Goal: Task Accomplishment & Management: Manage account settings

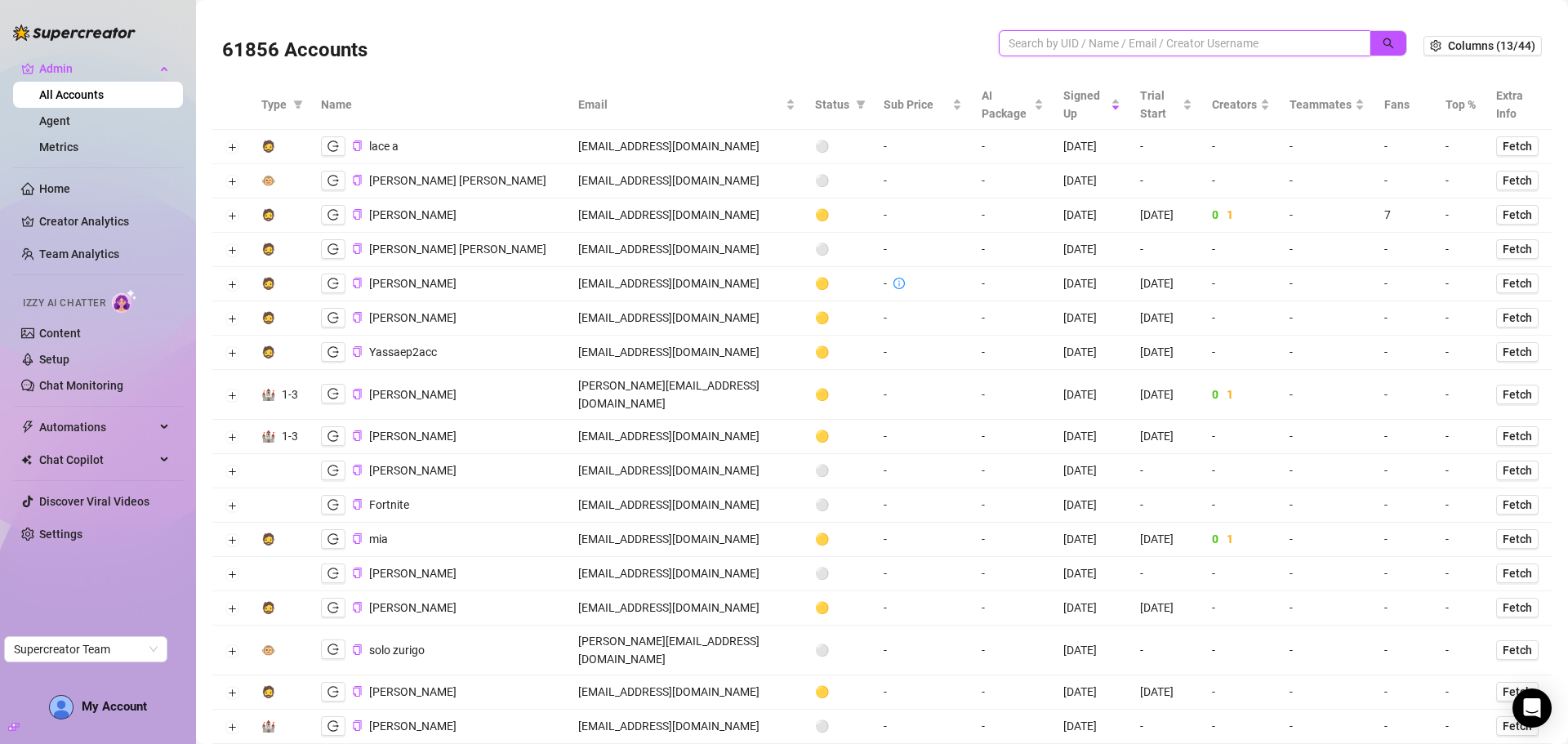
click at [1051, 46] on input "search" at bounding box center [1177, 43] width 339 height 18
paste input "[EMAIL_ADDRESS][DOMAIN_NAME]"
click at [1382, 32] on button "button" at bounding box center [1387, 42] width 37 height 26
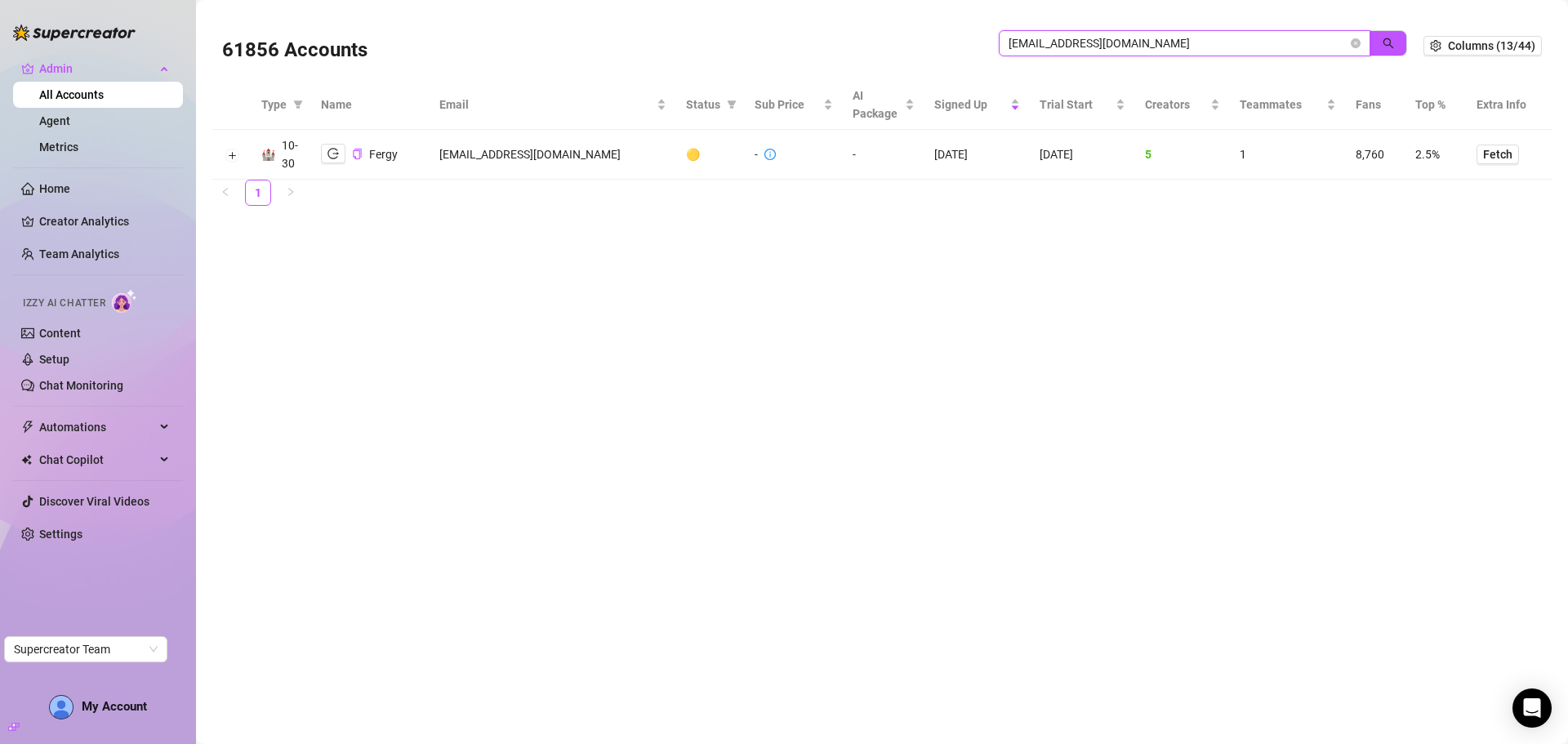
type input "[EMAIL_ADDRESS][DOMAIN_NAME]"
click at [240, 147] on td at bounding box center [231, 155] width 39 height 50
click at [240, 153] on td at bounding box center [231, 155] width 39 height 50
click at [237, 156] on button "Expand row" at bounding box center [232, 156] width 13 height 13
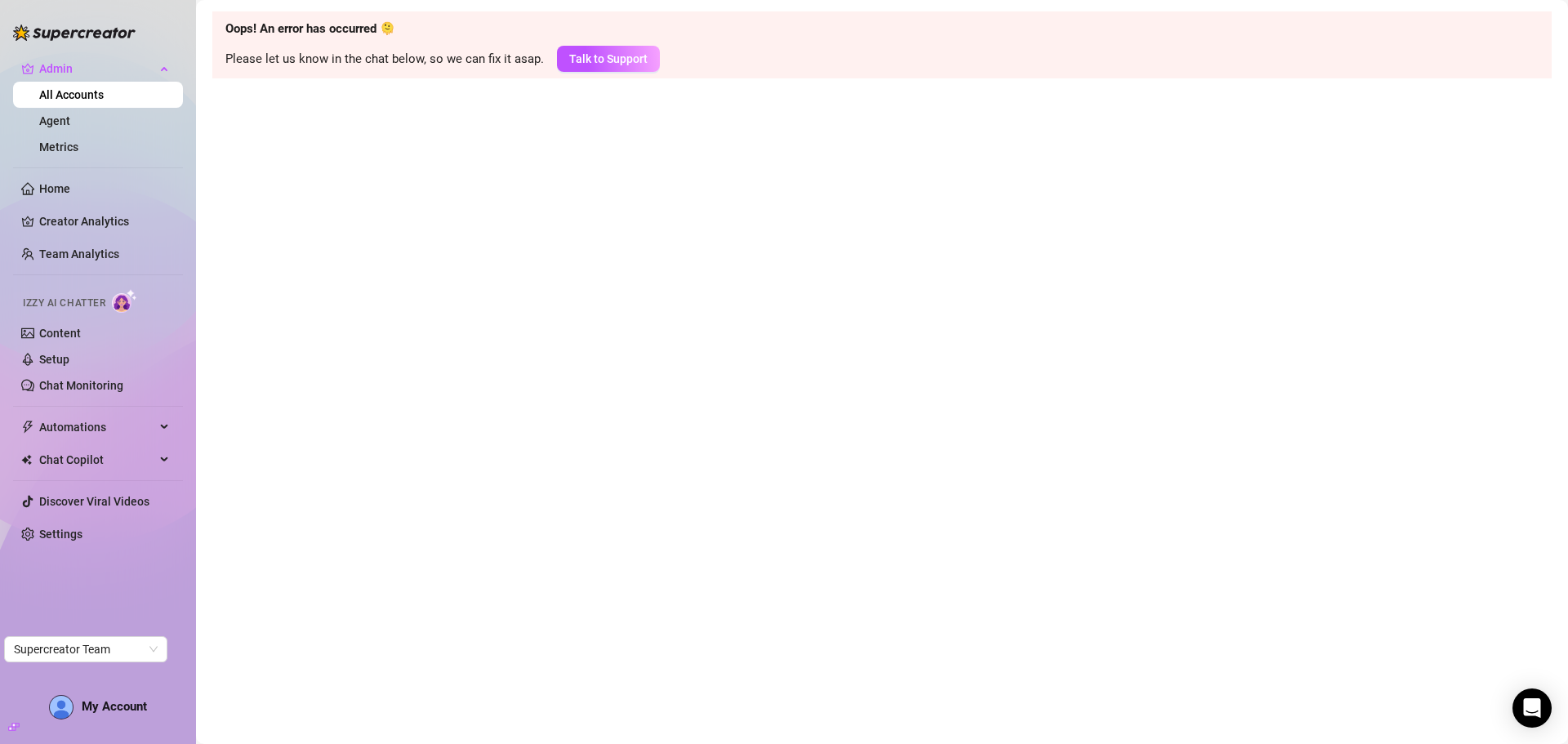
click at [78, 95] on link "All Accounts" at bounding box center [72, 95] width 65 height 13
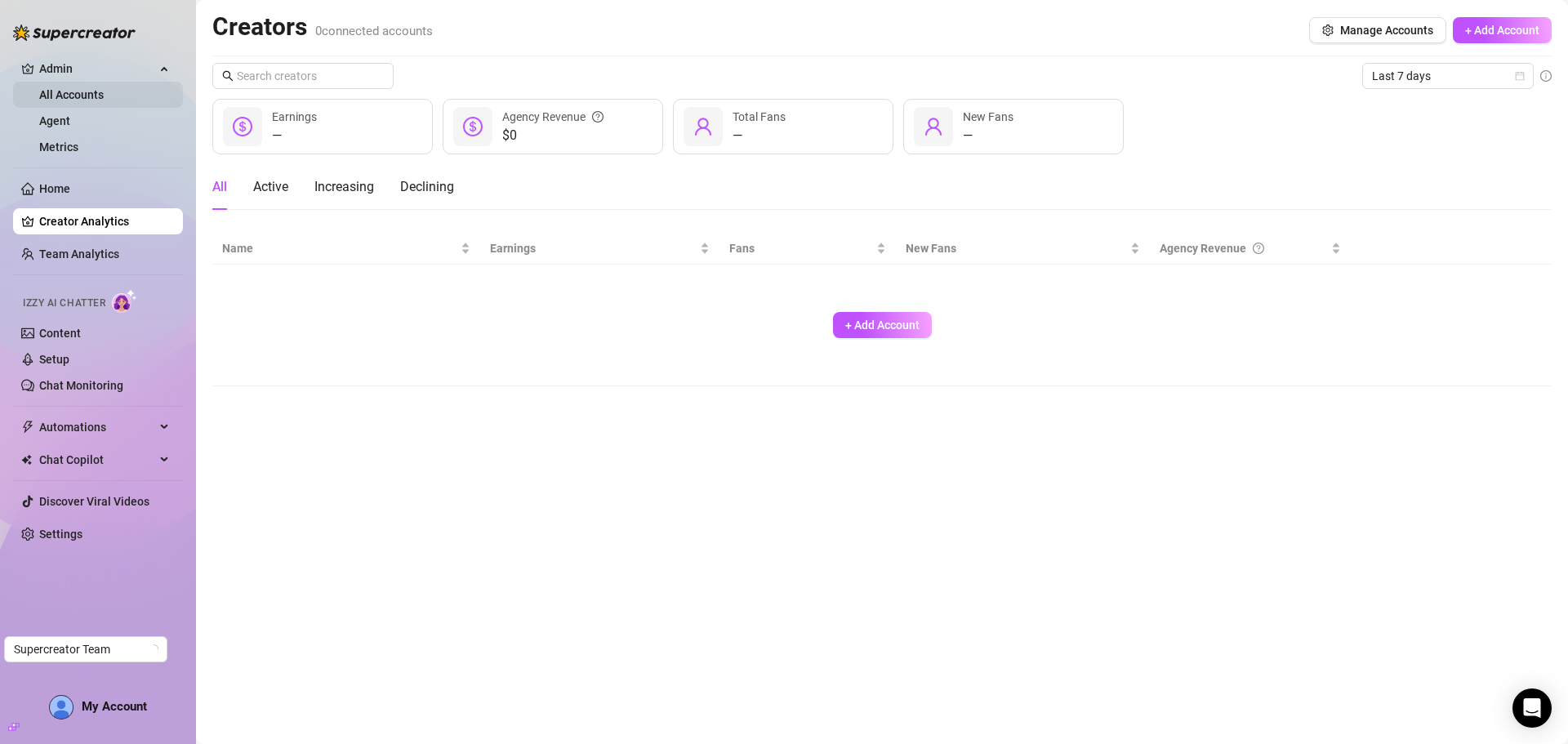
click at [87, 97] on link "All Accounts" at bounding box center [72, 95] width 65 height 13
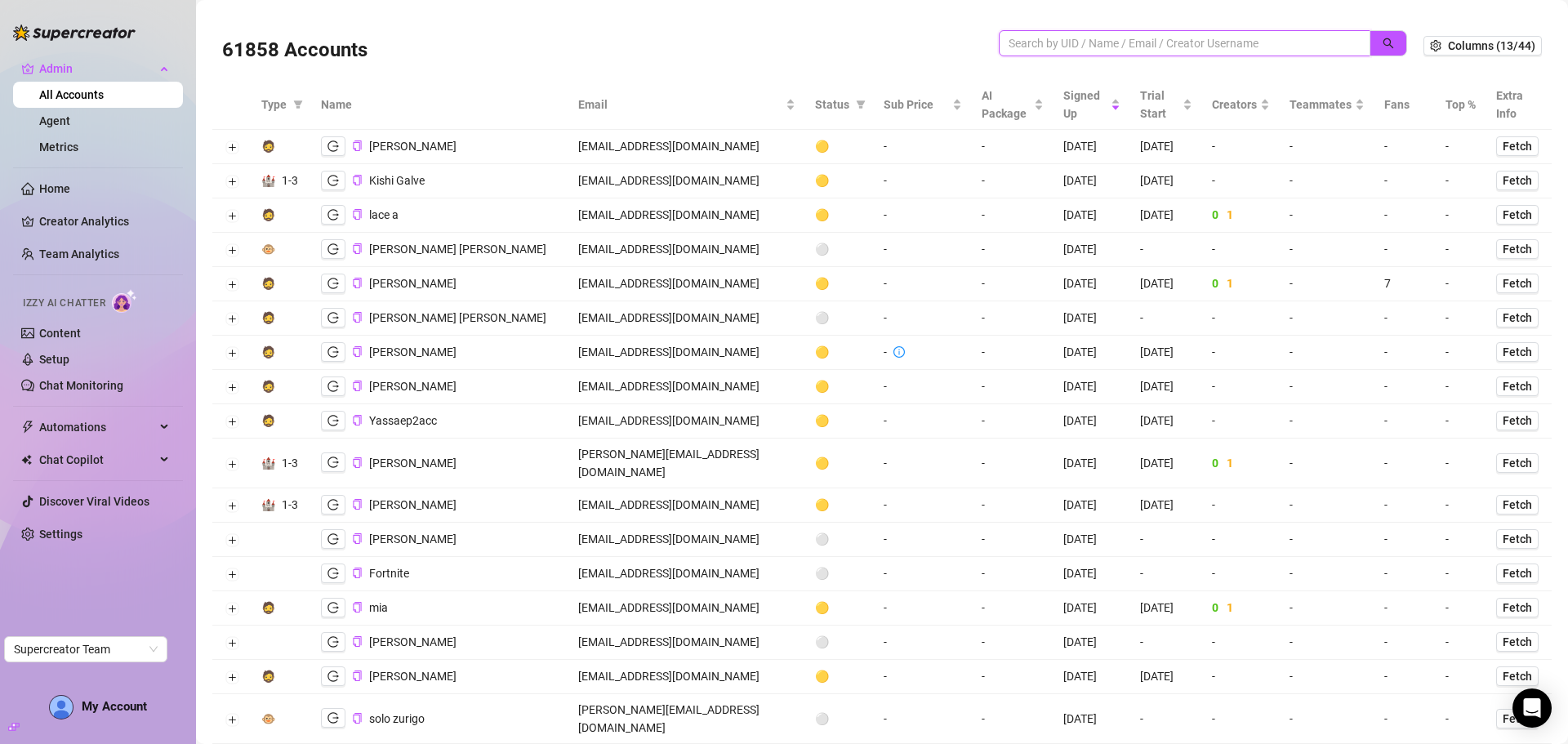
click at [1068, 49] on input "search" at bounding box center [1177, 43] width 339 height 18
paste input "zeravanygref@gmail.com"
click at [1383, 50] on span "button" at bounding box center [1388, 43] width 12 height 13
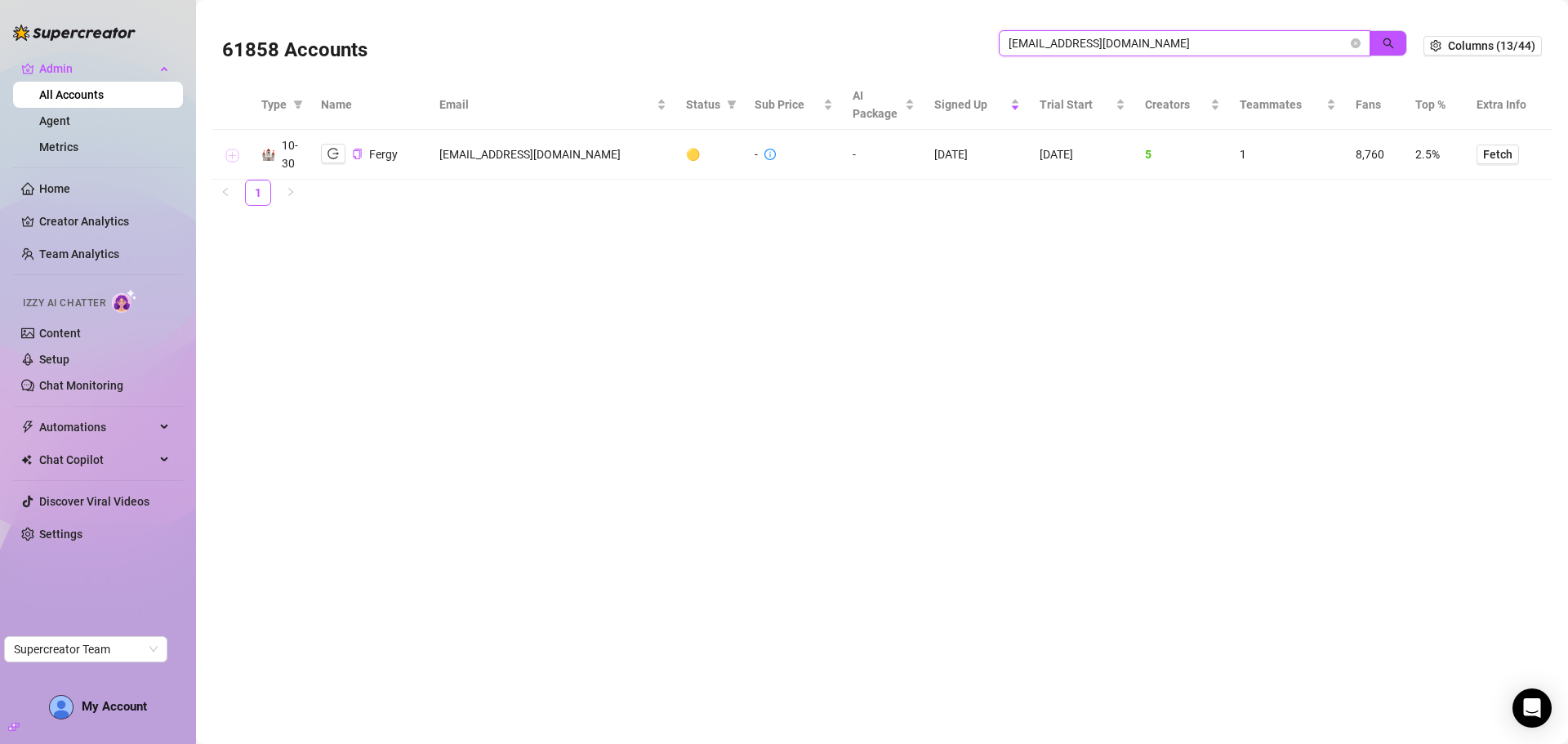
type input "zeravanygref@gmail.com"
click at [230, 153] on button "Expand row" at bounding box center [232, 156] width 13 height 13
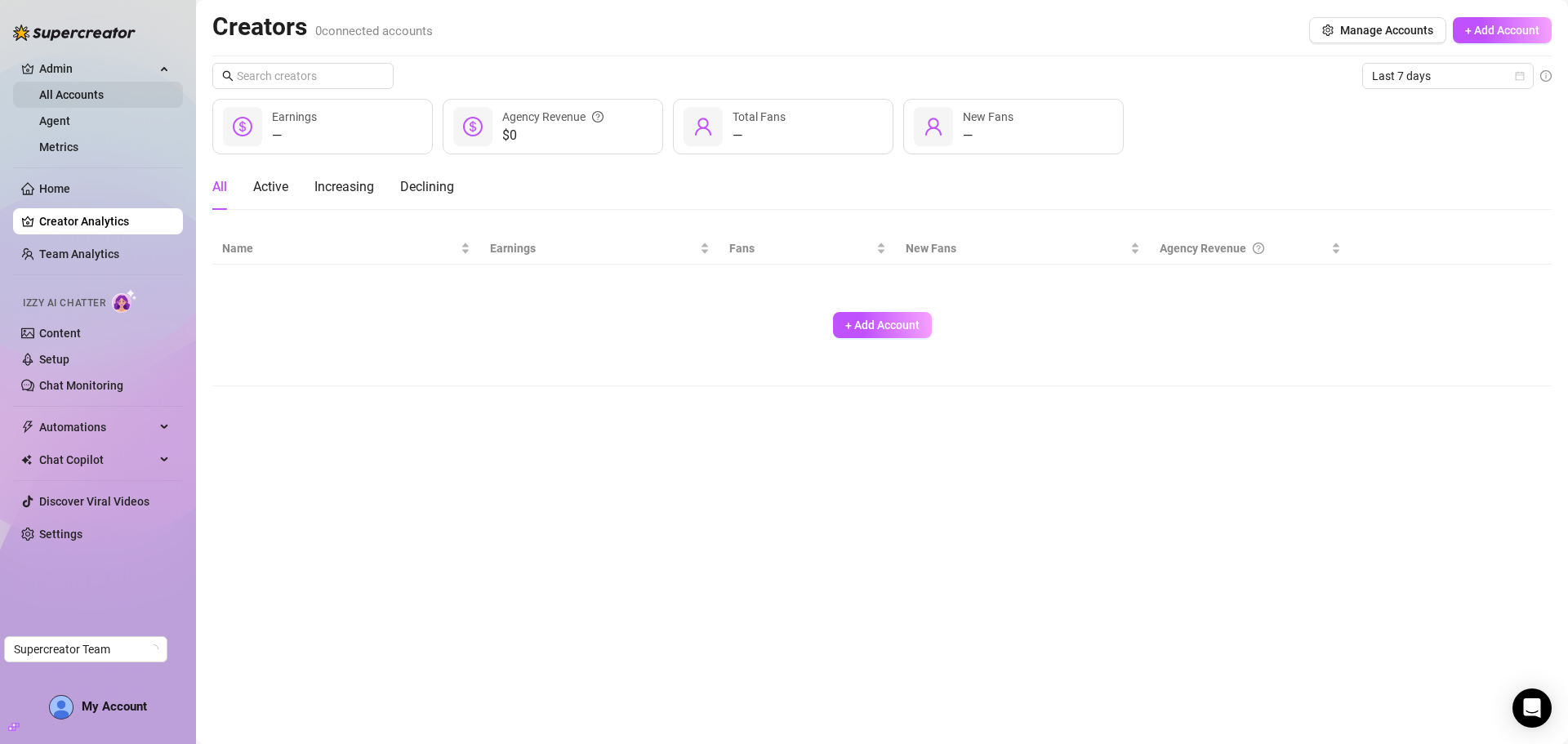
click at [88, 92] on link "All Accounts" at bounding box center [72, 95] width 65 height 13
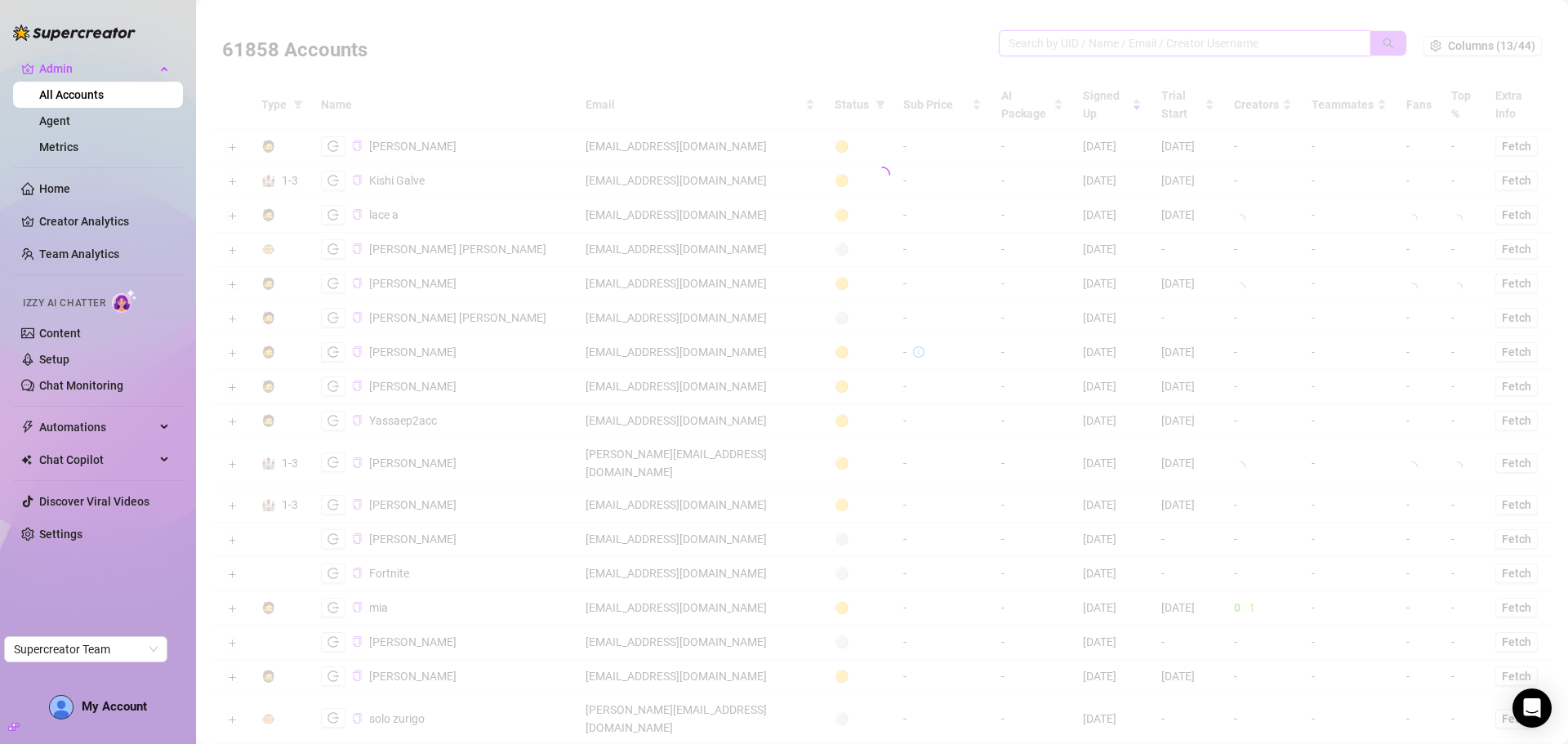
click at [1066, 37] on input "search" at bounding box center [1177, 43] width 339 height 18
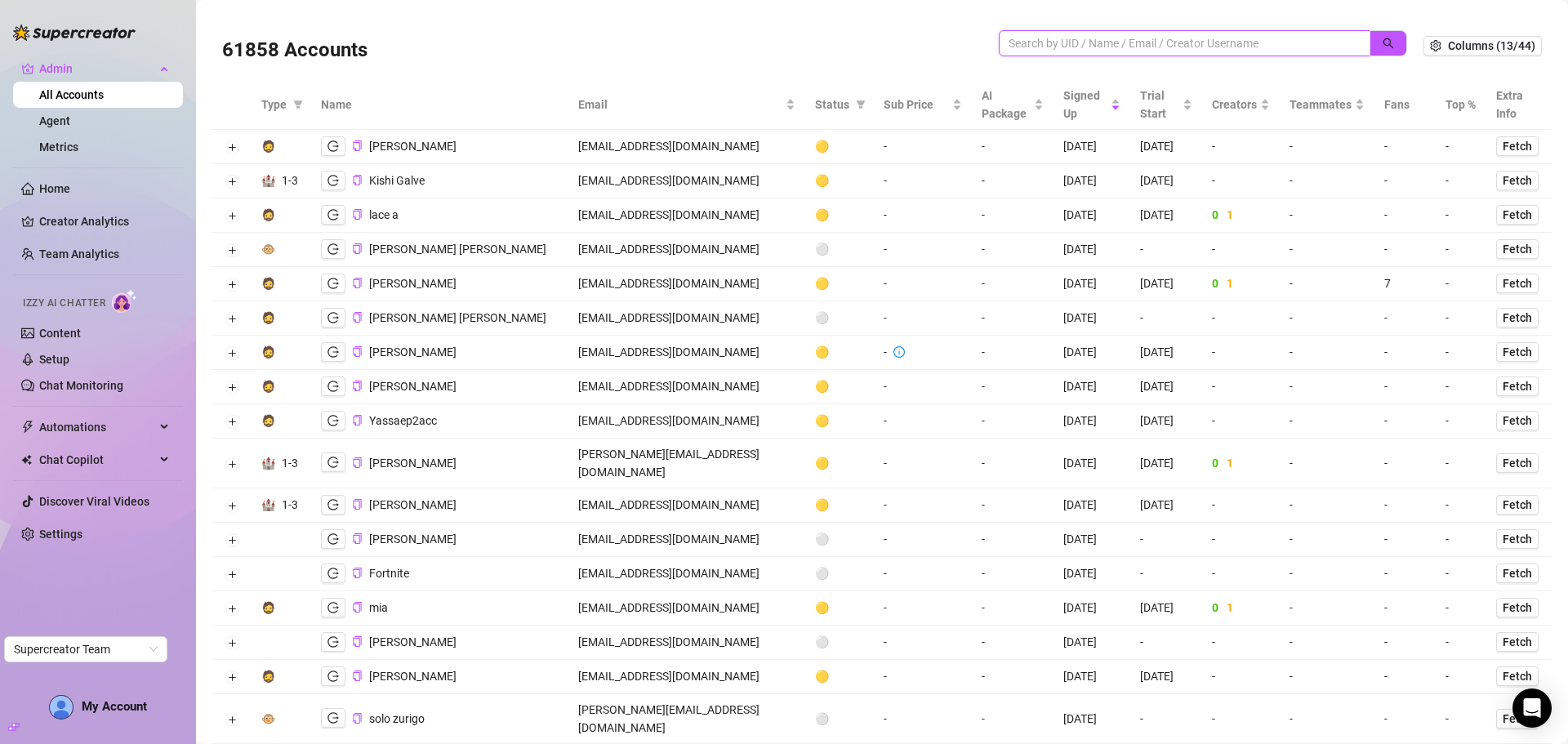
paste input "[EMAIL_ADDRESS][DOMAIN_NAME]"
click at [1383, 49] on span "button" at bounding box center [1388, 43] width 12 height 13
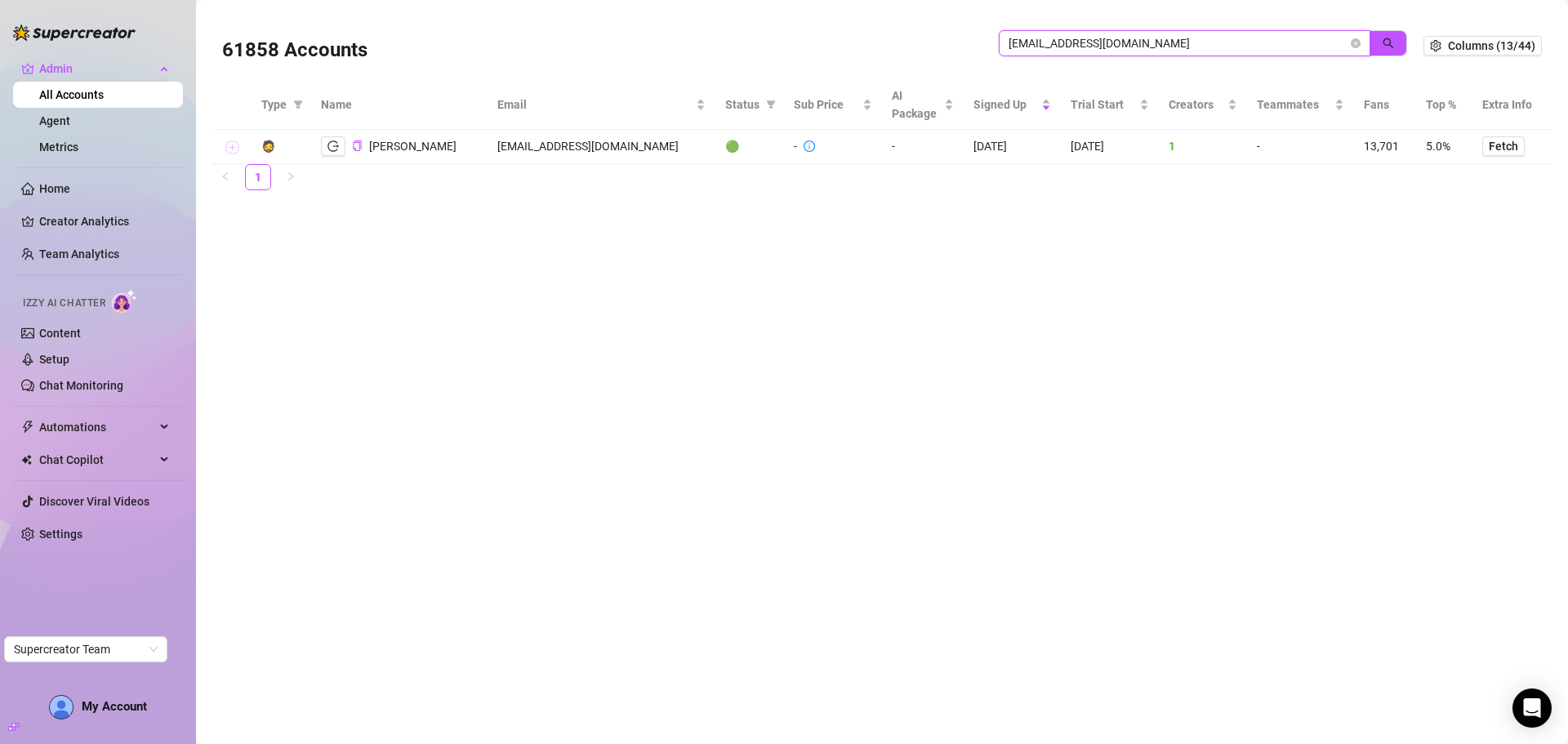
type input "[EMAIL_ADDRESS][DOMAIN_NAME]"
click at [232, 143] on button "Expand row" at bounding box center [232, 148] width 13 height 13
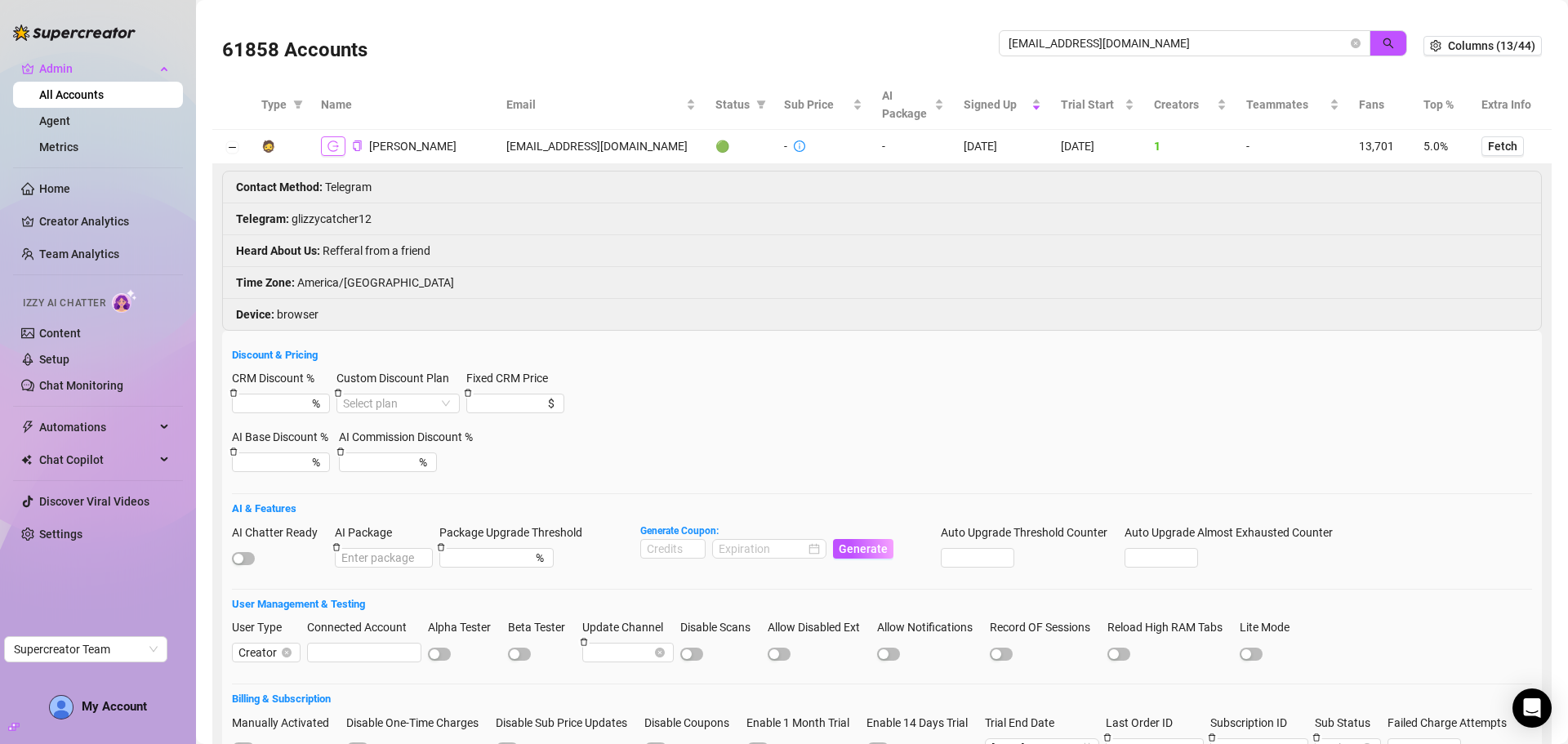
click at [337, 147] on icon "logout" at bounding box center [334, 146] width 12 height 11
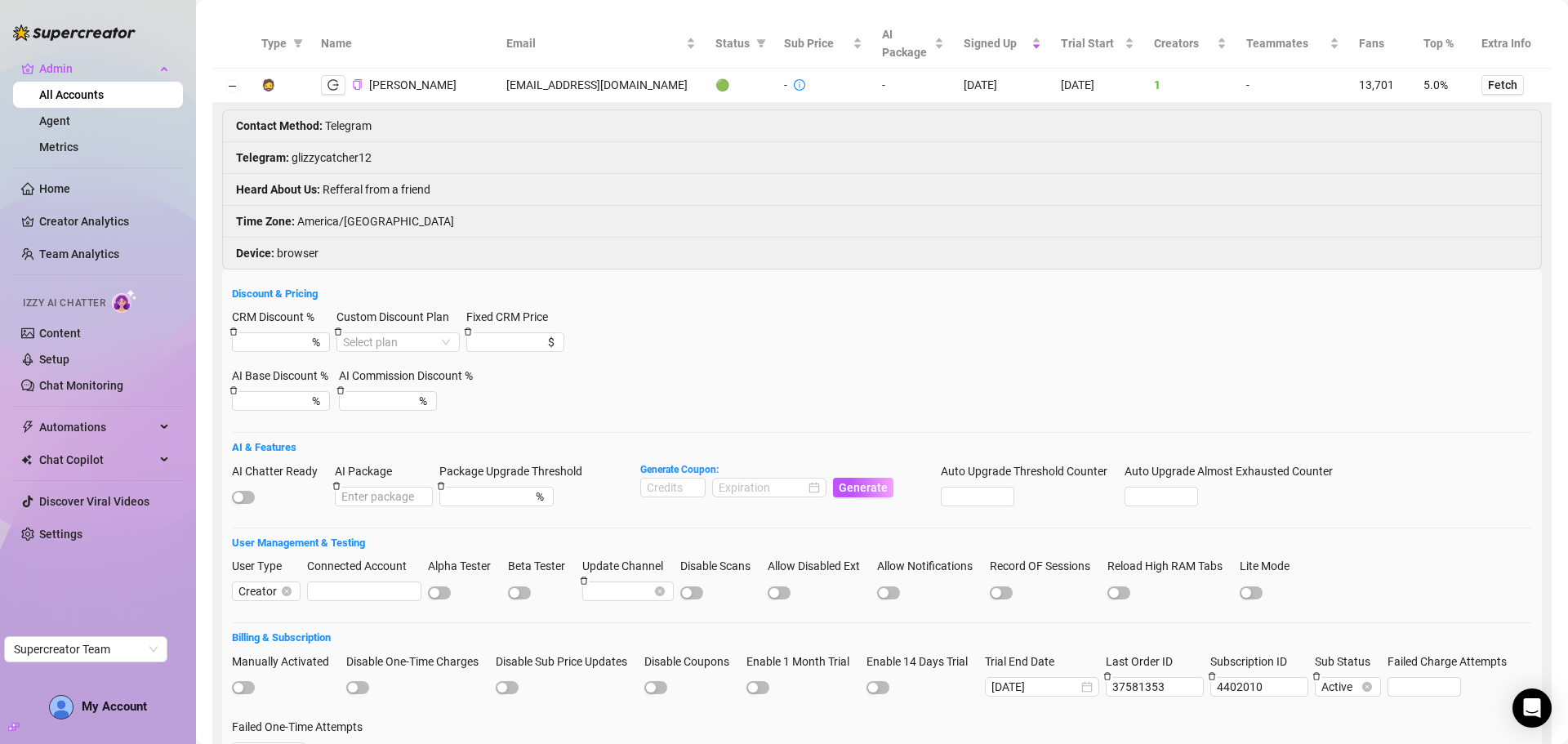
scroll to position [163, 0]
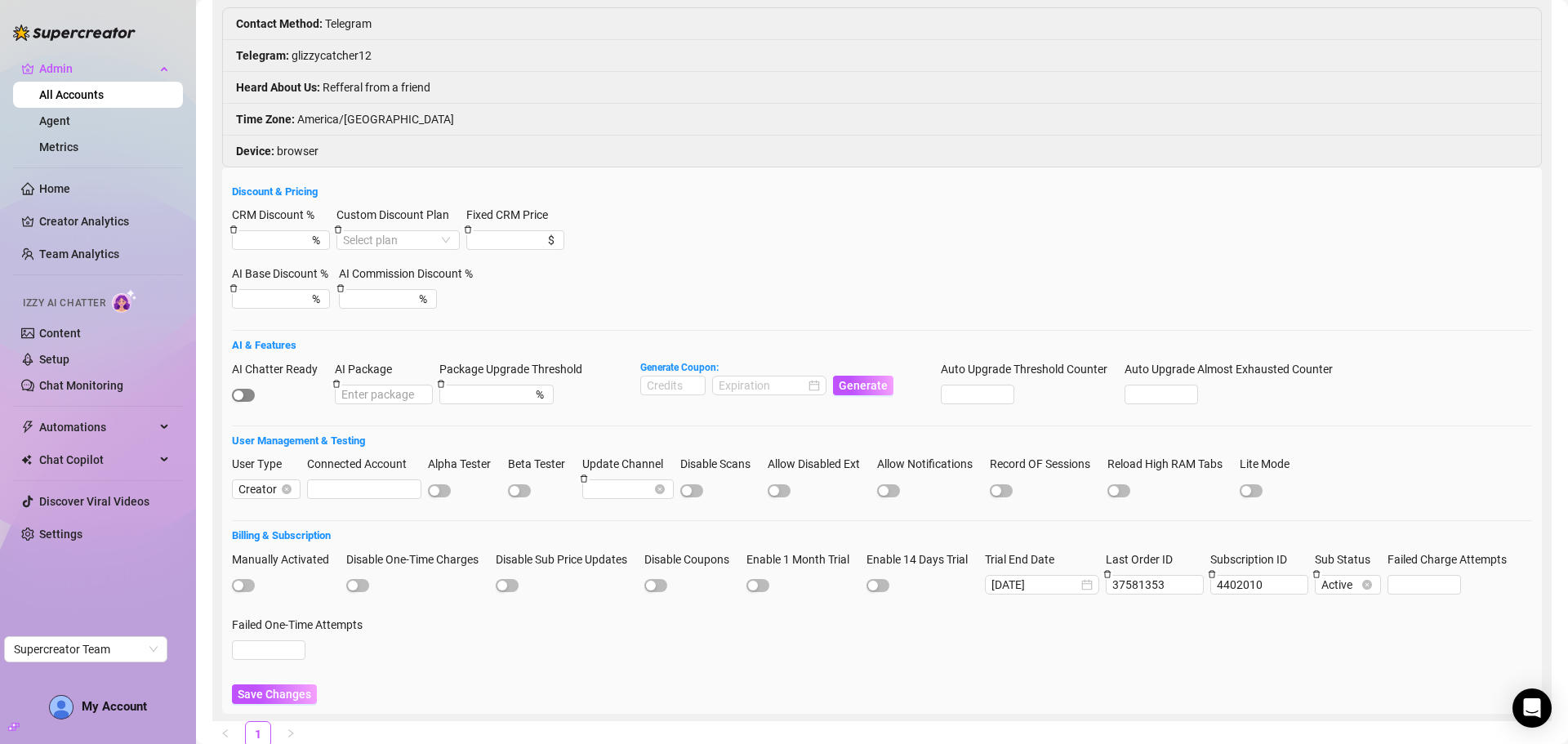
click at [248, 402] on span "button" at bounding box center [243, 395] width 22 height 13
click at [677, 381] on input at bounding box center [673, 386] width 64 height 18
type input "1000"
click at [769, 387] on input at bounding box center [762, 386] width 87 height 18
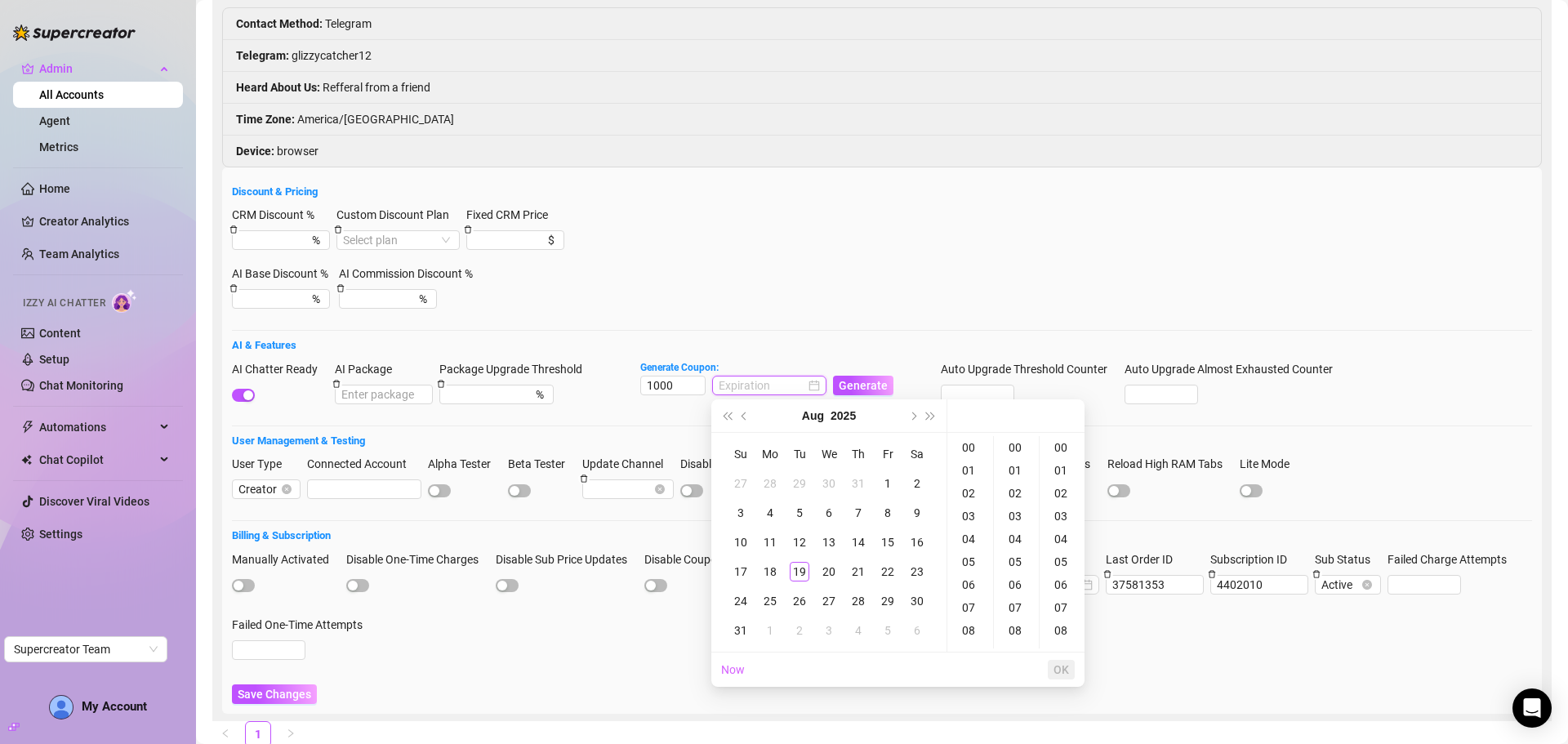
click at [809, 381] on div at bounding box center [769, 386] width 101 height 18
click at [911, 411] on button "Next month (PageDown)" at bounding box center [913, 415] width 18 height 32
click at [888, 538] on div "19" at bounding box center [888, 543] width 20 height 20
type input "[DATE] 00:00:00"
click at [1057, 660] on button "OK" at bounding box center [1061, 670] width 27 height 20
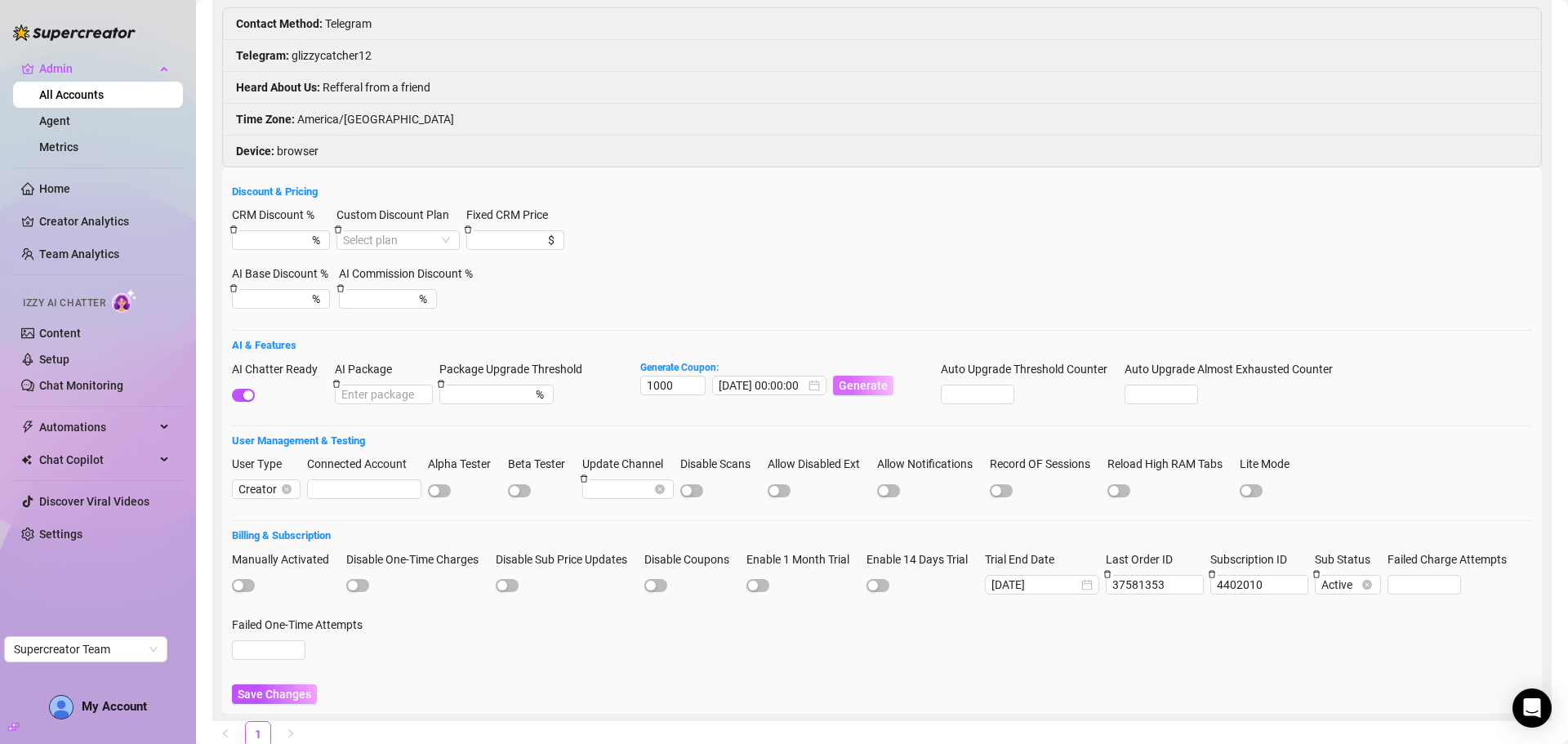
click at [857, 391] on span "Generate" at bounding box center [863, 386] width 49 height 13
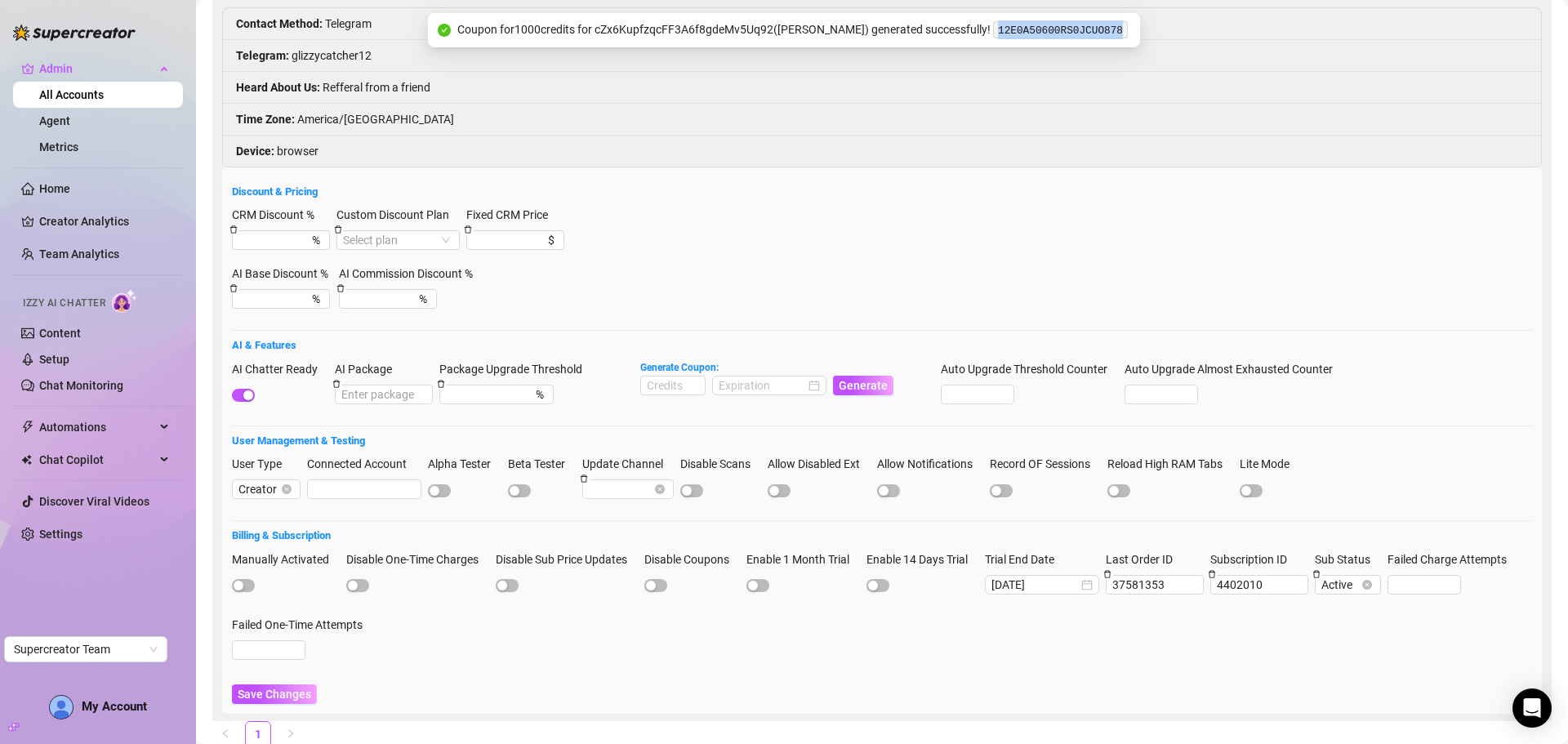
drag, startPoint x: 1111, startPoint y: 25, endPoint x: 988, endPoint y: 31, distance: 123.1
click at [988, 31] on div "Coupon for 1000 credits for cZx6KupfzqcFF3A6f8gdeMv5Uq92 ( Sophia Cundiff ) gen…" at bounding box center [794, 31] width 672 height 20
copy code "12E0A50600RS0JCUO878"
click at [284, 692] on span "Save Changes" at bounding box center [275, 695] width 73 height 13
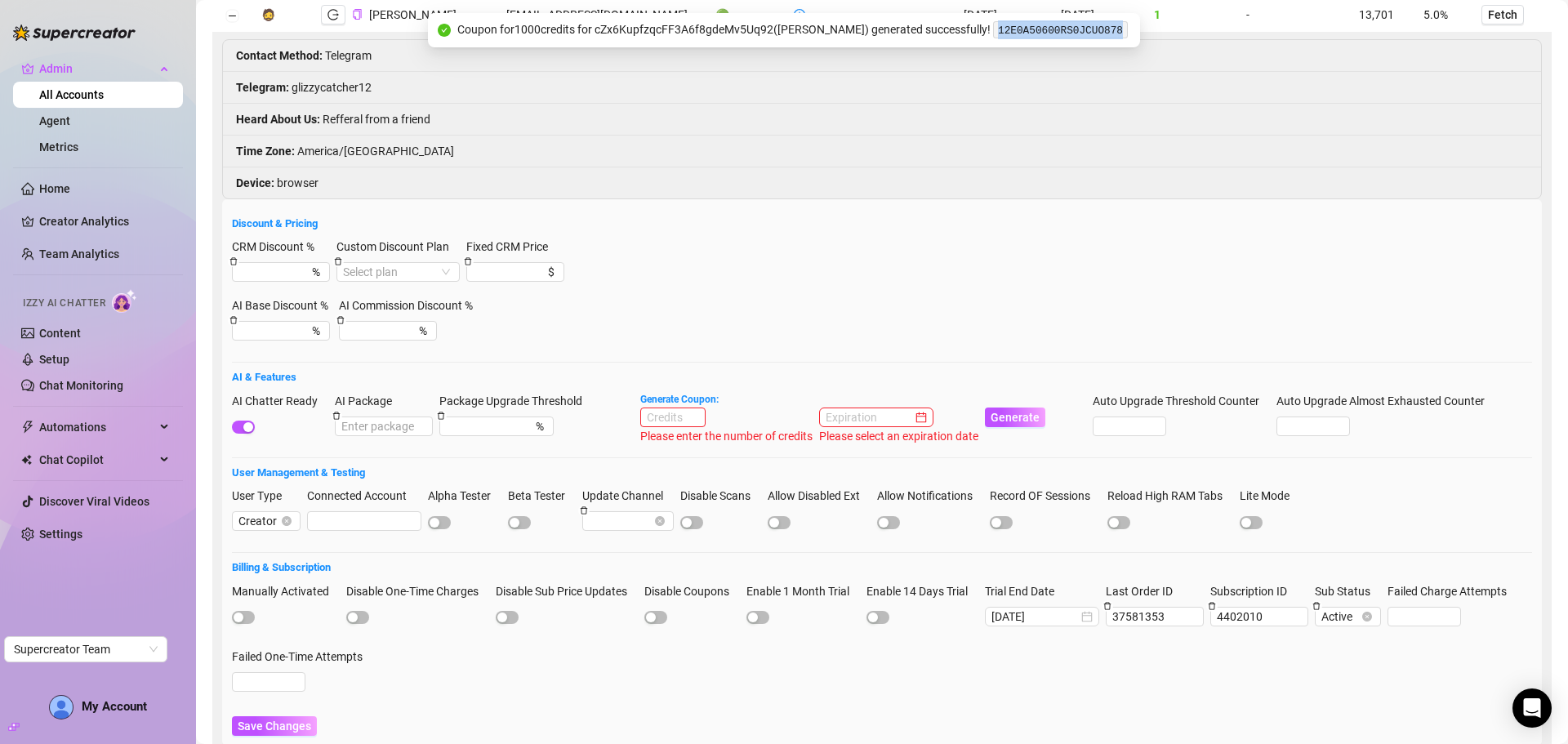
scroll to position [216, 0]
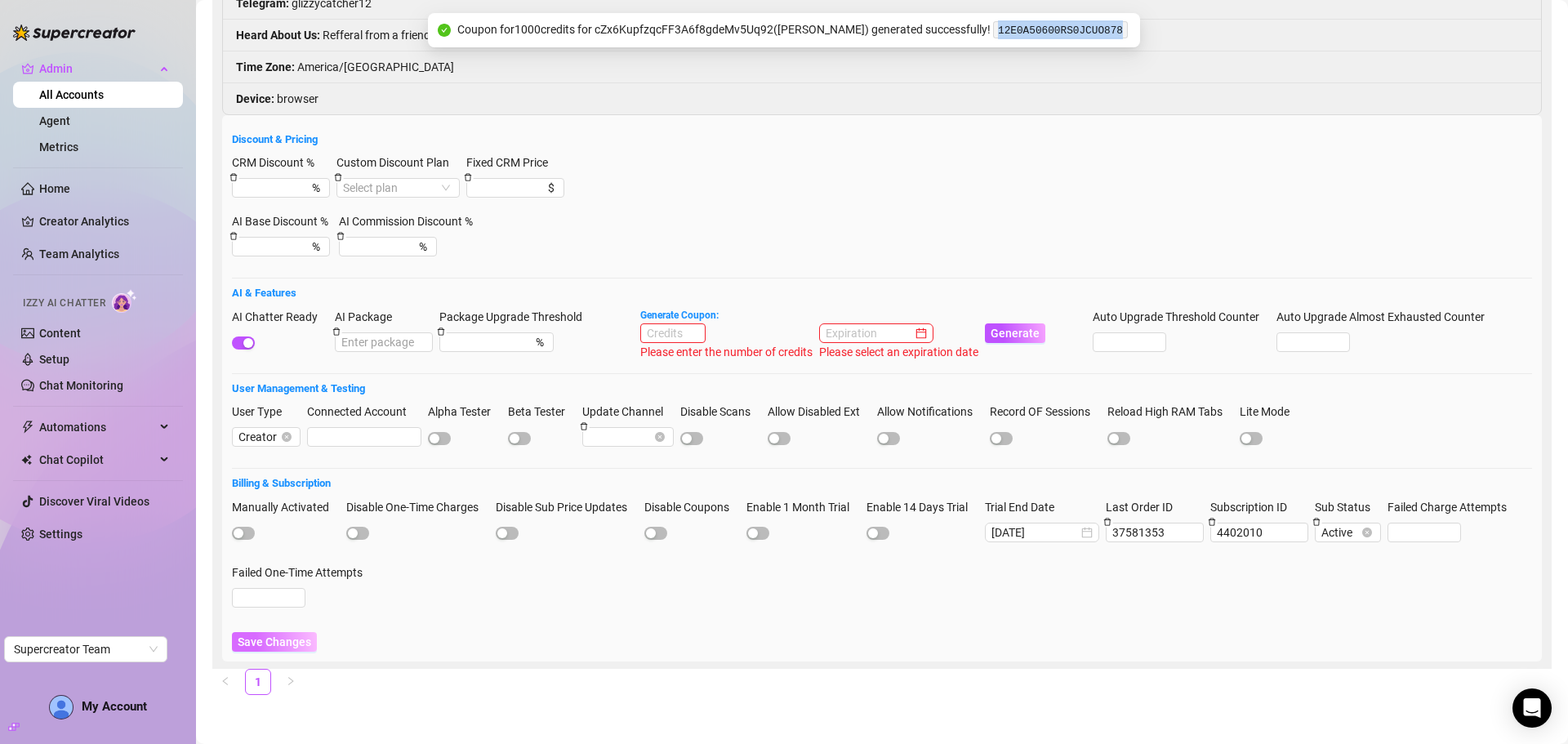
click at [275, 645] on span "Save Changes" at bounding box center [275, 642] width 73 height 13
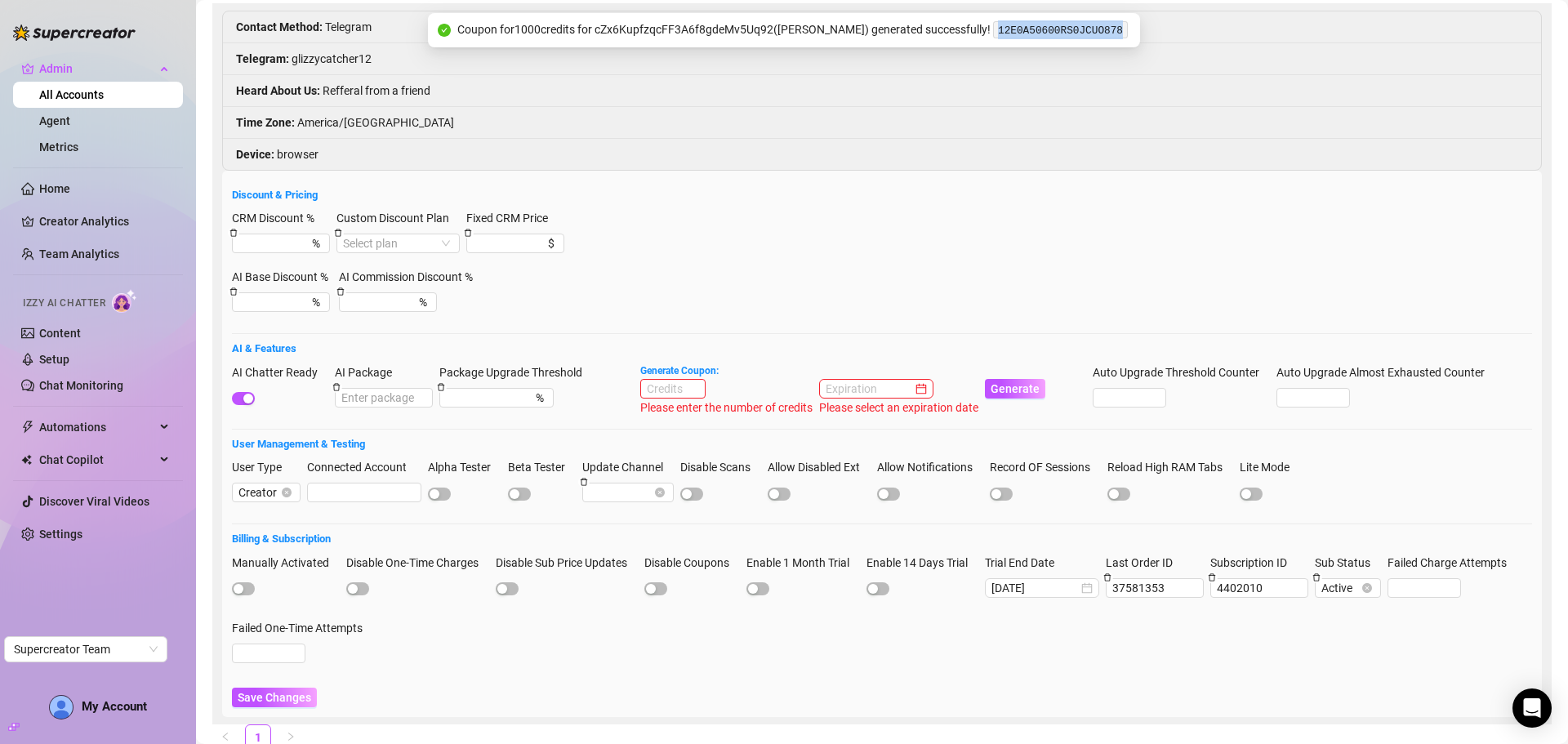
scroll to position [53, 0]
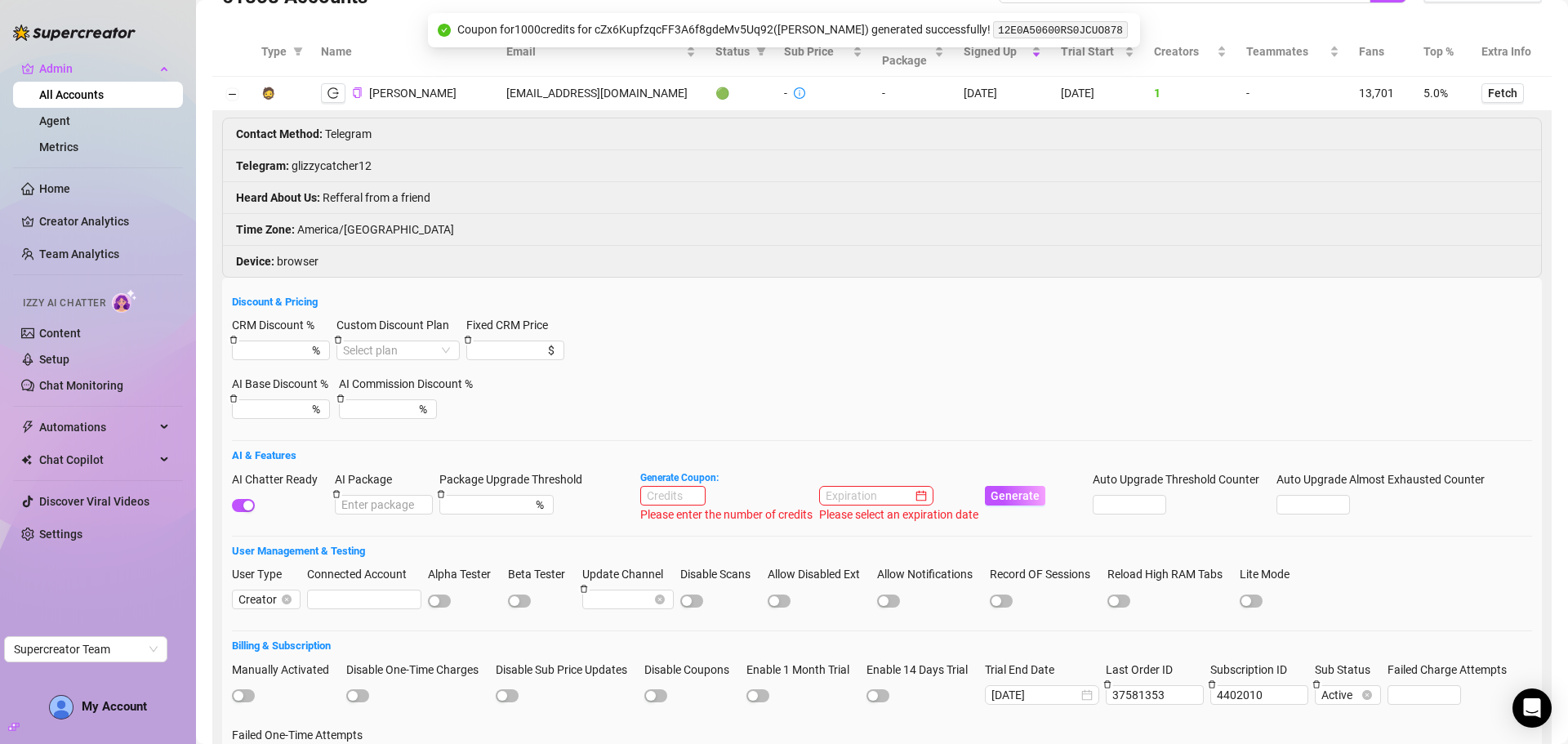
click at [786, 461] on h5 "AI & Features" at bounding box center [882, 456] width 1300 height 17
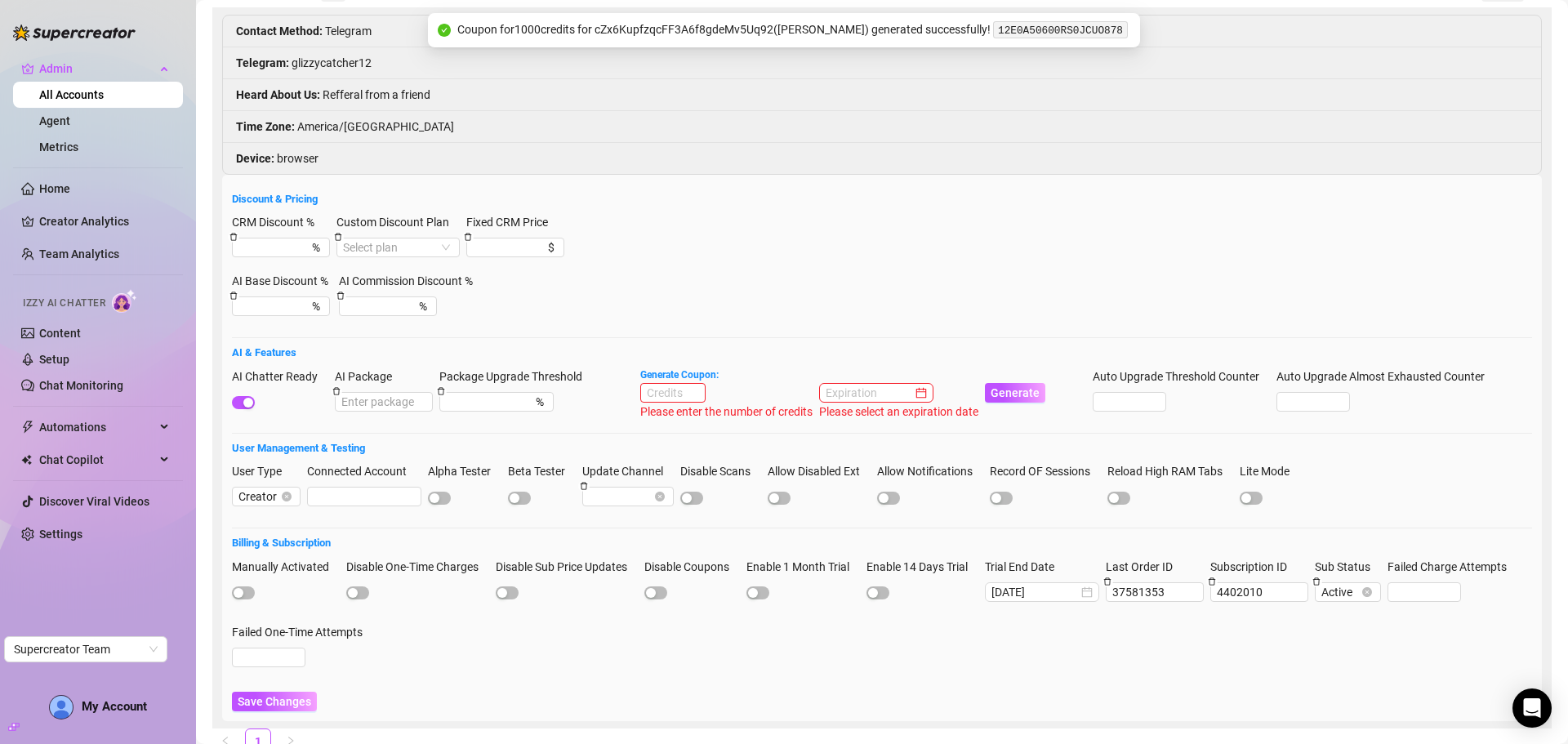
scroll to position [163, 0]
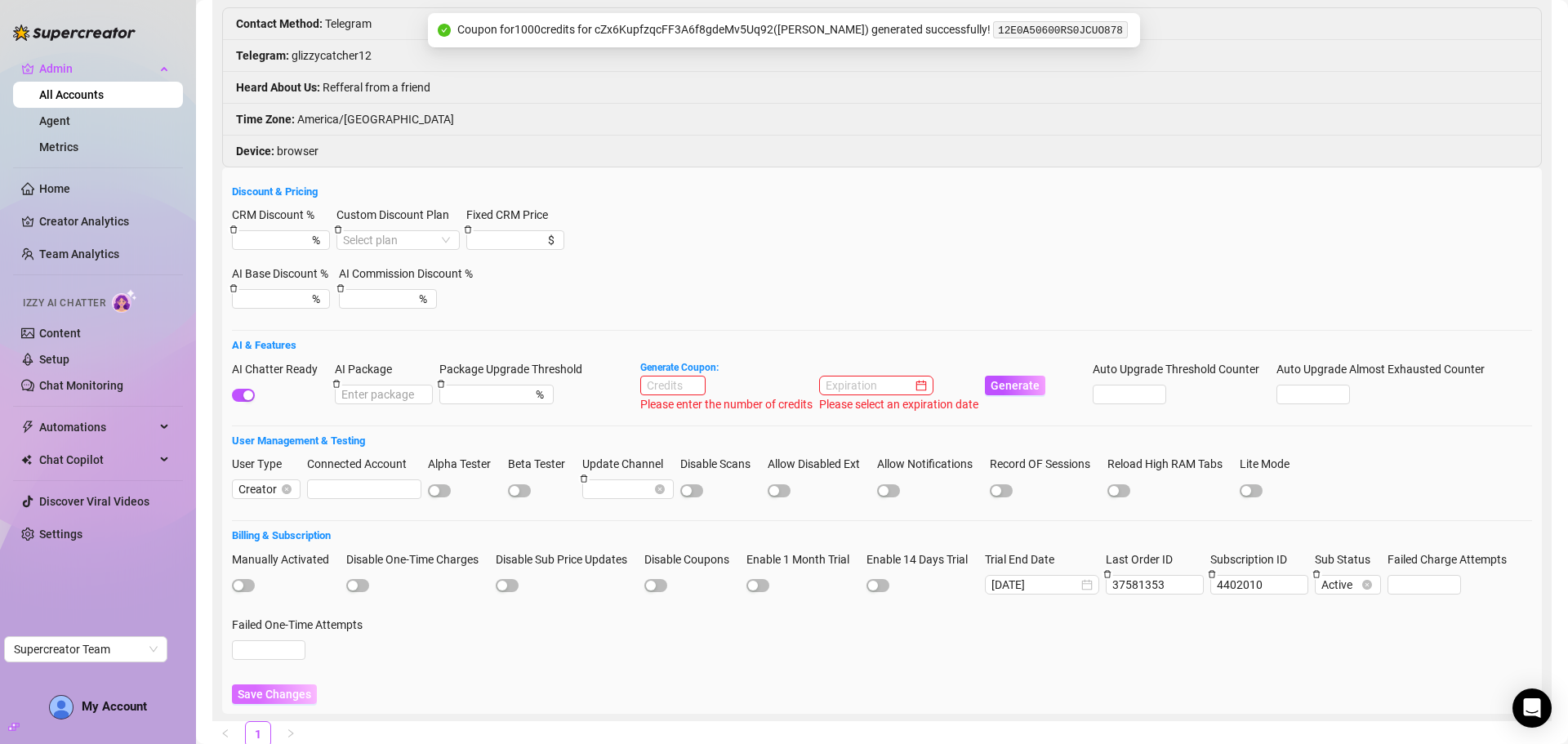
drag, startPoint x: 270, startPoint y: 703, endPoint x: 241, endPoint y: 447, distance: 257.6
click at [270, 702] on button "Save Changes" at bounding box center [275, 695] width 85 height 20
click at [235, 399] on span "button" at bounding box center [243, 395] width 22 height 13
click at [250, 387] on div at bounding box center [280, 394] width 96 height 18
click at [250, 389] on span "button" at bounding box center [243, 395] width 22 height 13
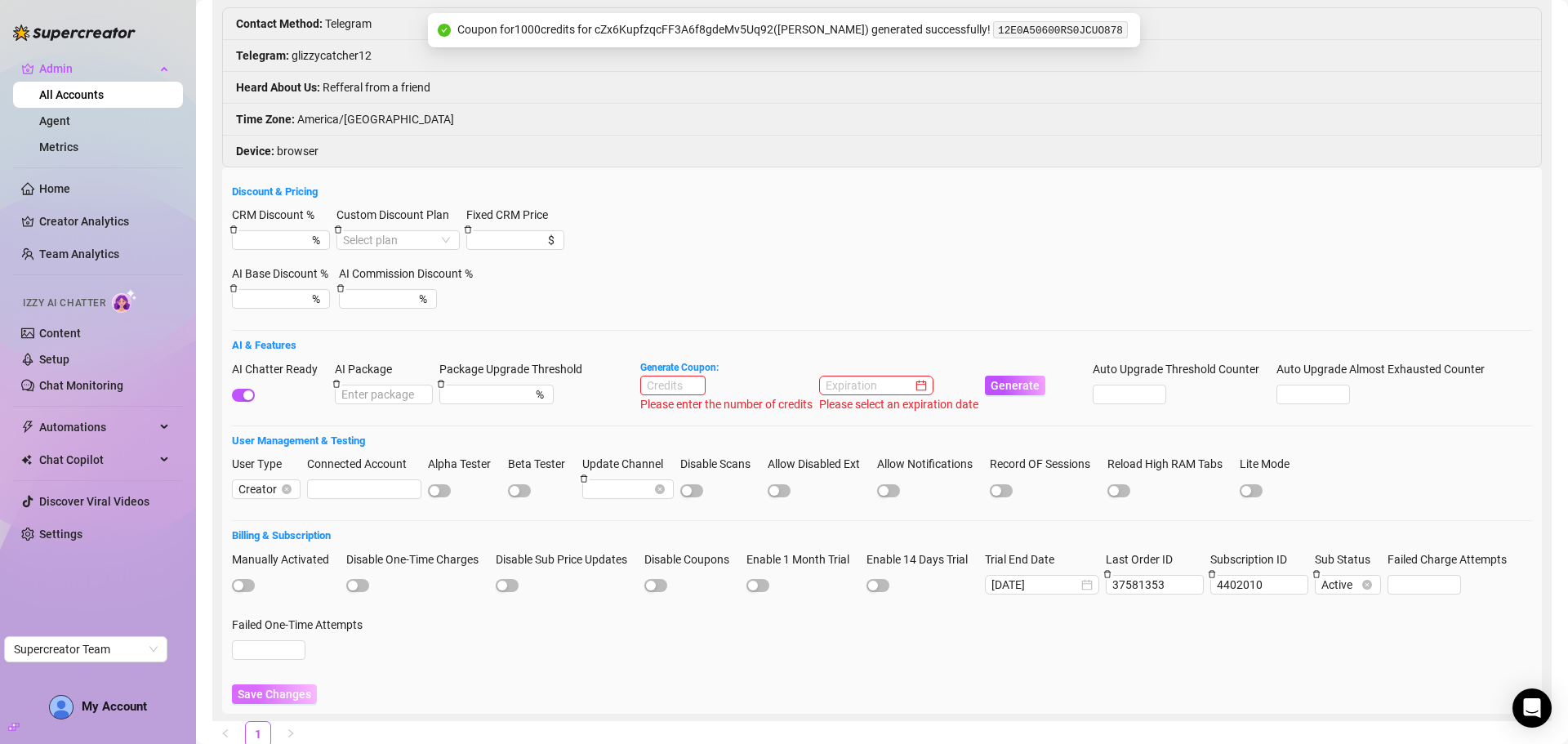
click at [276, 690] on span "Save Changes" at bounding box center [275, 695] width 73 height 13
click at [236, 395] on span "button" at bounding box center [243, 395] width 22 height 13
click at [287, 691] on span "Save Changes" at bounding box center [275, 695] width 73 height 13
click at [249, 393] on span "button" at bounding box center [243, 395] width 22 height 13
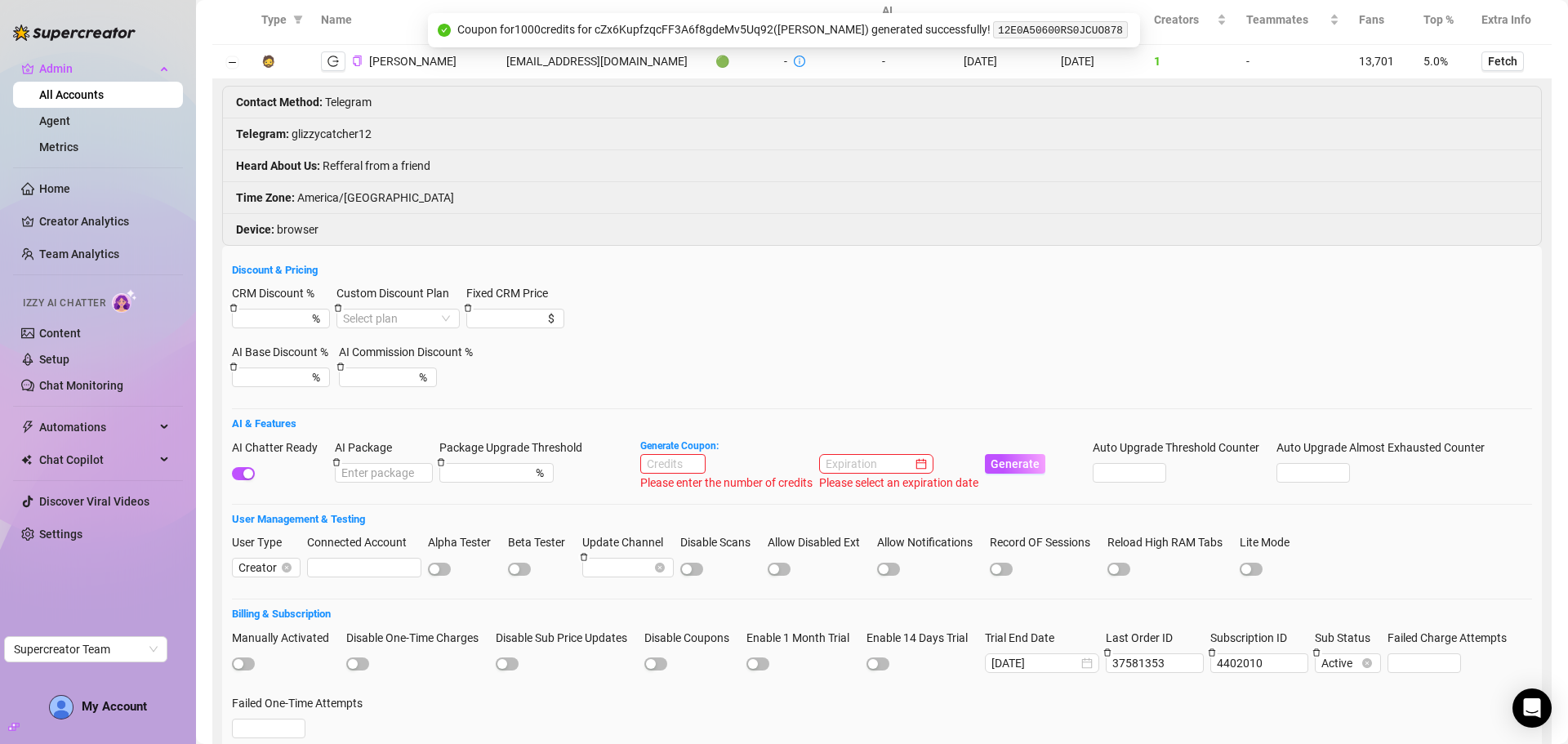
scroll to position [0, 0]
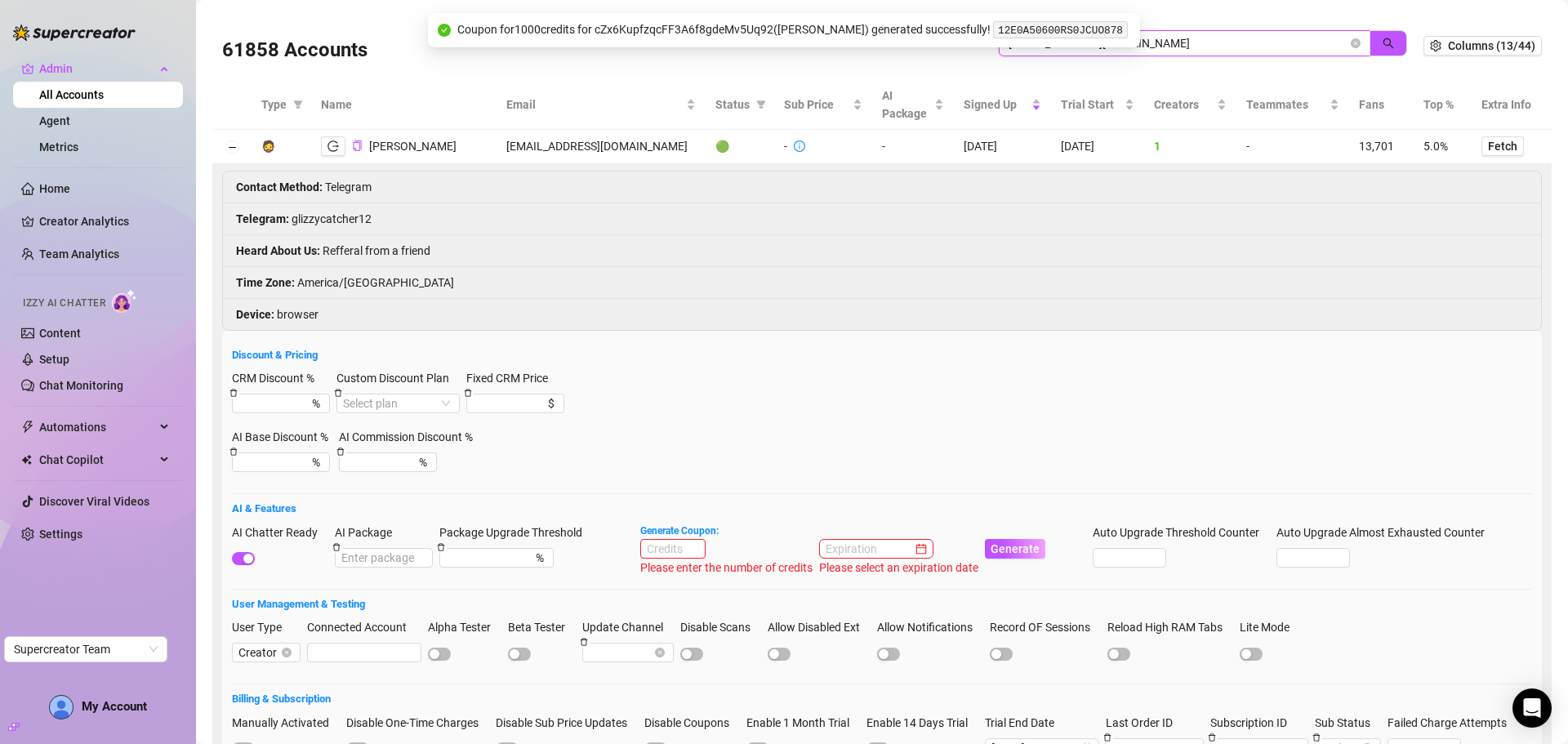
click at [1185, 44] on input "cundisop000@gmail.com" at bounding box center [1177, 43] width 339 height 18
type input "cundisop000@gmail.co"
click at [1386, 51] on button "button" at bounding box center [1387, 42] width 37 height 26
click at [1259, 38] on input "cundisop000@gmail.co" at bounding box center [1177, 43] width 339 height 18
drag, startPoint x: 1207, startPoint y: 53, endPoint x: 962, endPoint y: 52, distance: 245.0
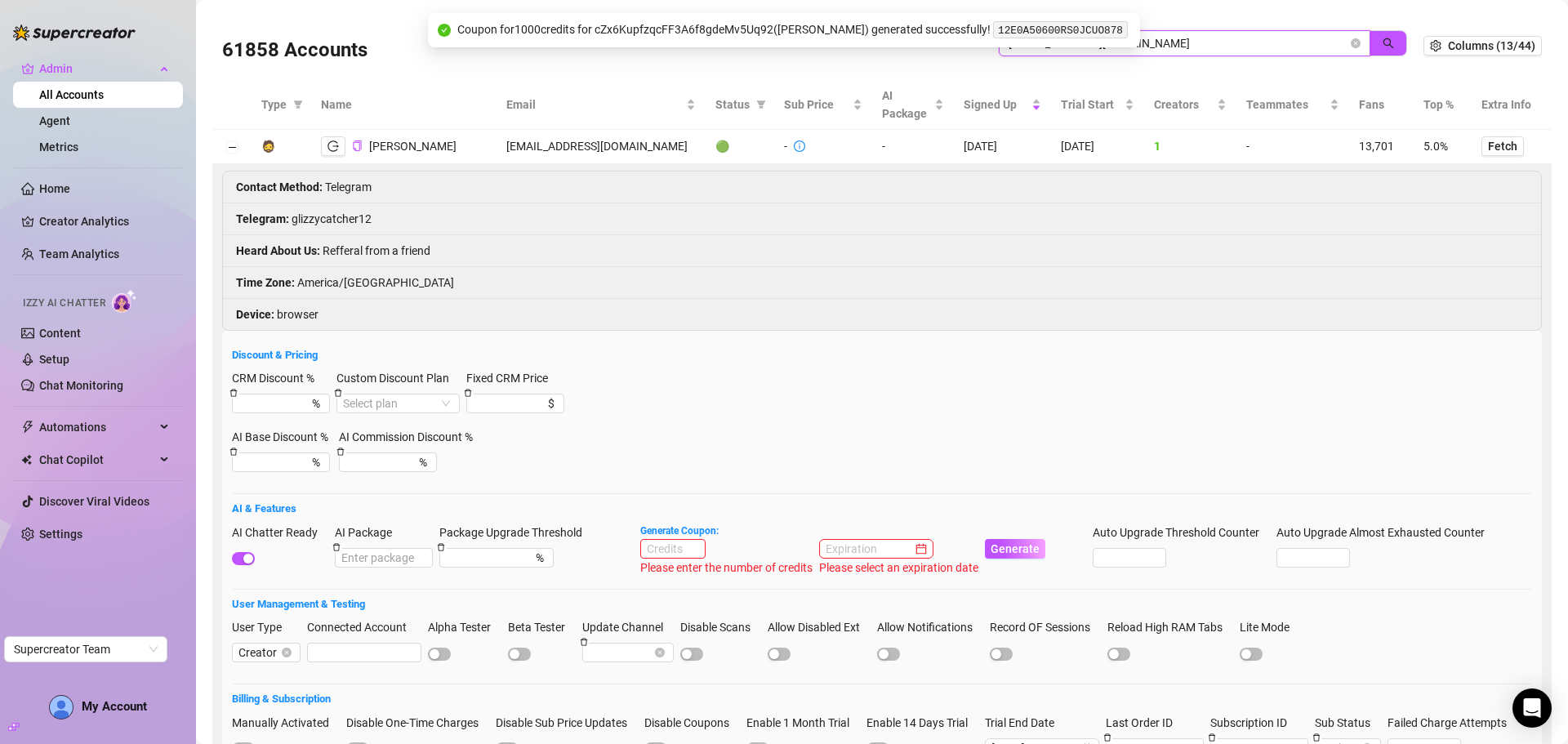
click at [962, 52] on div "61858 Accounts cundisop000@gmail.co" at bounding box center [823, 46] width 1201 height 56
click at [1337, 41] on span "cundisop000@gmail.co" at bounding box center [1185, 42] width 372 height 26
click at [1351, 40] on icon "close-circle" at bounding box center [1356, 43] width 10 height 10
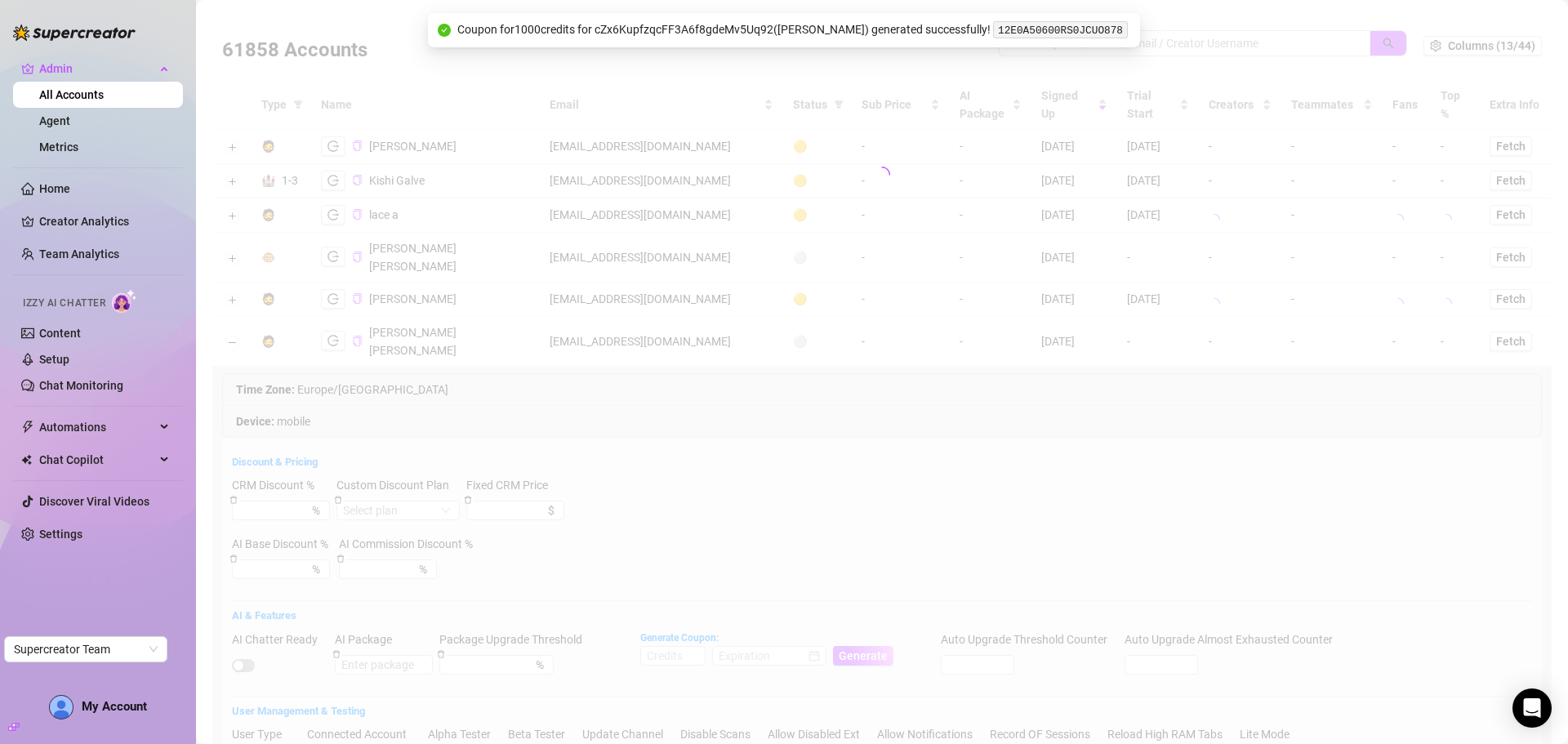
click at [1254, 42] on div at bounding box center [882, 175] width 1339 height 327
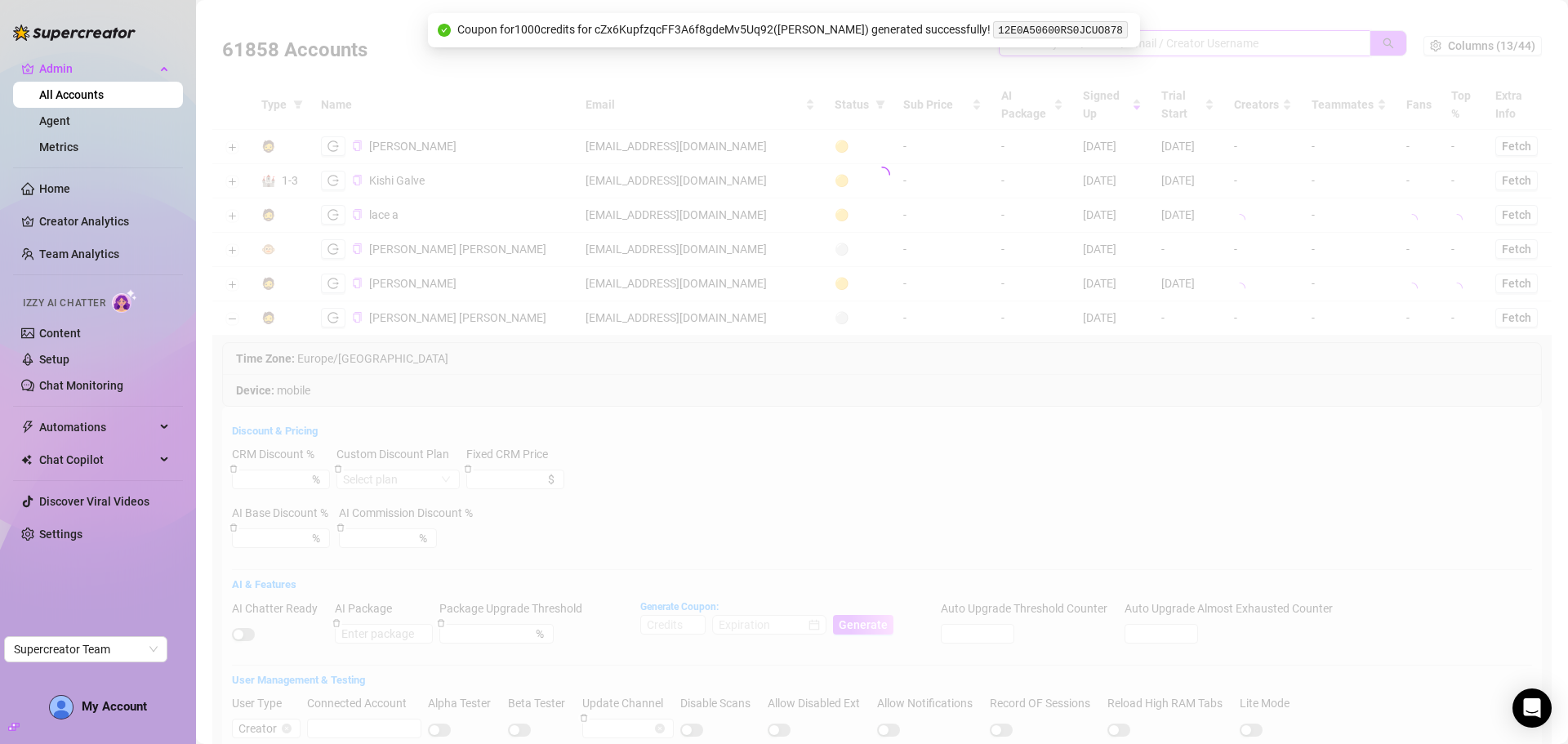
click at [1172, 42] on input "search" at bounding box center [1177, 43] width 339 height 18
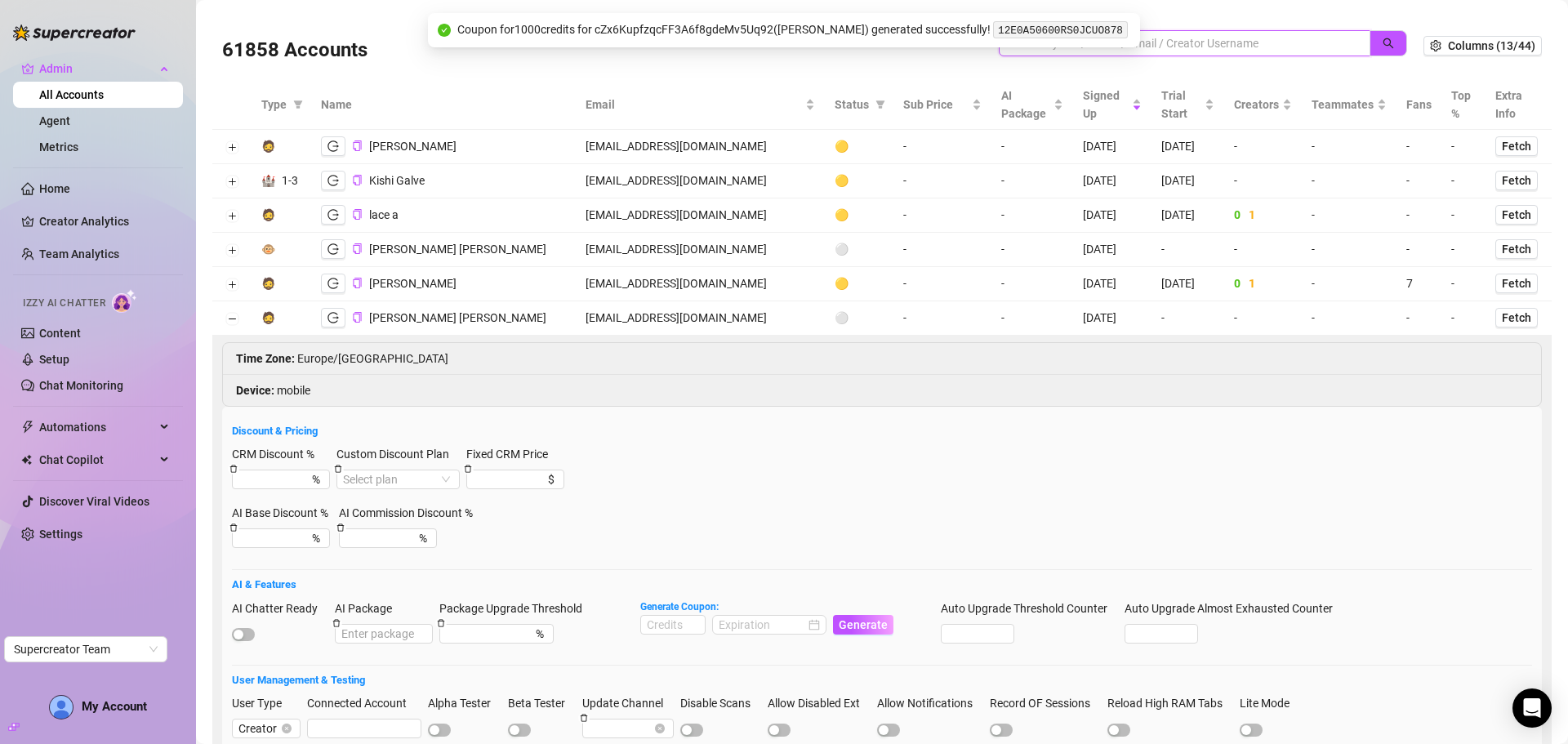
click at [1172, 42] on input "search" at bounding box center [1177, 43] width 339 height 18
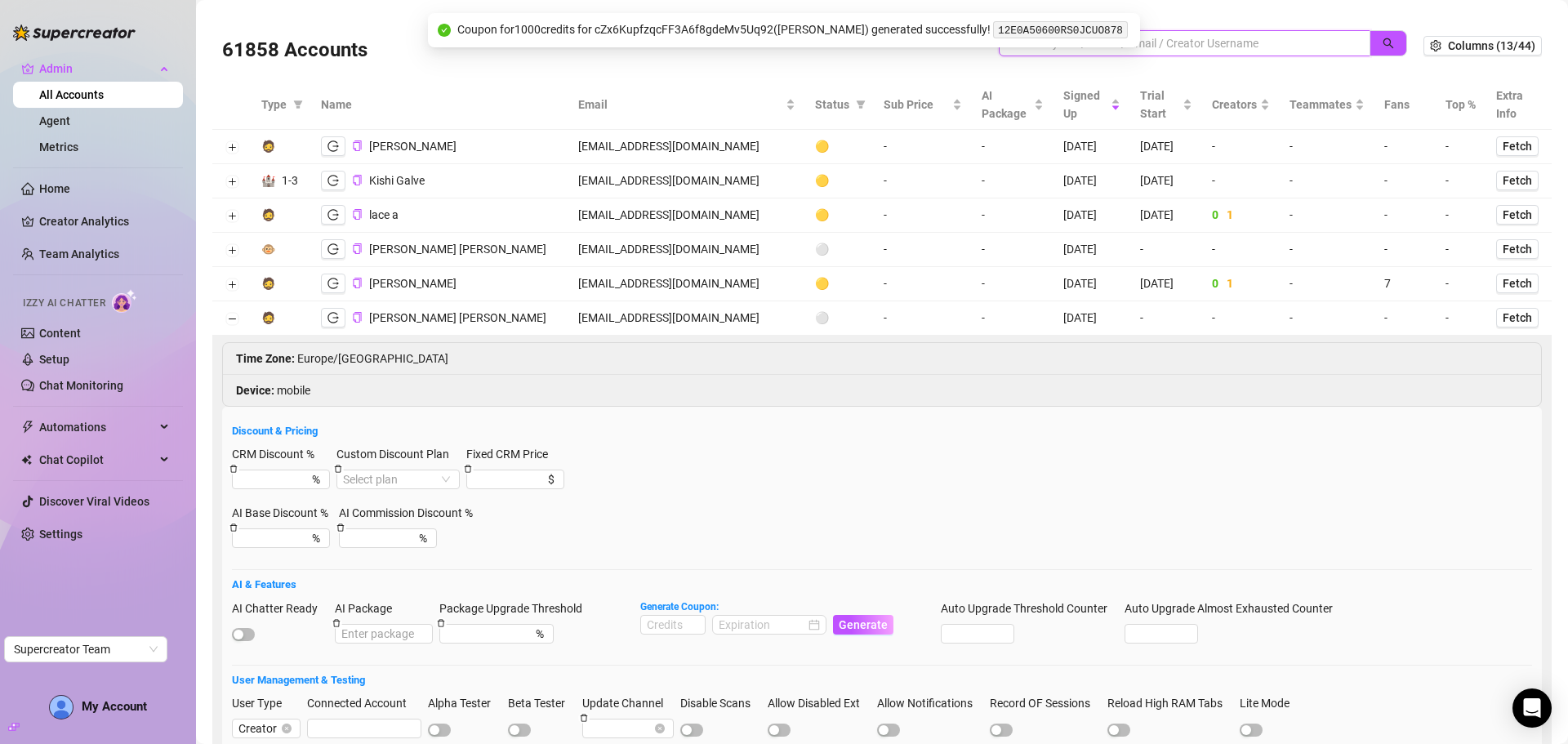
paste input "cundisop000@gmail.co"
click at [1383, 45] on icon "search" at bounding box center [1388, 43] width 11 height 11
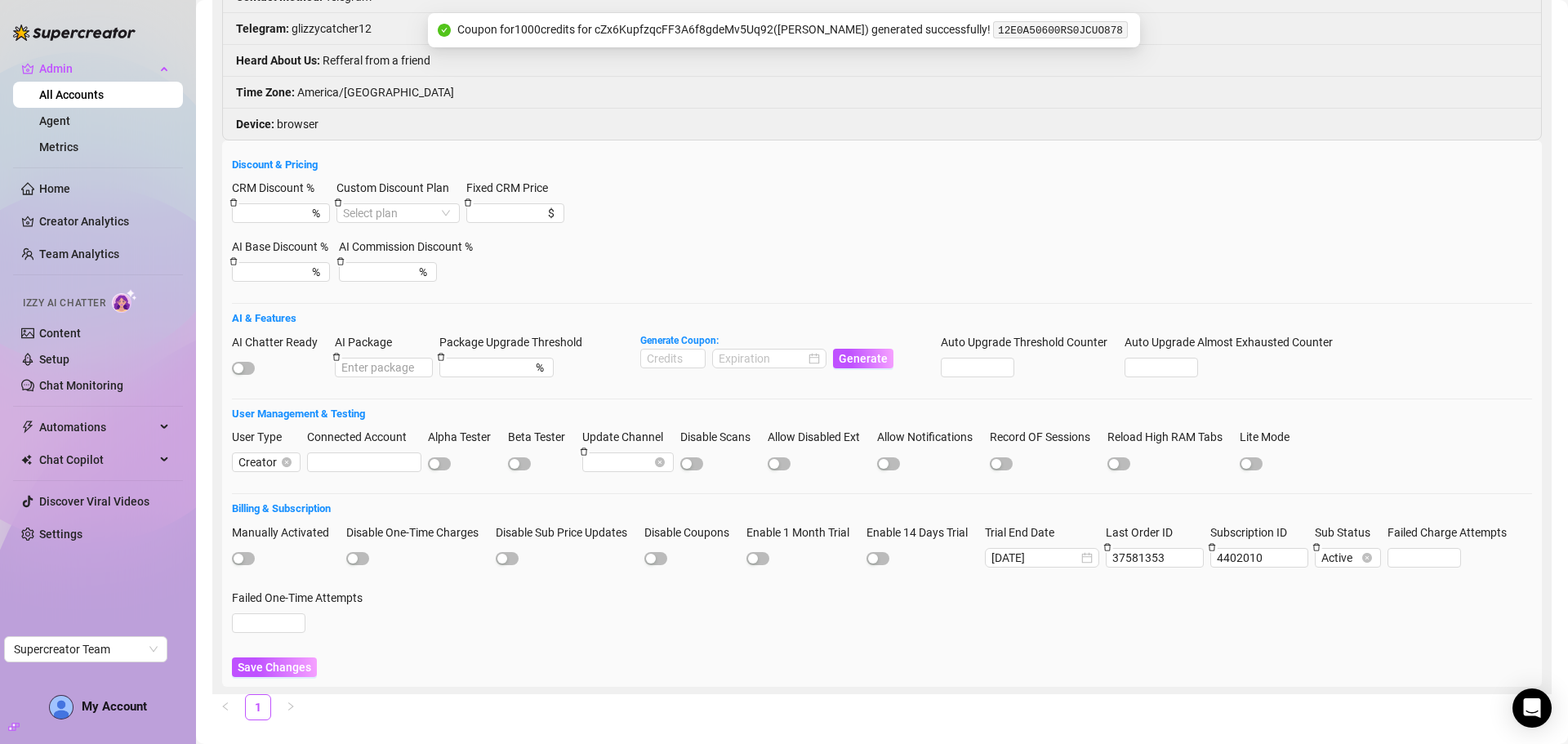
scroll to position [216, 0]
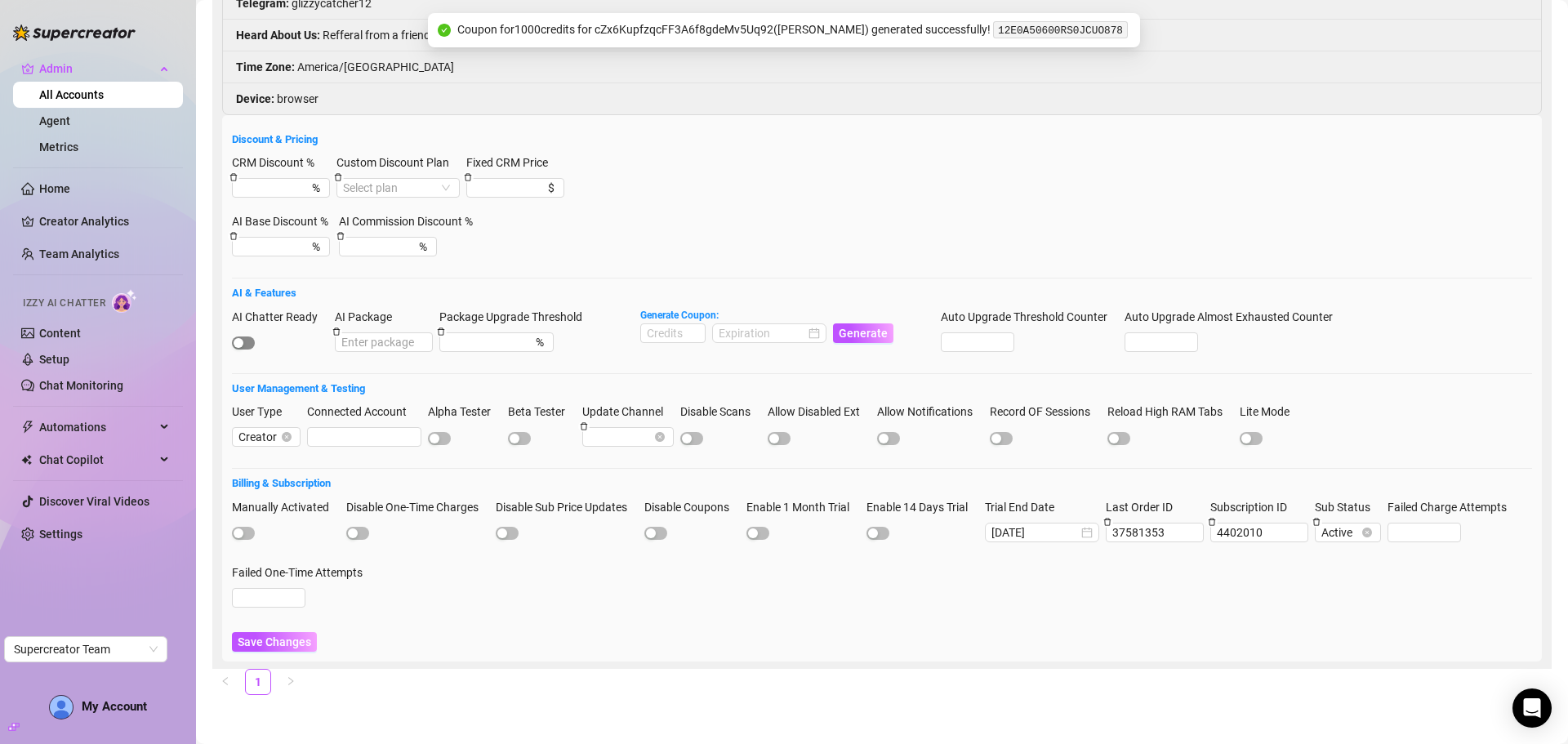
click at [250, 340] on span "button" at bounding box center [243, 343] width 22 height 13
click at [279, 640] on span "Save Changes" at bounding box center [275, 642] width 73 height 13
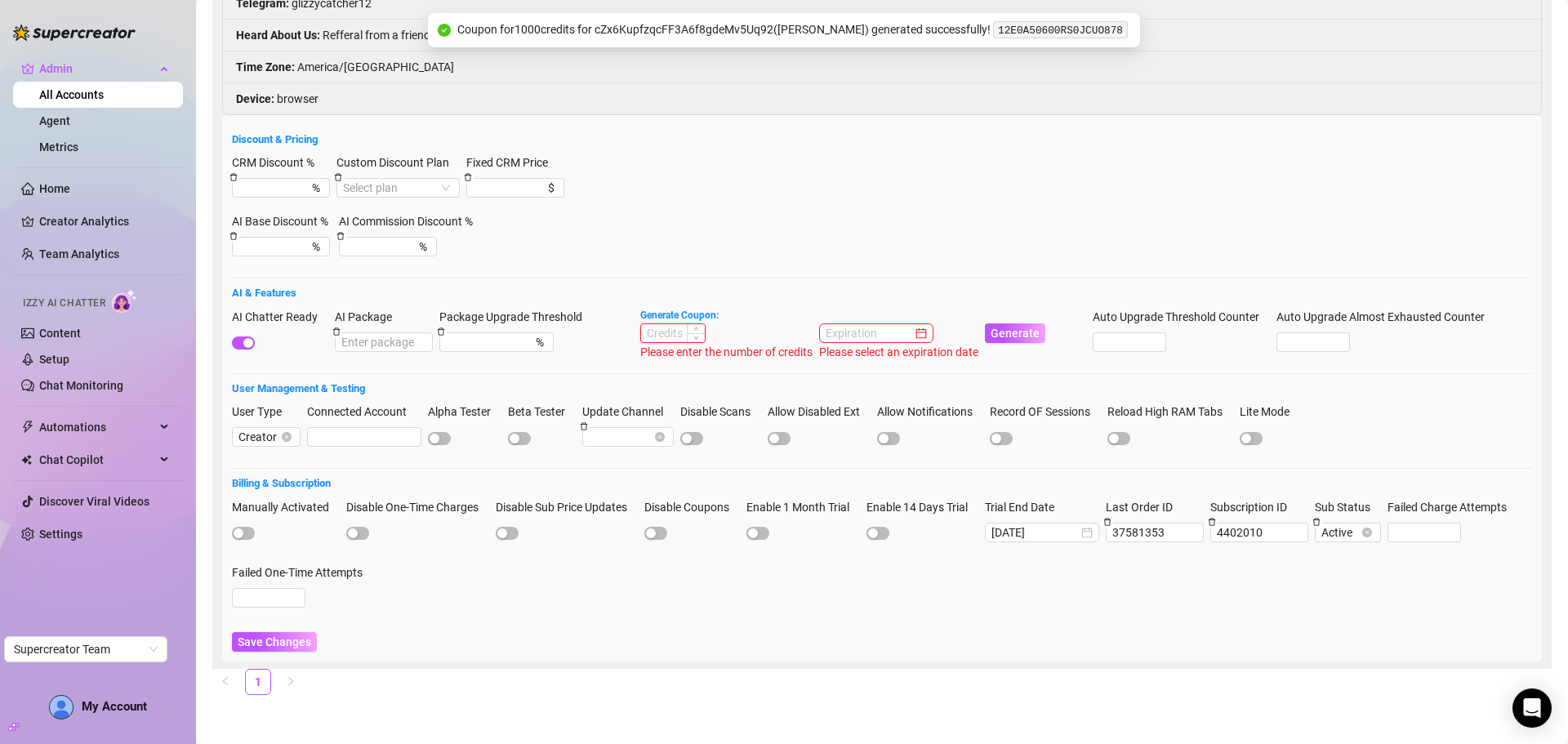
click at [658, 335] on input at bounding box center [673, 334] width 64 height 18
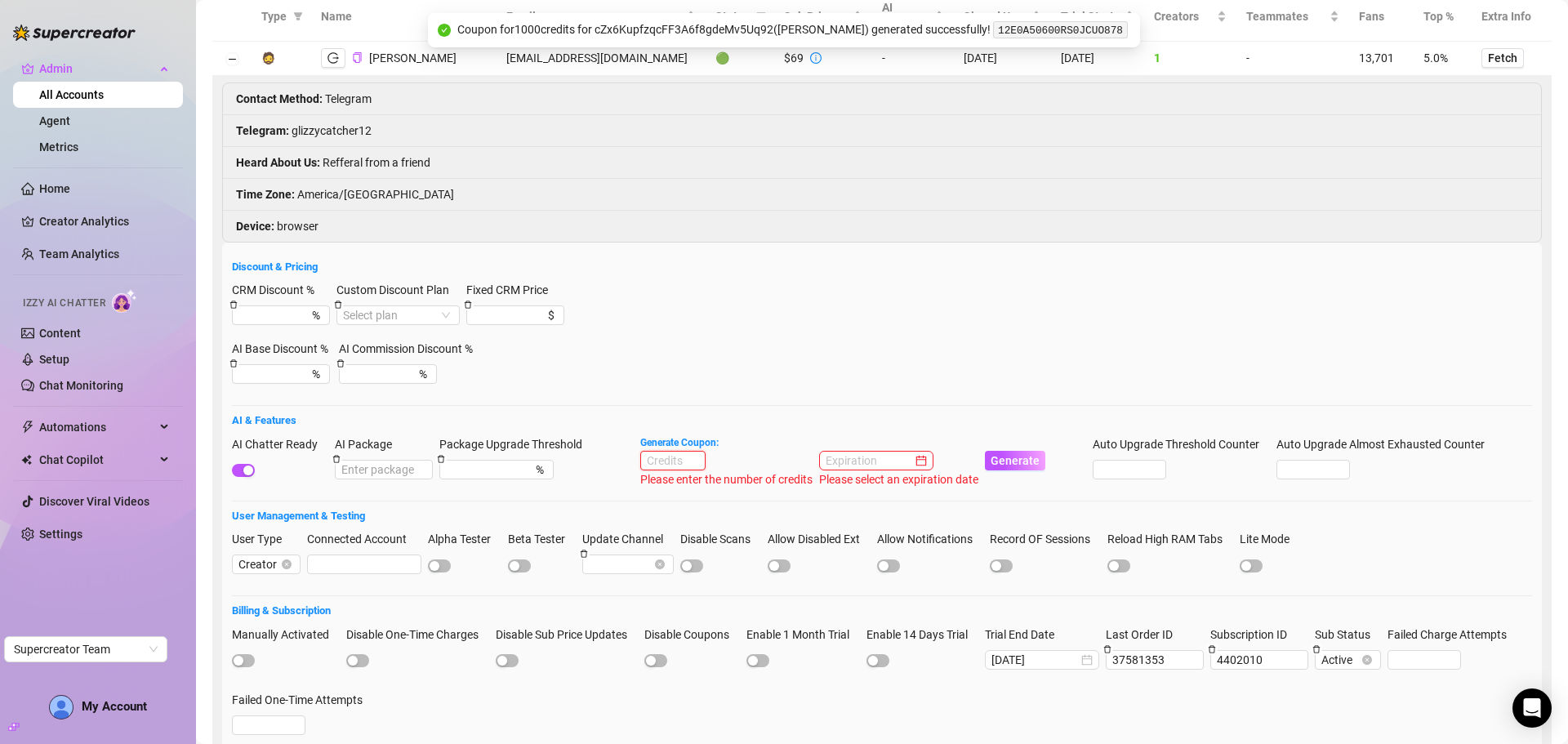
scroll to position [0, 0]
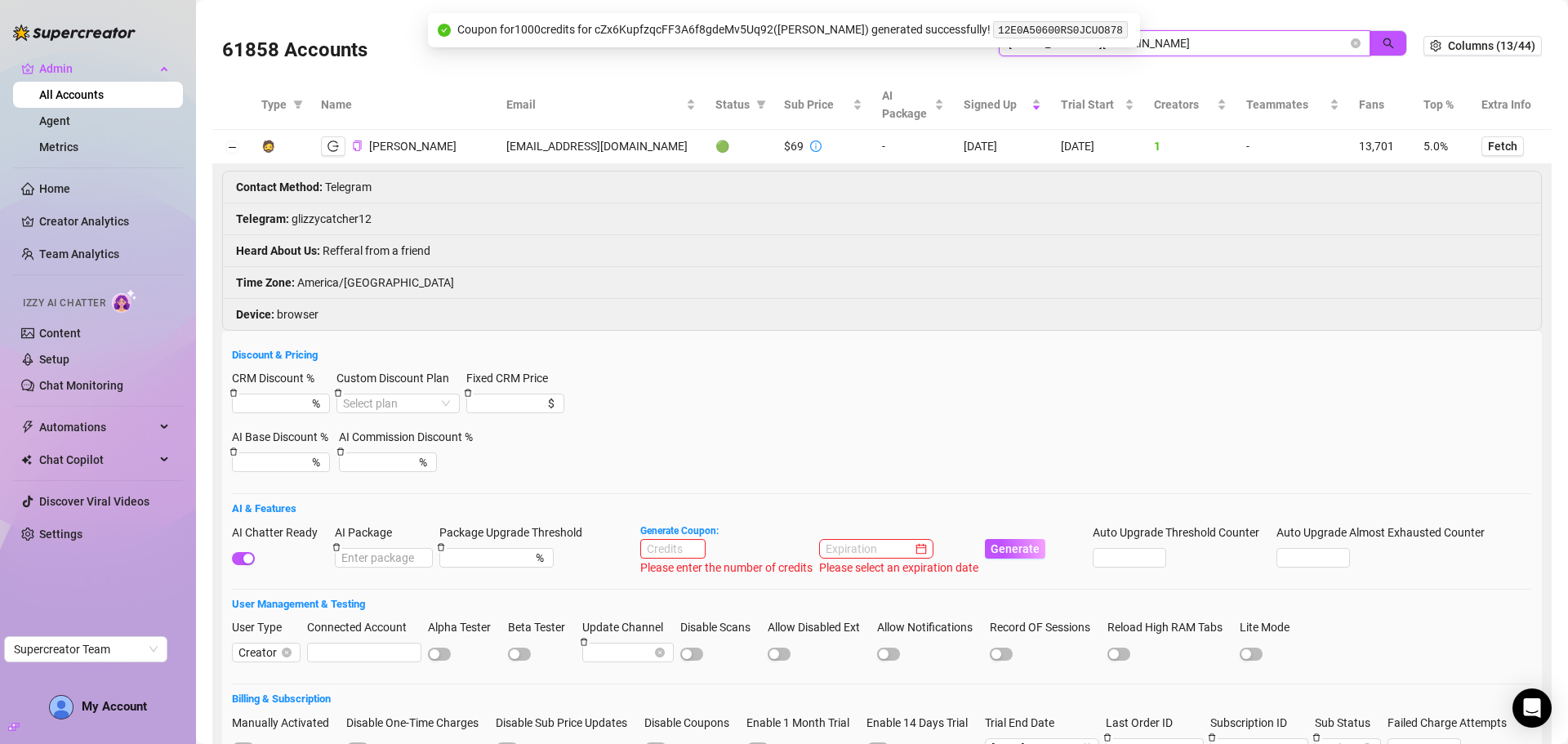
drag, startPoint x: 1151, startPoint y: 42, endPoint x: 936, endPoint y: 42, distance: 215.0
click at [936, 42] on body "Admin All Accounts Agent Metrics Home Creator Analytics Team Analytics Izzy AI …" at bounding box center [784, 372] width 1568 height 744
click at [1187, 48] on input "cundisop000@gmail.co" at bounding box center [1177, 43] width 339 height 18
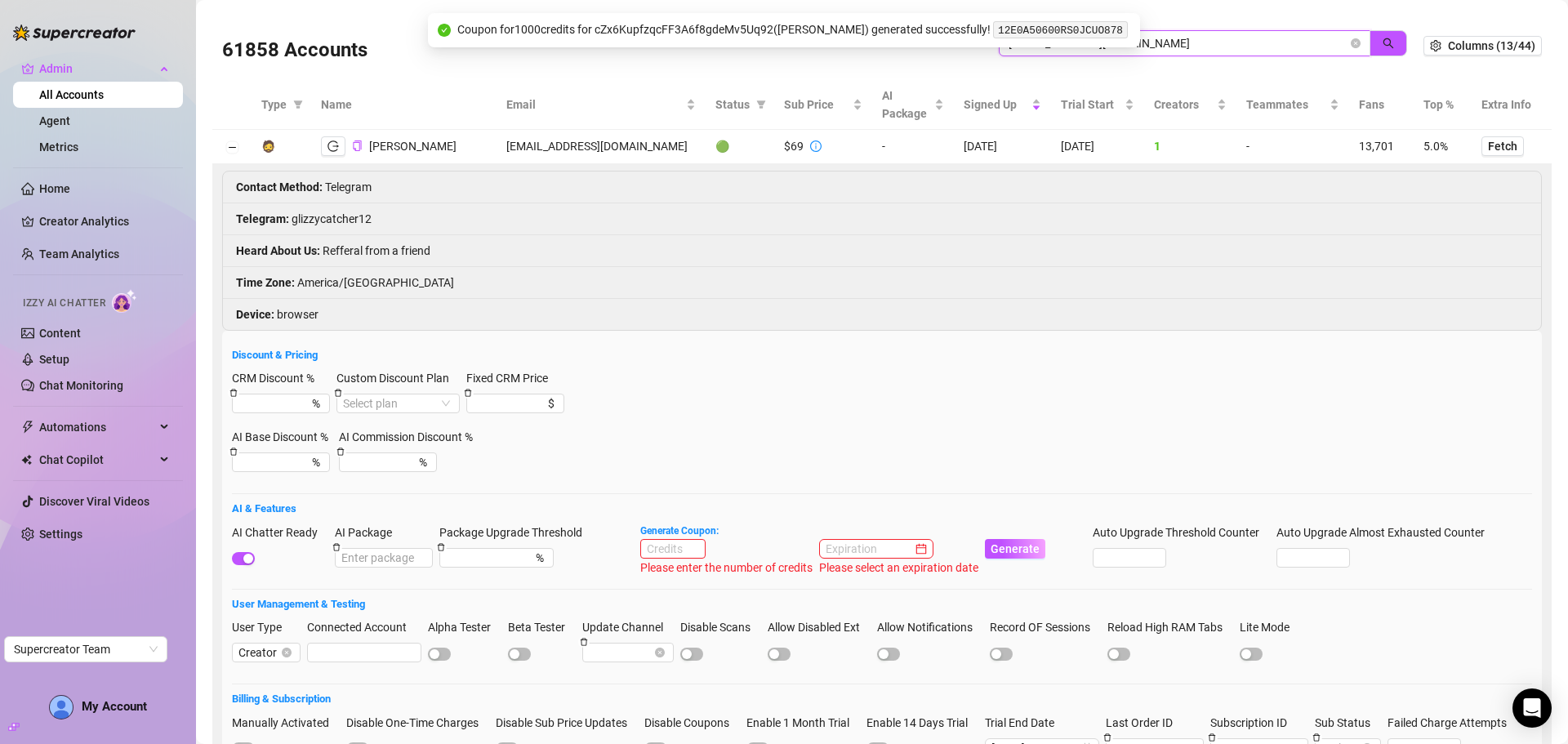
paste input "[PERSON_NAME][EMAIL_ADDRESS][DOMAIN_NAME]"
click at [1369, 45] on button "button" at bounding box center [1387, 42] width 37 height 26
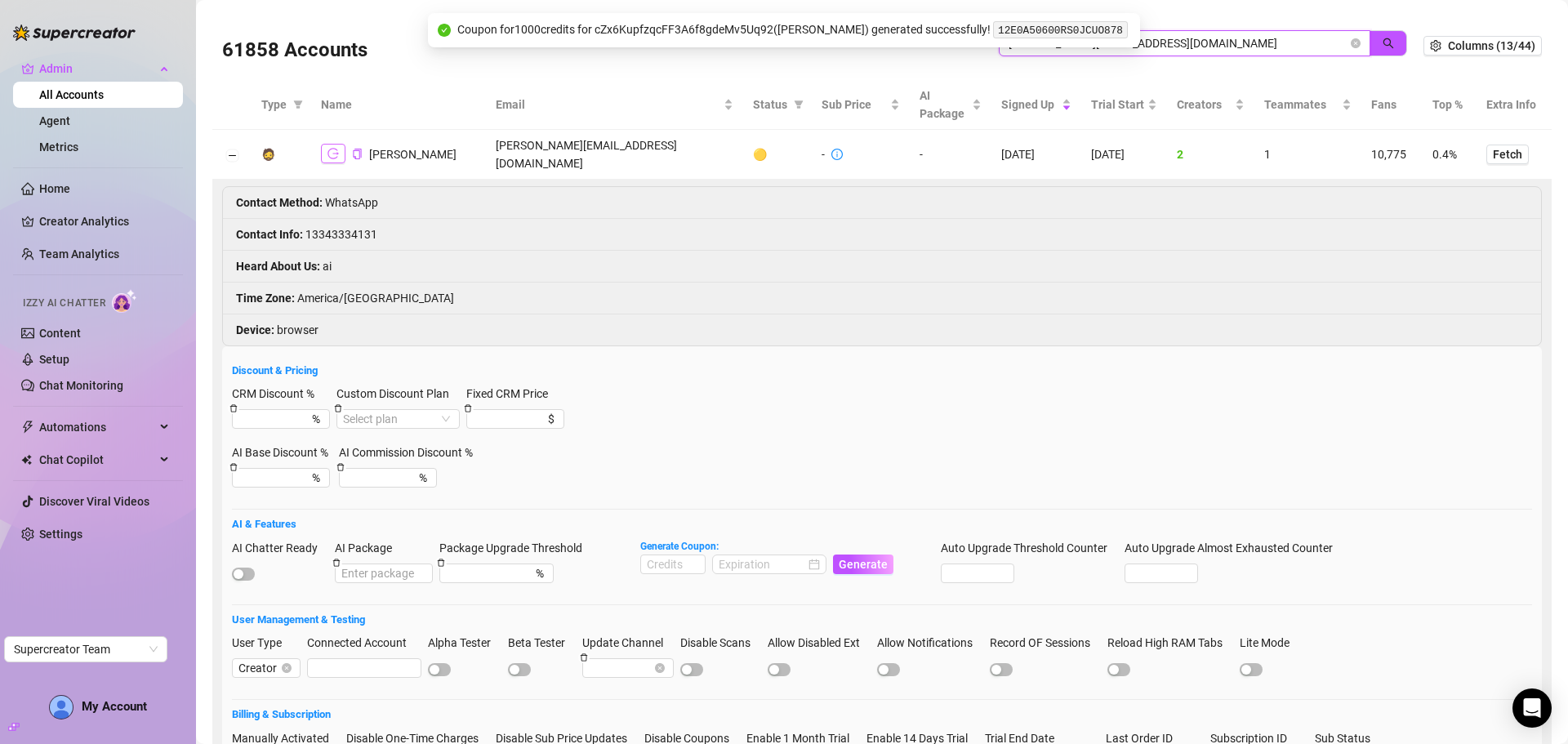
type input "[PERSON_NAME][EMAIL_ADDRESS][DOMAIN_NAME]"
click at [338, 149] on icon "logout" at bounding box center [334, 154] width 12 height 12
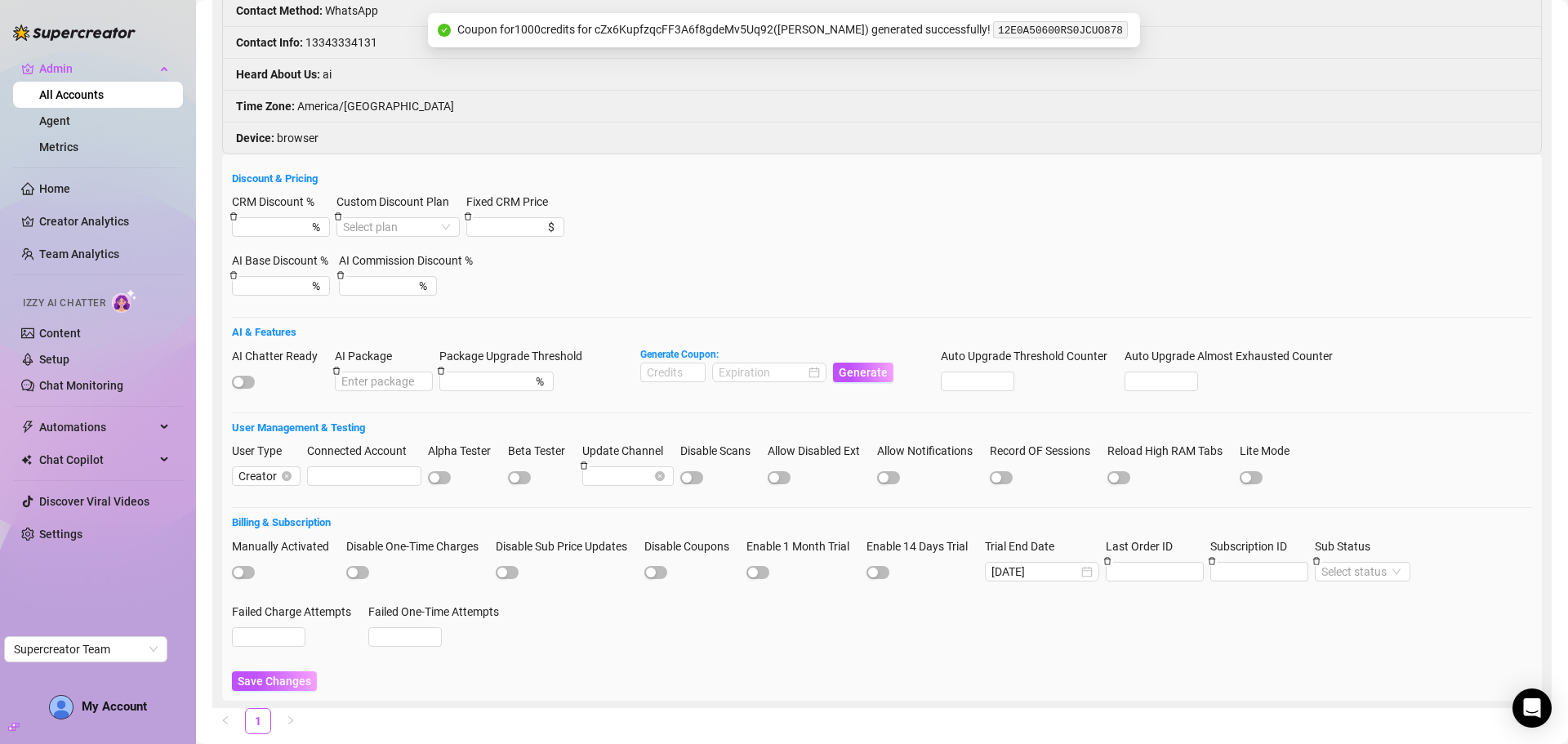
scroll to position [216, 0]
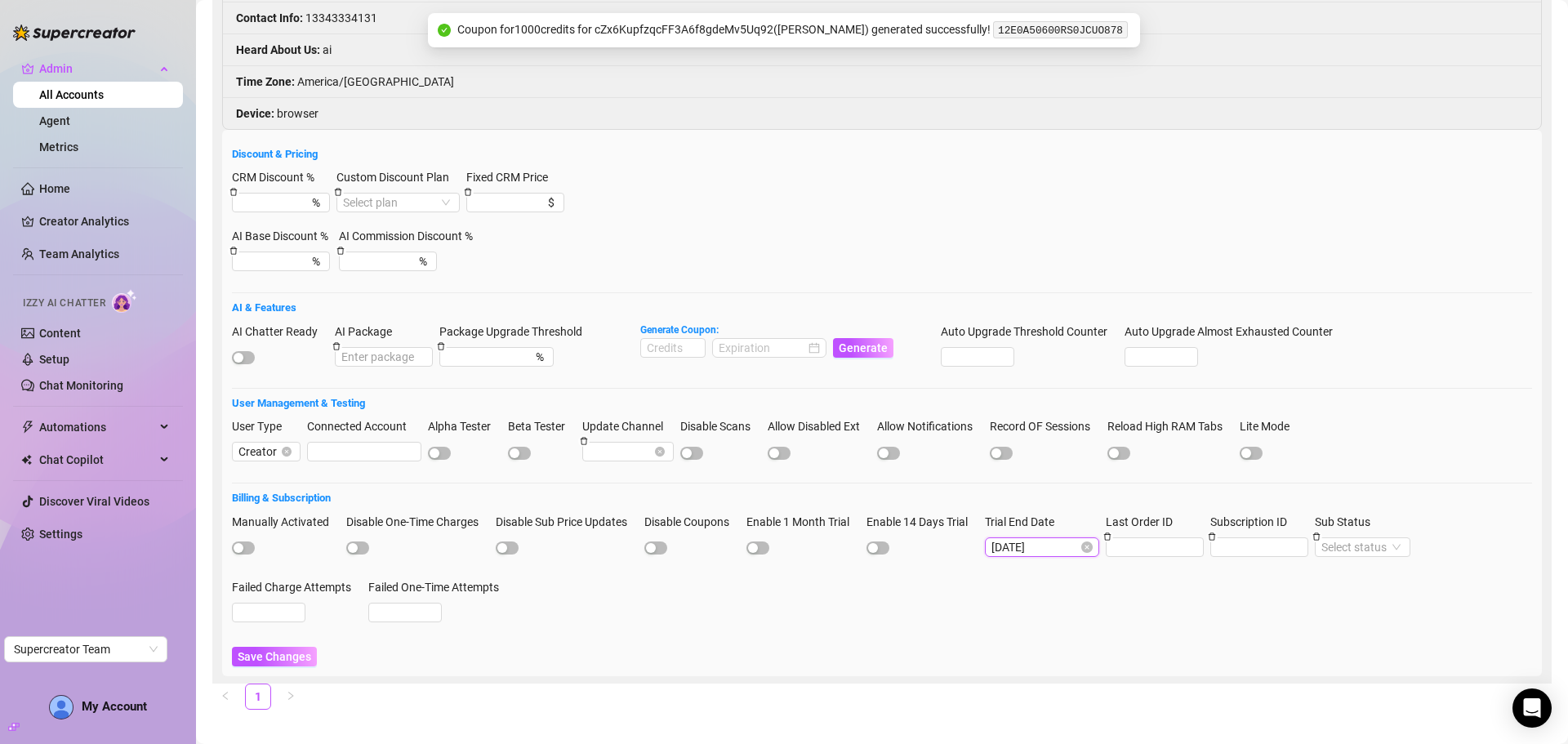
click at [1071, 538] on input "2025-08-20" at bounding box center [1035, 548] width 87 height 18
type input "2025-08-27"
click at [1110, 428] on div "27" at bounding box center [1111, 437] width 20 height 20
click at [1077, 582] on div "Manually Activated Disable One-Time Charges Disable Sub Price Updates Disable C…" at bounding box center [882, 575] width 1300 height 124
click at [261, 650] on span "Save Changes" at bounding box center [275, 657] width 73 height 13
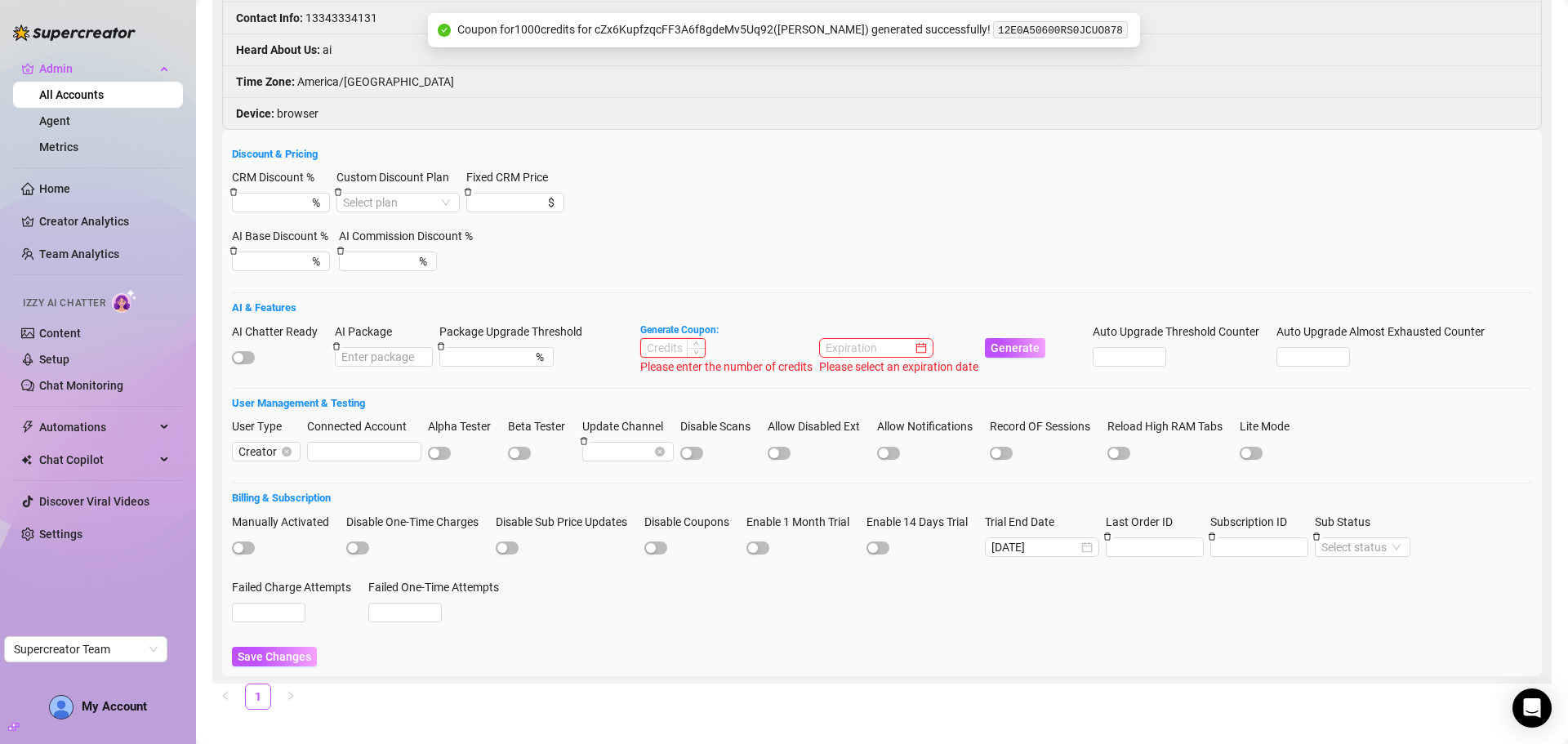
click at [672, 339] on input at bounding box center [673, 348] width 64 height 18
type input "1000"
click at [802, 339] on input at bounding box center [762, 348] width 87 height 18
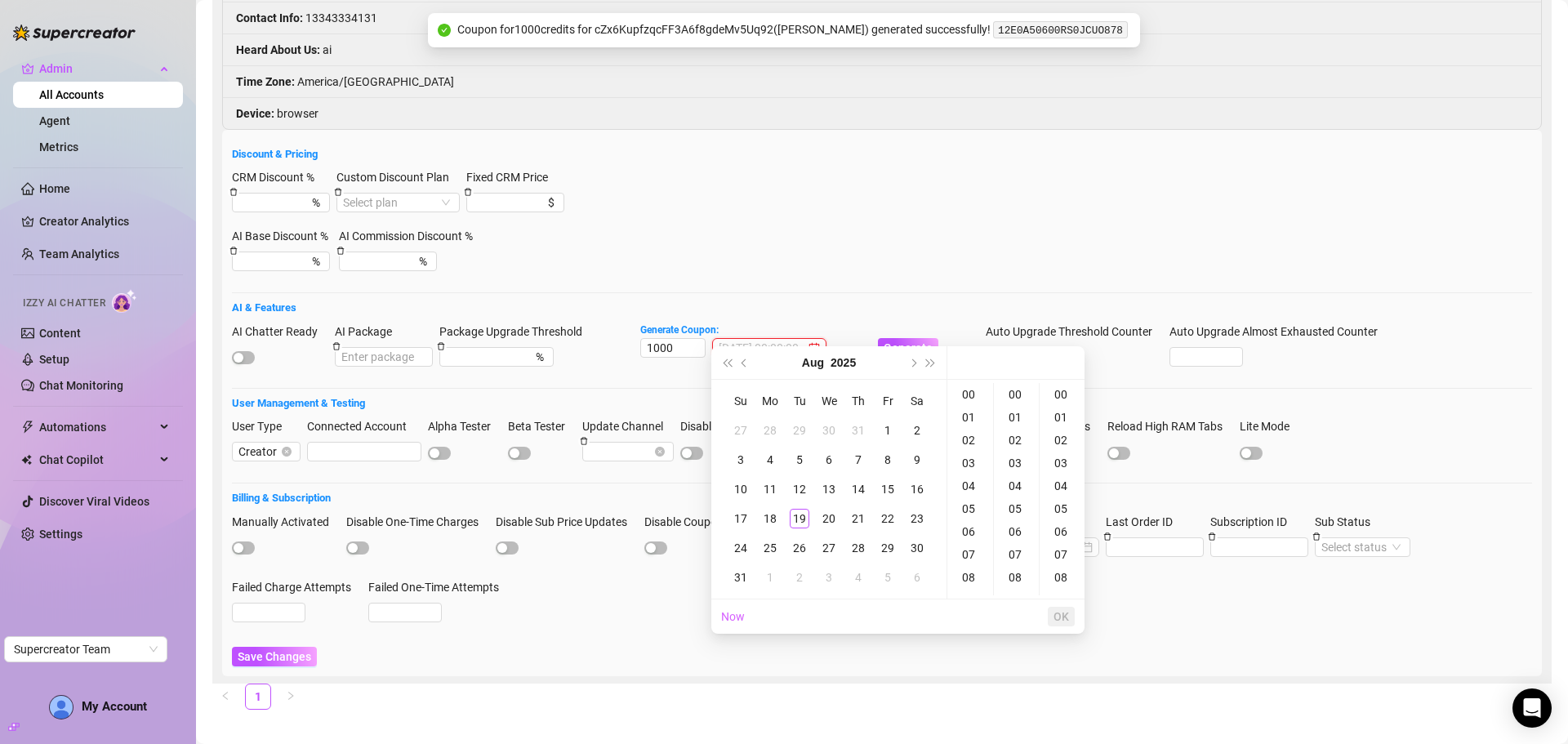
type input "2025-07-31 00:00:00"
click at [909, 360] on button "Next month (PageDown)" at bounding box center [913, 362] width 18 height 32
click at [879, 488] on div "19" at bounding box center [888, 489] width 20 height 20
type input "2025-09-19 00:00:00"
click at [1059, 620] on span "OK" at bounding box center [1061, 617] width 16 height 13
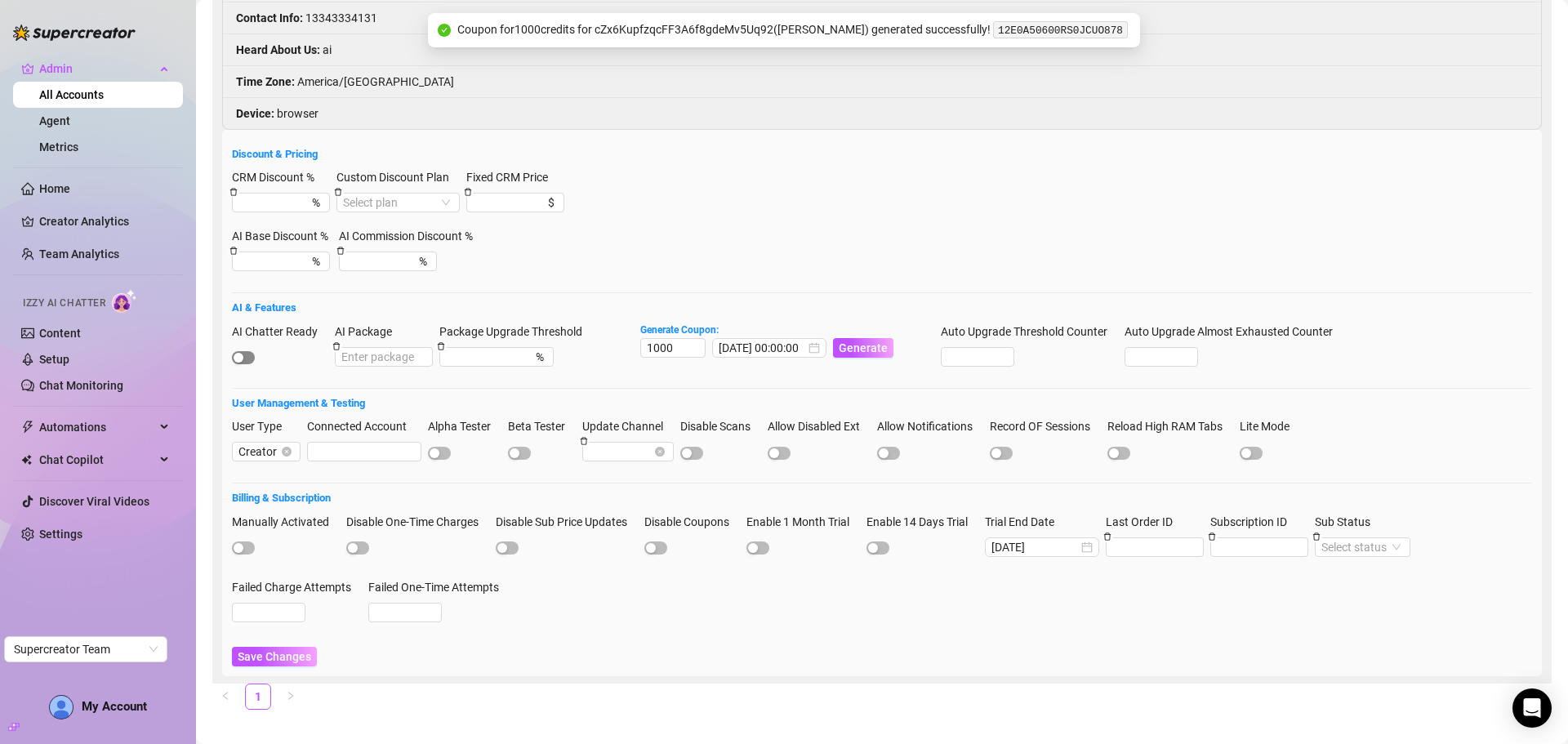
click at [253, 351] on span "button" at bounding box center [243, 358] width 22 height 13
click at [287, 650] on span "Save Changes" at bounding box center [275, 657] width 73 height 13
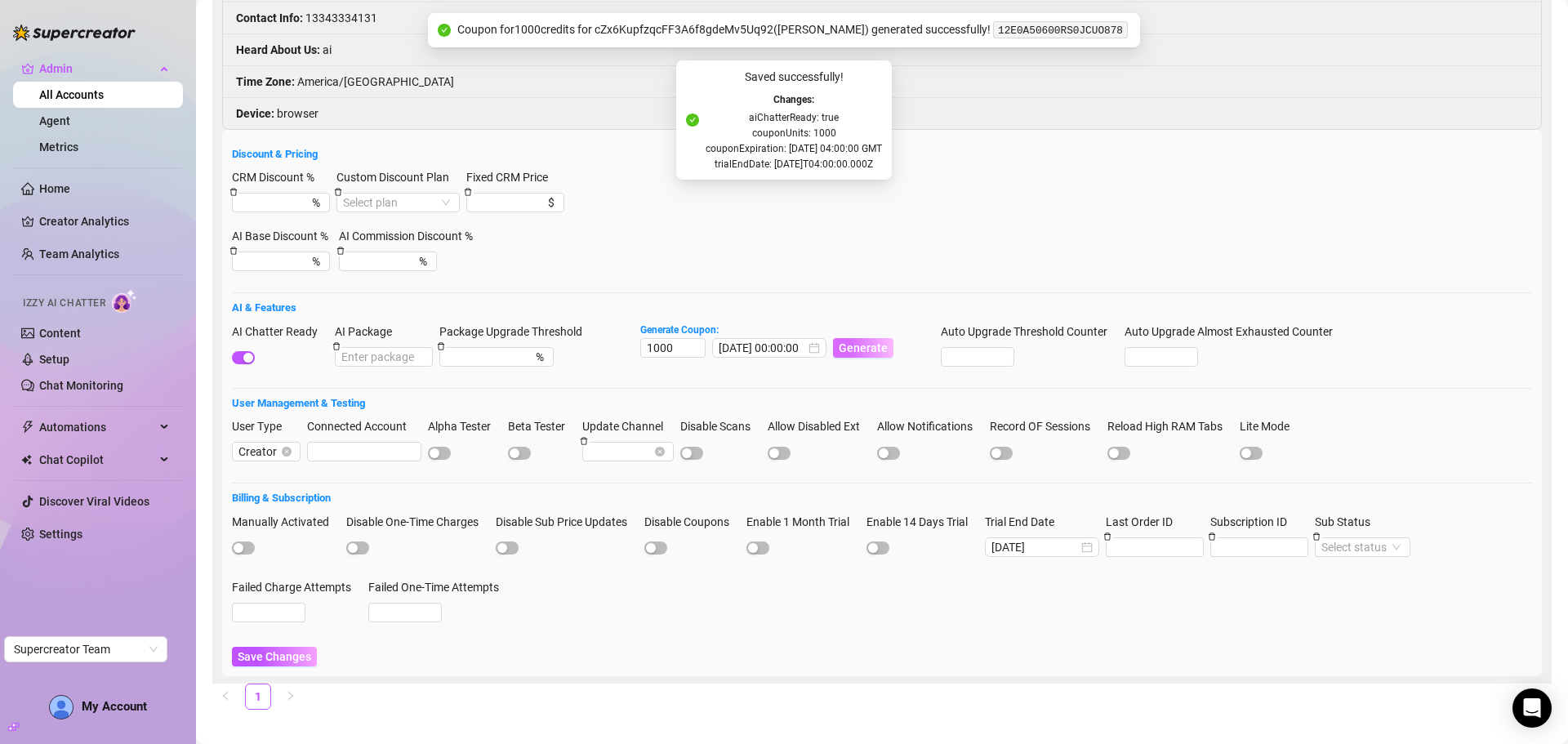
click at [859, 341] on span "Generate" at bounding box center [863, 348] width 49 height 13
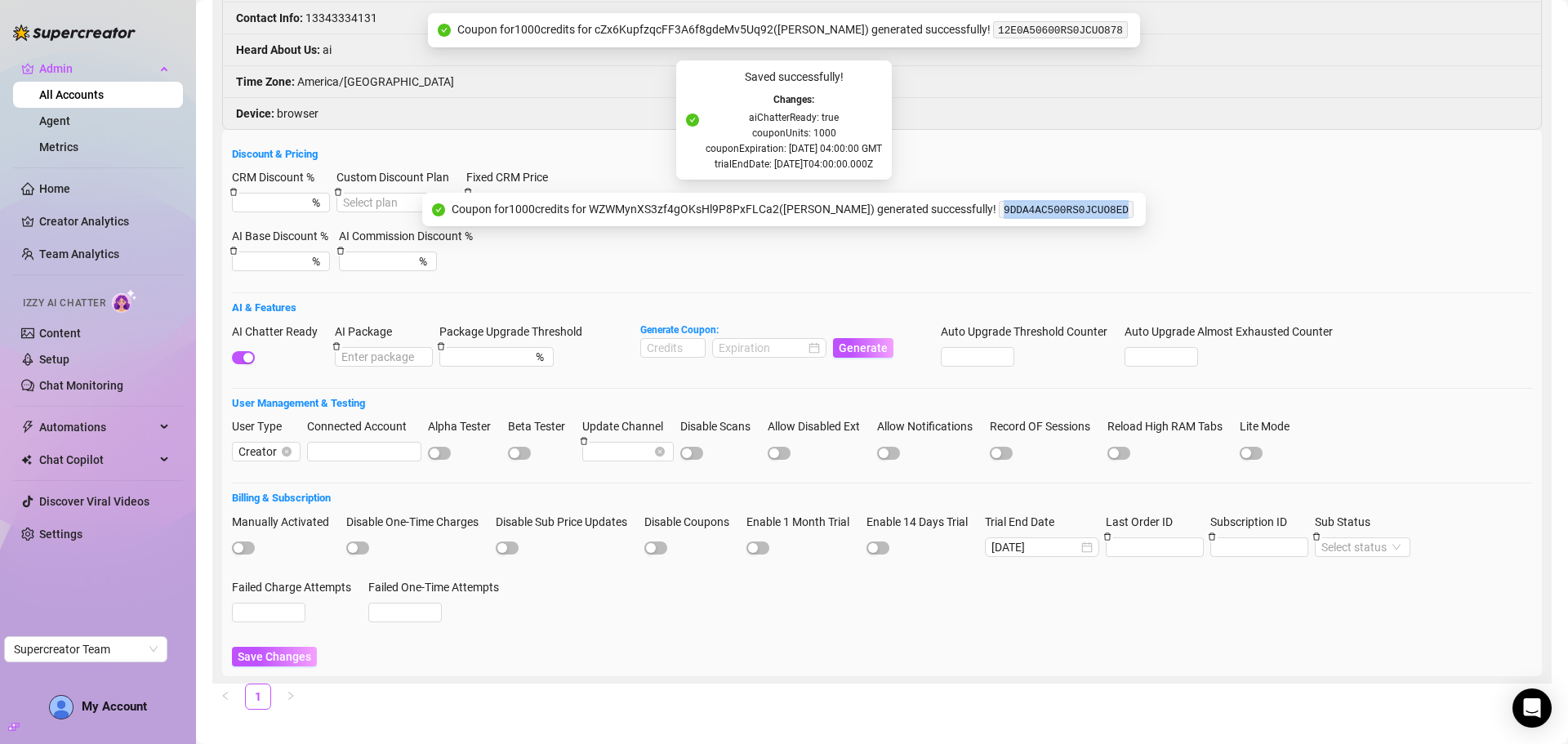
drag, startPoint x: 1120, startPoint y: 206, endPoint x: 1002, endPoint y: 214, distance: 118.3
click at [1002, 214] on code "9DDA4AC500RS0JCUO8ED" at bounding box center [1066, 210] width 135 height 17
copy code "9DDA4AC500RS0JCUO8ED"
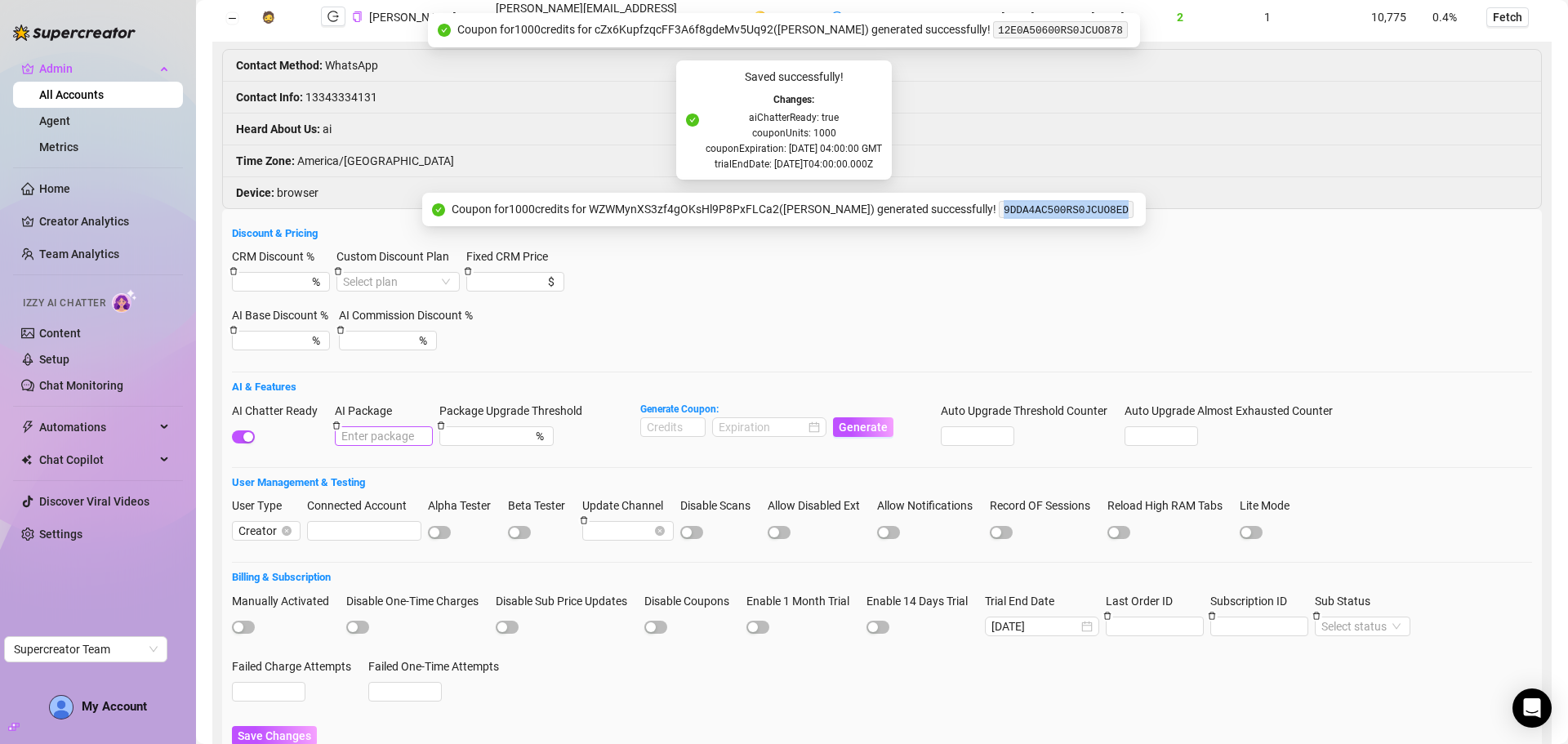
scroll to position [0, 0]
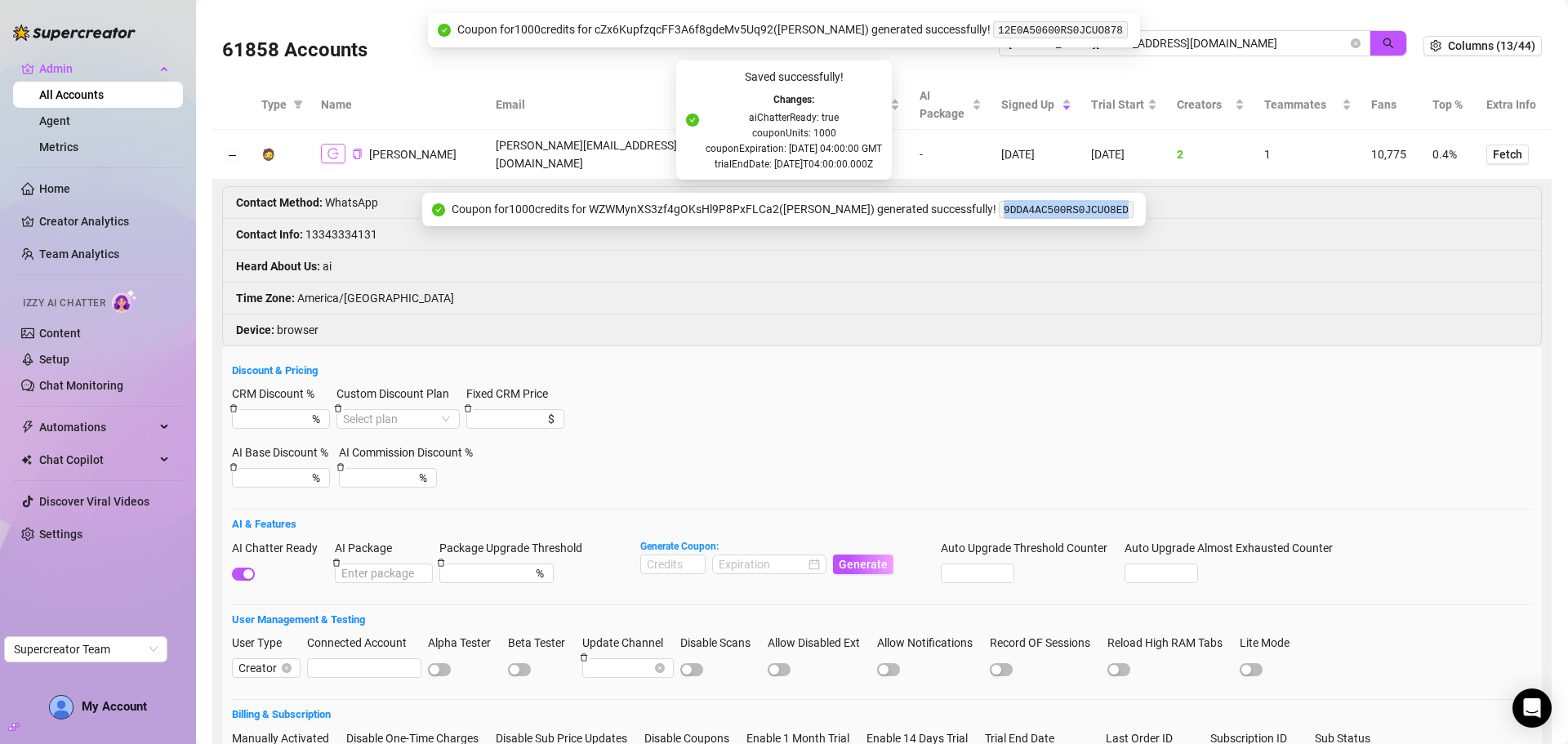
click at [336, 150] on icon "logout" at bounding box center [334, 154] width 12 height 12
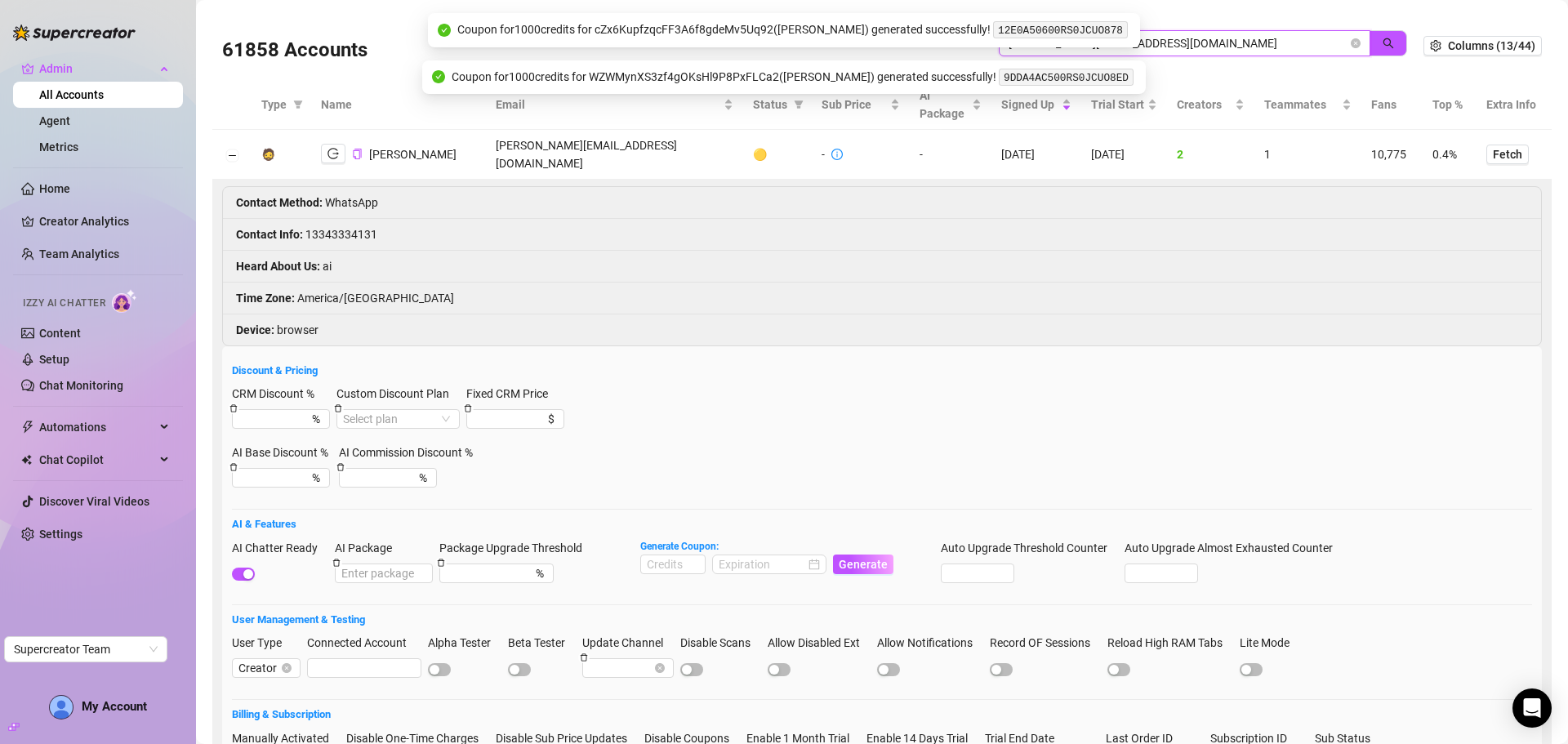
drag, startPoint x: 1156, startPoint y: 37, endPoint x: 970, endPoint y: 36, distance: 186.0
click at [970, 36] on body "Admin All Accounts Agent Metrics Home Creator Analytics Team Analytics Izzy AI …" at bounding box center [784, 372] width 1568 height 744
drag, startPoint x: 1180, startPoint y: 42, endPoint x: 931, endPoint y: 28, distance: 249.4
click at [931, 28] on body "Admin All Accounts Agent Metrics Home Creator Analytics Team Analytics Izzy AI …" at bounding box center [784, 372] width 1568 height 744
click at [1150, 27] on div "61858 Accounts heather@fightthebeast.org" at bounding box center [823, 46] width 1201 height 56
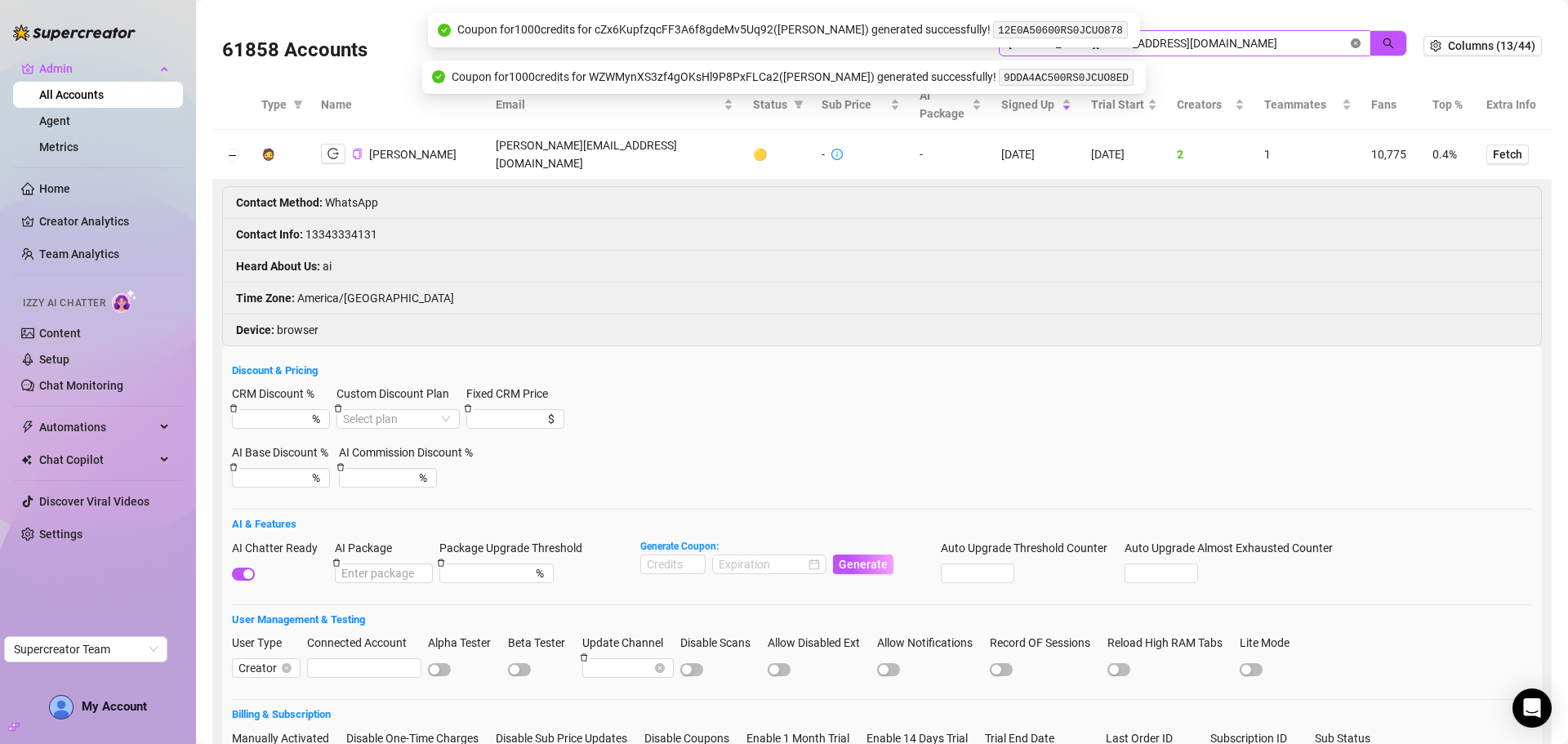
click at [1351, 42] on icon "close-circle" at bounding box center [1356, 43] width 10 height 10
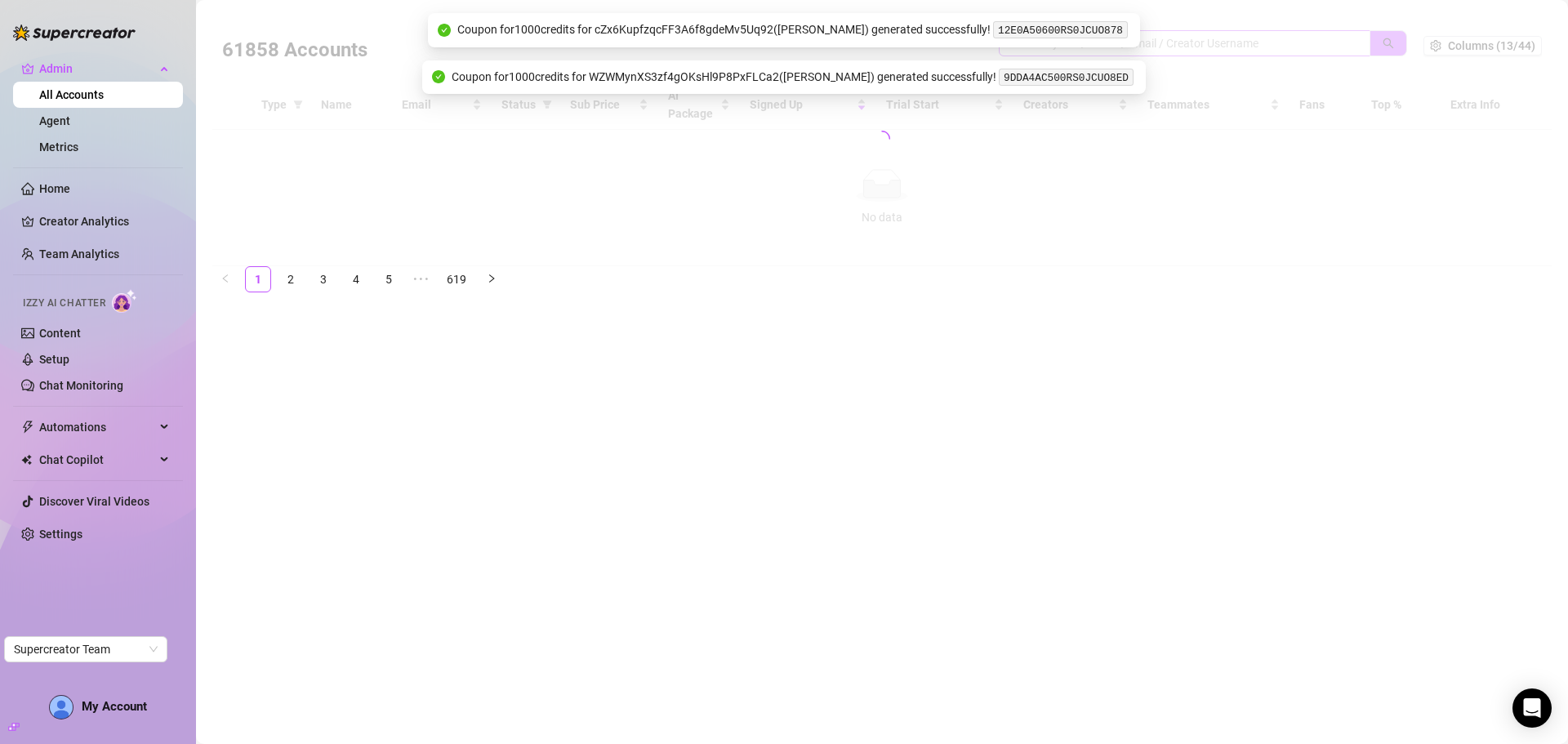
click at [1250, 41] on div at bounding box center [882, 139] width 1339 height 255
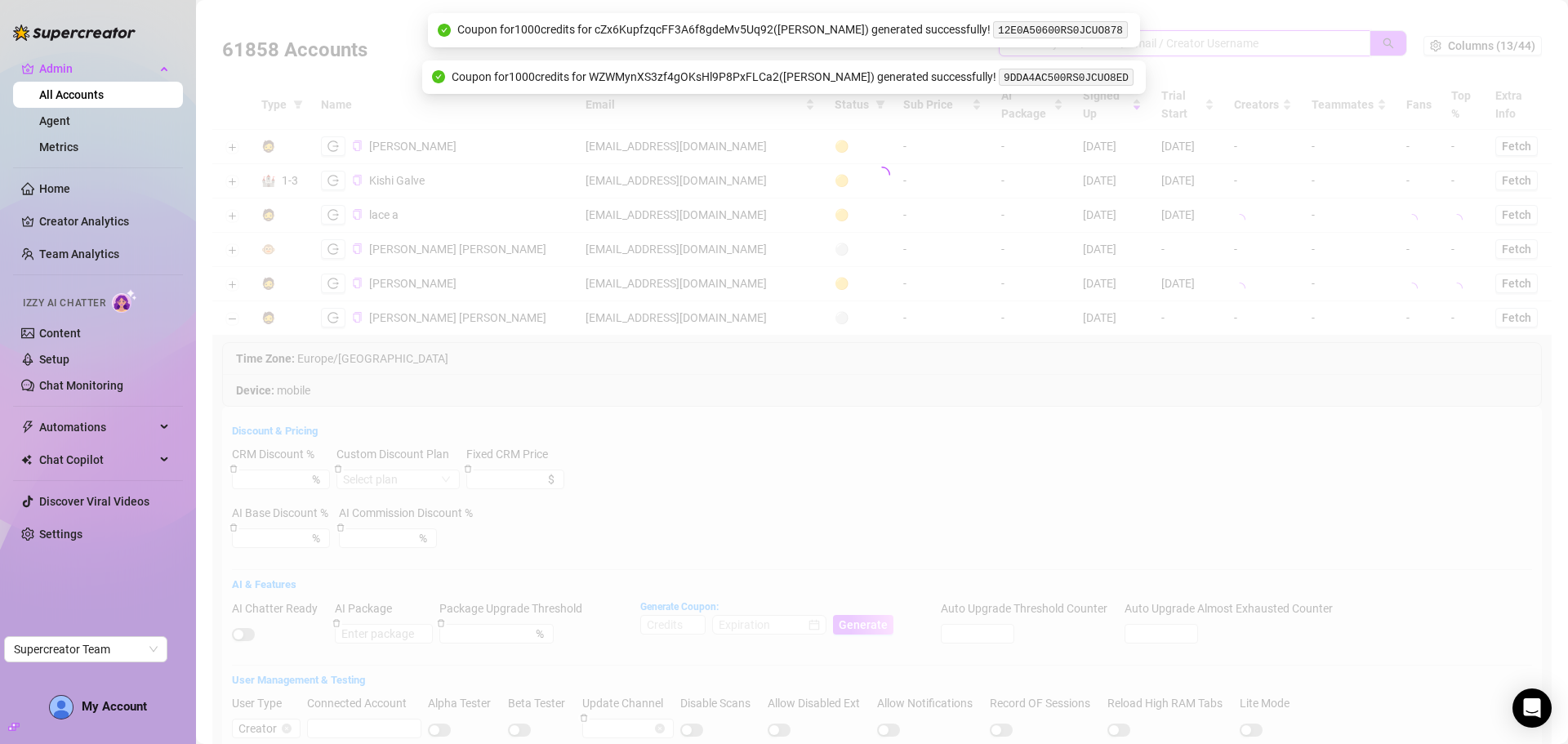
click at [1197, 42] on input "search" at bounding box center [1177, 43] width 339 height 18
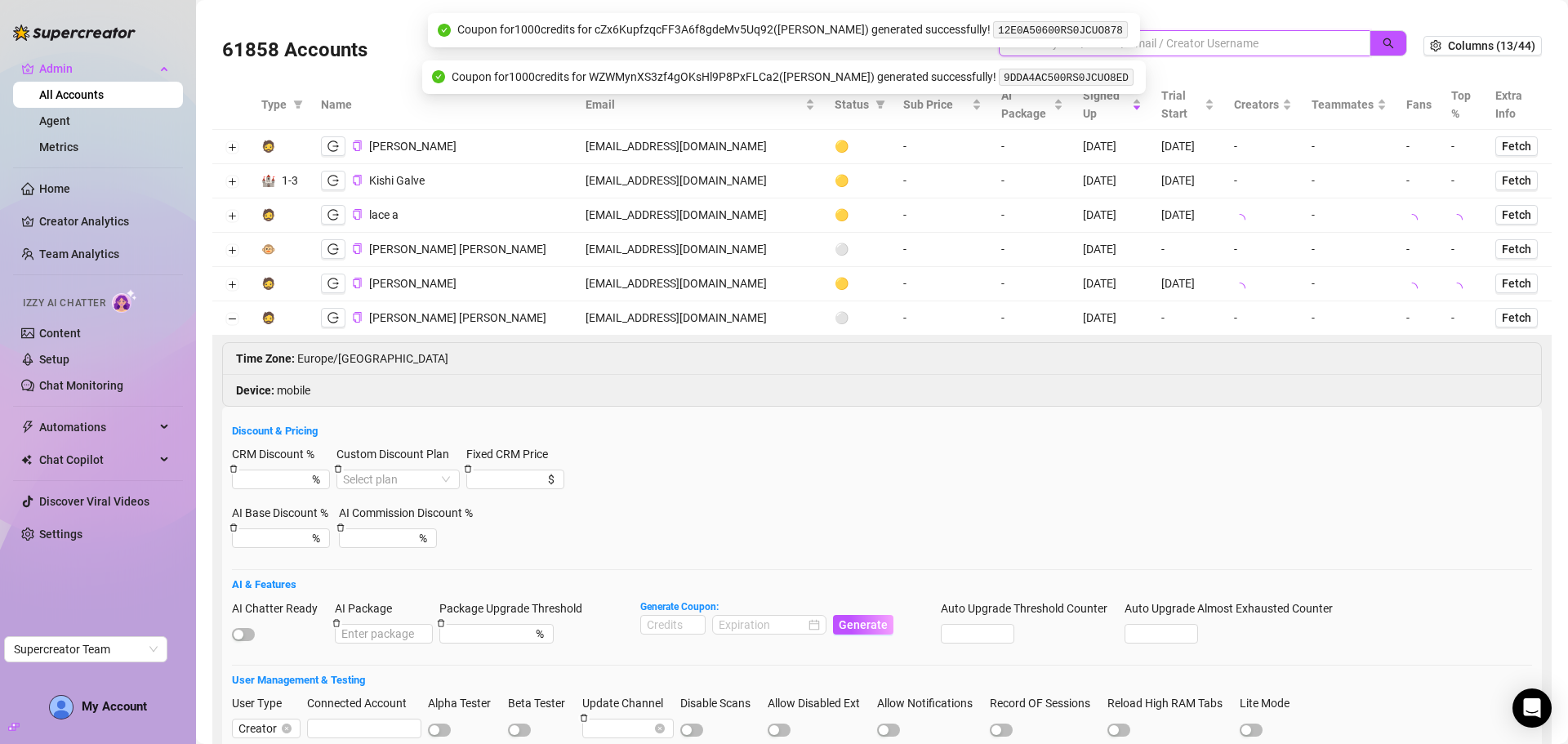
click at [1197, 42] on input "search" at bounding box center [1177, 43] width 339 height 18
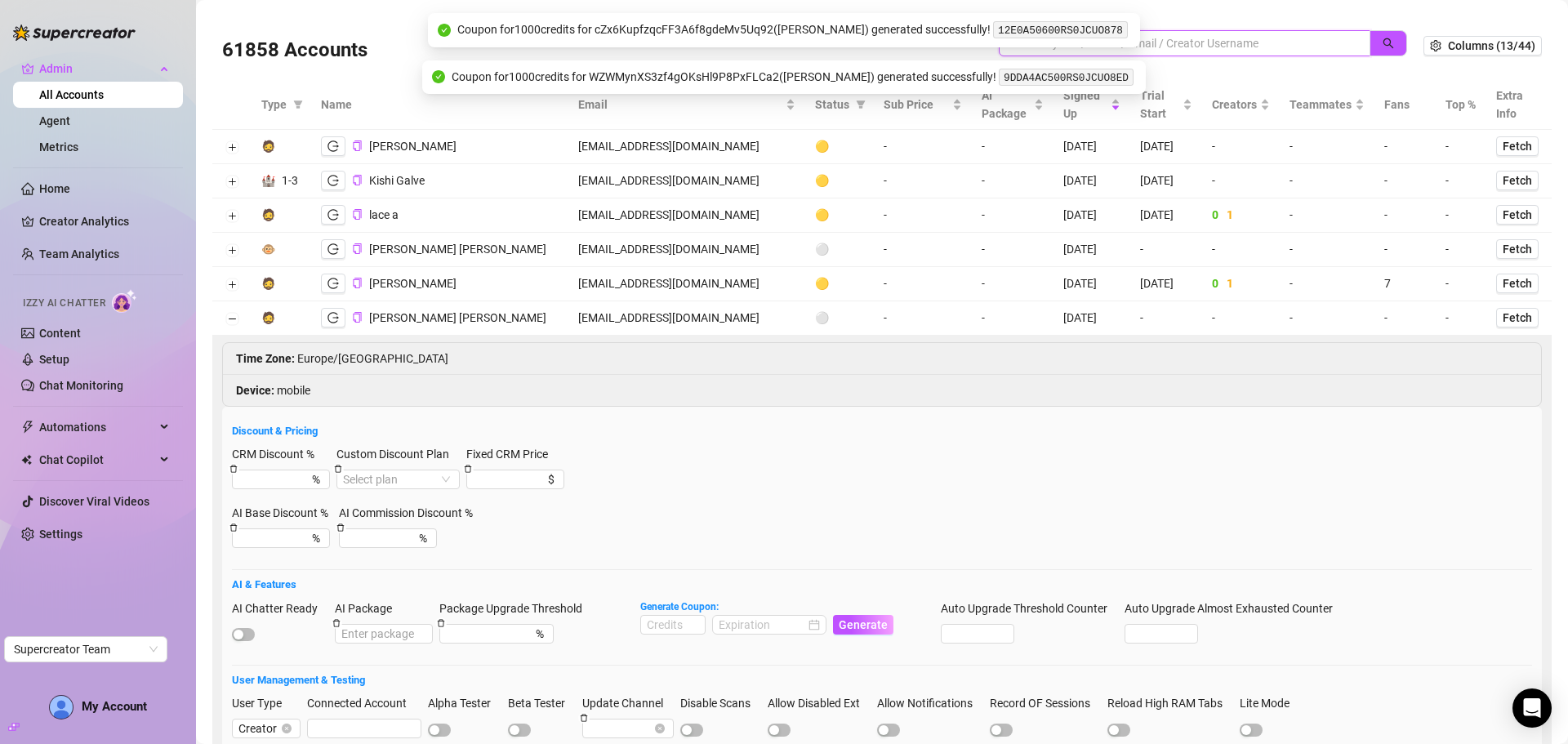
paste input "deedeesong@icloud.com"
click at [1383, 37] on span "button" at bounding box center [1388, 43] width 12 height 13
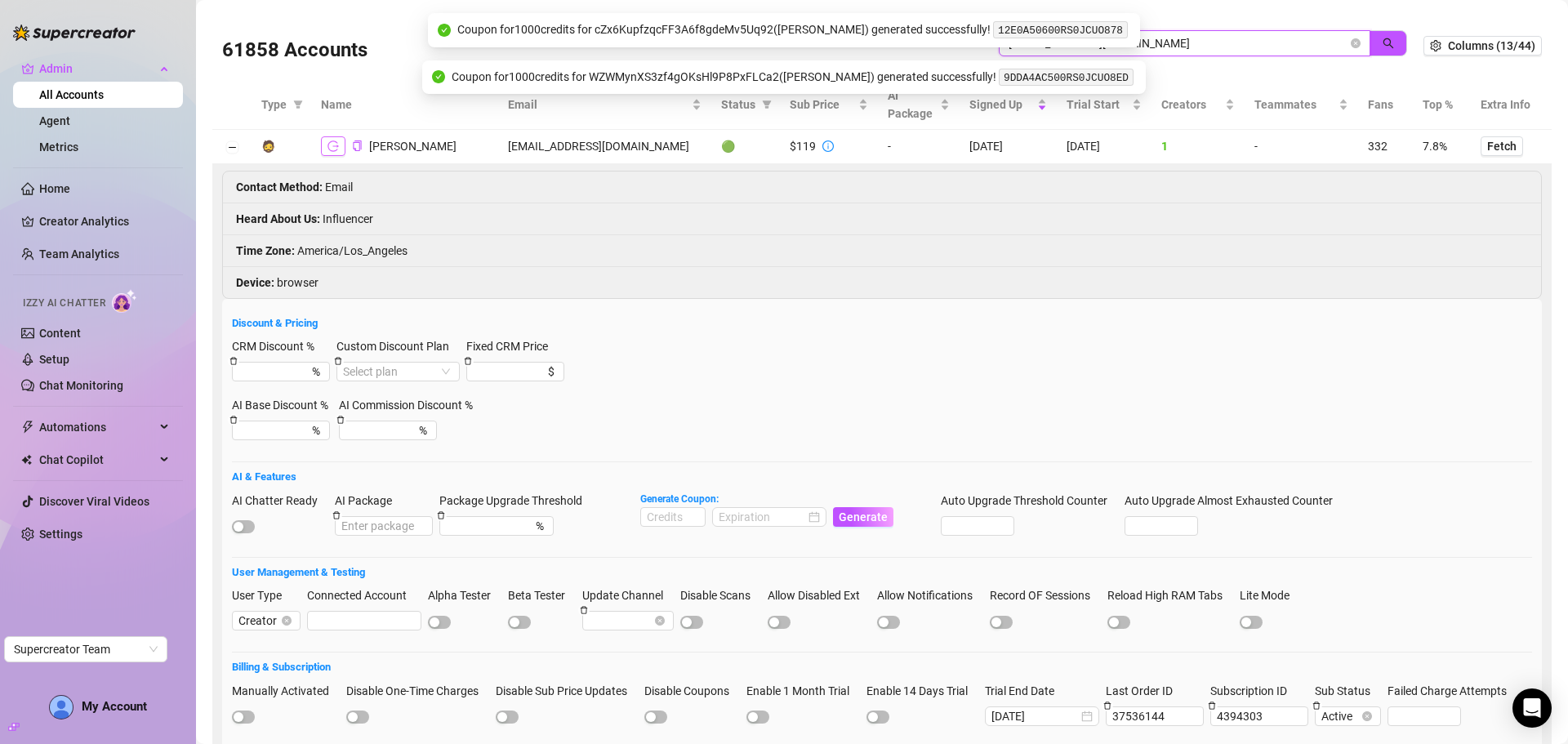
type input "deedeesong@icloud.com"
click at [328, 146] on icon "logout" at bounding box center [334, 146] width 12 height 11
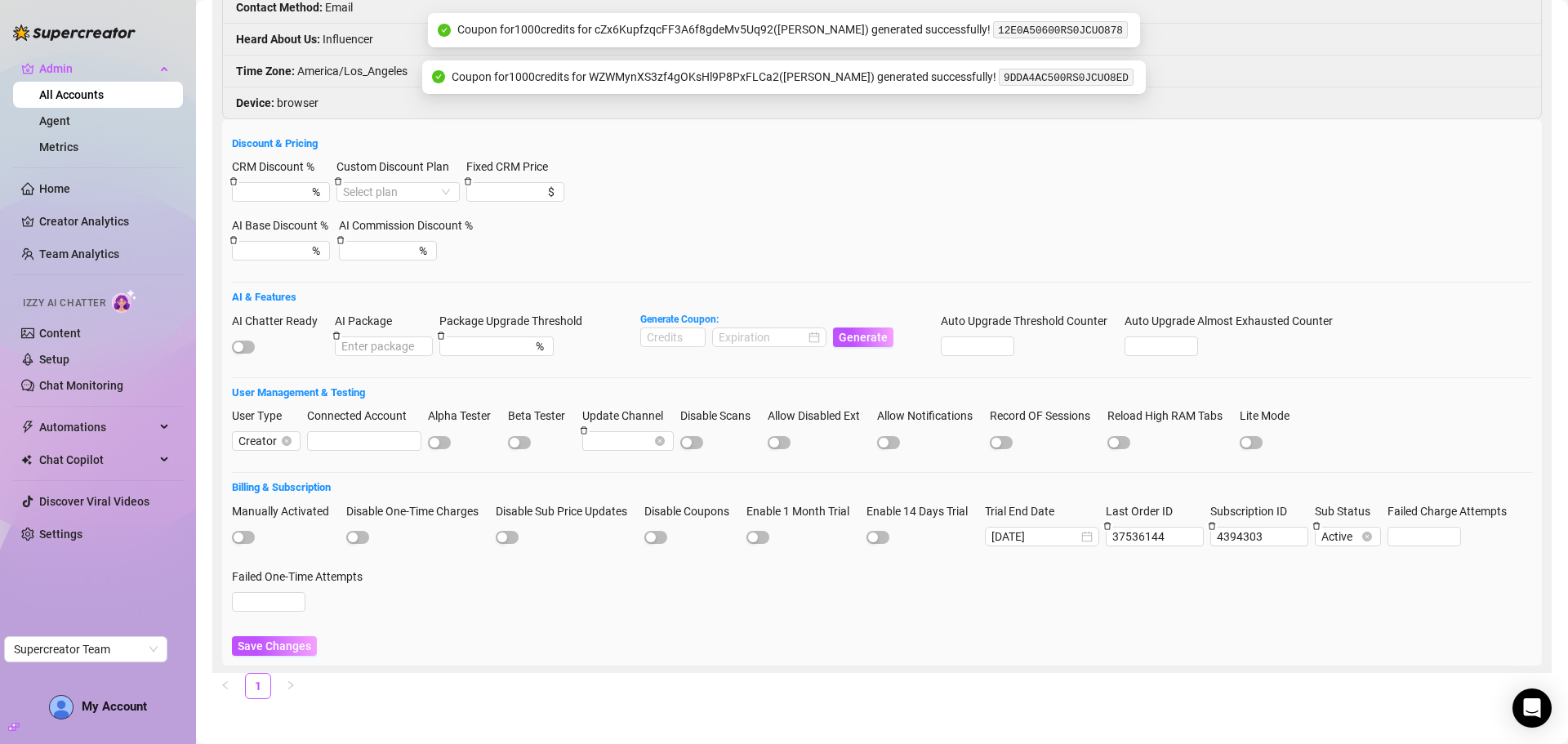
scroll to position [185, 0]
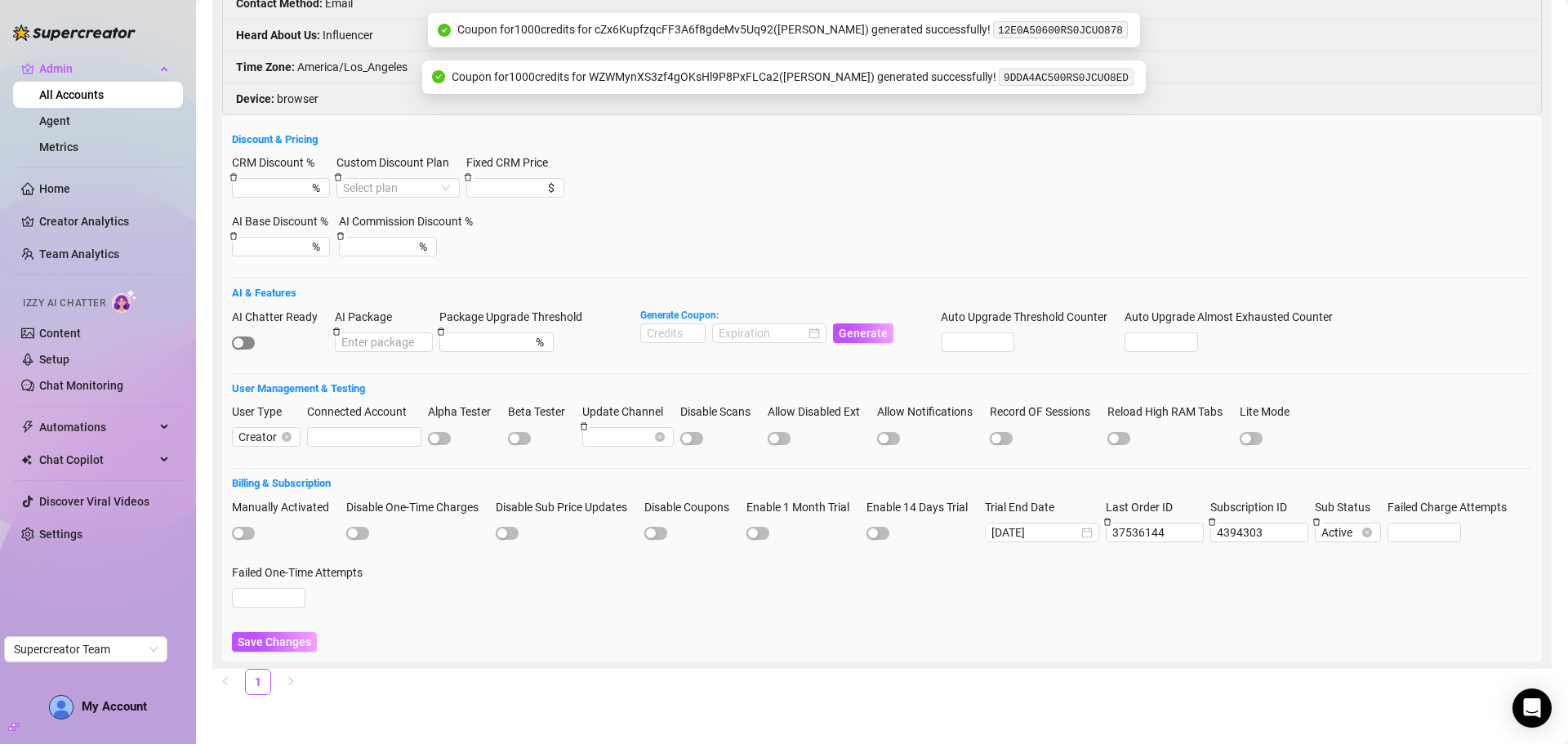
click at [248, 342] on span "button" at bounding box center [243, 343] width 22 height 13
click at [259, 640] on span "Save Changes" at bounding box center [275, 642] width 73 height 13
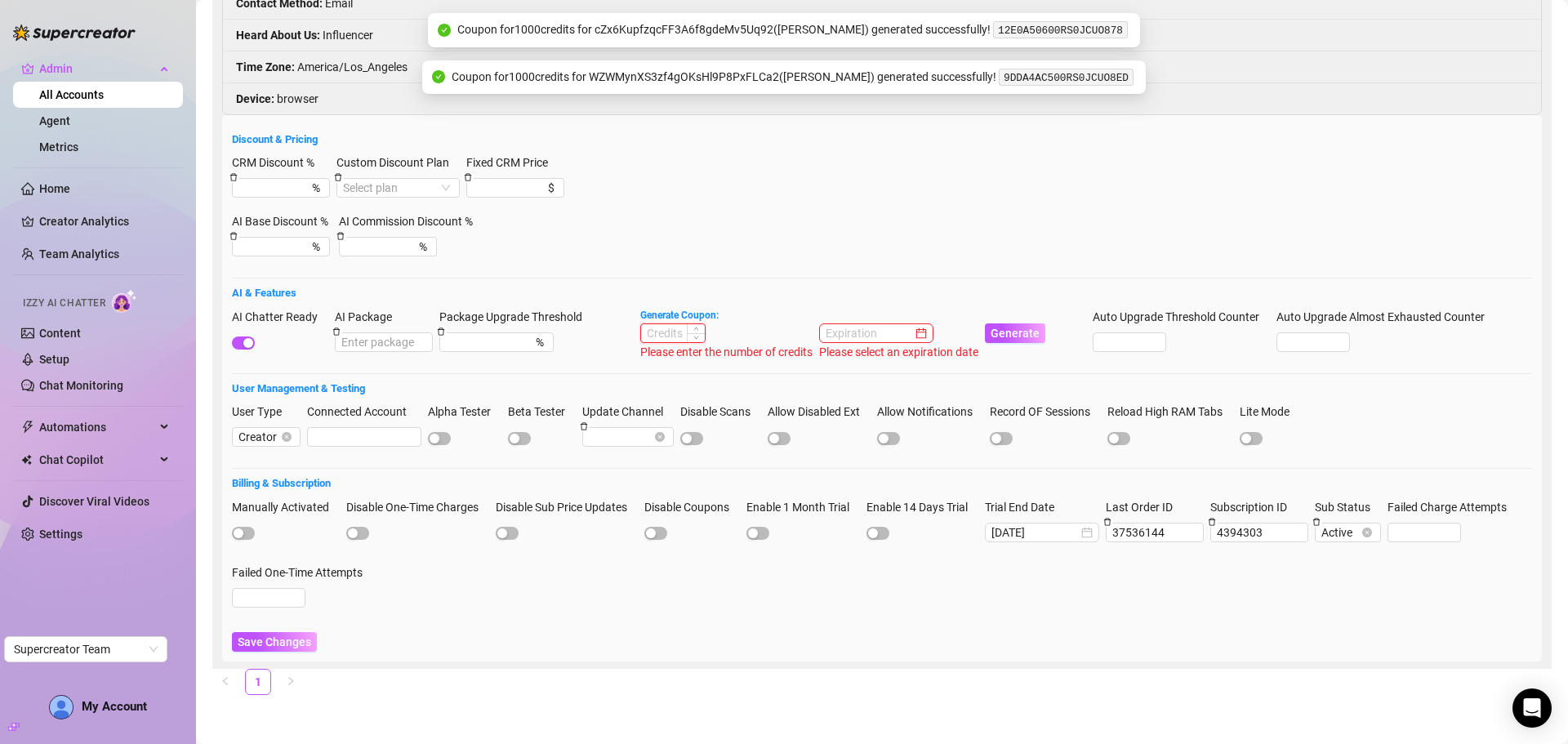
click at [678, 340] on input at bounding box center [673, 334] width 64 height 18
click at [812, 333] on div at bounding box center [769, 334] width 101 height 18
type input "1000"
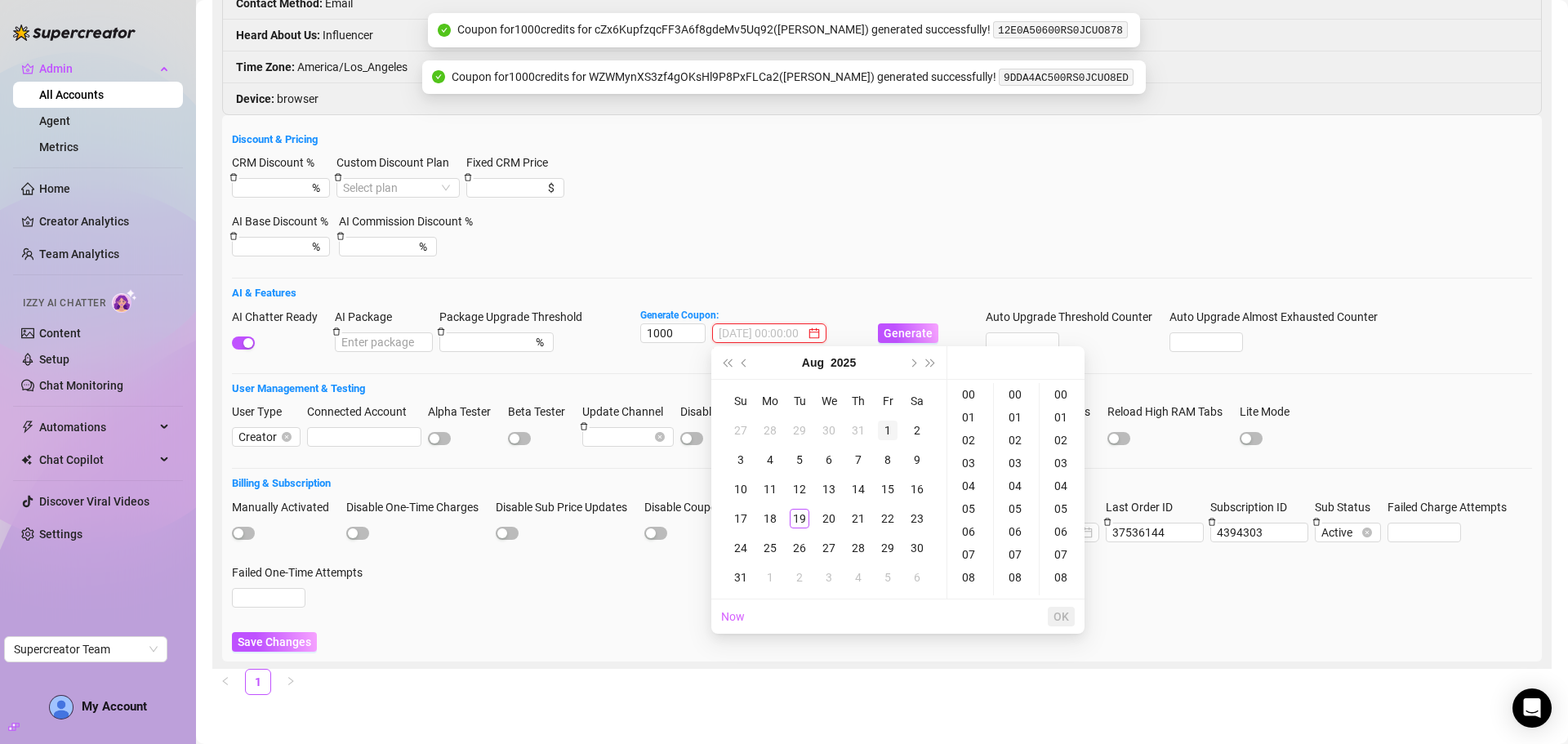
type input "2025-08-01 00:00:00"
click at [909, 366] on button "Next month (PageDown)" at bounding box center [913, 362] width 18 height 32
click at [796, 513] on div "23" at bounding box center [799, 519] width 20 height 20
type input "2025-09-23 00:00:00"
click at [1056, 616] on span "OK" at bounding box center [1061, 617] width 16 height 13
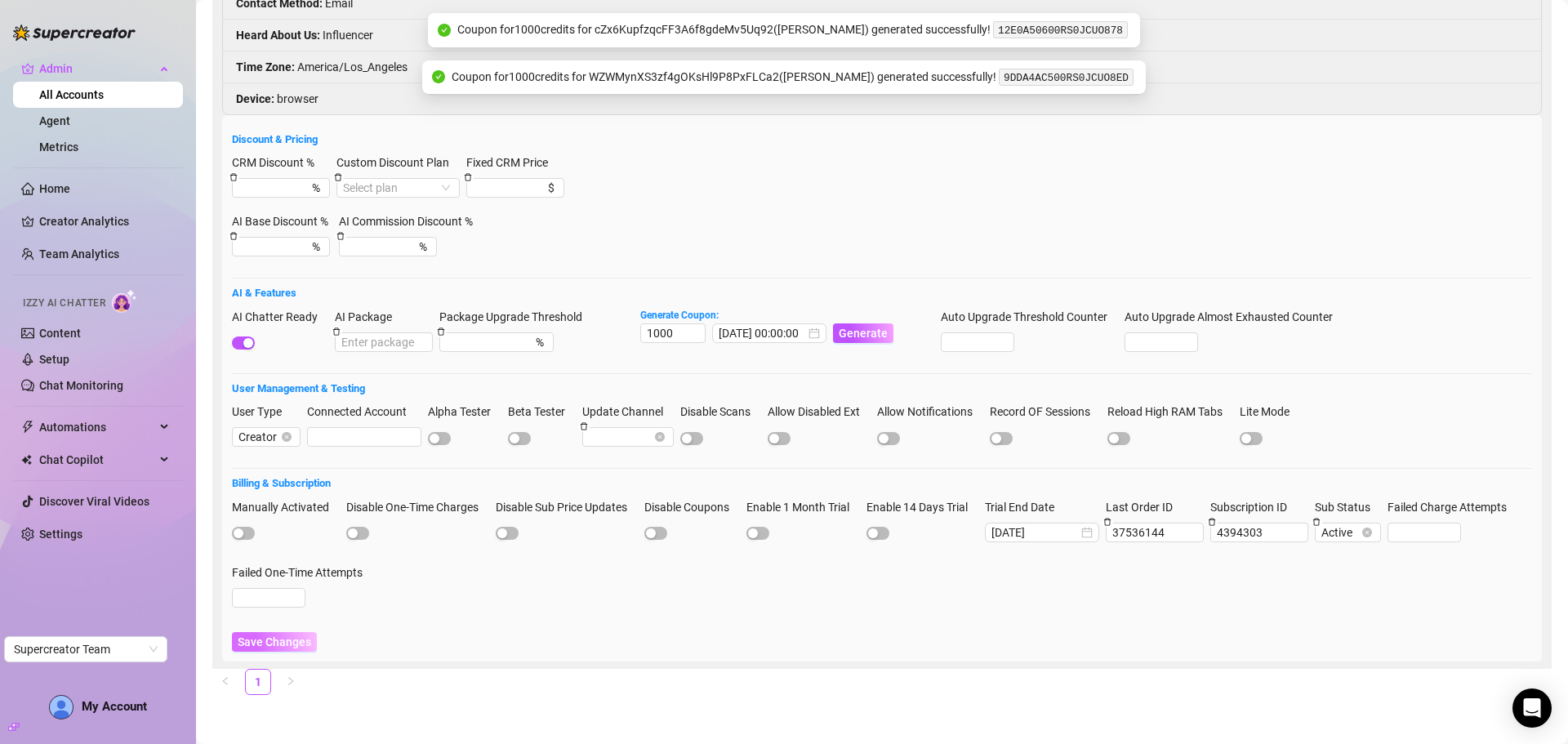
click at [302, 646] on span "Save Changes" at bounding box center [275, 642] width 73 height 13
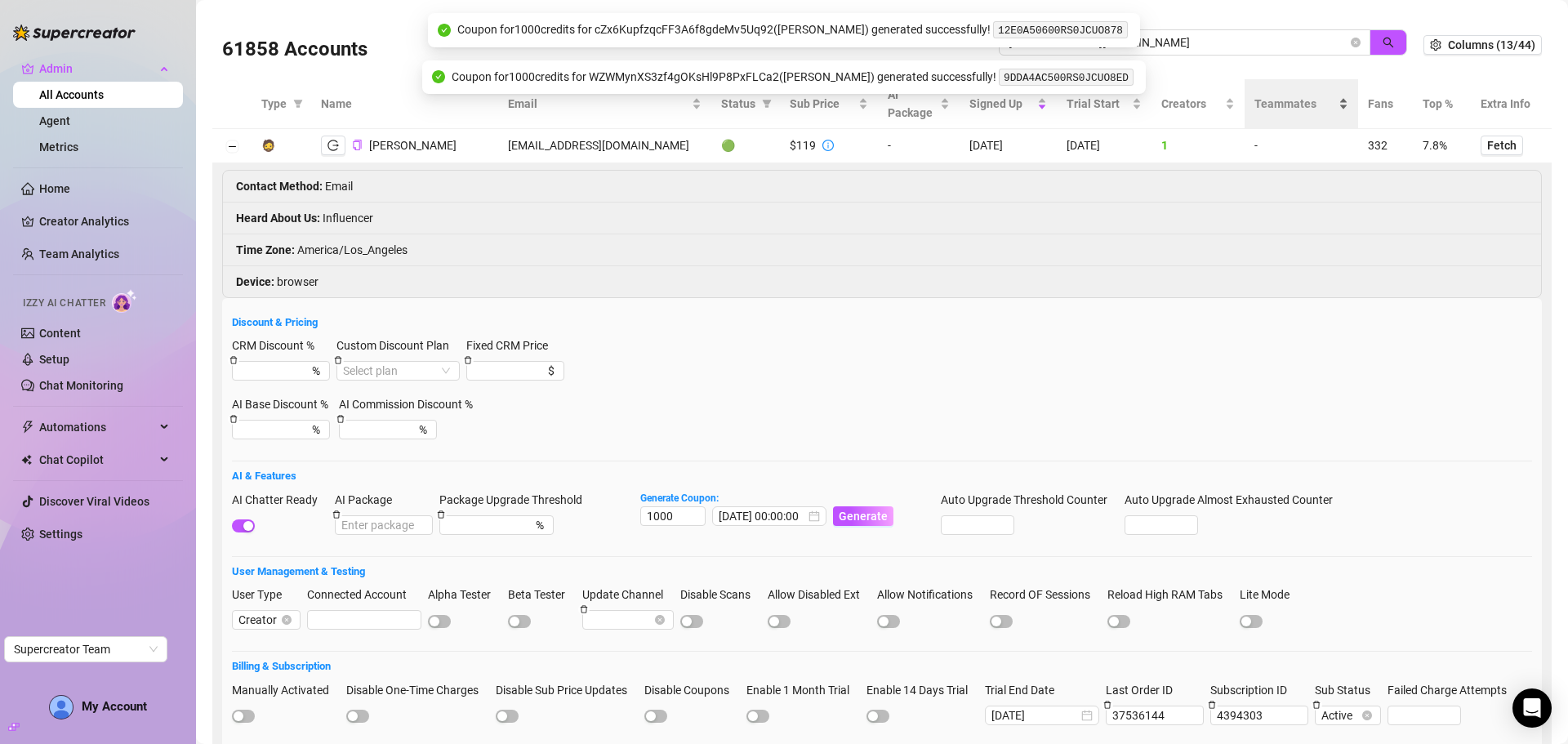
scroll to position [0, 0]
click at [1351, 38] on icon "close-circle" at bounding box center [1356, 43] width 10 height 10
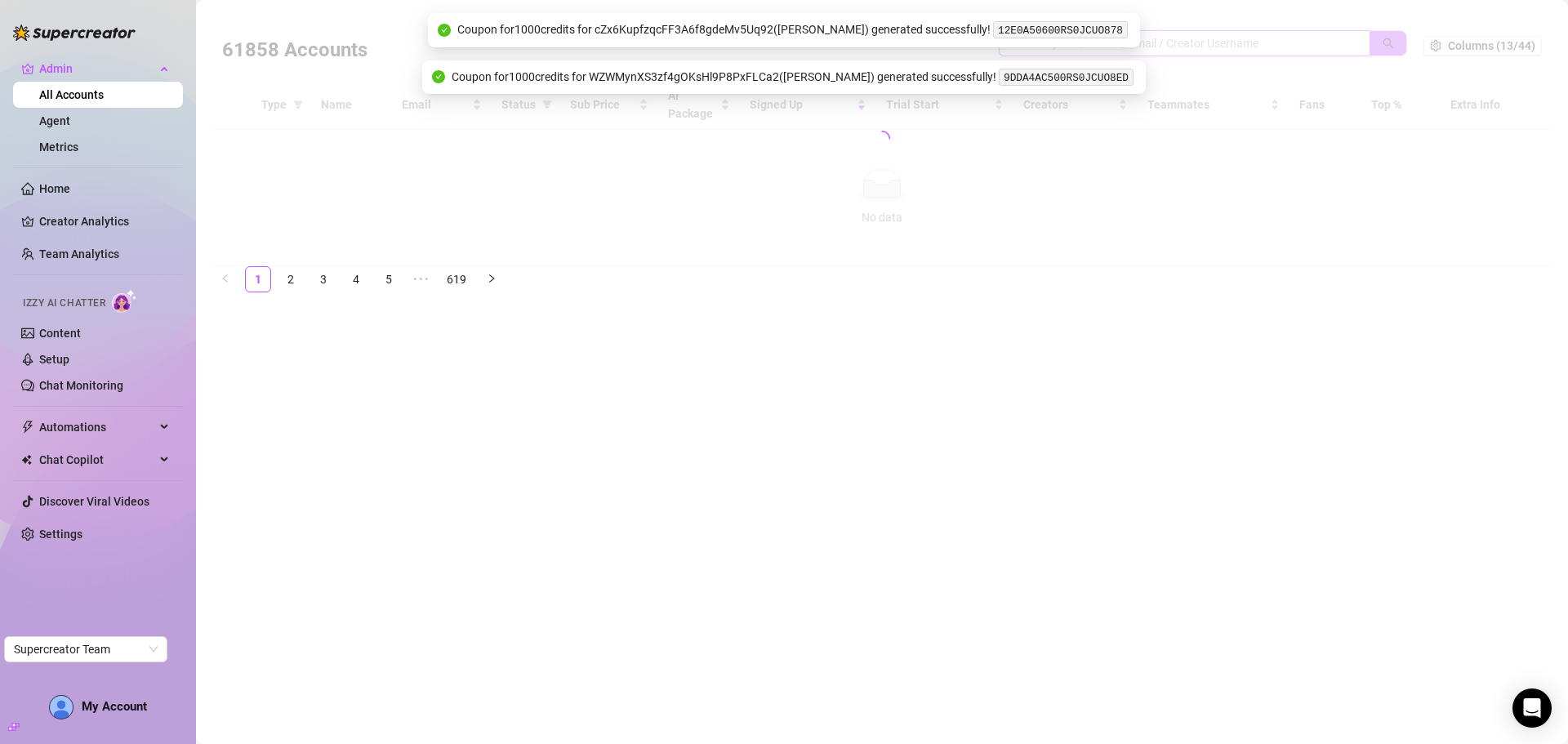
paste input "sophieropersr09per@gmail.com"
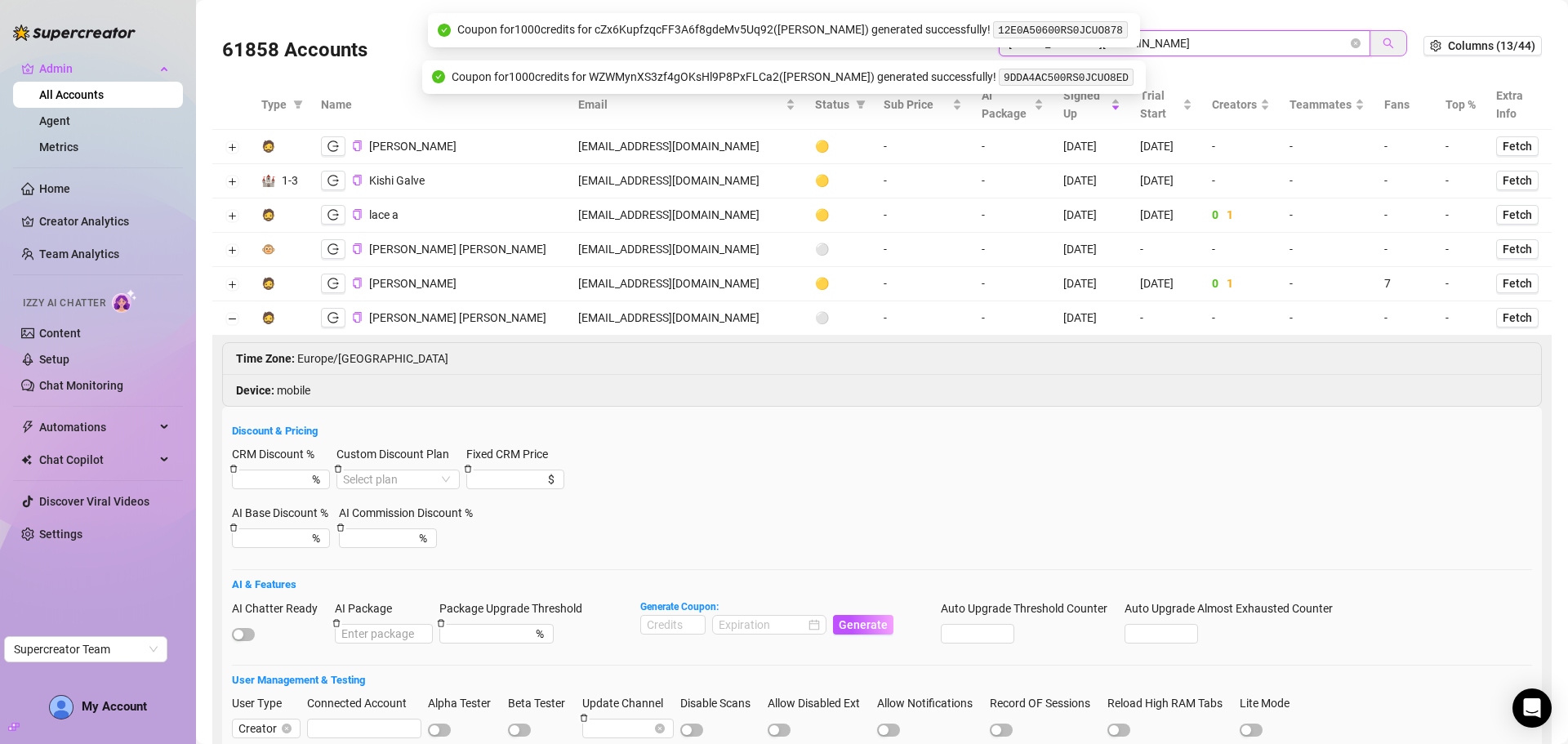
click at [1385, 38] on button "button" at bounding box center [1387, 42] width 37 height 26
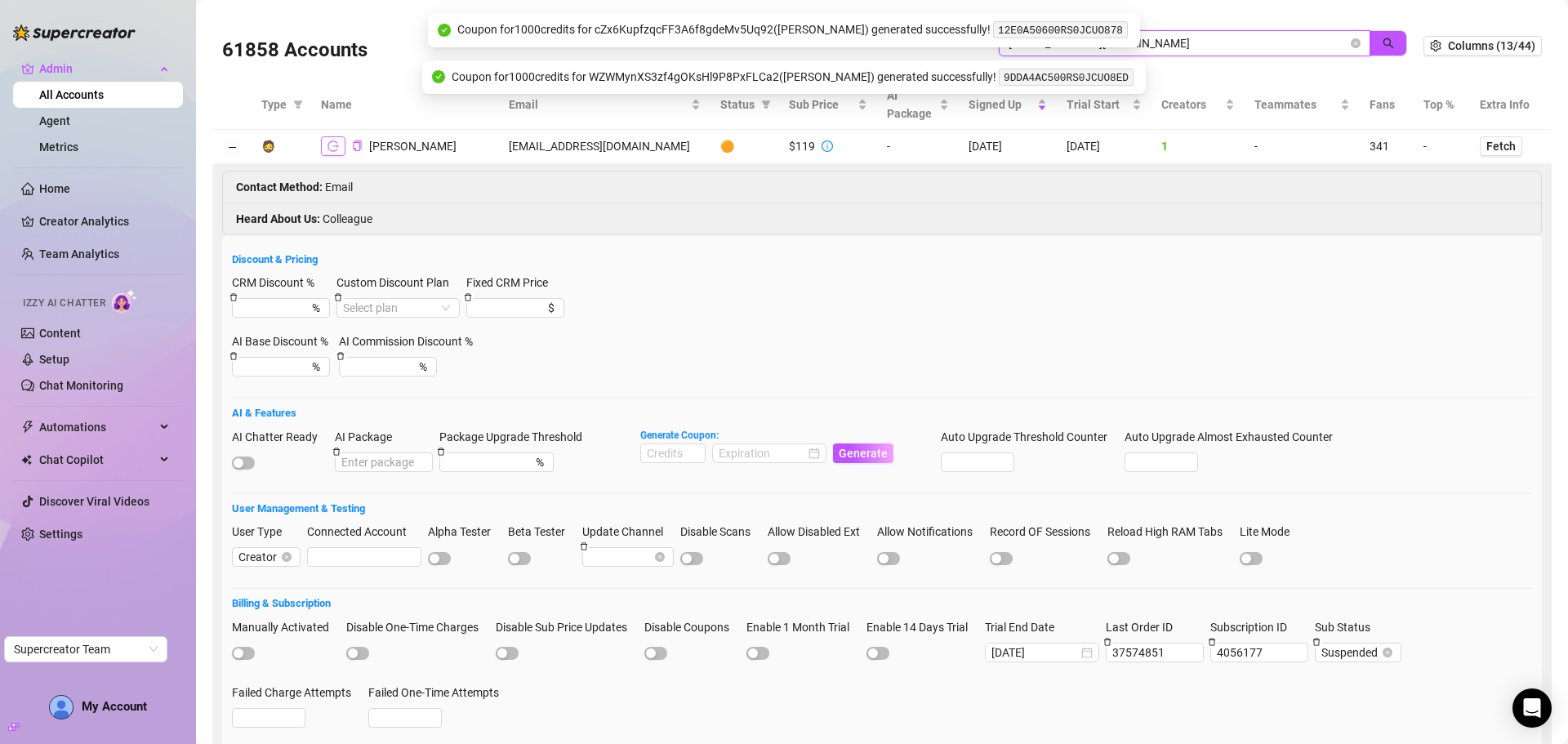
type input "sophieropersr09per@gmail.com"
click at [333, 144] on icon "logout" at bounding box center [334, 146] width 12 height 12
drag, startPoint x: 1180, startPoint y: 48, endPoint x: 939, endPoint y: 54, distance: 241.1
click at [939, 54] on div "61858 Accounts sophieropersr09per@gmail.com" at bounding box center [823, 46] width 1201 height 56
paste input "nicoleadams8000"
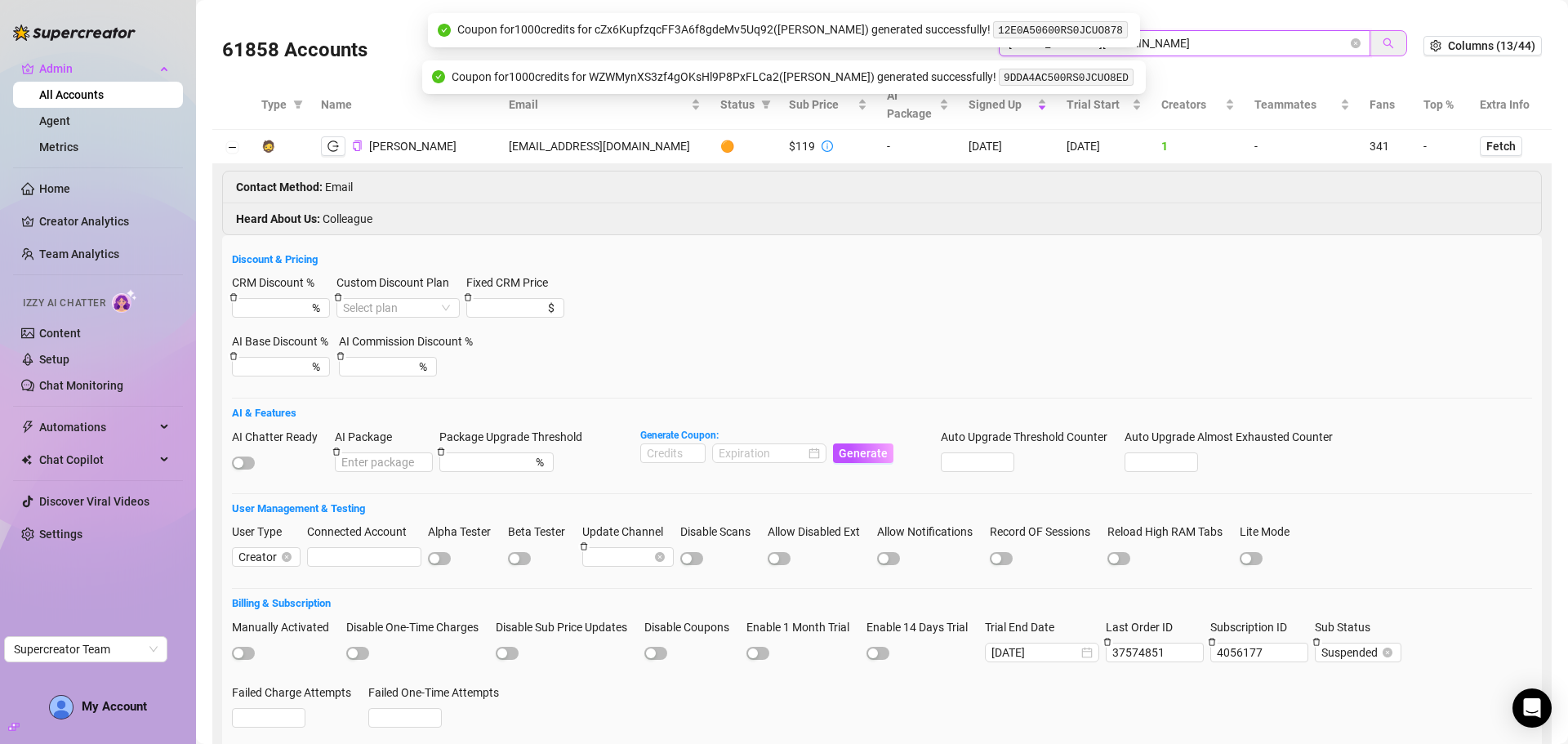
click at [1378, 33] on button "button" at bounding box center [1387, 42] width 37 height 26
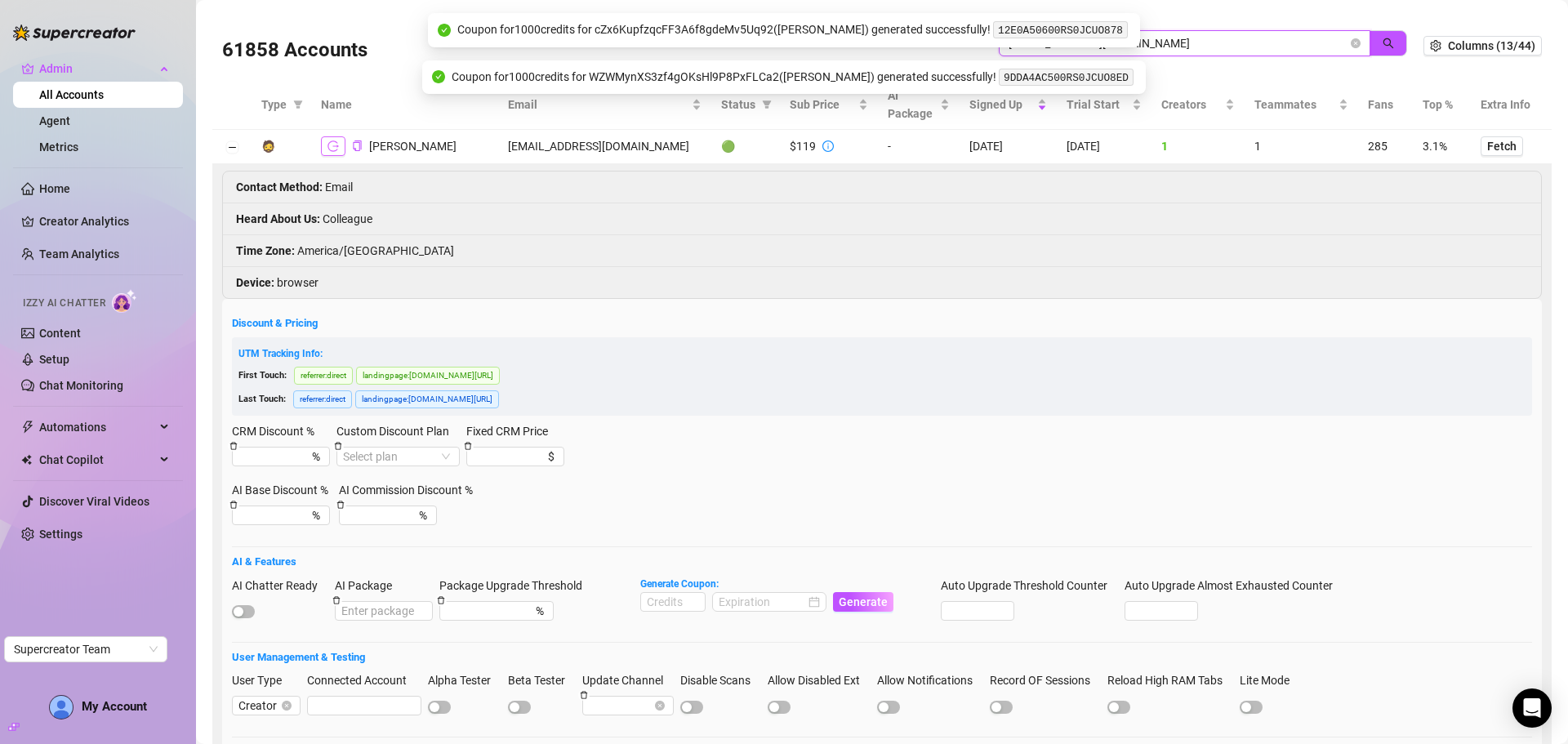
type input "[EMAIL_ADDRESS][DOMAIN_NAME]"
click at [334, 145] on icon "logout" at bounding box center [334, 146] width 12 height 12
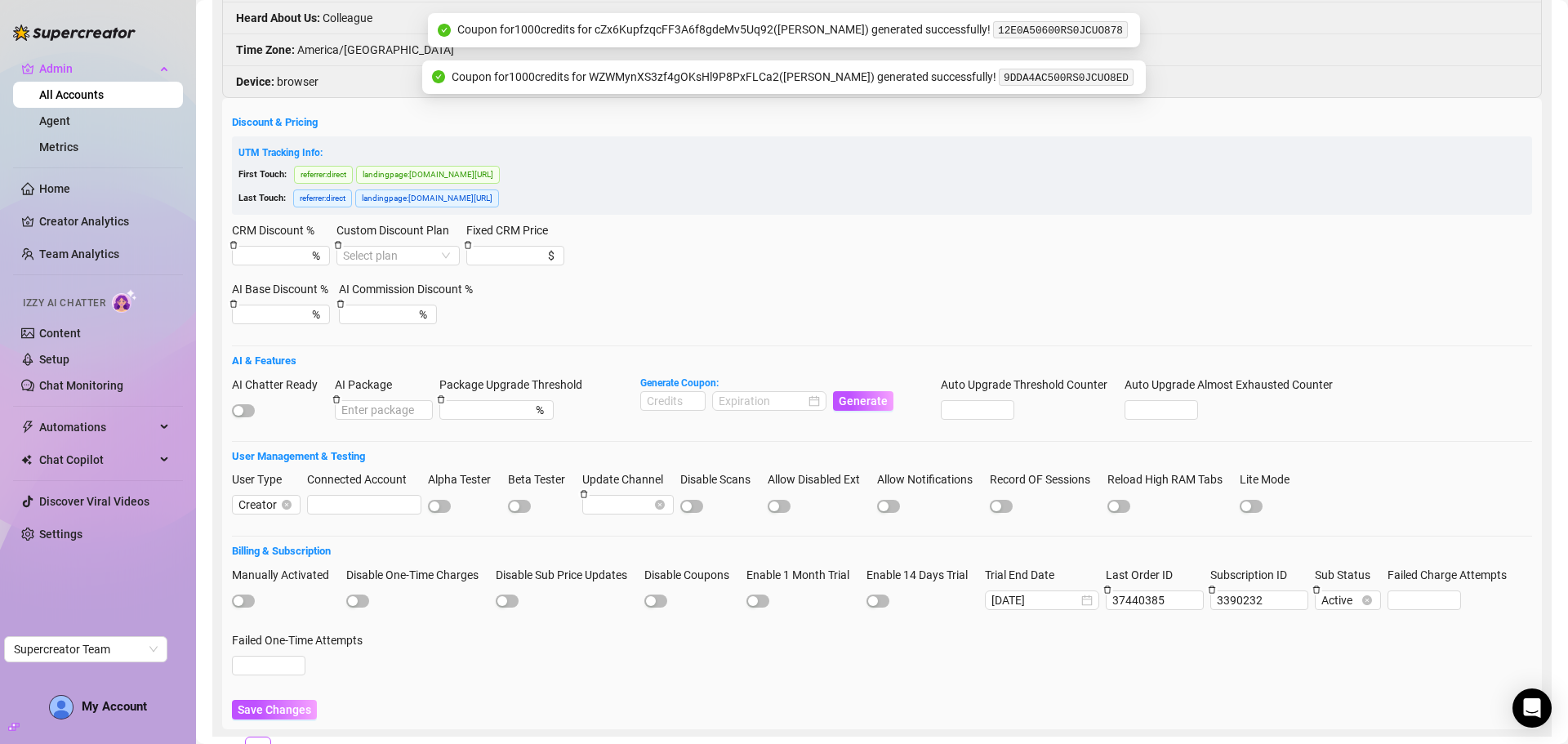
scroll to position [246, 0]
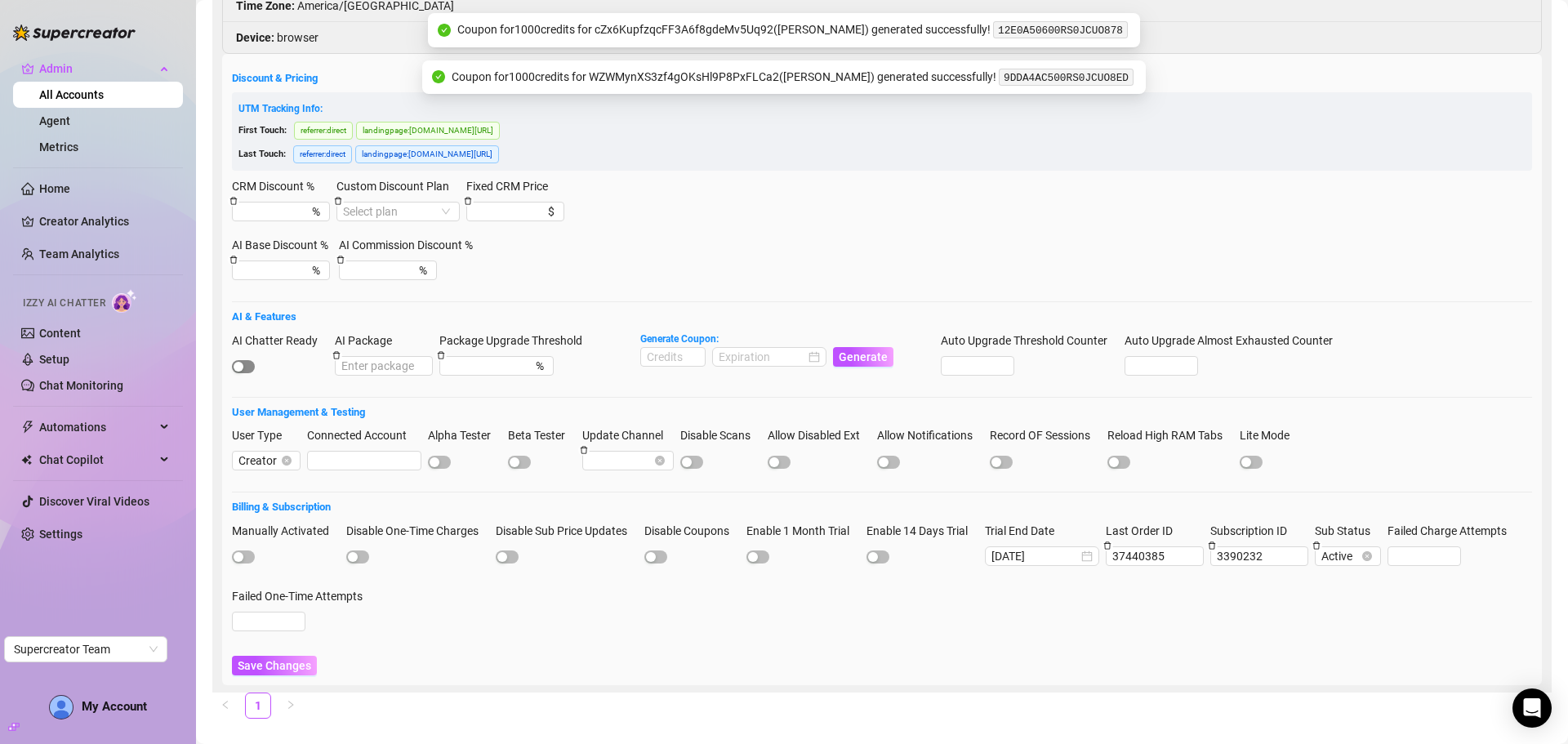
click at [249, 370] on span "button" at bounding box center [243, 367] width 22 height 13
click at [684, 361] on input at bounding box center [673, 357] width 64 height 18
click at [819, 357] on div at bounding box center [769, 357] width 101 height 18
type input "1000"
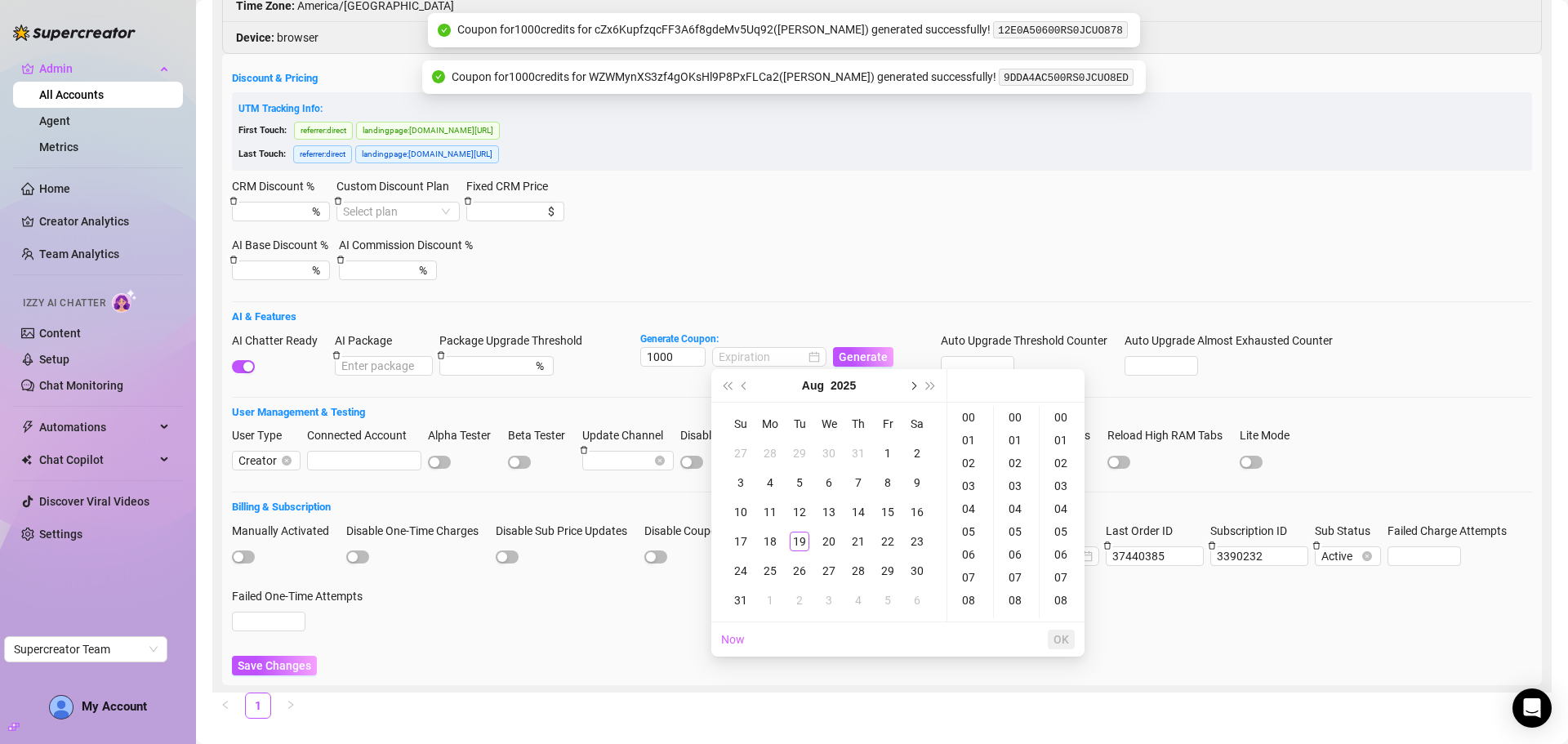
click at [908, 384] on button "Next month (PageDown)" at bounding box center [913, 385] width 18 height 32
drag, startPoint x: 887, startPoint y: 511, endPoint x: 999, endPoint y: 570, distance: 126.6
click at [888, 511] on div "19" at bounding box center [888, 513] width 20 height 20
type input "2025-09-19 00:00:00"
click at [1066, 645] on span "OK" at bounding box center [1061, 640] width 16 height 13
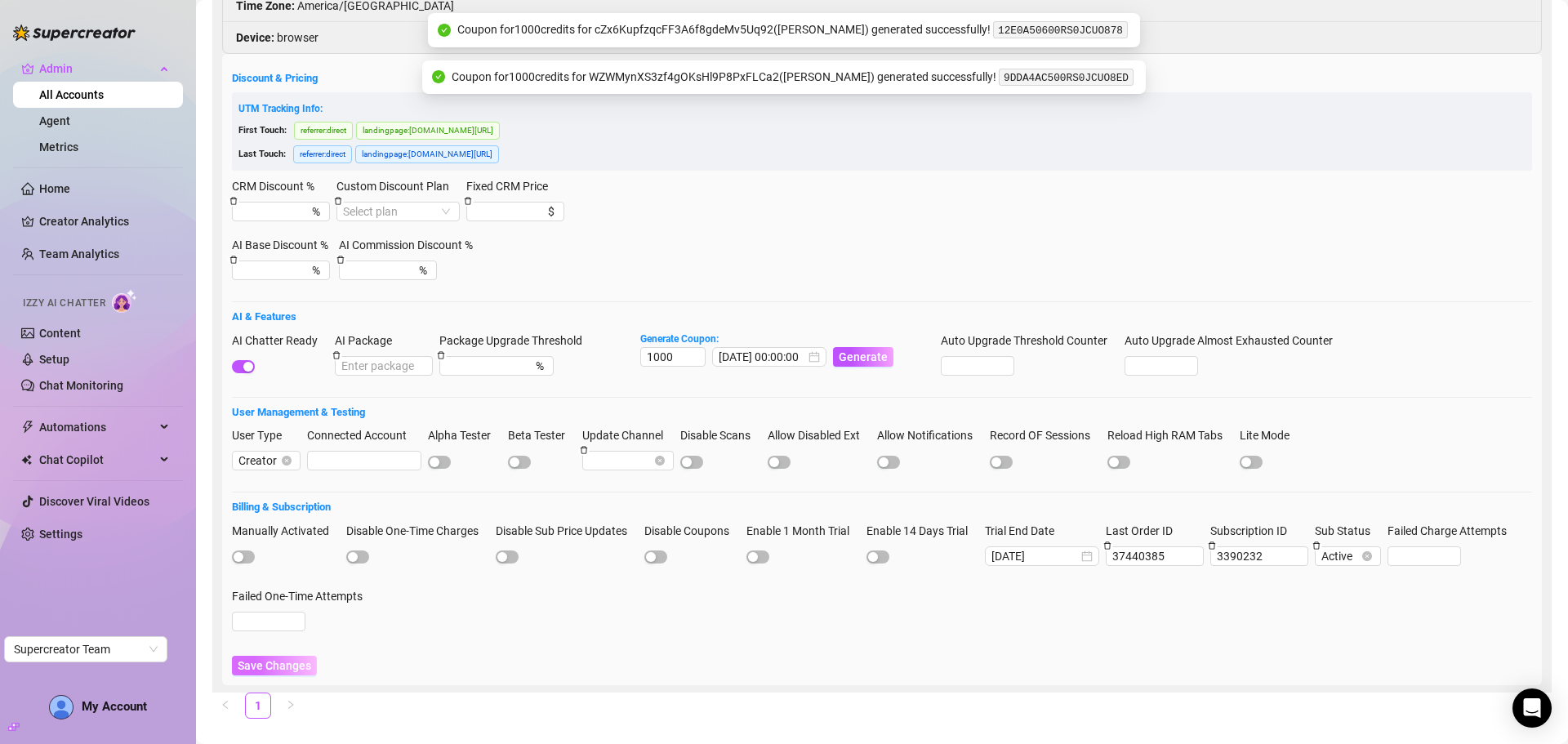
click at [259, 659] on span "Save Changes" at bounding box center [275, 666] width 73 height 13
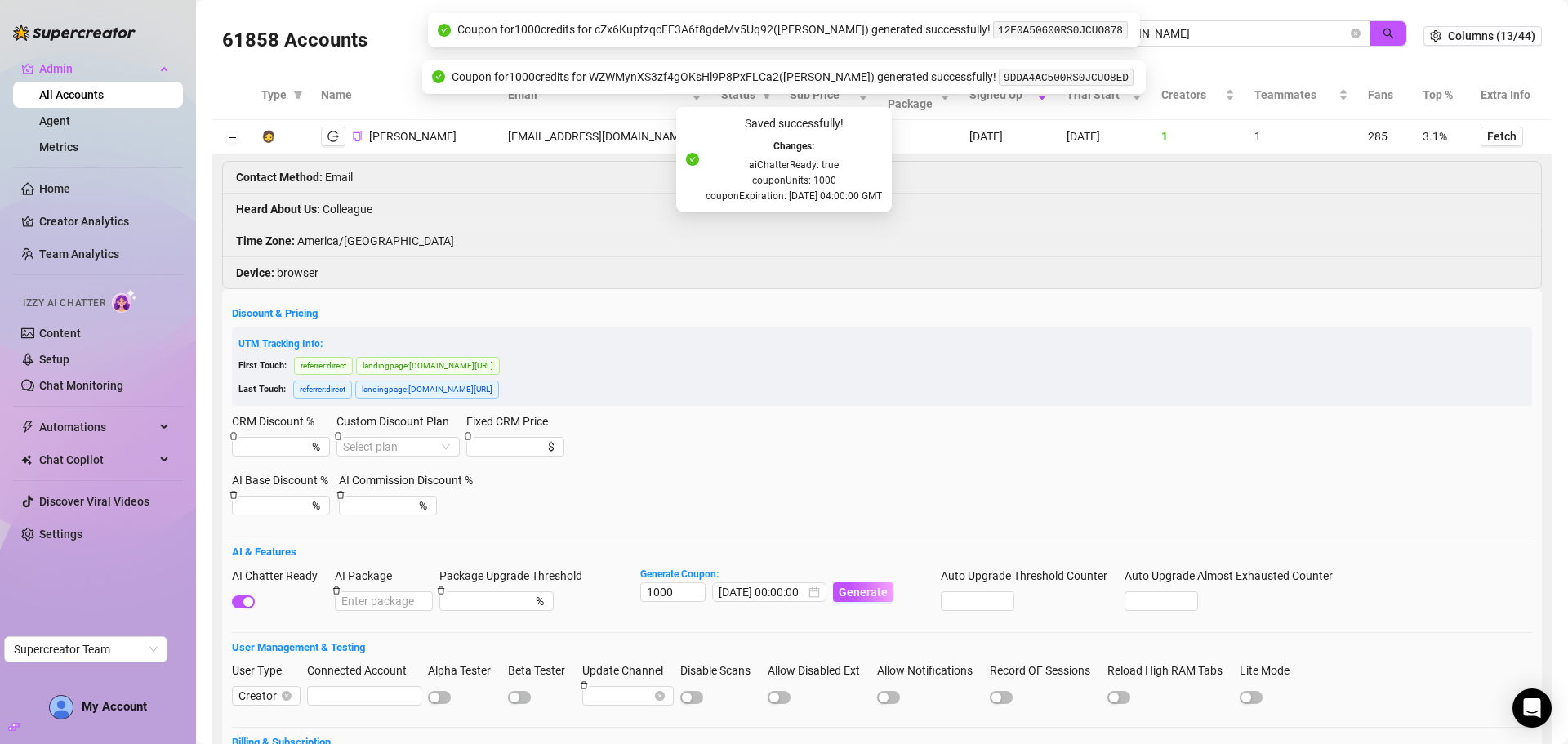
scroll to position [0, 0]
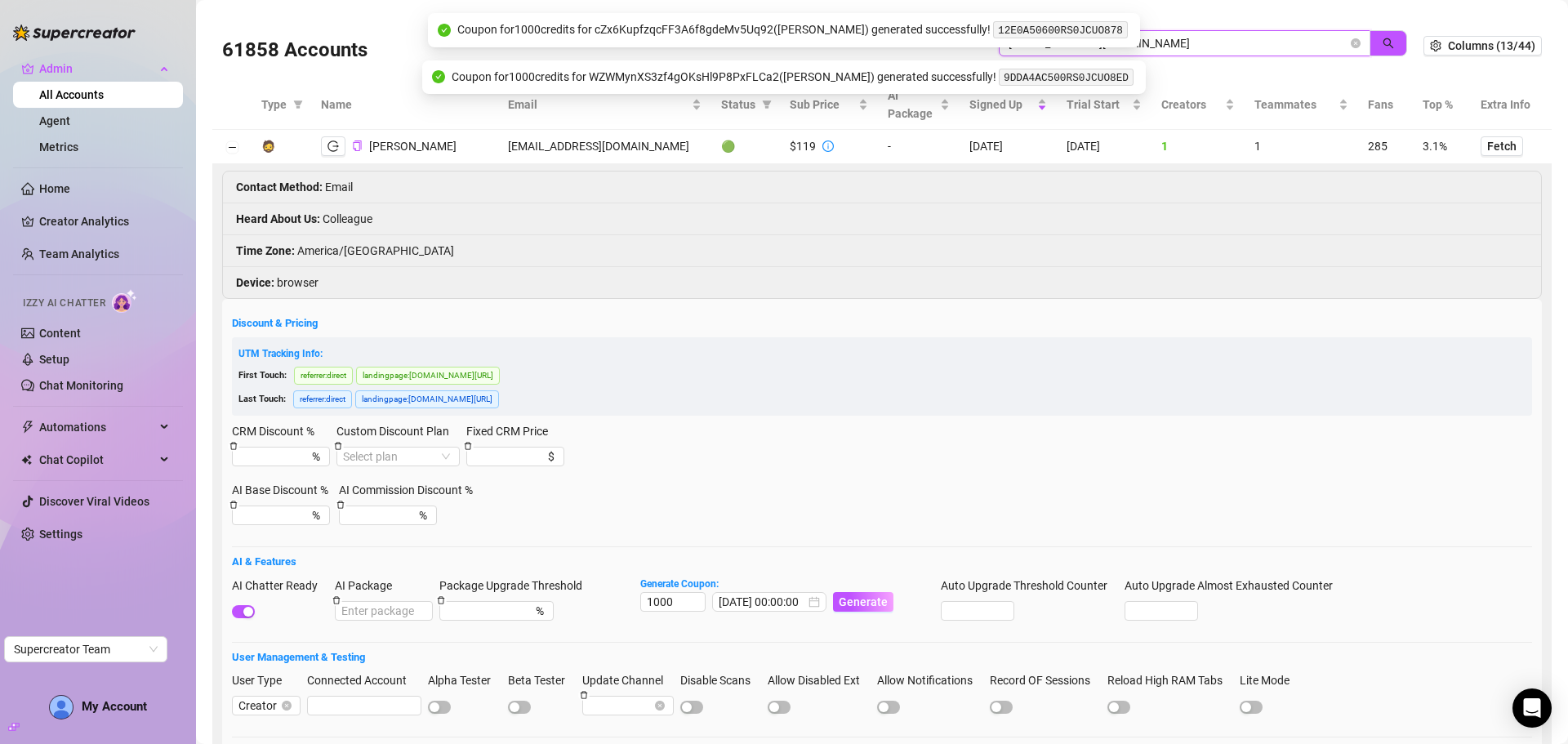
click at [1209, 34] on input "nicoleadams8000@gmail.com" at bounding box center [1177, 43] width 339 height 18
click at [1351, 41] on icon "close-circle" at bounding box center [1356, 43] width 10 height 10
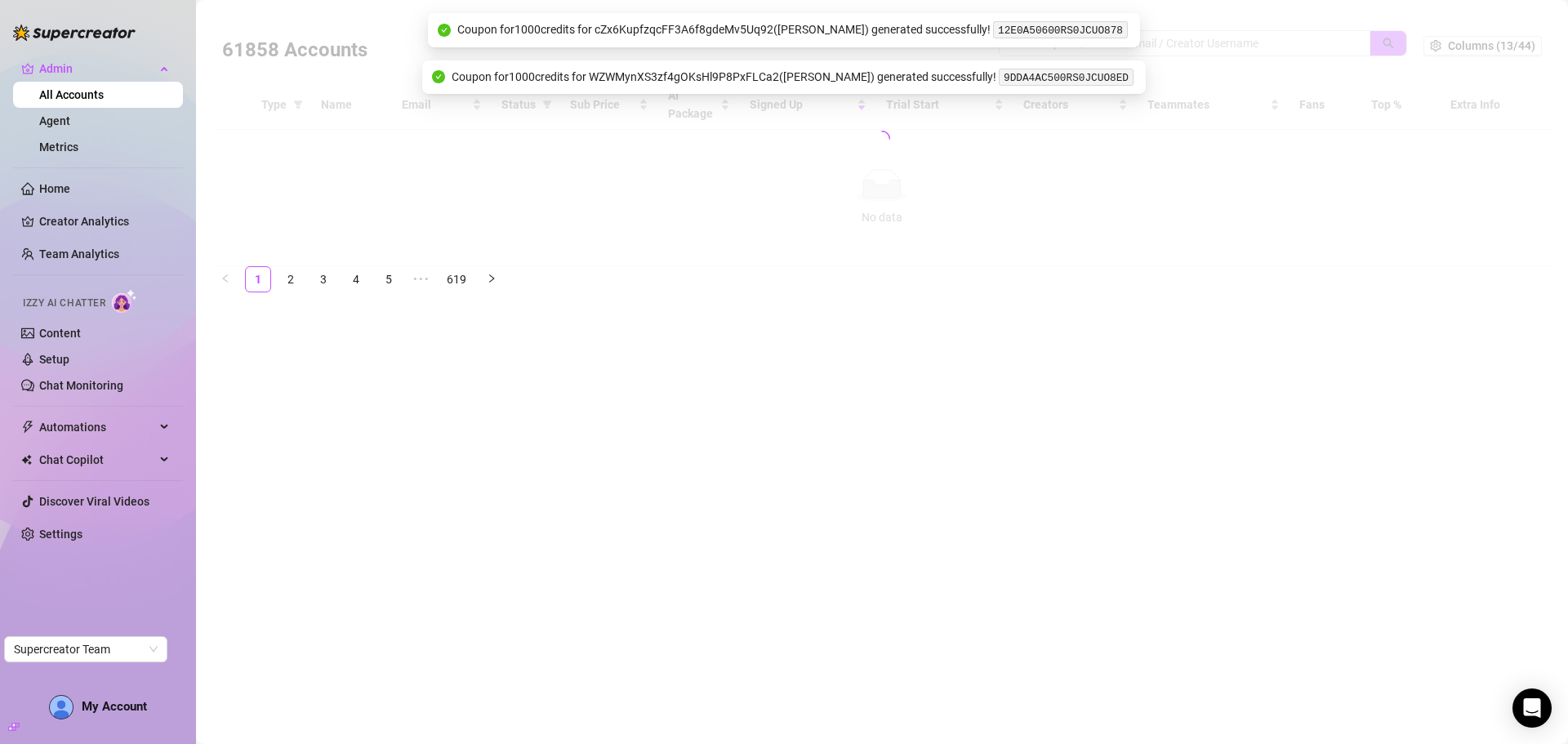
click at [1232, 43] on div at bounding box center [882, 139] width 1339 height 255
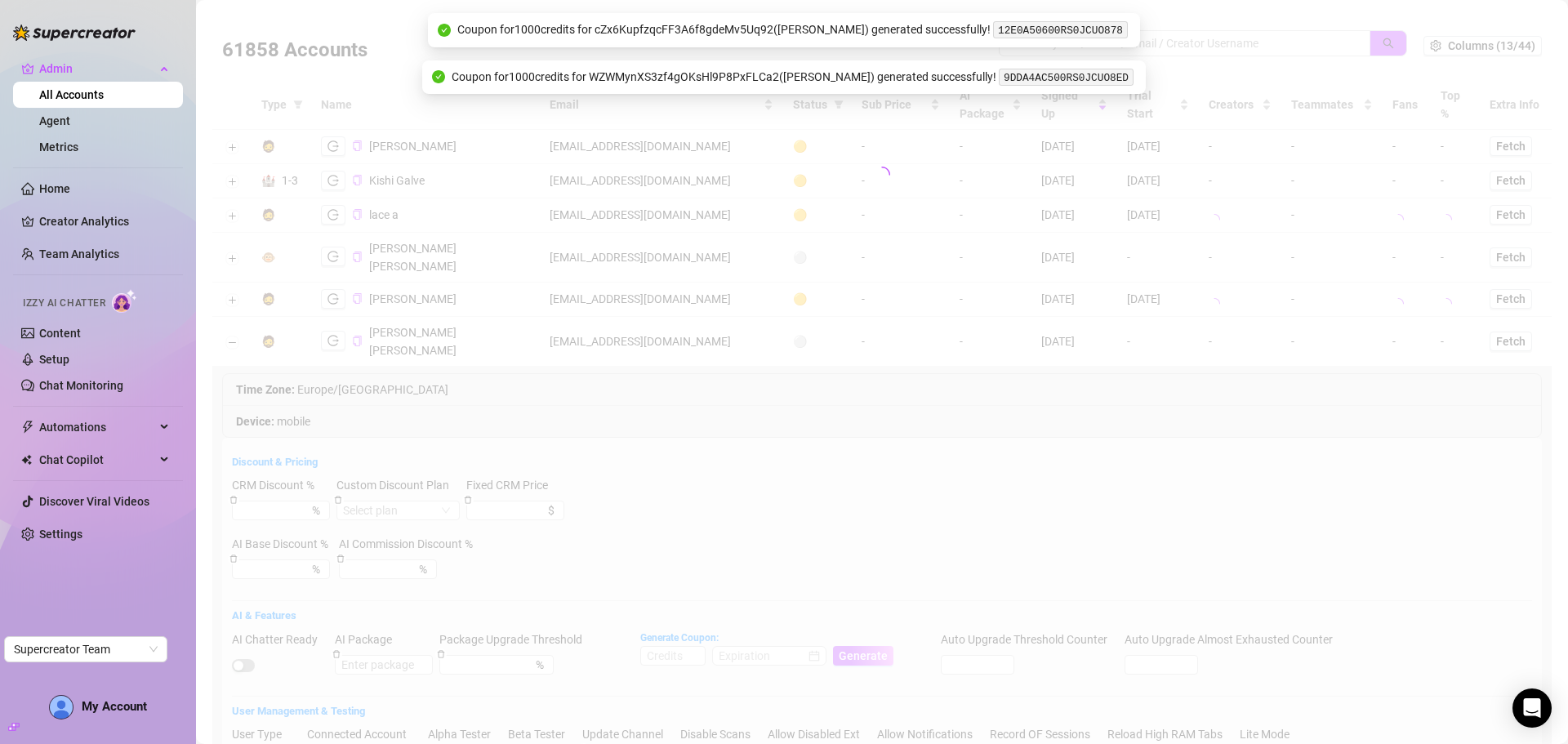
click at [1216, 35] on div at bounding box center [882, 175] width 1339 height 327
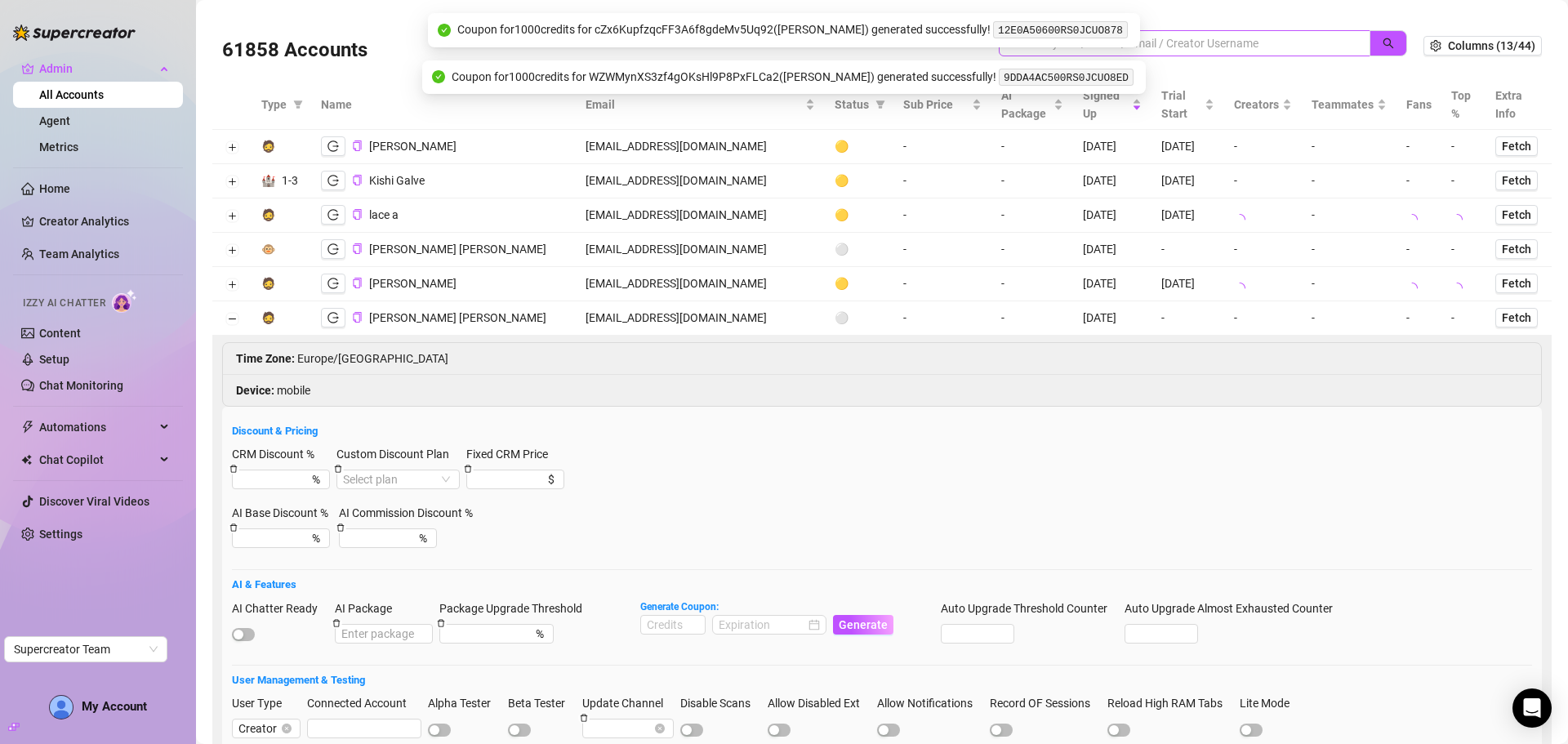
click at [1179, 32] on span at bounding box center [1185, 42] width 372 height 26
click at [1175, 39] on input "search" at bounding box center [1177, 43] width 339 height 18
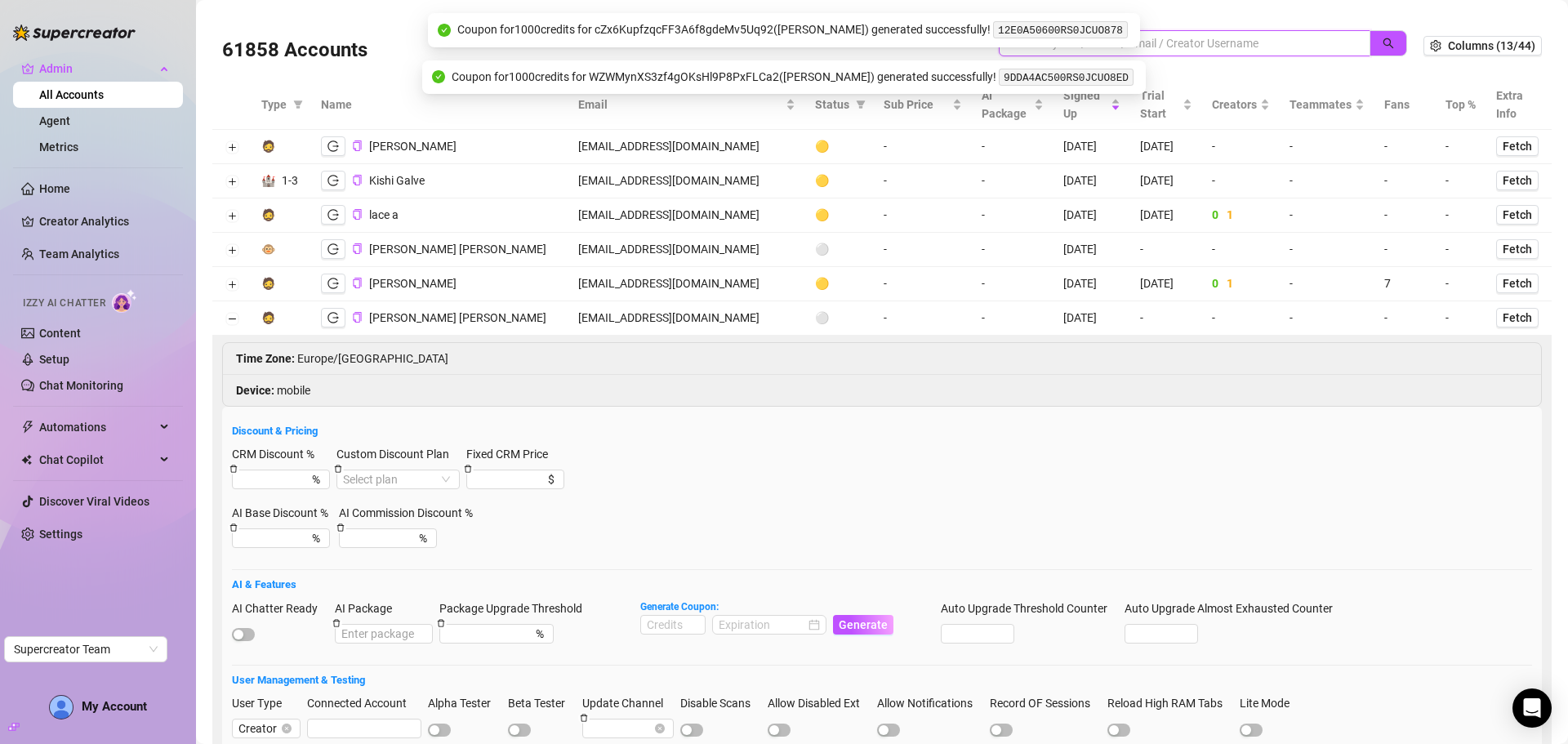
paste input "[EMAIL_ADDRESS][DOMAIN_NAME]"
click at [1386, 42] on button "button" at bounding box center [1387, 42] width 37 height 26
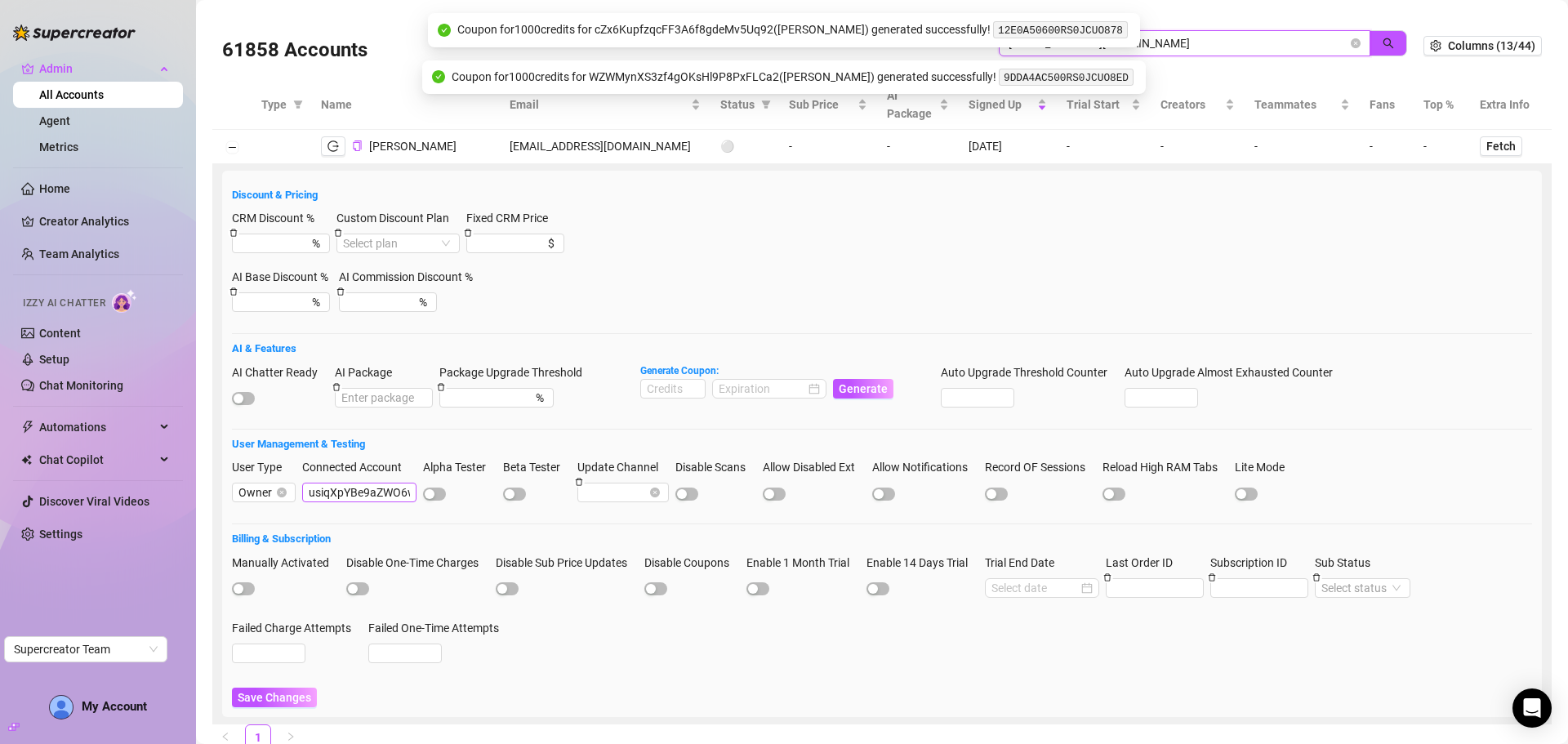
type input "cavawealth79@protonmail.com"
click at [346, 493] on input "usiqXpYBe9aZWO6wBsm67uVZ1sI2" at bounding box center [359, 493] width 114 height 20
click at [346, 494] on input "usiqXpYBe9aZWO6wBsm67uVZ1sI2" at bounding box center [359, 493] width 114 height 20
click at [1351, 43] on icon "close-circle" at bounding box center [1356, 43] width 10 height 10
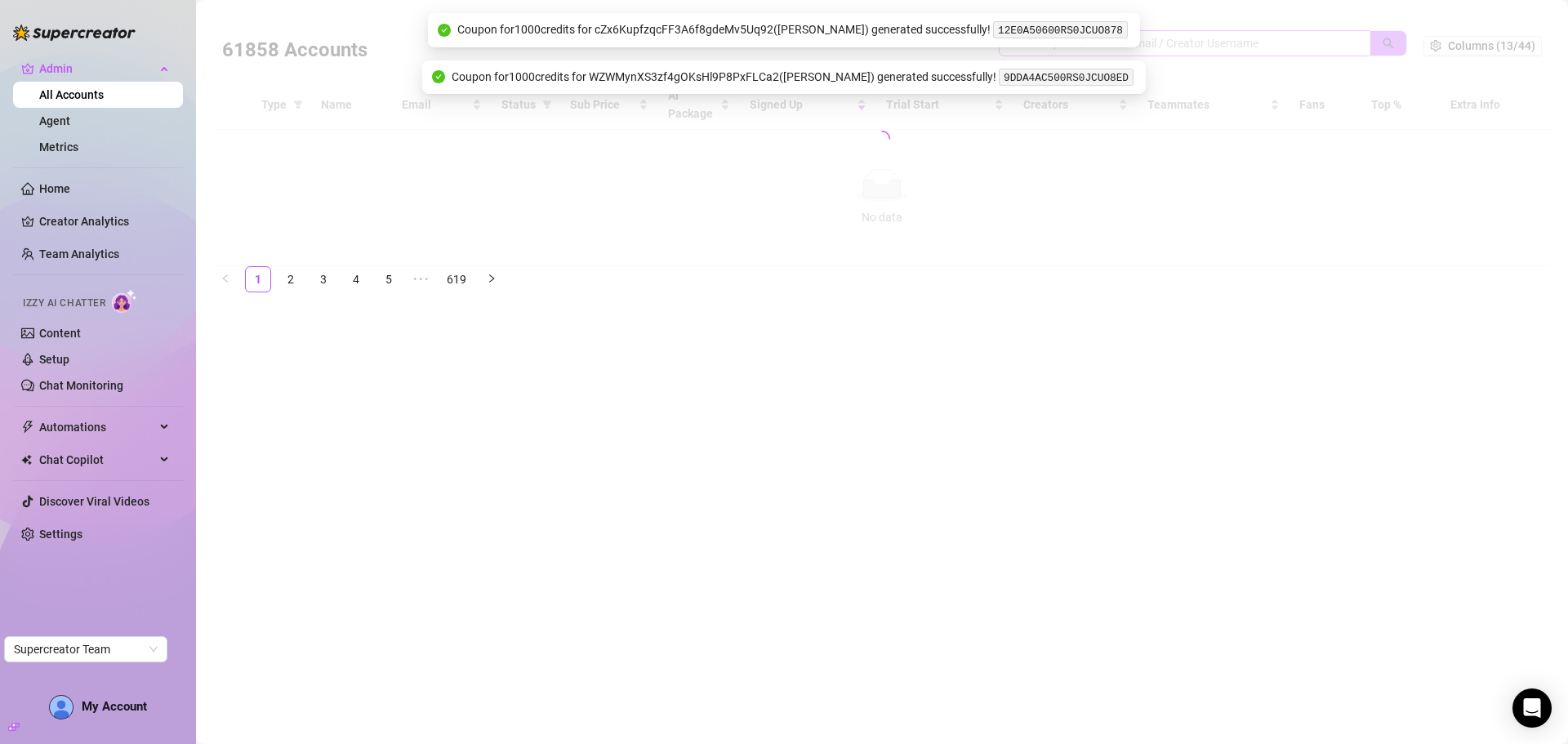
click at [1270, 41] on div at bounding box center [882, 139] width 1339 height 255
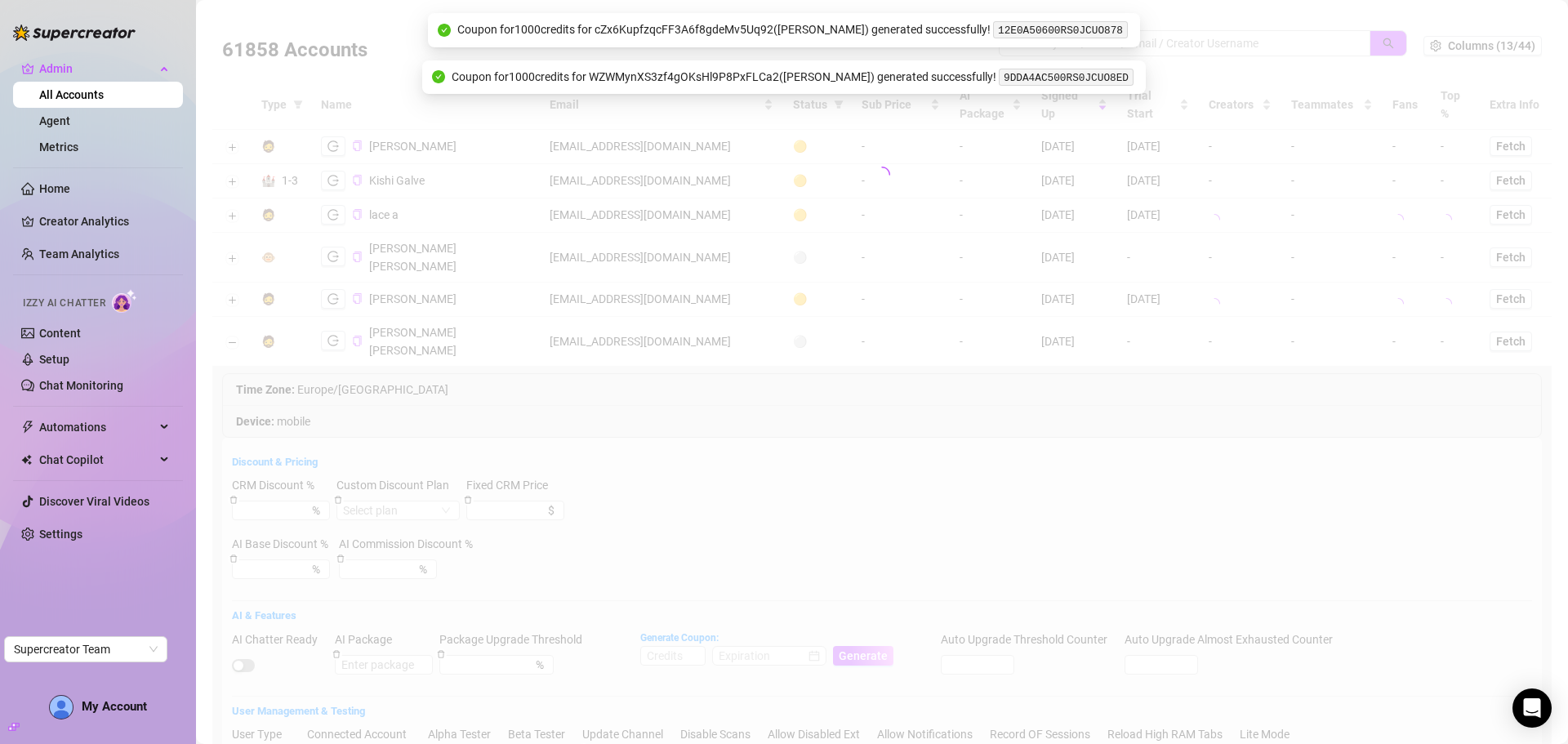
click at [1269, 41] on div at bounding box center [882, 175] width 1339 height 327
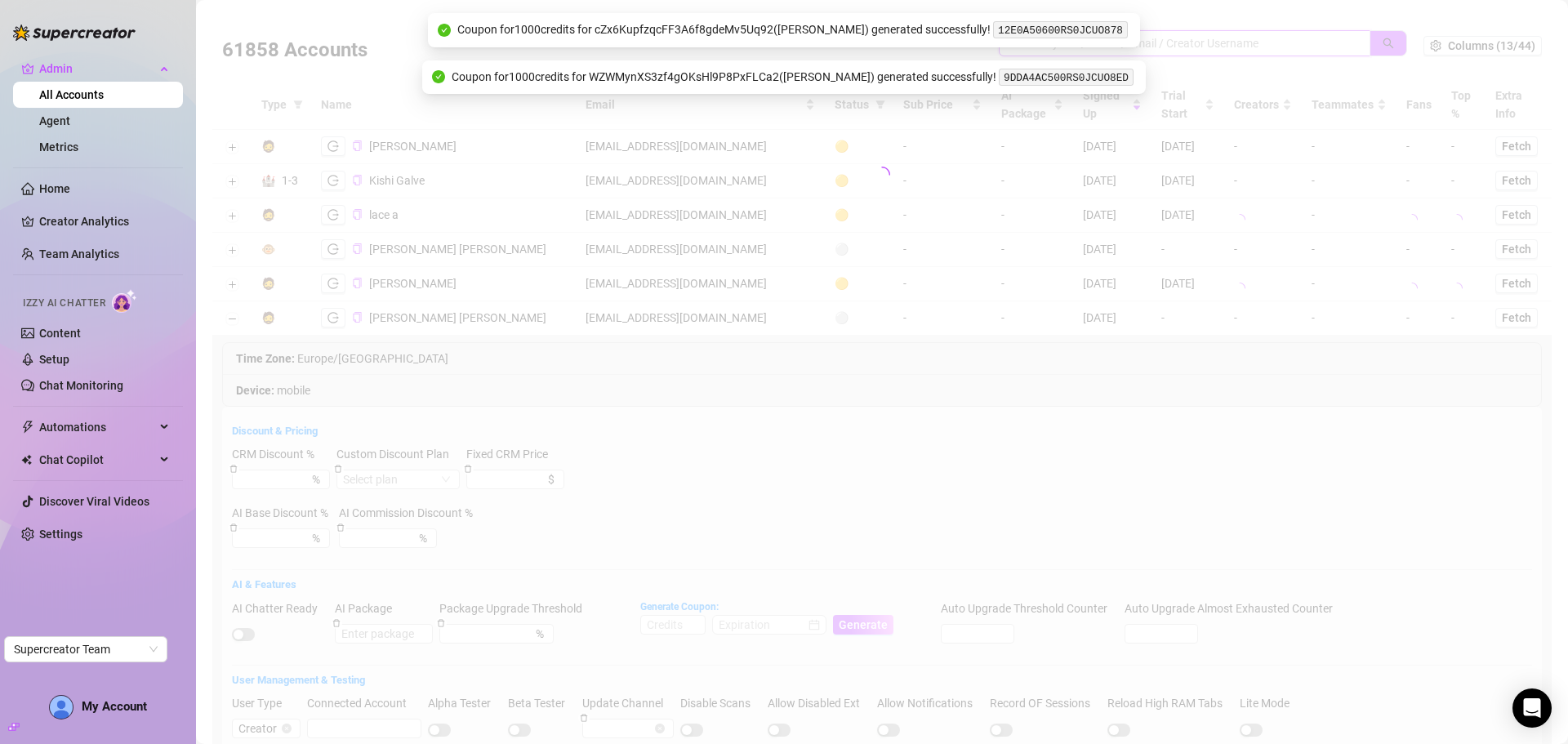
click at [1176, 47] on input "search" at bounding box center [1177, 43] width 339 height 18
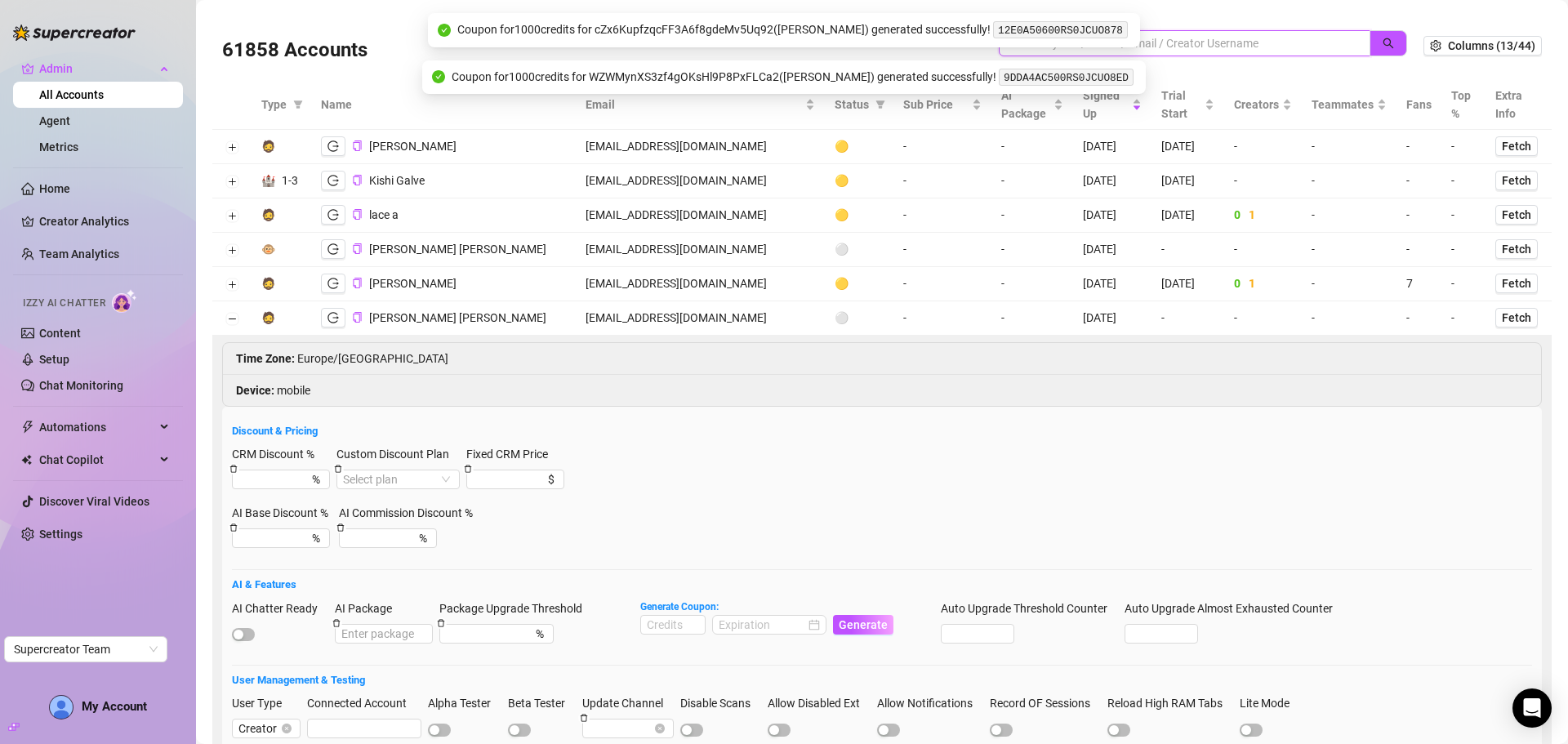
click at [1202, 47] on input "search" at bounding box center [1177, 43] width 339 height 18
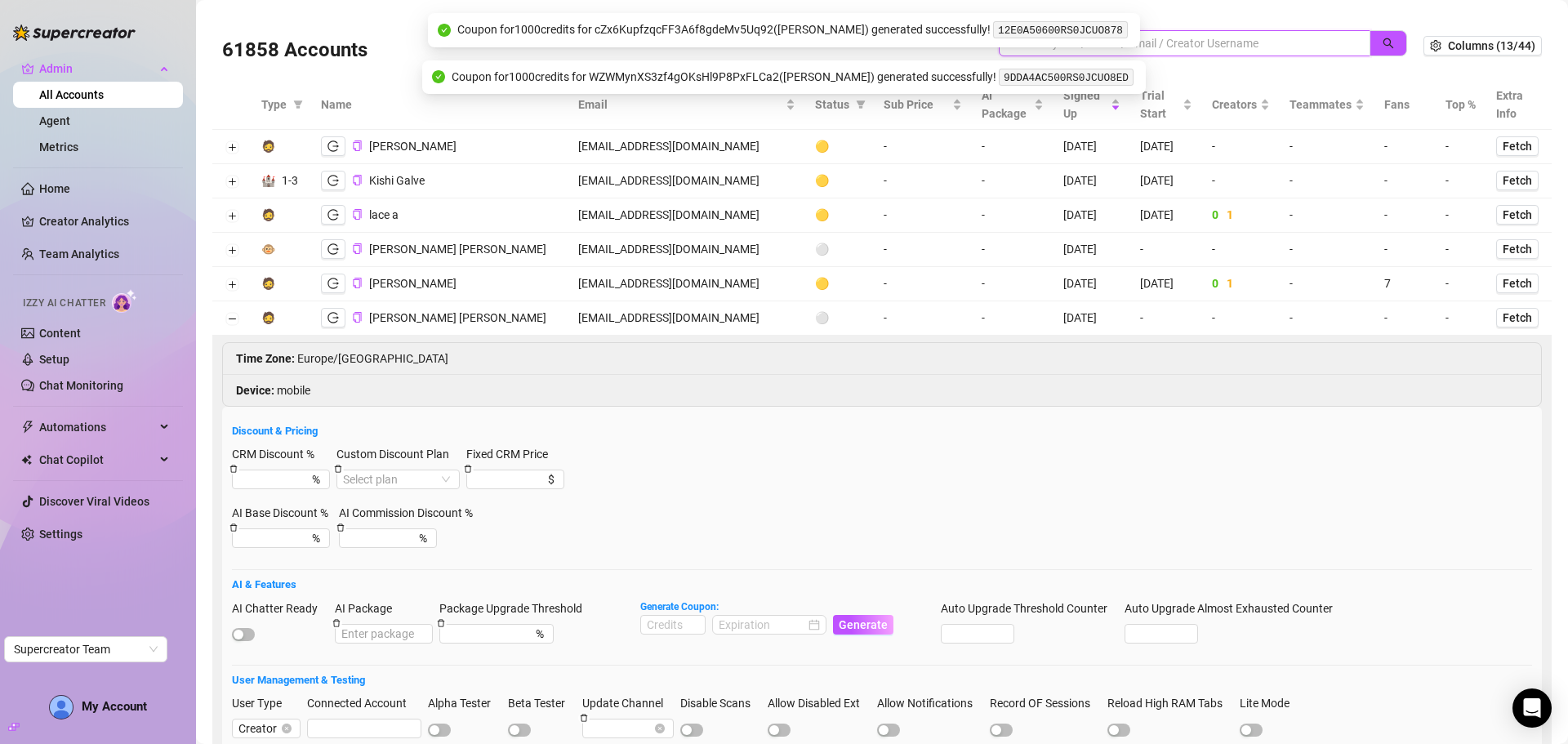
paste input "usiqXpYBe9aZWO6wBsm67uVZ1sI2"
click at [1383, 40] on icon "search" at bounding box center [1388, 43] width 11 height 11
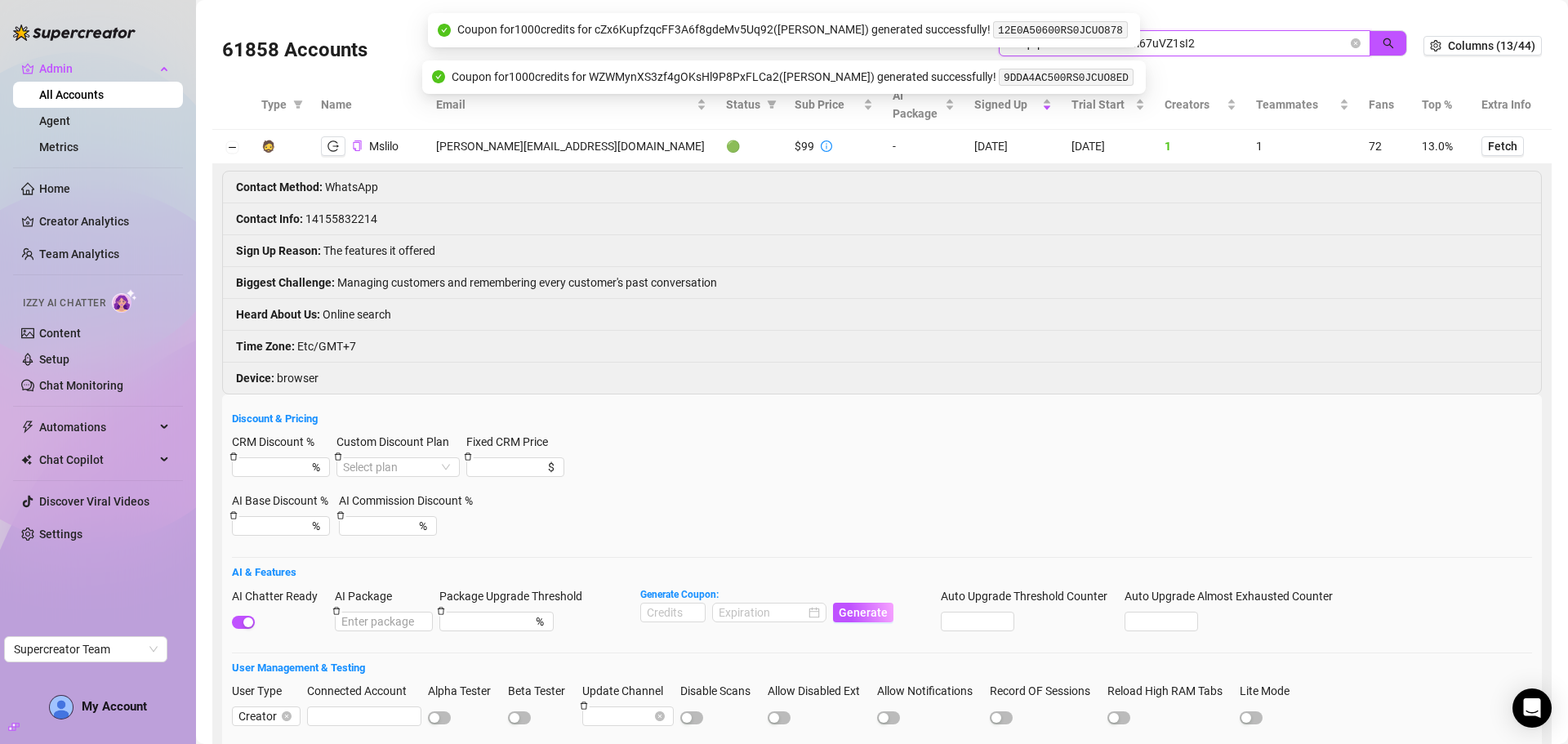
type input "usiqXpYBe9aZWO6wBsm67uVZ1sI2"
click at [1351, 45] on icon "close-circle" at bounding box center [1356, 43] width 10 height 10
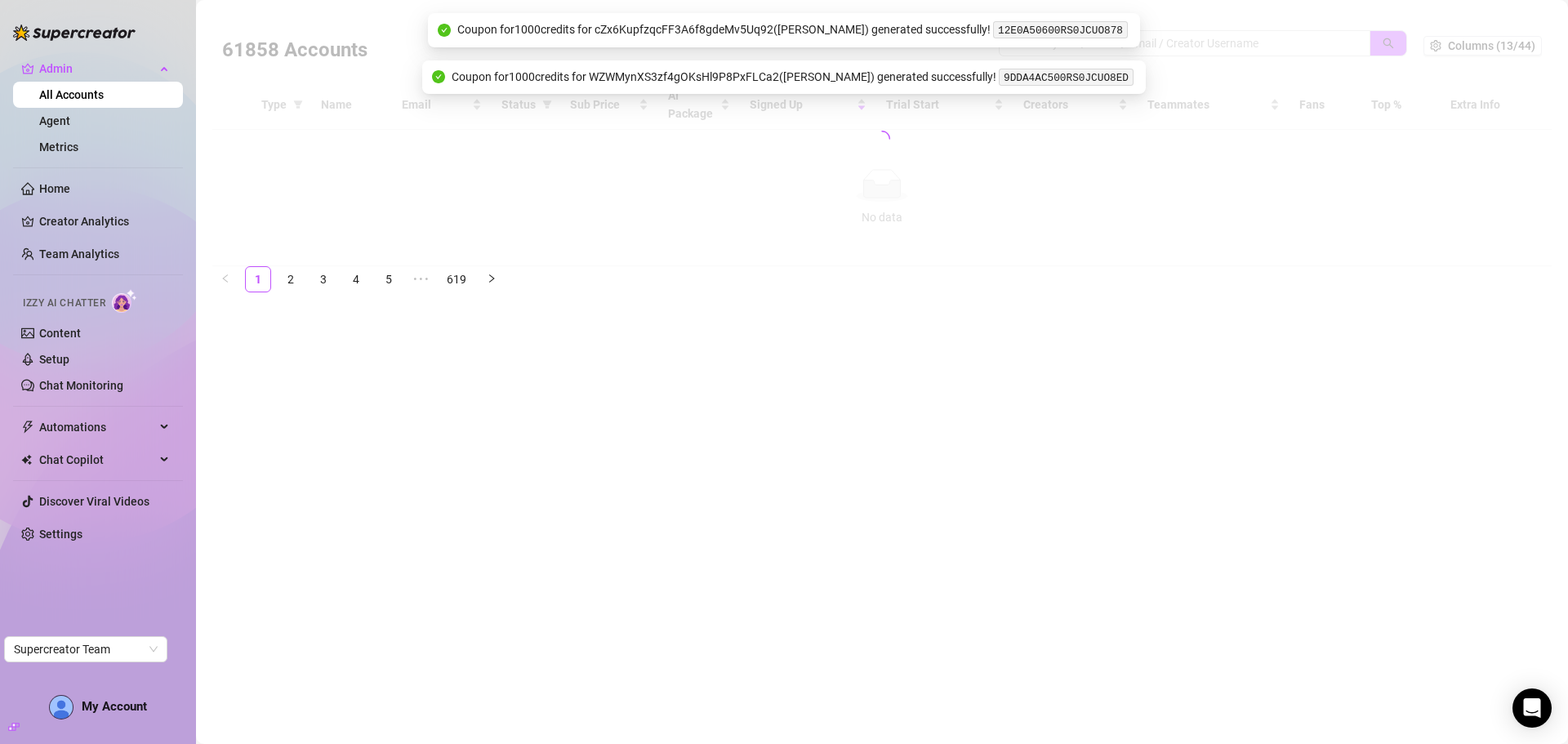
click at [1260, 44] on div at bounding box center [882, 139] width 1339 height 255
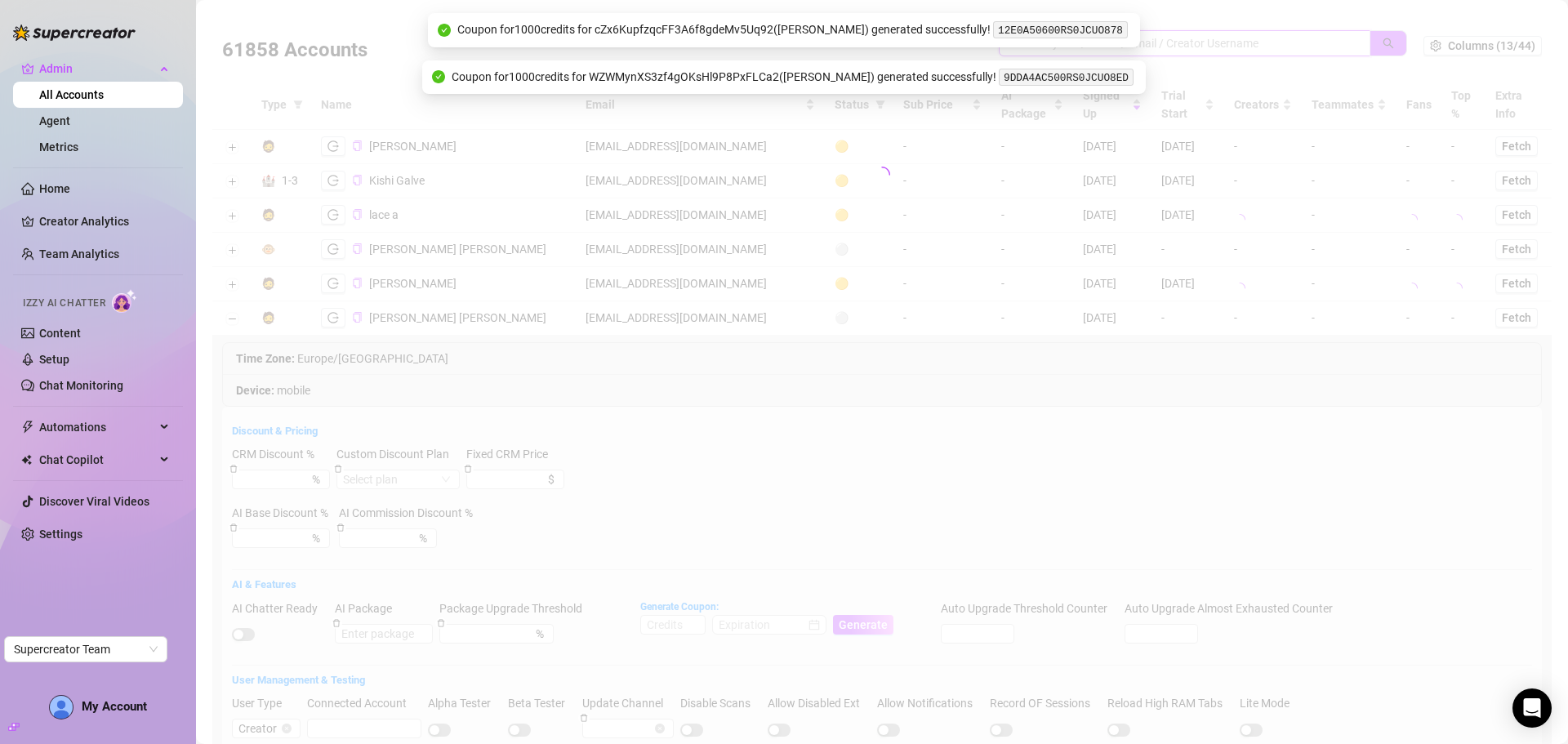
click at [1199, 42] on input "search" at bounding box center [1177, 43] width 339 height 18
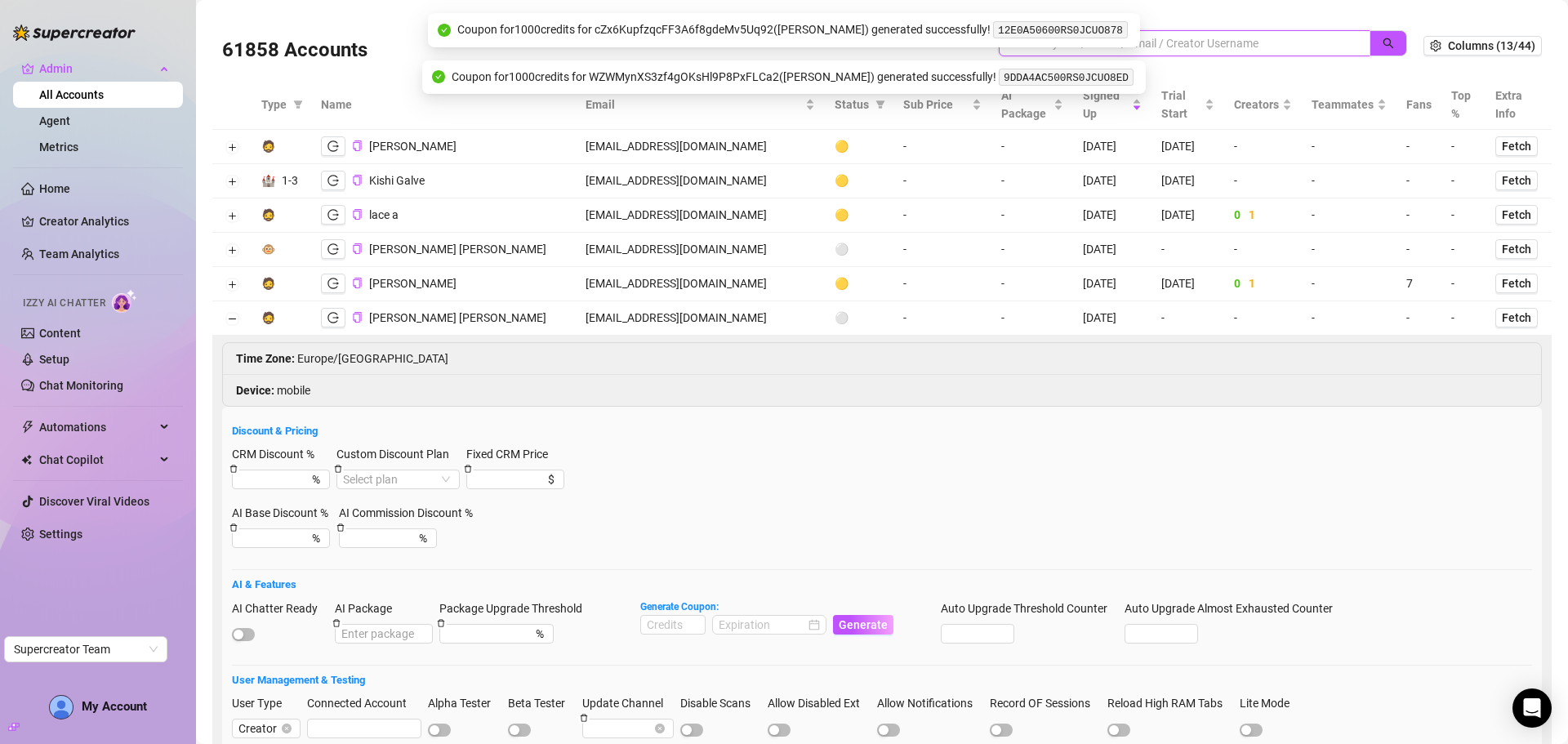
click at [1199, 42] on input "search" at bounding box center [1177, 43] width 339 height 18
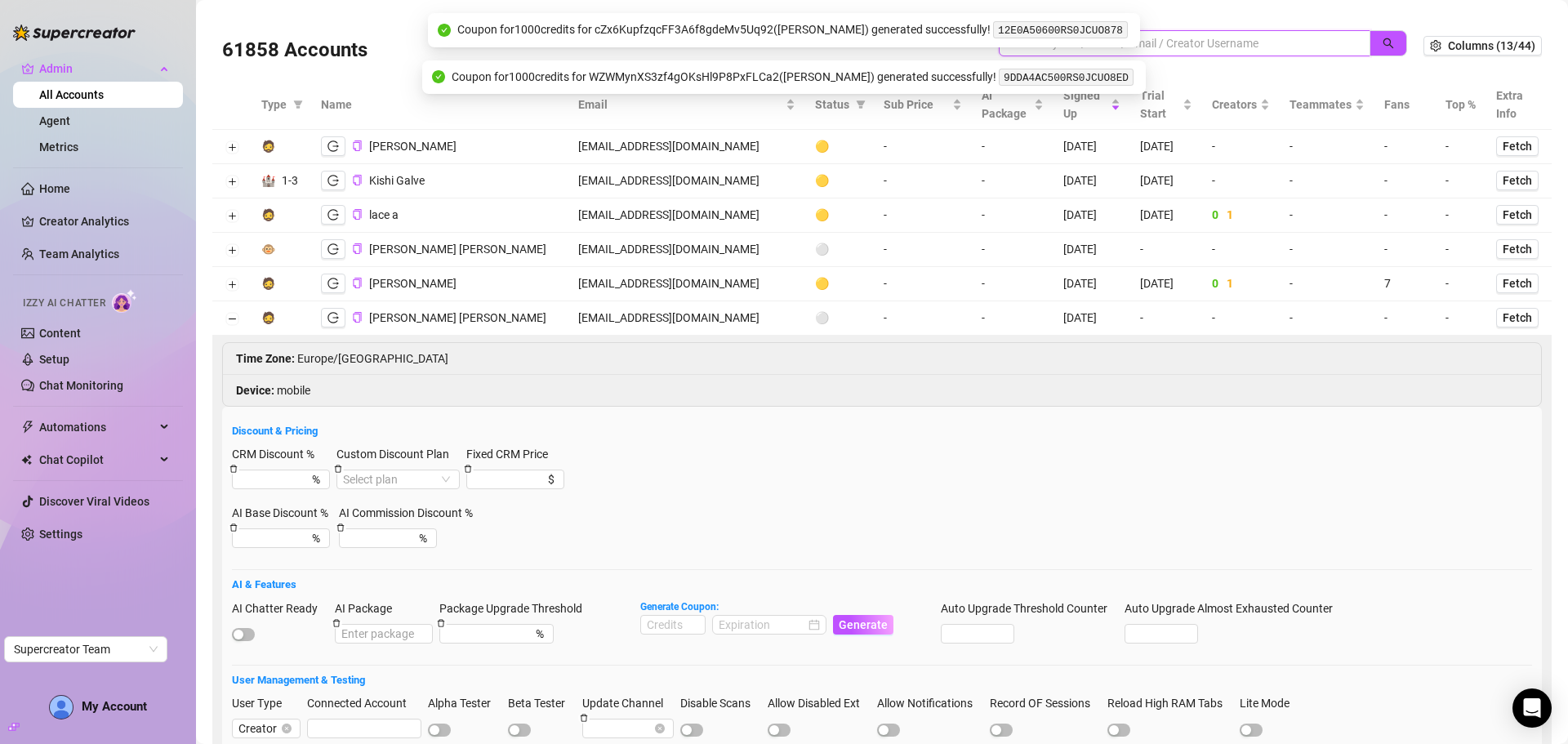
paste input "PQzORm4KtfbMFoQbnJf1AoBG8qx2"
click at [1385, 40] on button "button" at bounding box center [1387, 42] width 37 height 26
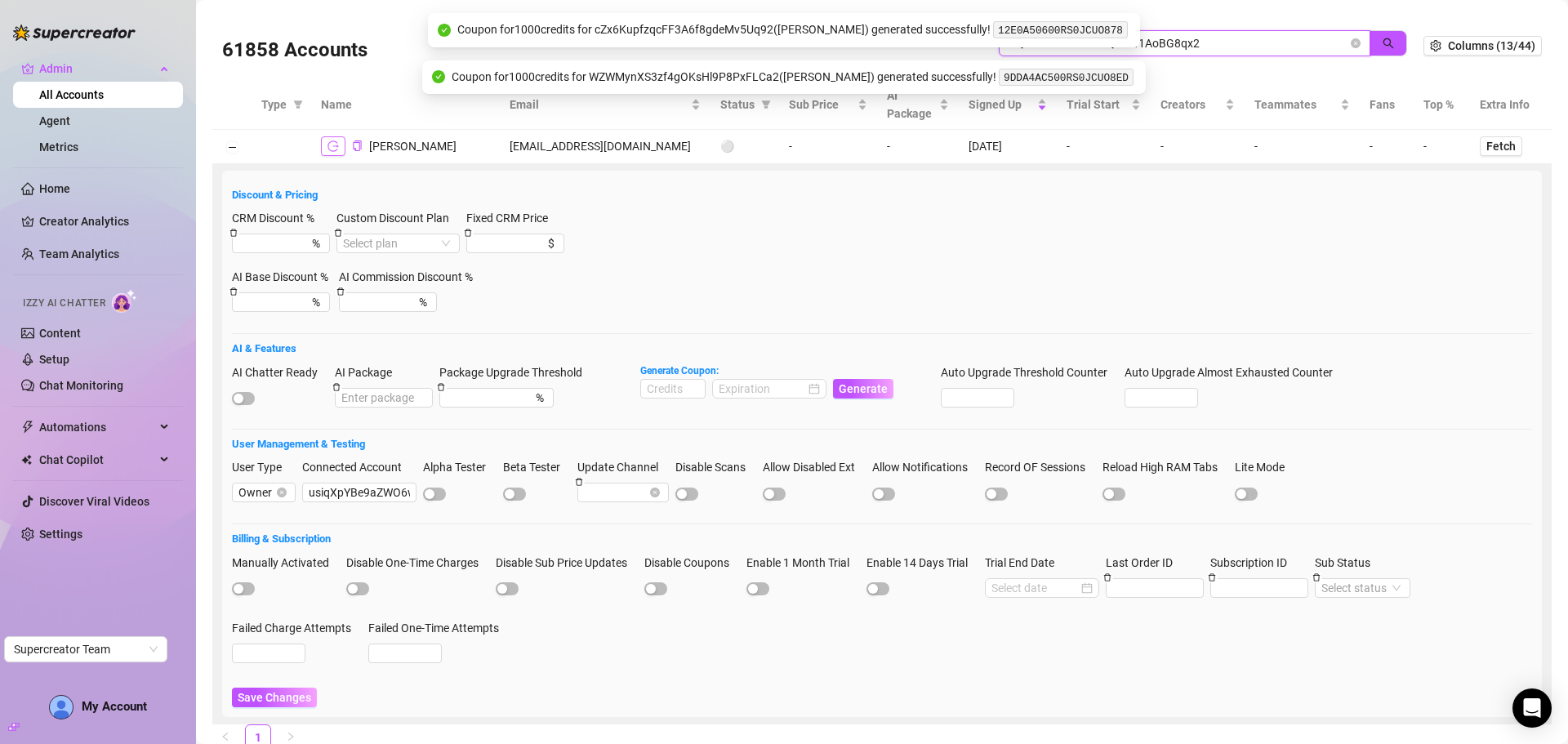
type input "PQzORm4KtfbMFoQbnJf1AoBG8qx2"
click at [334, 146] on icon "logout" at bounding box center [334, 146] width 12 height 11
click at [340, 146] on button "button" at bounding box center [333, 146] width 24 height 20
click at [254, 396] on span "button" at bounding box center [243, 399] width 22 height 13
click at [653, 396] on input at bounding box center [673, 389] width 64 height 18
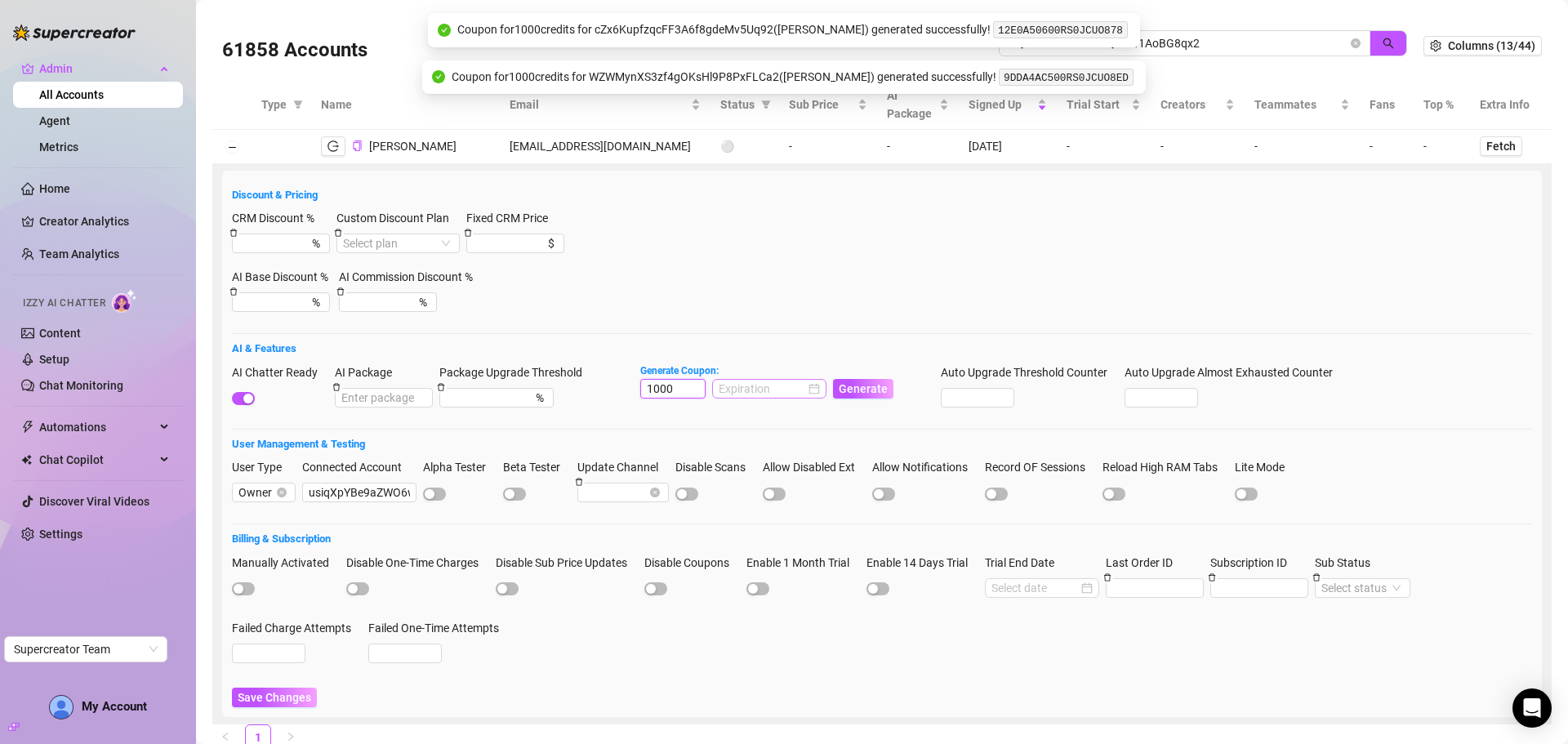
click at [812, 398] on div at bounding box center [769, 389] width 101 height 18
type input "1000"
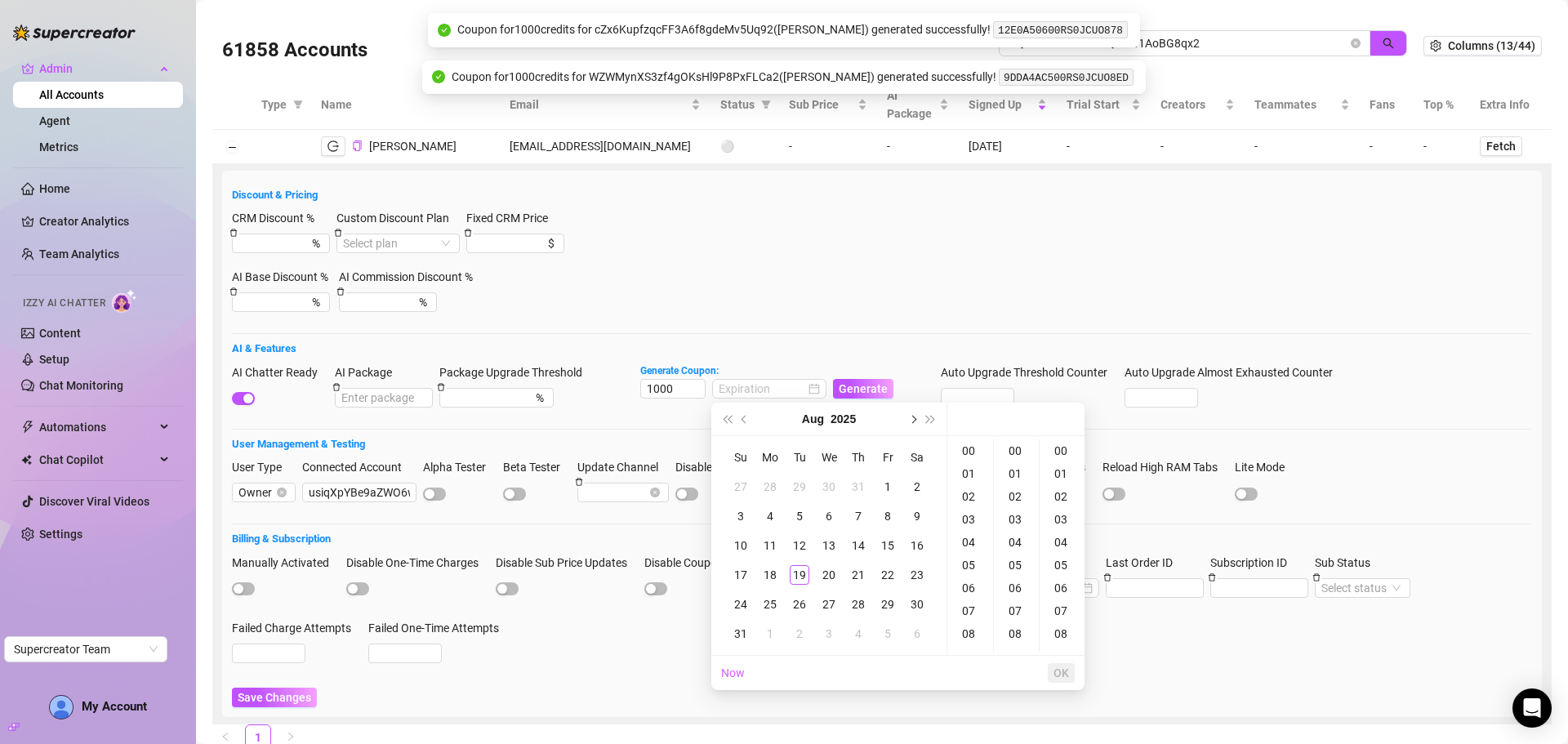
click at [913, 414] on button "Next month (PageDown)" at bounding box center [913, 419] width 18 height 32
click at [883, 545] on div "19" at bounding box center [888, 546] width 20 height 20
type input "2025-09-19 00:00:00"
click at [1061, 670] on span "OK" at bounding box center [1061, 673] width 16 height 13
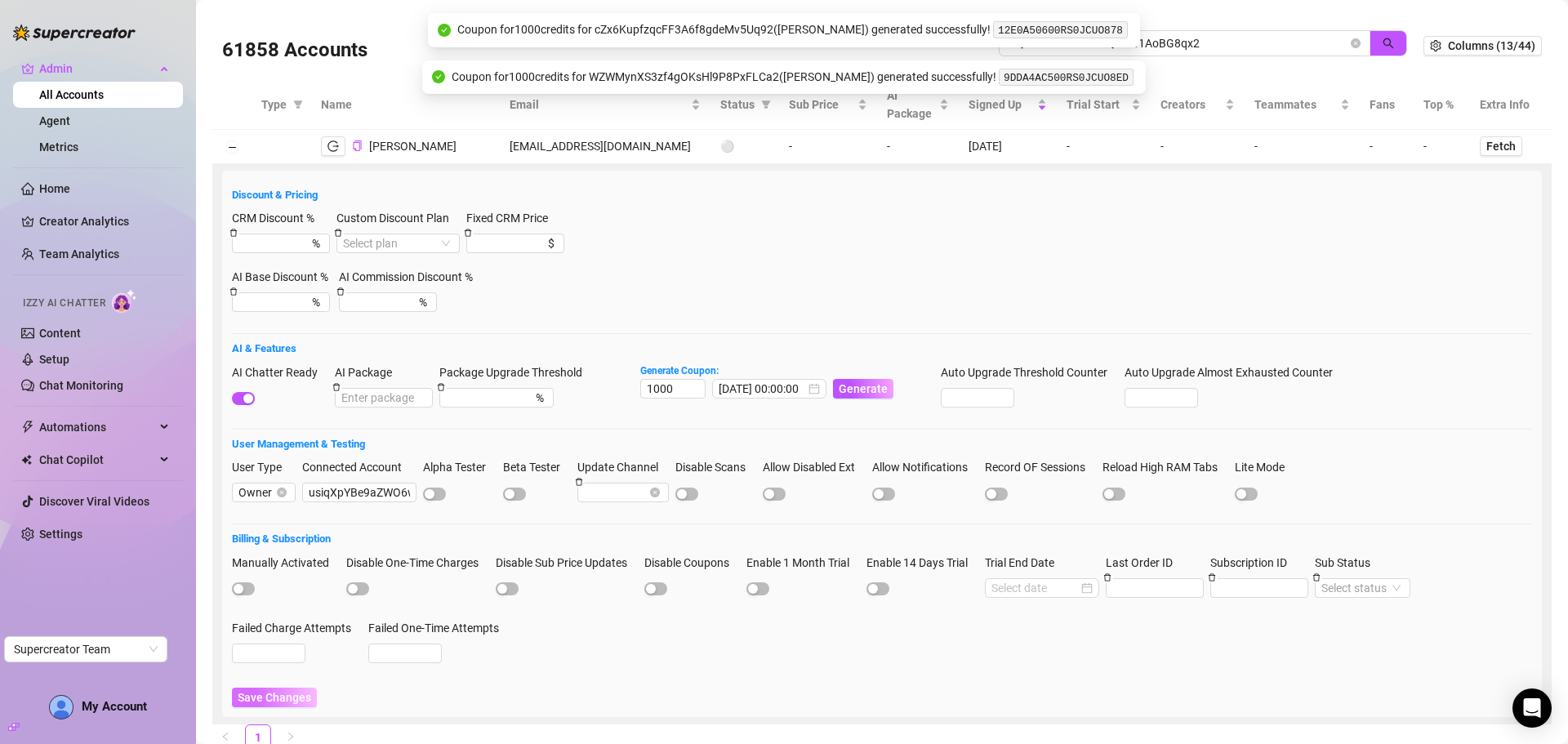
click at [280, 693] on span "Save Changes" at bounding box center [275, 698] width 73 height 13
click at [861, 390] on span "Generate" at bounding box center [863, 389] width 49 height 13
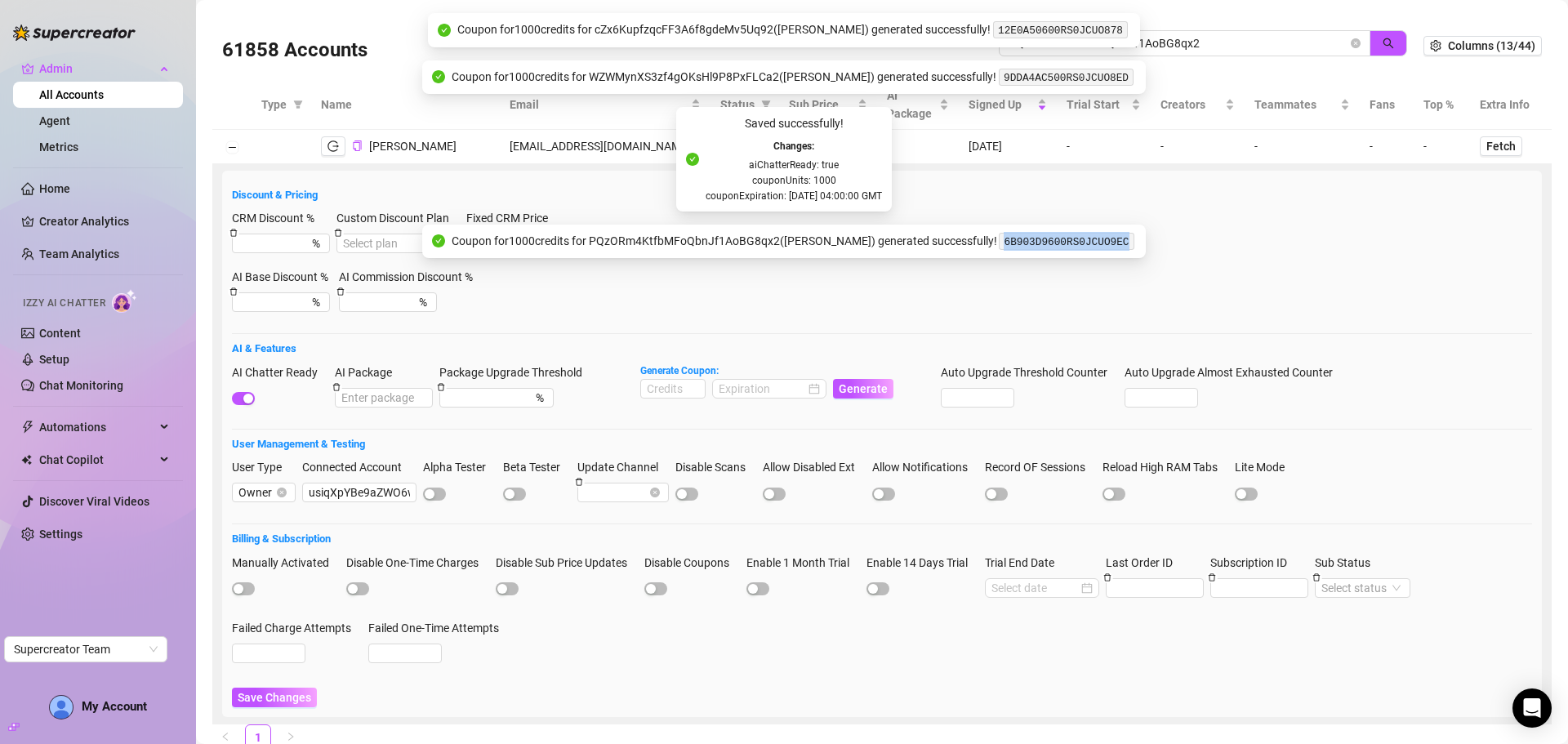
drag, startPoint x: 1098, startPoint y: 241, endPoint x: 983, endPoint y: 250, distance: 115.4
click at [983, 250] on div "Coupon for 1000 credits for PQzORm4KtfbMFoQbnJf1AoBG8qx2 ( cristian ) generated…" at bounding box center [794, 242] width 685 height 20
copy code "6B903D9600RS0JCUO9EC"
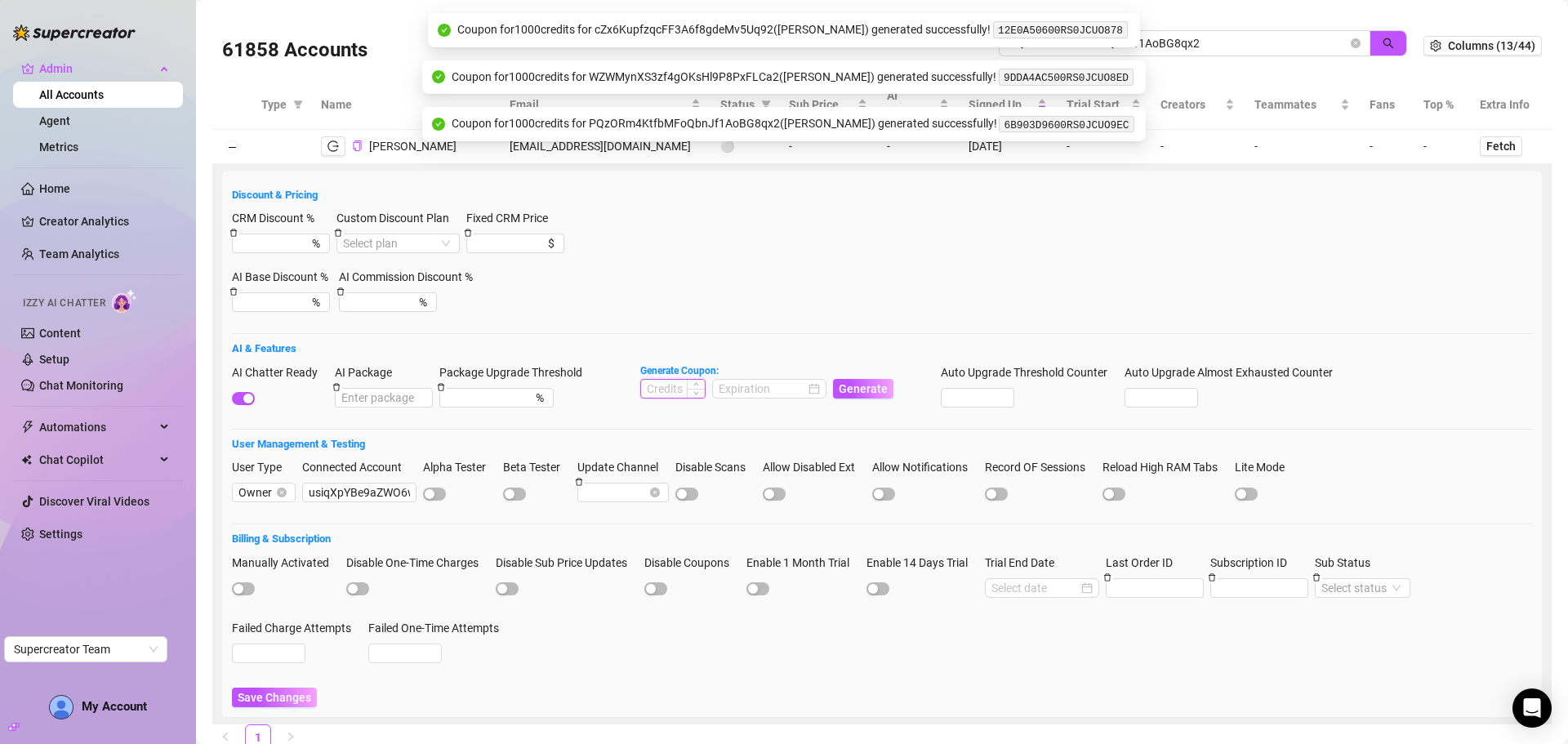
click at [681, 394] on input at bounding box center [673, 389] width 64 height 18
click at [814, 383] on div at bounding box center [769, 389] width 101 height 18
type input "1000"
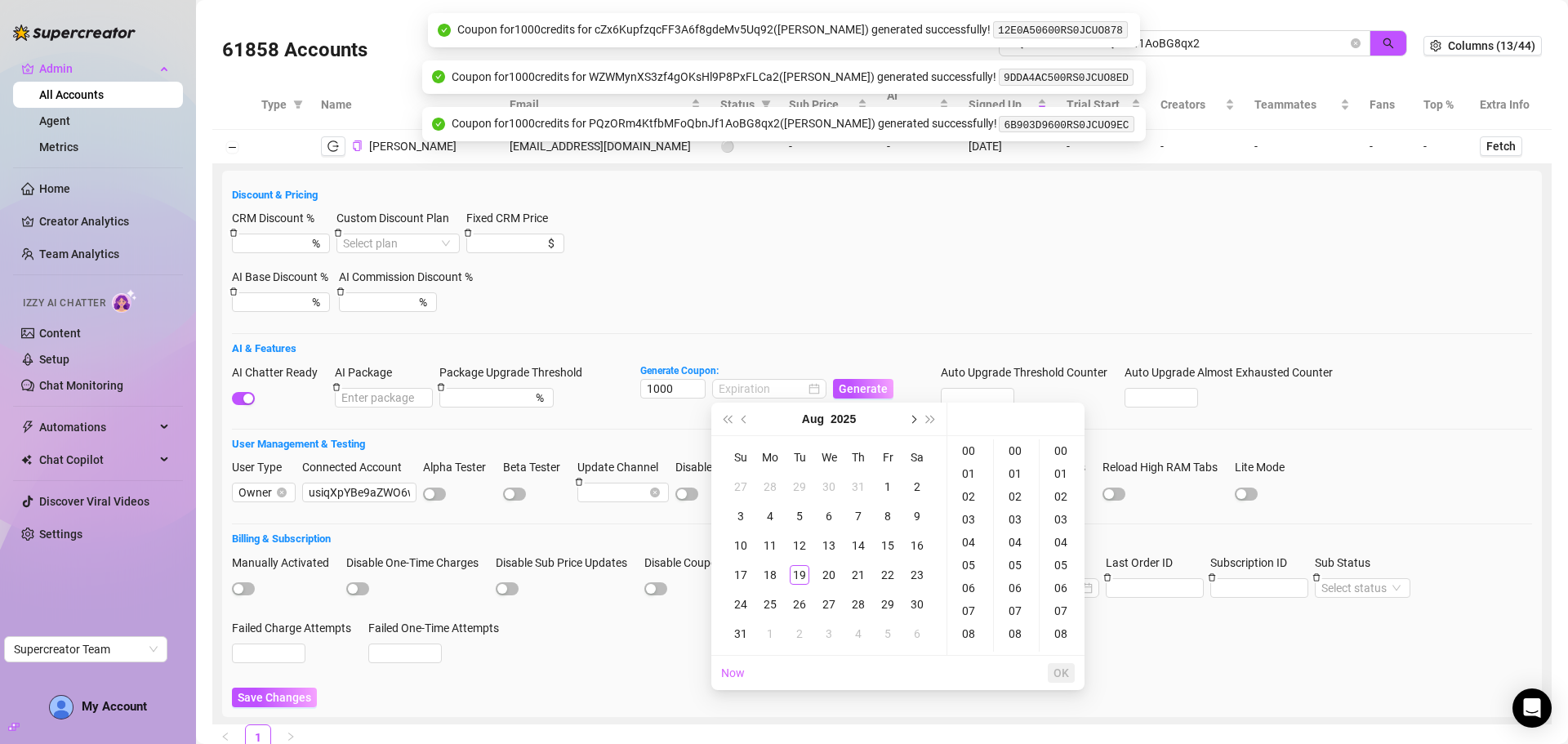
click at [913, 415] on button "Next month (PageDown)" at bounding box center [913, 419] width 18 height 32
click at [888, 551] on div "19" at bounding box center [888, 546] width 20 height 20
type input "2025-09-19 00:00:00"
drag, startPoint x: 1062, startPoint y: 671, endPoint x: 1053, endPoint y: 648, distance: 24.7
click at [1062, 670] on span "OK" at bounding box center [1061, 673] width 16 height 13
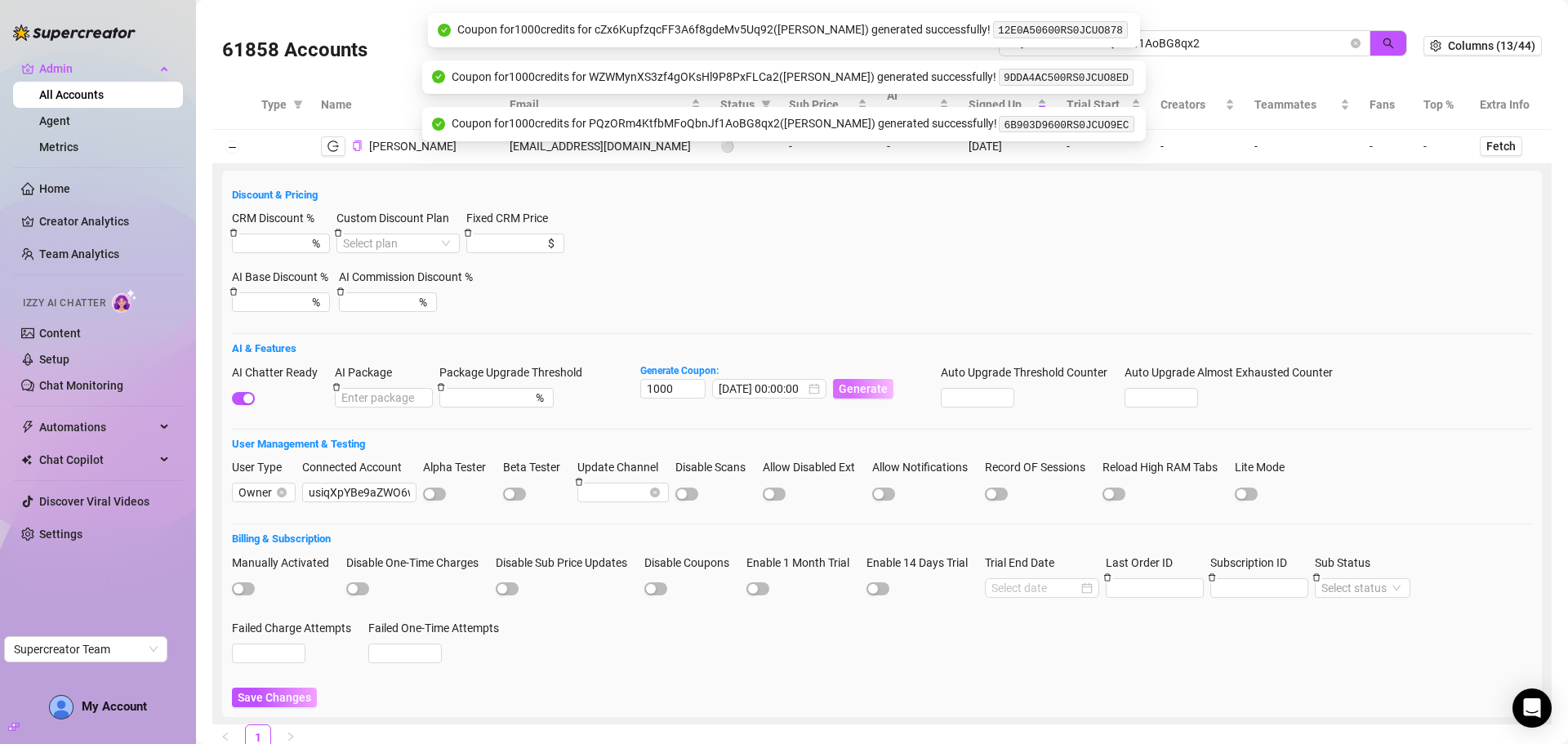
click at [863, 391] on span "Generate" at bounding box center [863, 389] width 49 height 13
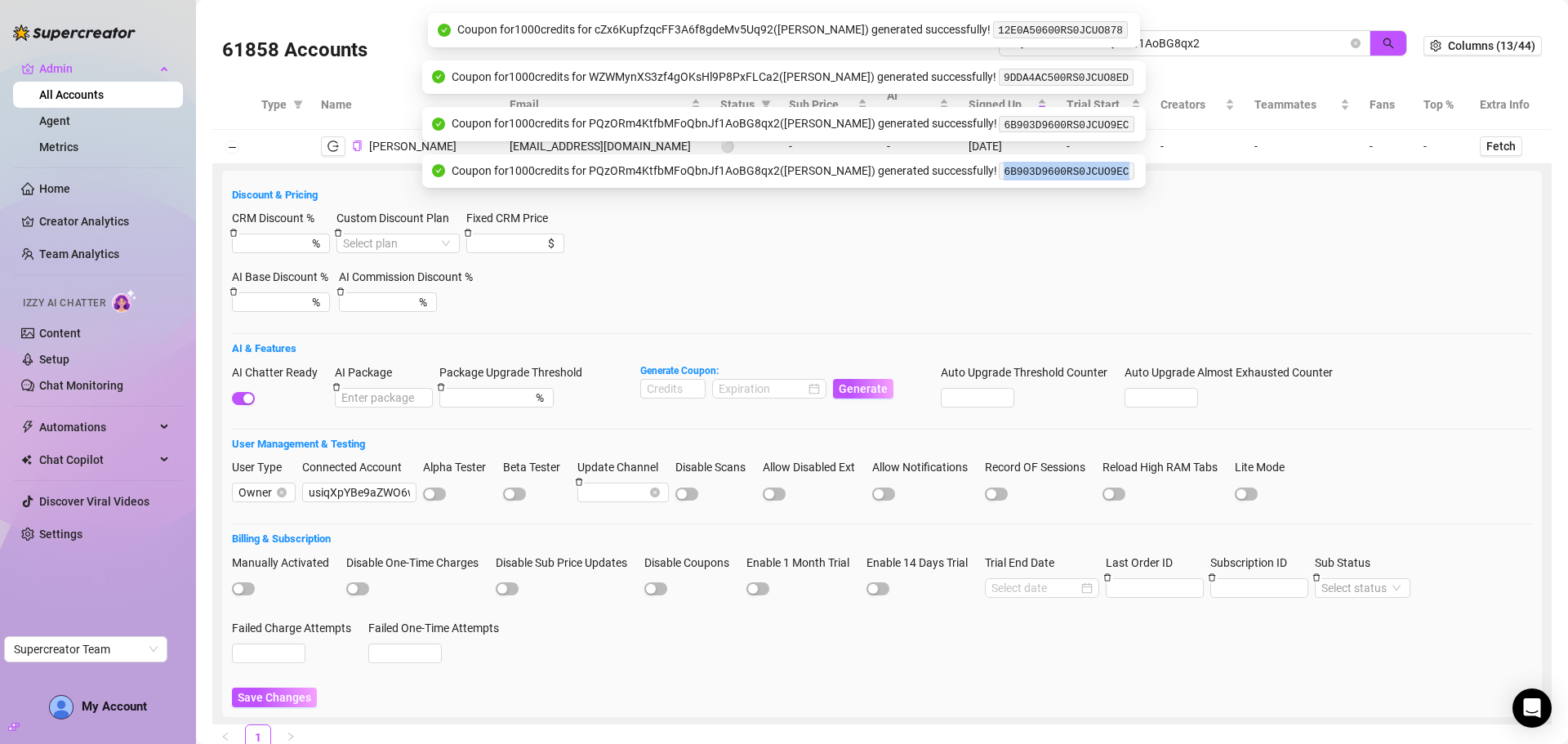
drag, startPoint x: 1101, startPoint y: 171, endPoint x: 980, endPoint y: 171, distance: 121.0
click at [999, 171] on code "6B903D9600RS0JCUO9EC" at bounding box center [1066, 171] width 135 height 17
copy code "6B903D9600RS0JCUO9EC"
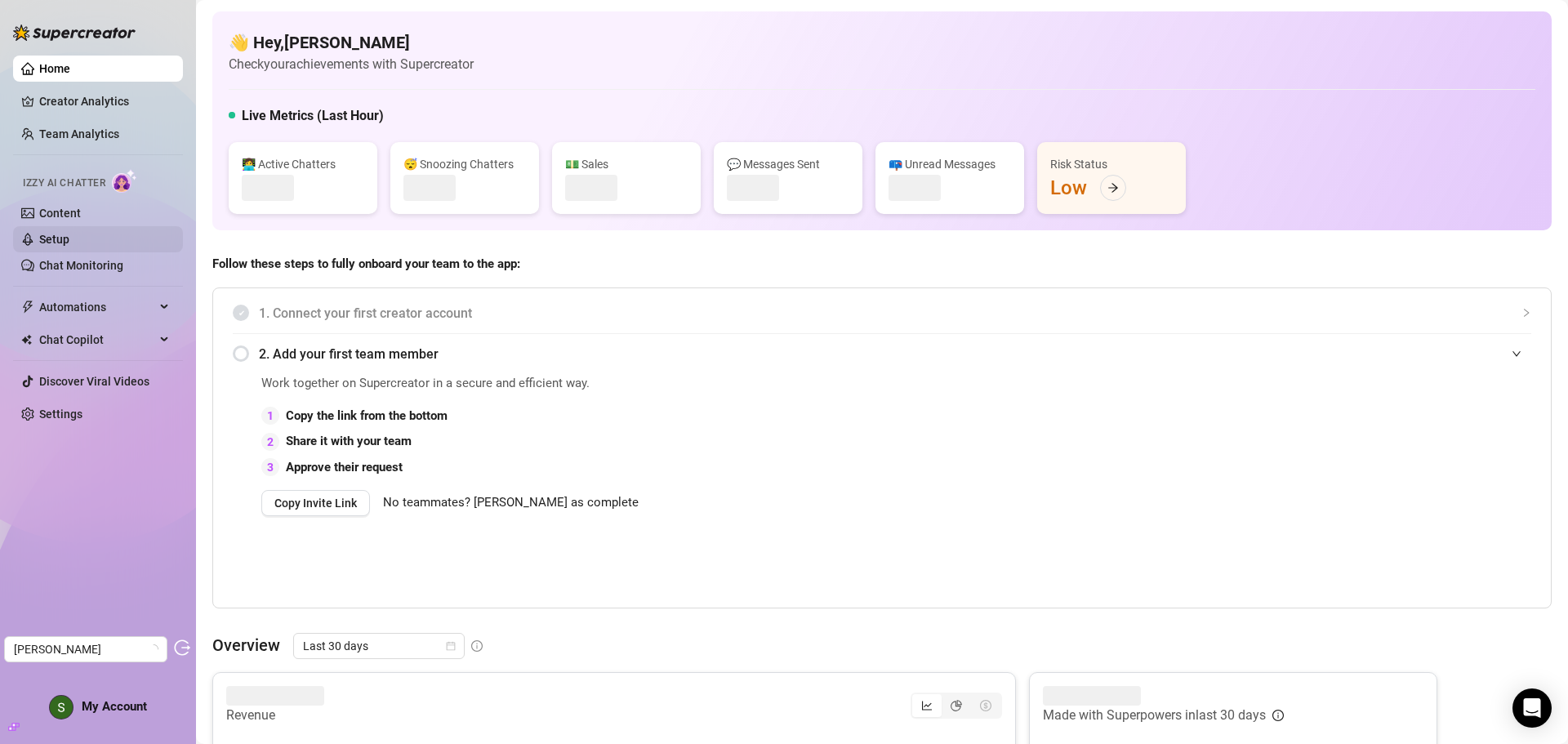
click at [62, 239] on link "Setup" at bounding box center [54, 240] width 30 height 13
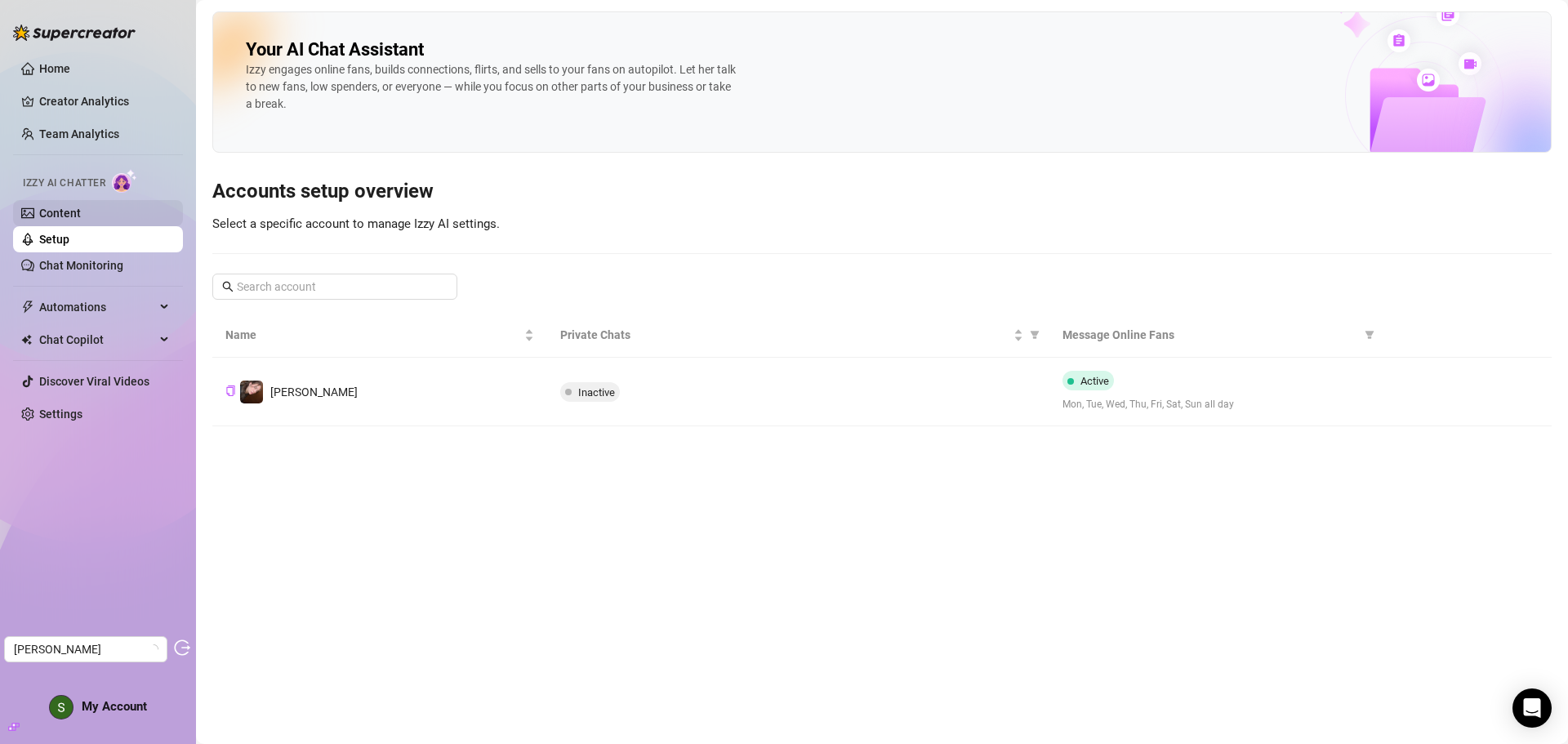
click at [81, 209] on link "Content" at bounding box center [60, 213] width 42 height 13
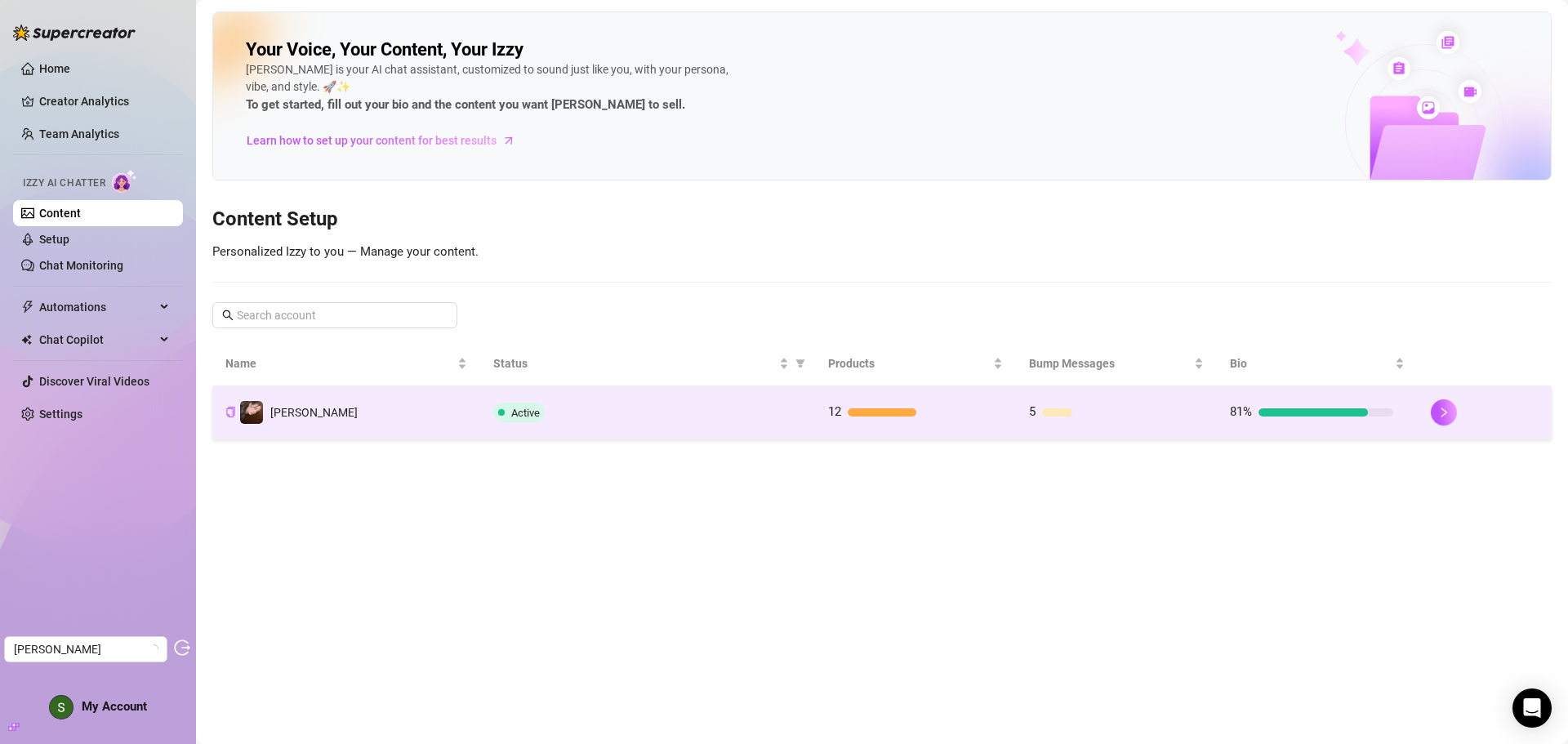
click at [943, 412] on div at bounding box center [919, 413] width 144 height 8
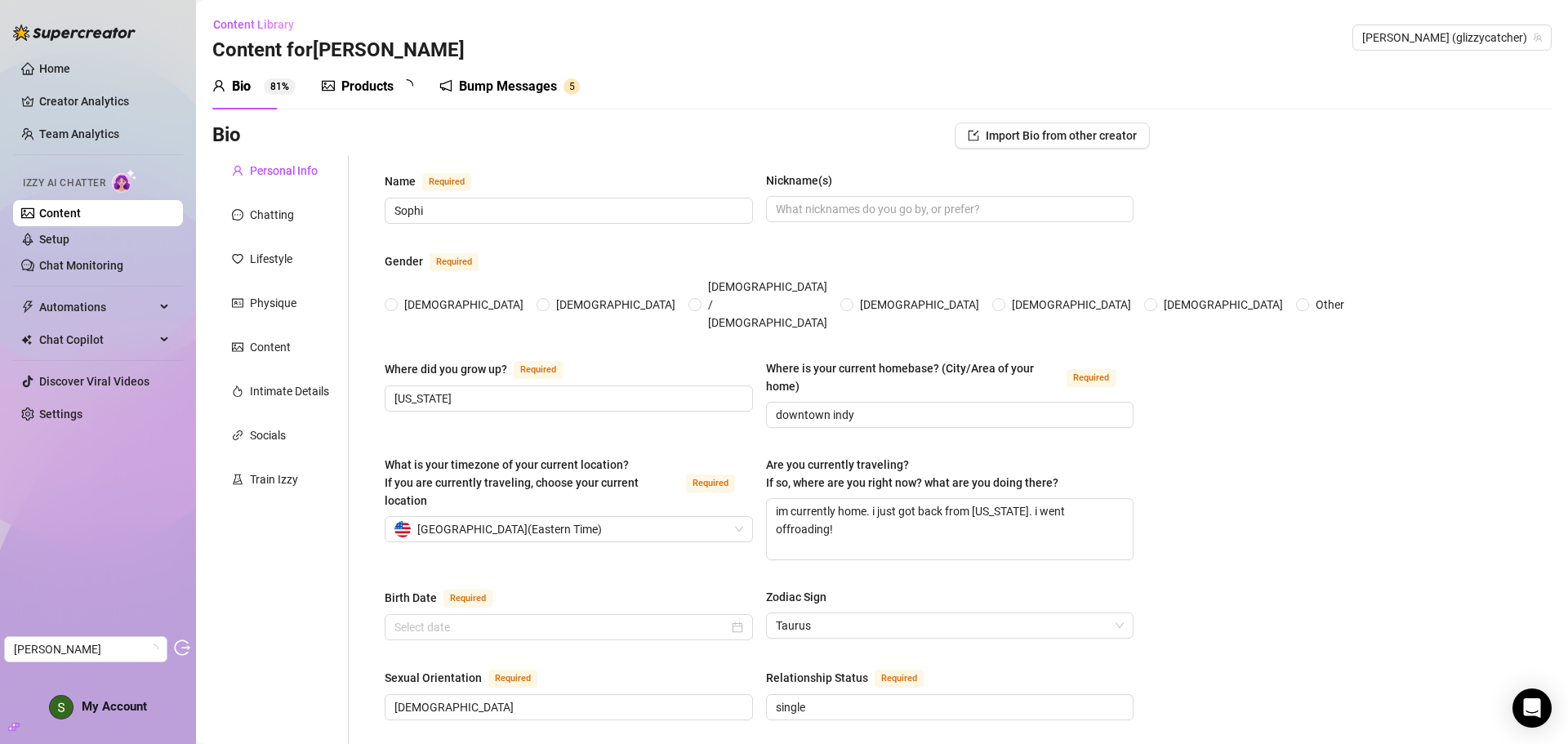
radio input "true"
click at [377, 89] on div "Products" at bounding box center [367, 87] width 52 height 20
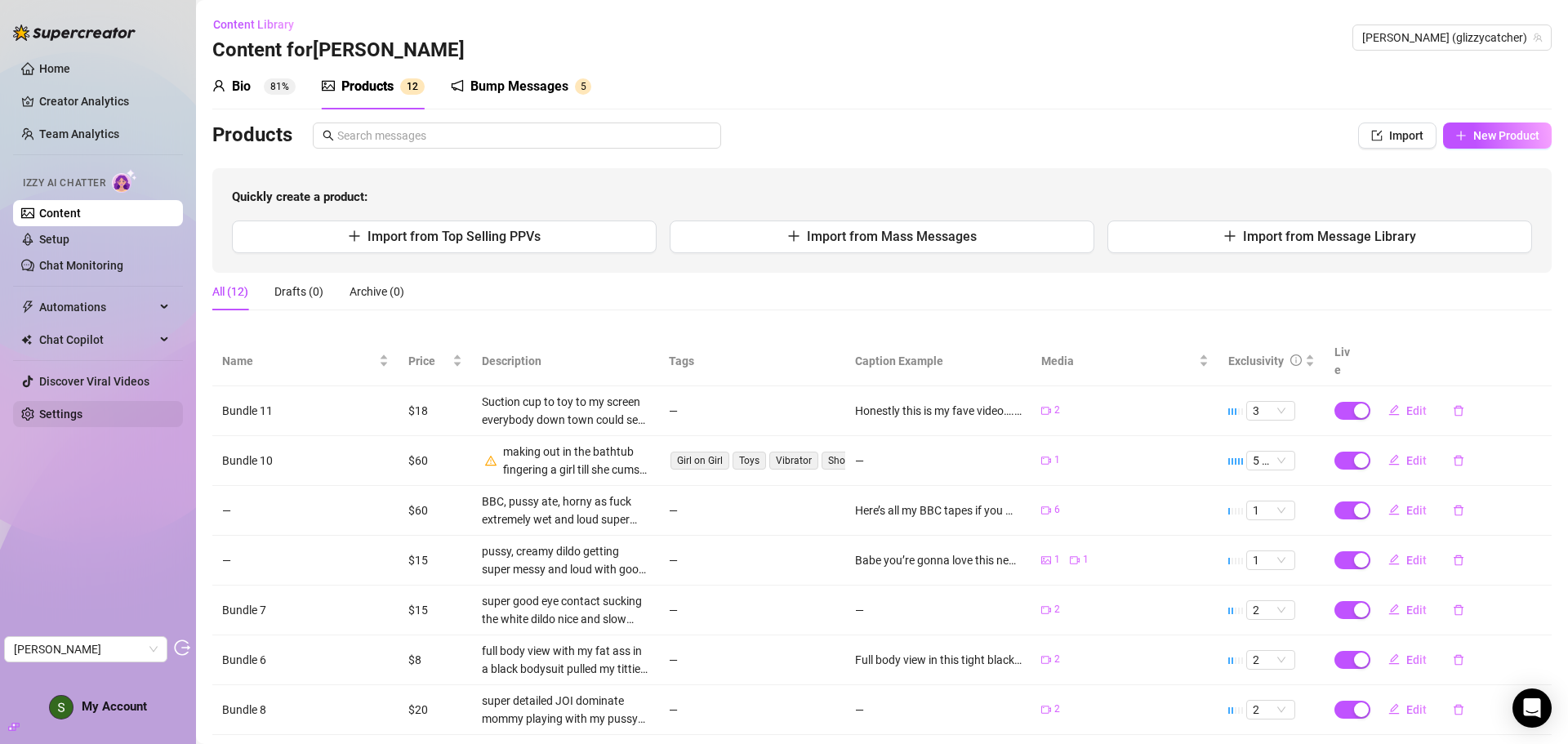
click at [82, 418] on link "Settings" at bounding box center [61, 414] width 43 height 13
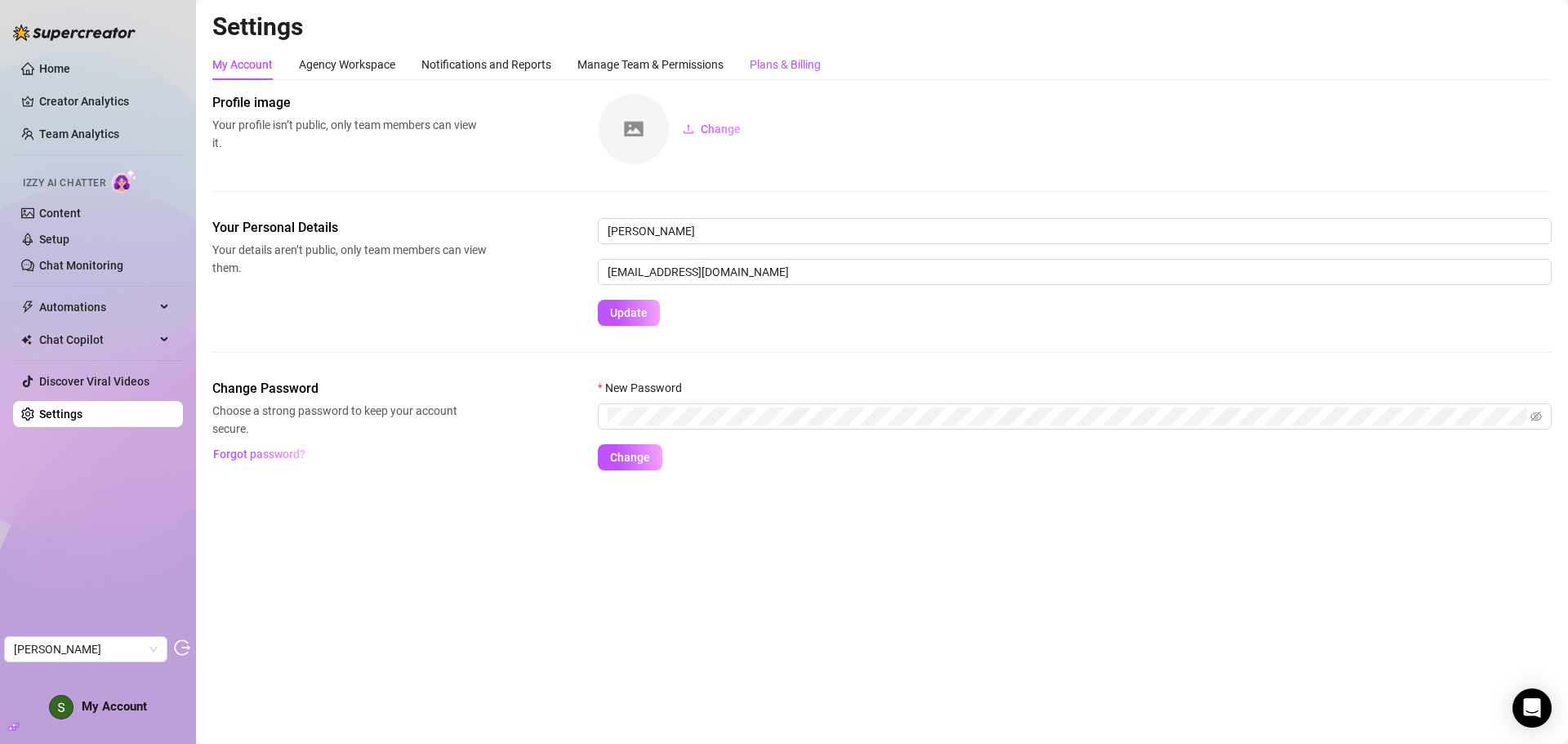
click at [778, 58] on div "Plans & Billing" at bounding box center [784, 65] width 71 height 18
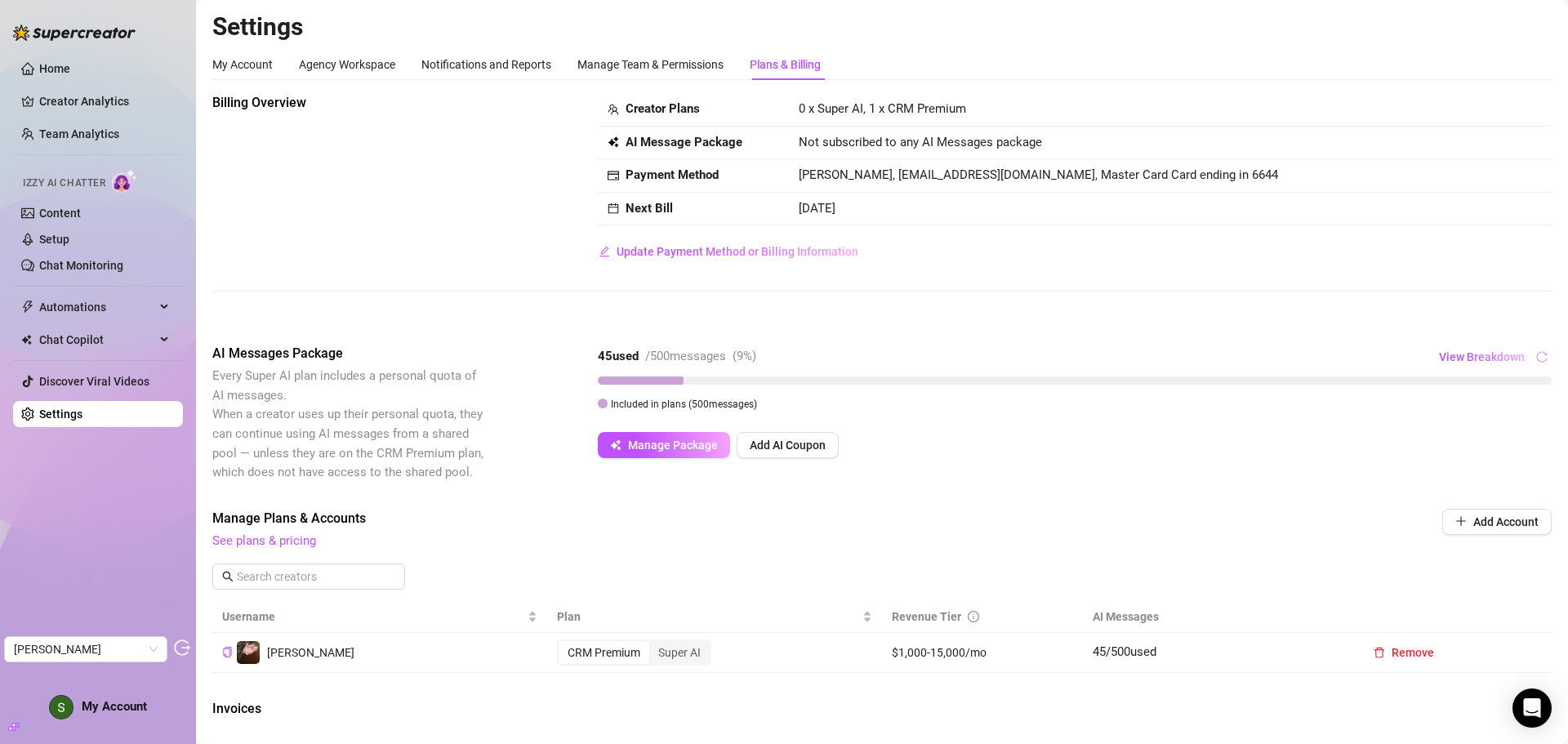
click at [786, 461] on div "AI Messages Package Every Super AI plan includes a personal quota of AI message…" at bounding box center [882, 413] width 1339 height 138
click at [792, 454] on button "Add AI Coupon" at bounding box center [788, 444] width 102 height 26
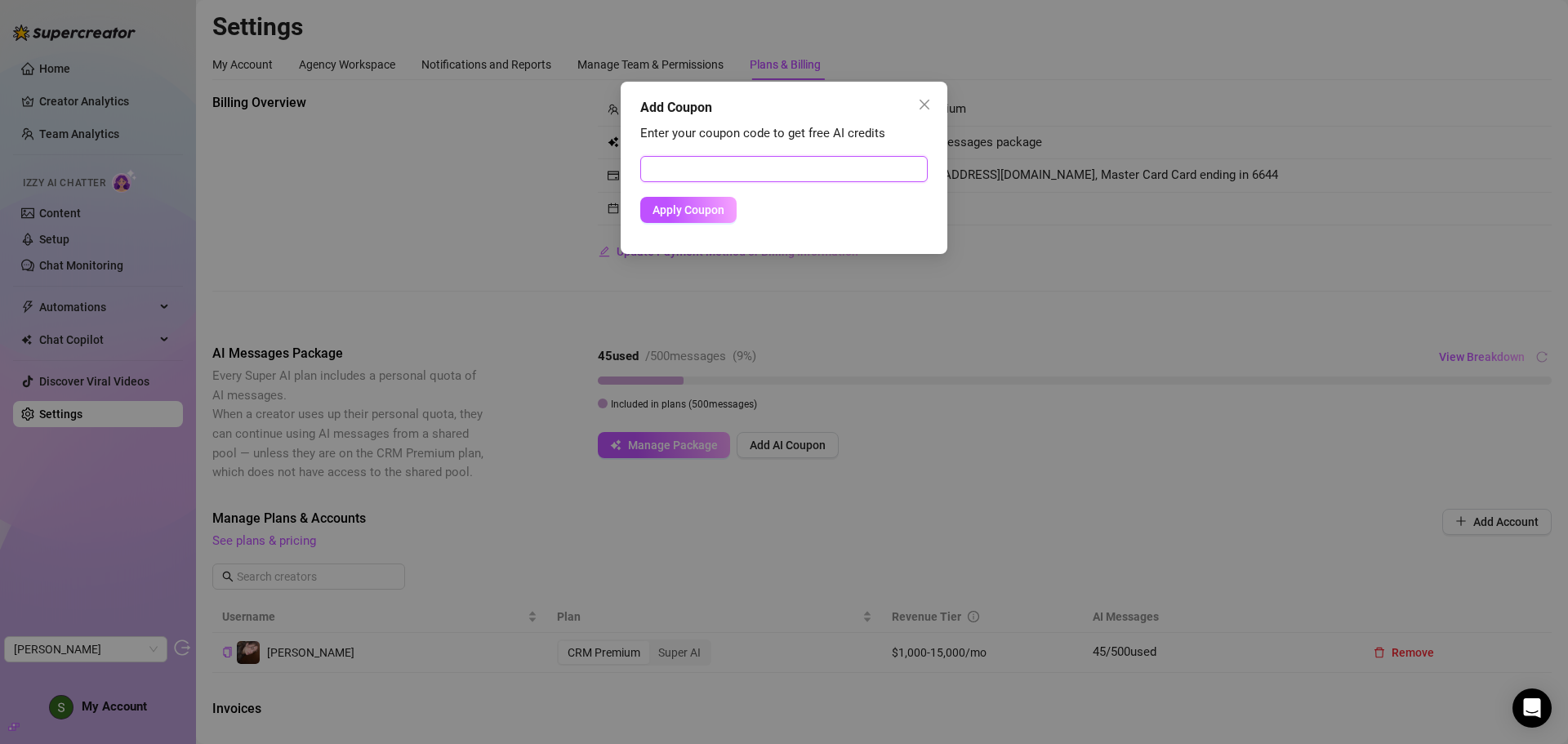
click at [799, 166] on input "text" at bounding box center [784, 169] width 288 height 26
paste input "12E0A50600RS0JCUO878"
type input "12E0A50600RS0JCUO878"
click at [705, 210] on span "Apply Coupon" at bounding box center [688, 210] width 72 height 13
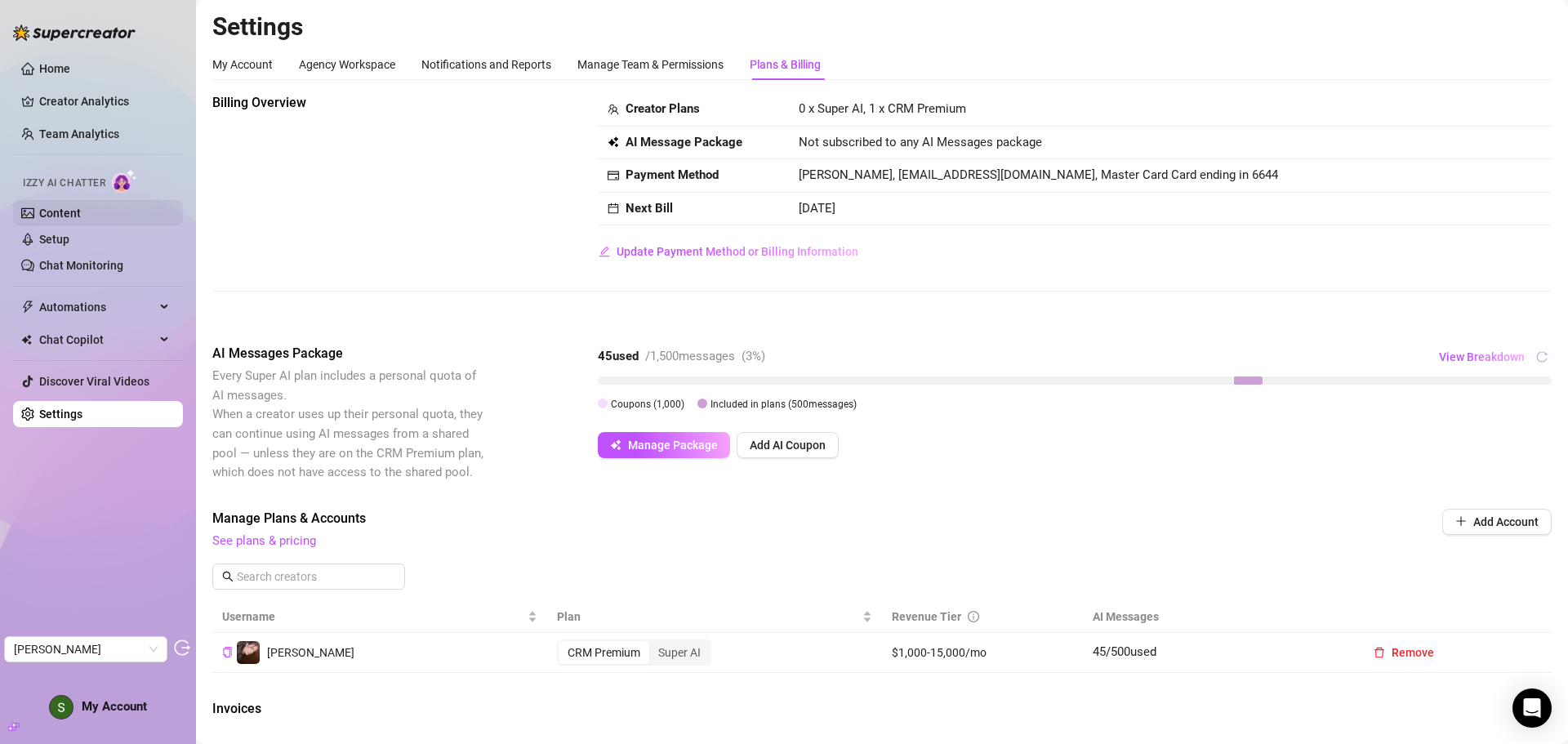
click at [81, 215] on link "Content" at bounding box center [60, 213] width 42 height 13
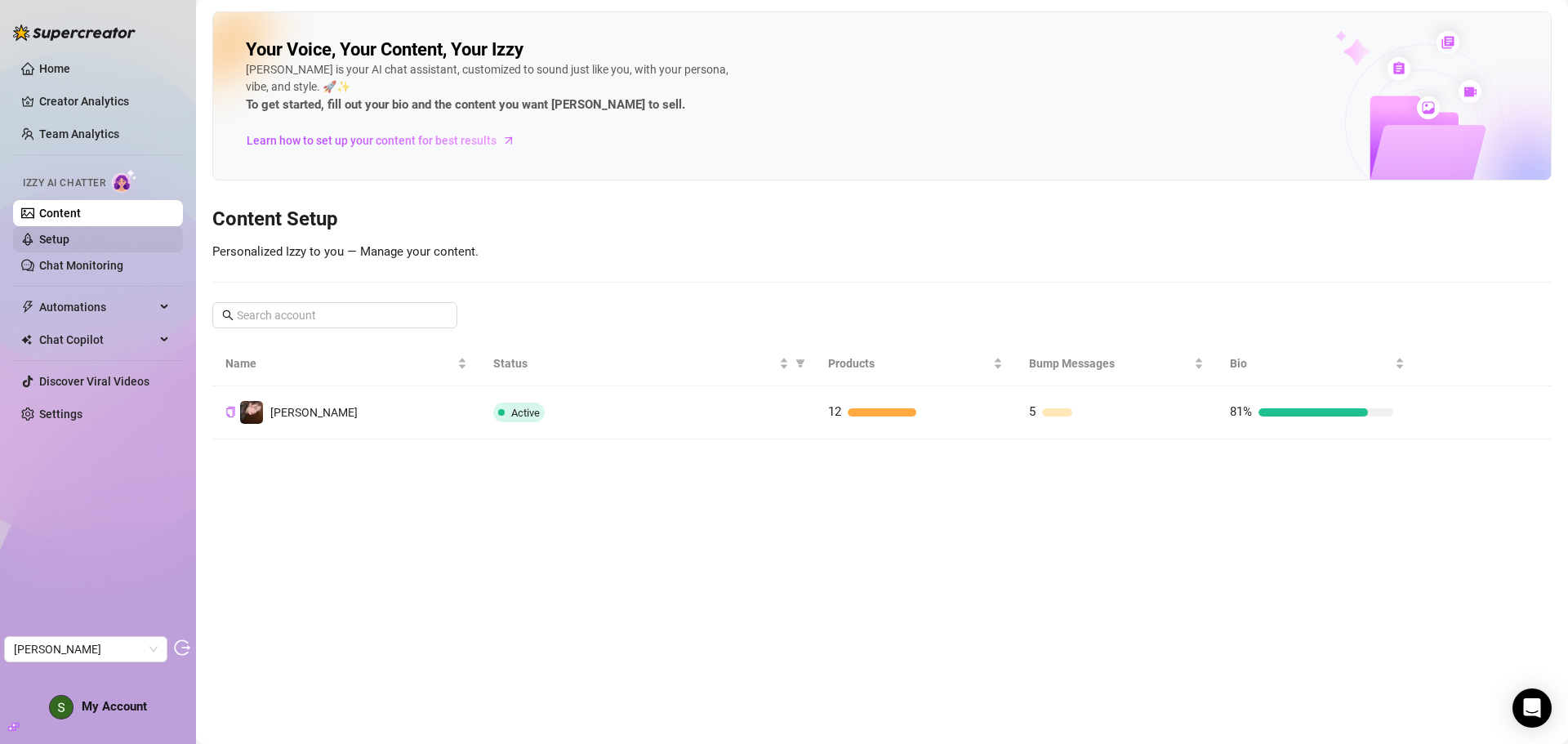
click at [67, 240] on link "Setup" at bounding box center [54, 240] width 30 height 13
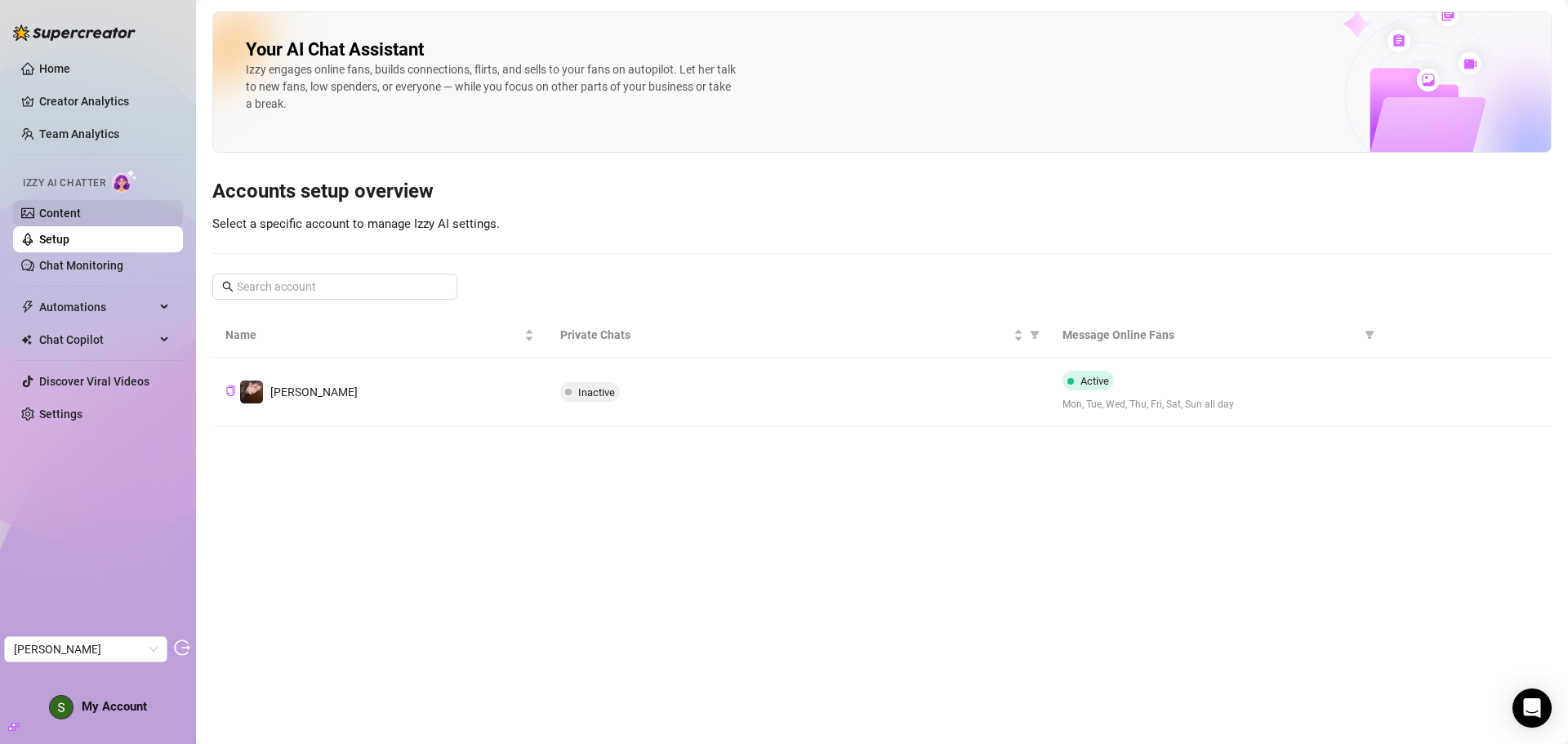
click at [81, 220] on link "Content" at bounding box center [60, 213] width 42 height 13
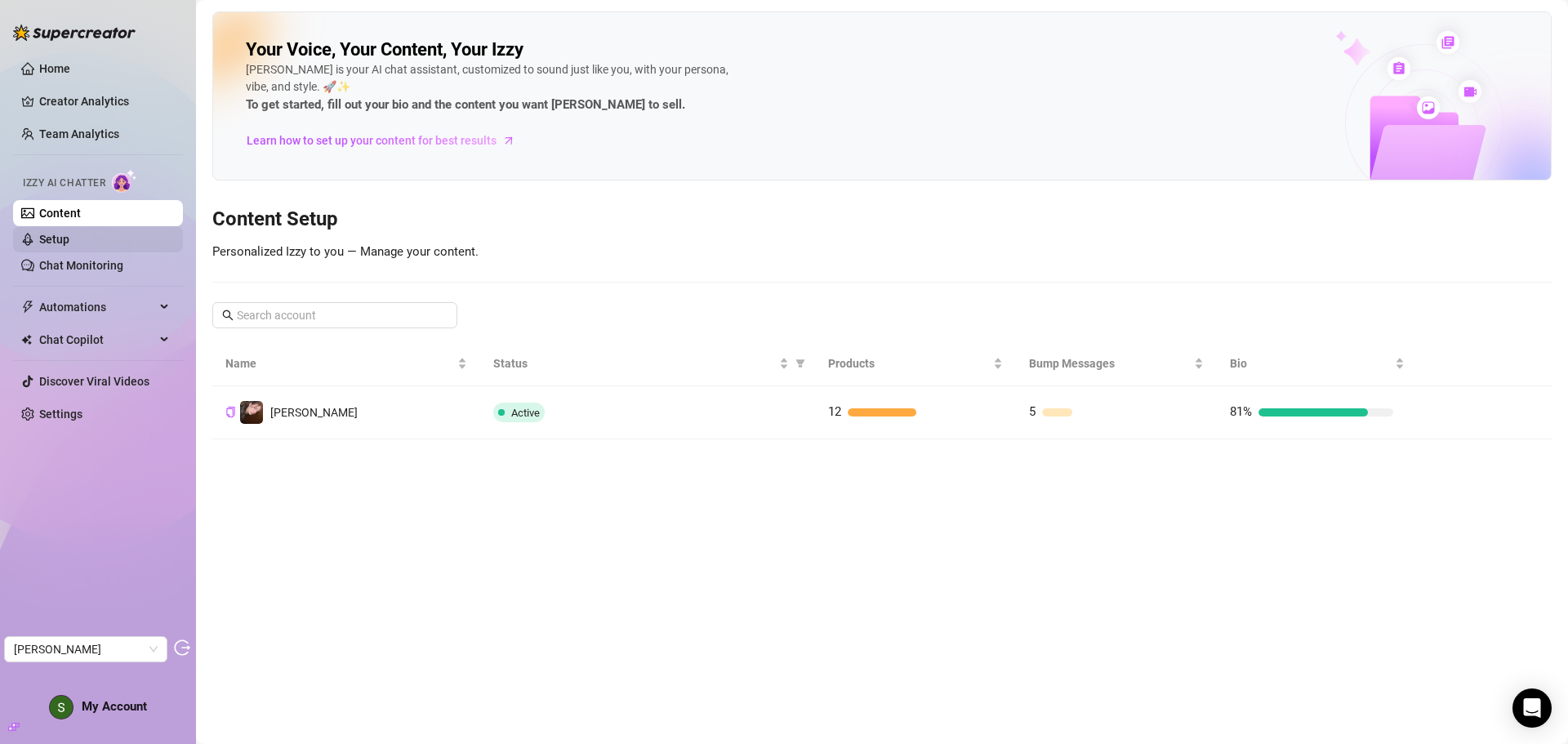
click at [69, 234] on link "Setup" at bounding box center [54, 240] width 30 height 13
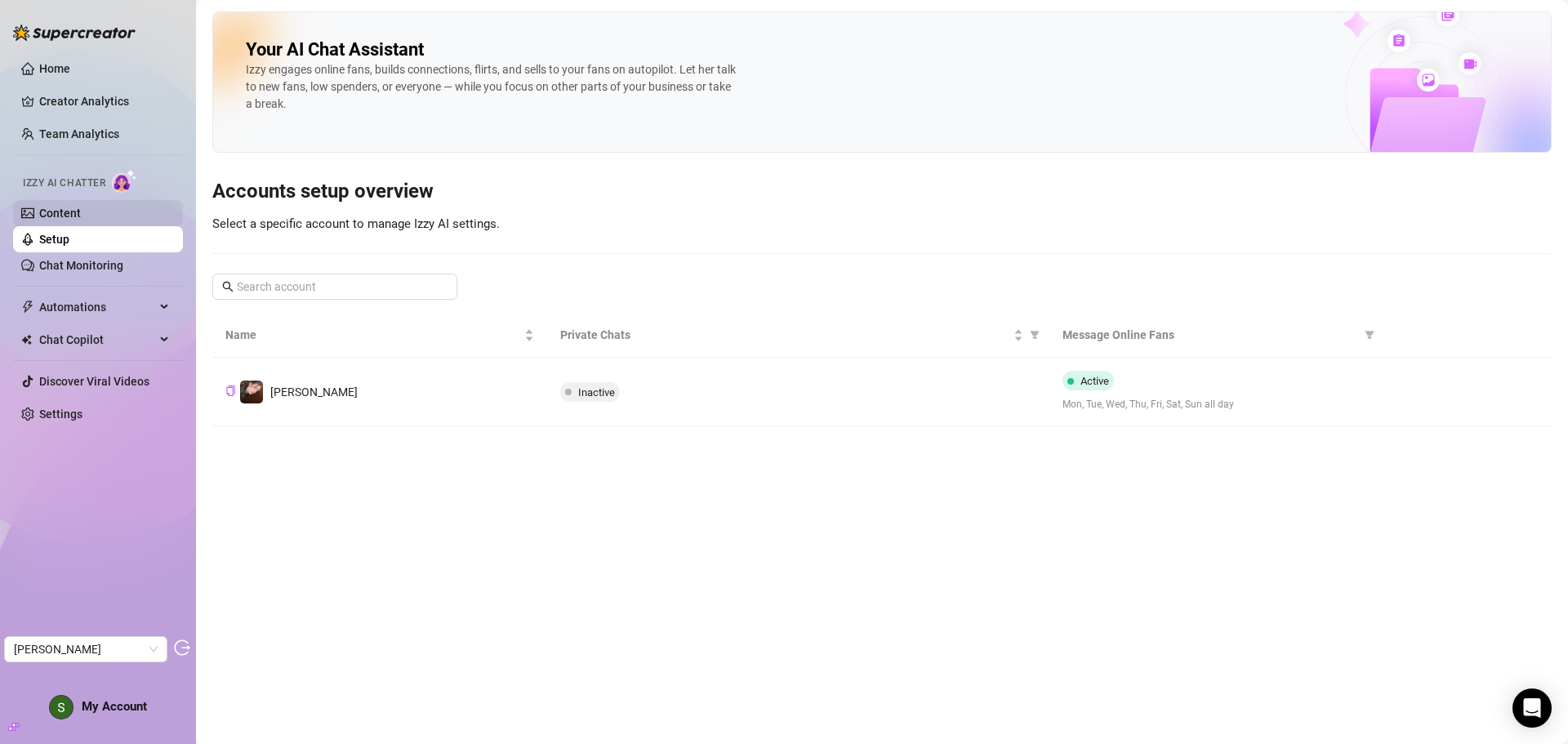
click at [81, 210] on link "Content" at bounding box center [60, 213] width 42 height 13
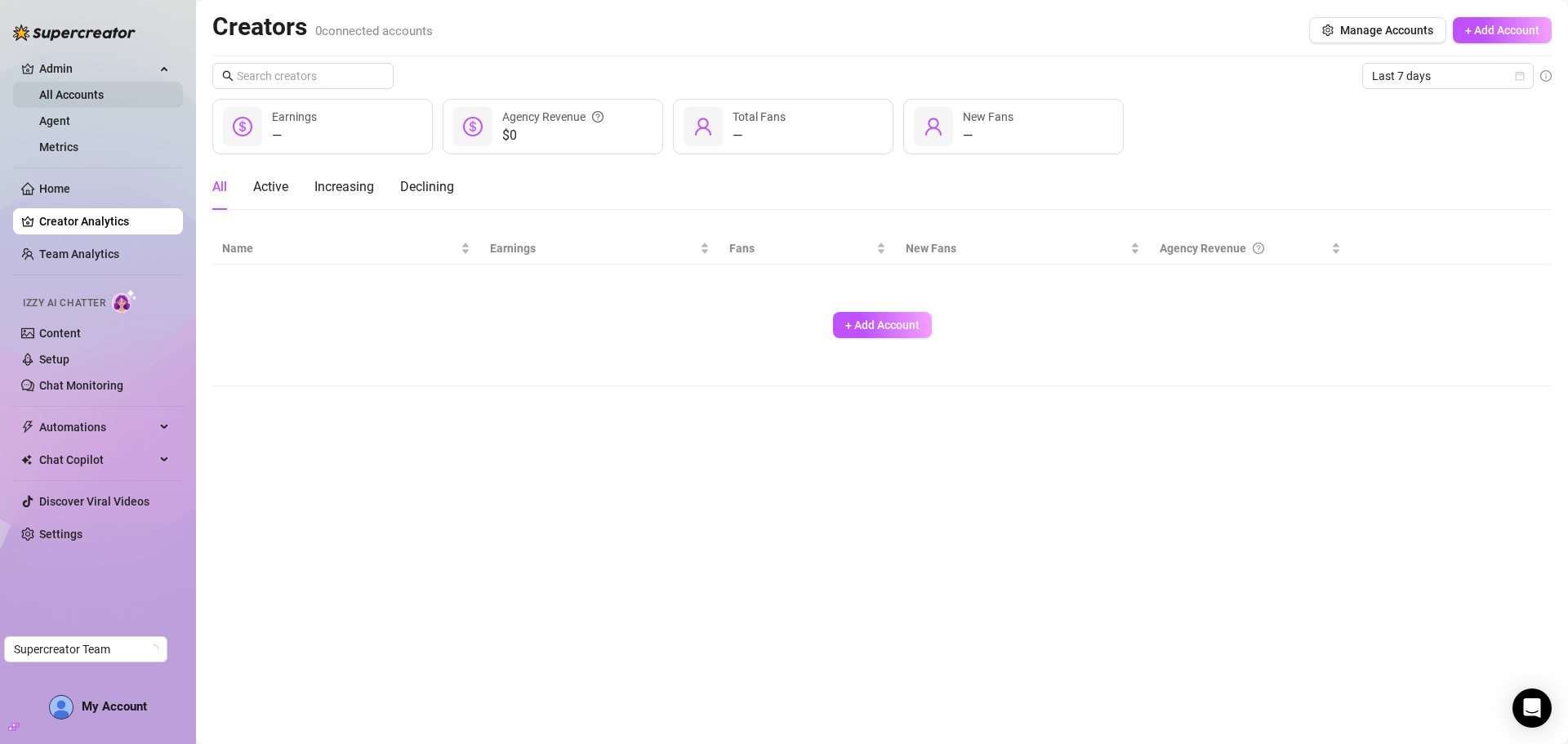
click at [85, 95] on link "All Accounts" at bounding box center [72, 95] width 65 height 13
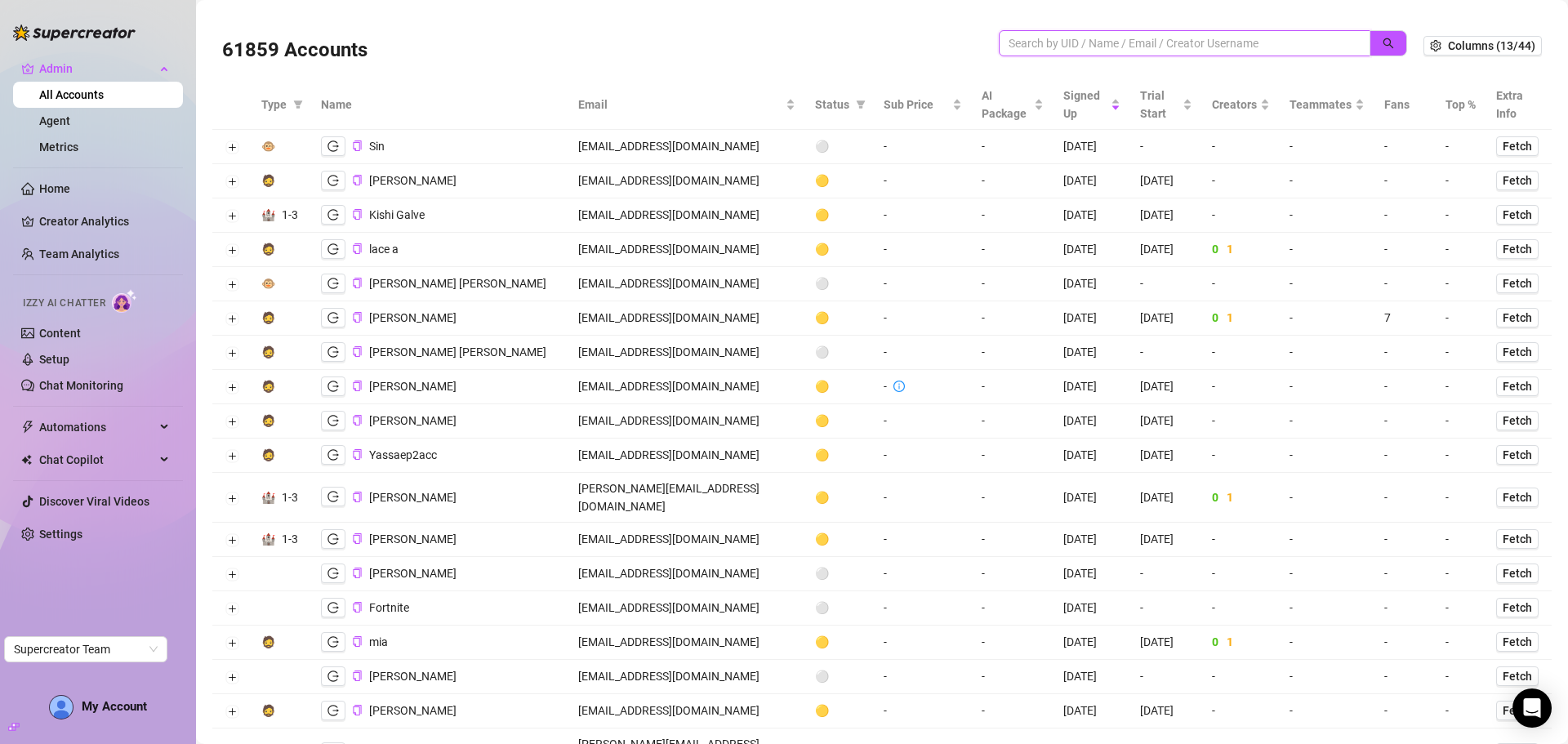
click at [1100, 47] on input "search" at bounding box center [1177, 43] width 339 height 18
paste input "cundisop000@gmail.co"
click at [1378, 35] on button "button" at bounding box center [1387, 42] width 37 height 26
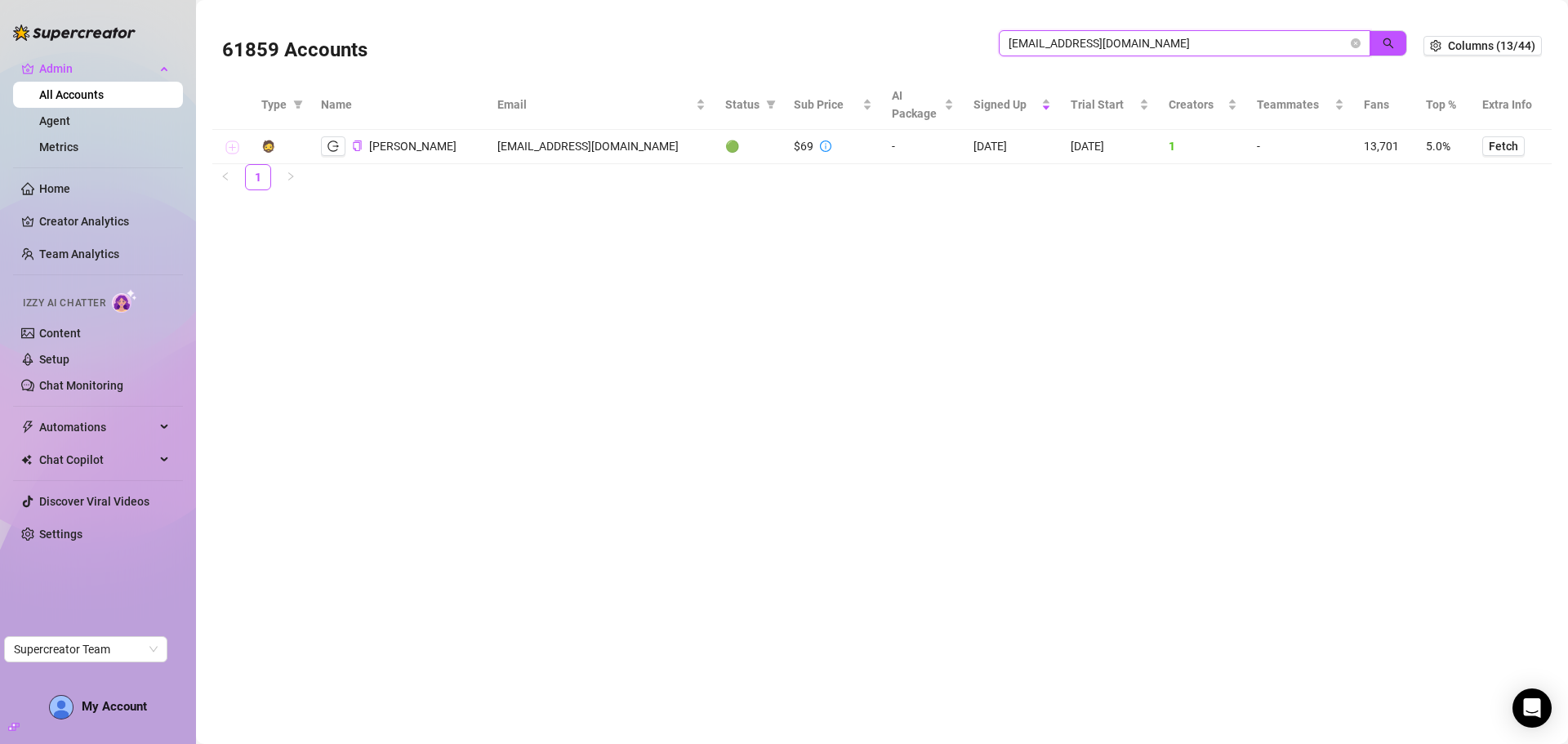
type input "cundisop000@gmail.co"
click at [234, 144] on button "Expand row" at bounding box center [232, 148] width 13 height 13
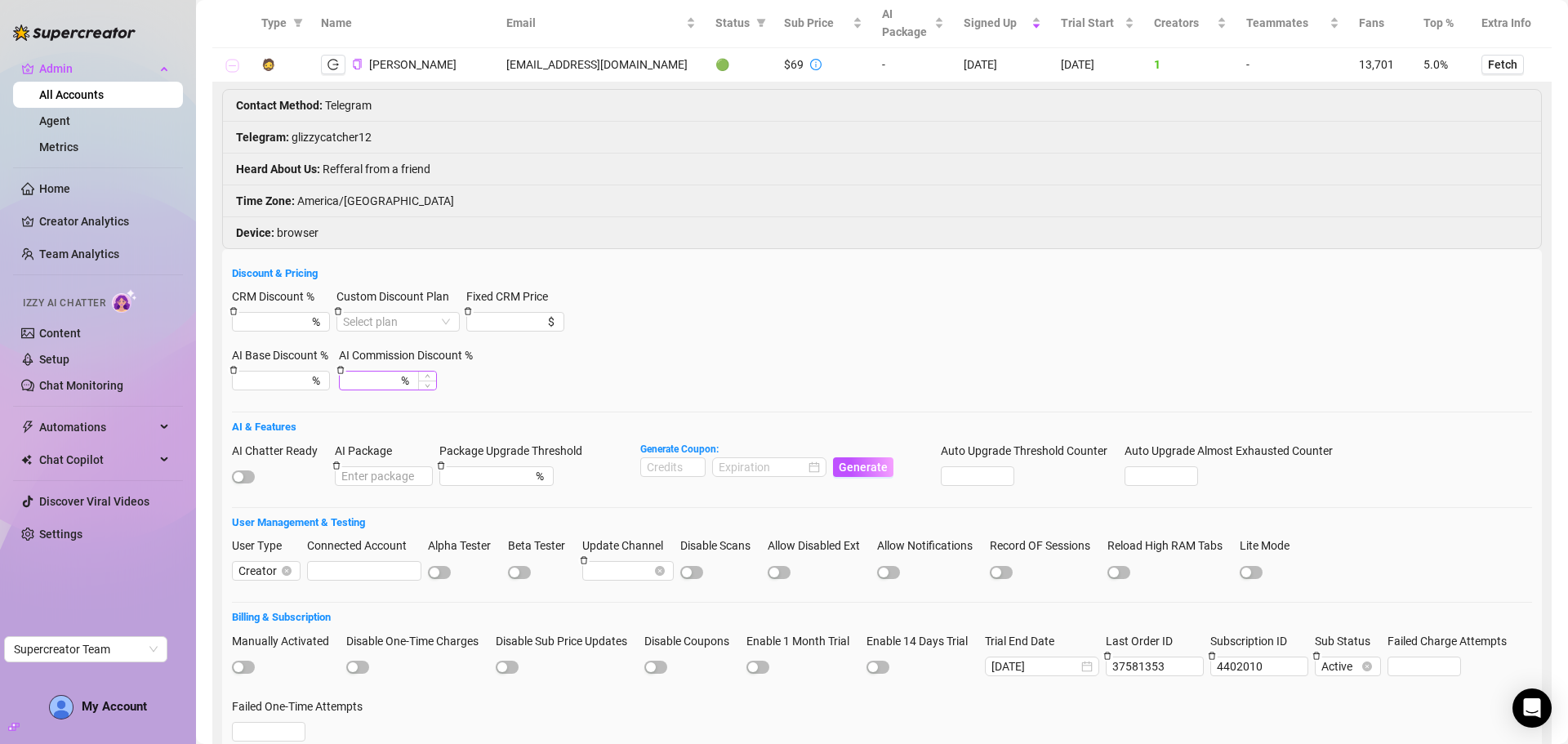
scroll to position [216, 0]
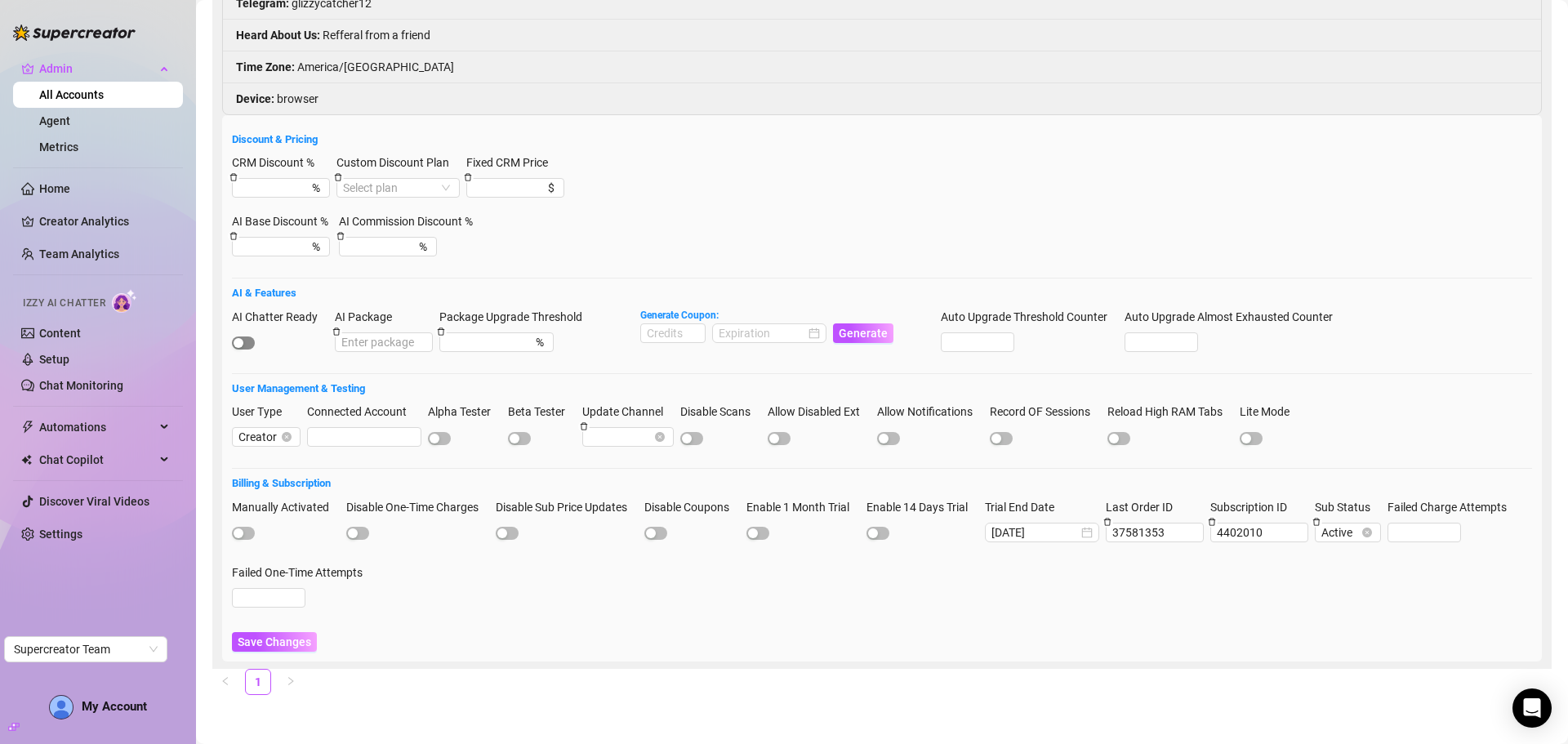
click at [247, 340] on span "button" at bounding box center [243, 343] width 22 height 13
click at [280, 637] on span "Save Changes" at bounding box center [275, 642] width 73 height 13
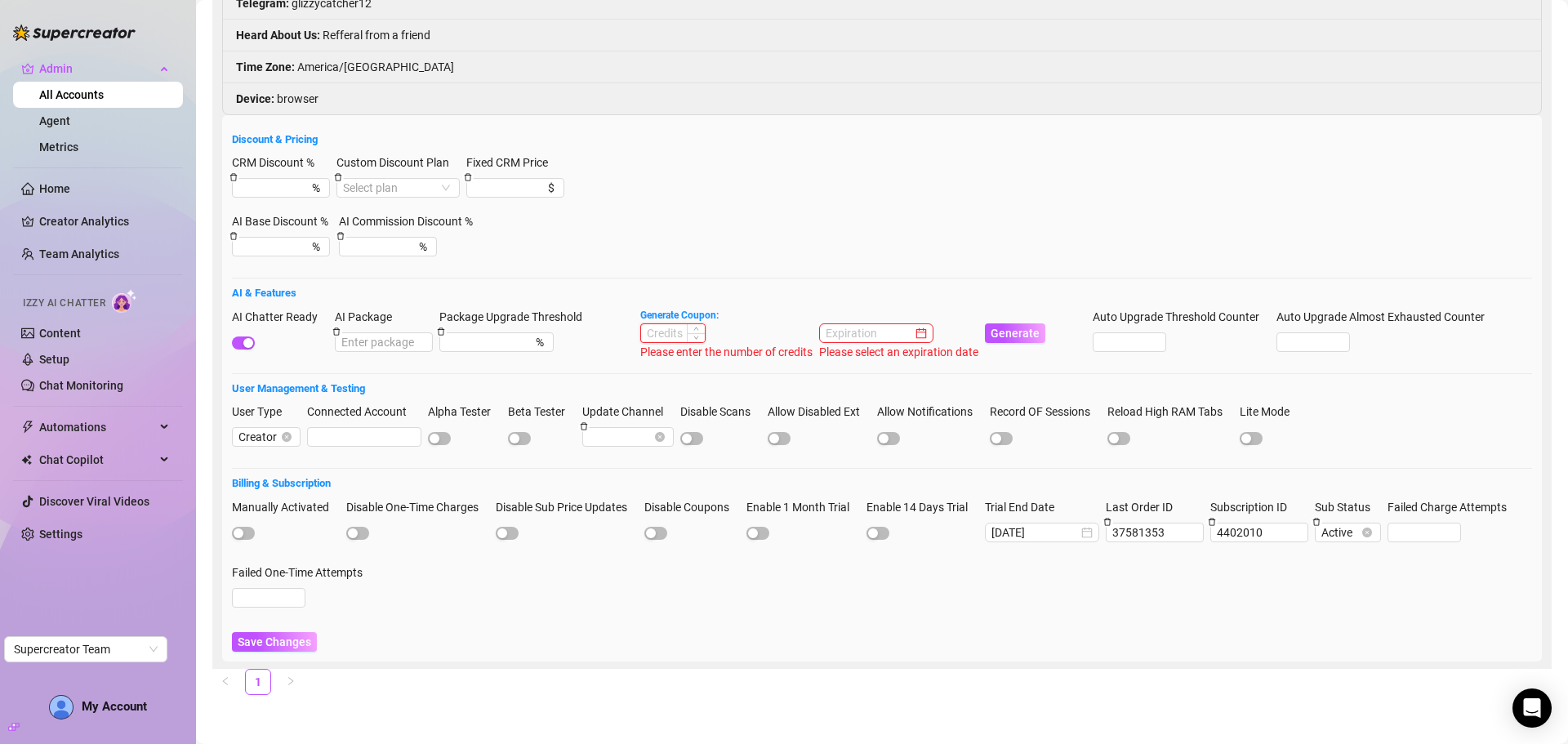
click at [655, 334] on input at bounding box center [673, 334] width 64 height 18
click at [812, 336] on div at bounding box center [769, 334] width 101 height 18
type input "1000"
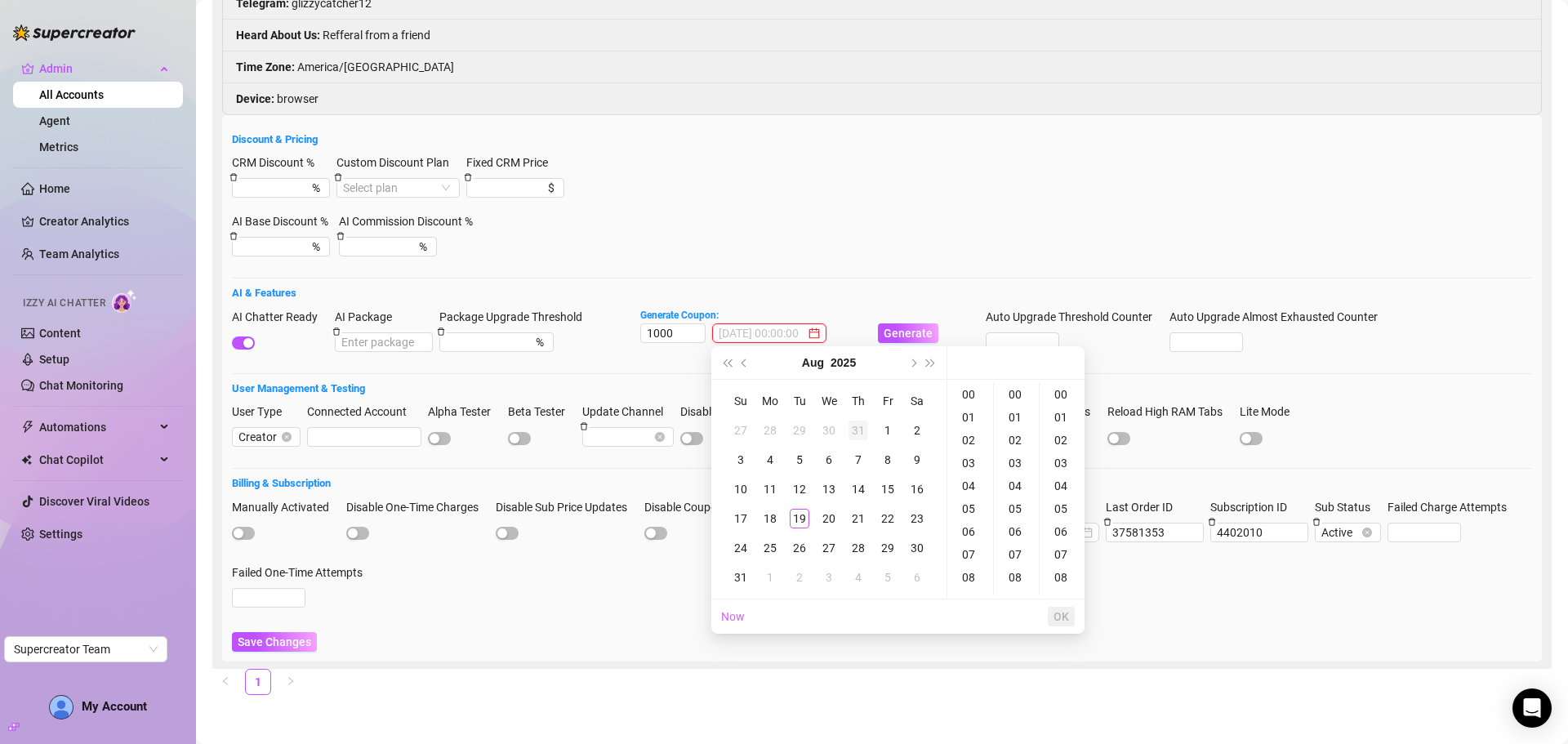
type input "2025-07-31 00:00:00"
click at [907, 364] on button "Next month (PageDown)" at bounding box center [913, 362] width 18 height 32
click at [883, 482] on div "19" at bounding box center [888, 489] width 20 height 20
type input "2025-09-19 00:00:00"
click at [1057, 608] on button "OK" at bounding box center [1061, 617] width 27 height 20
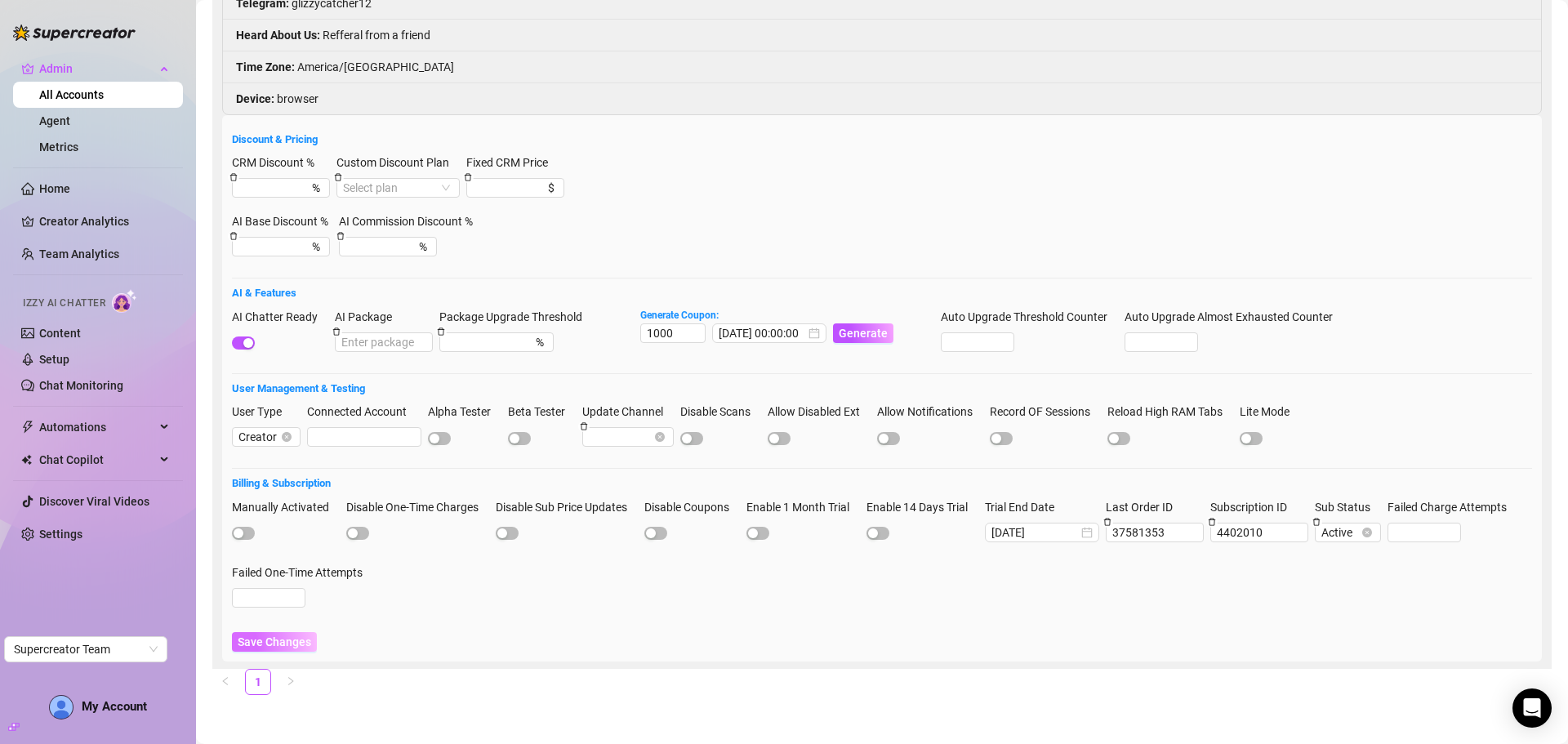
click at [278, 639] on span "Save Changes" at bounding box center [275, 642] width 73 height 13
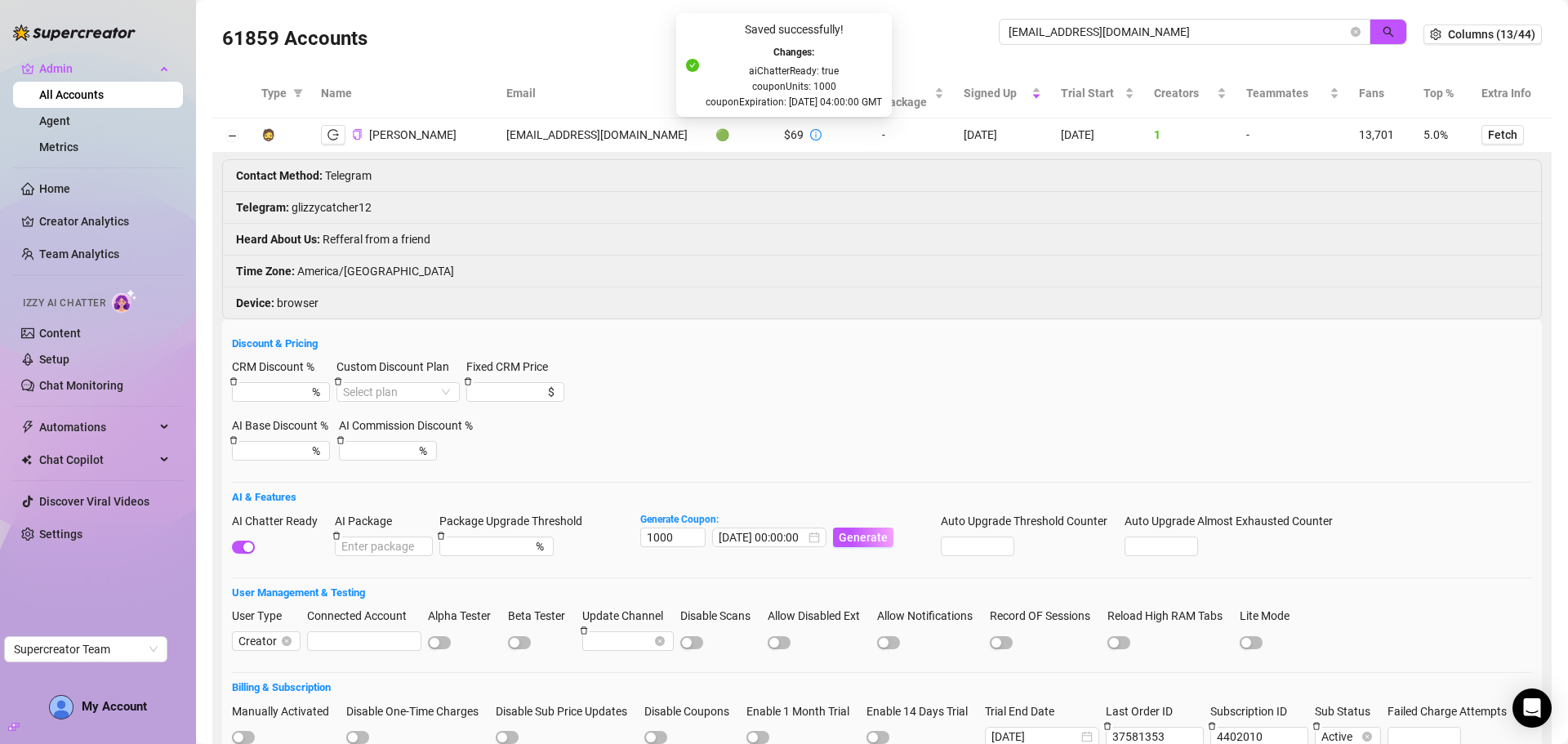
scroll to position [0, 0]
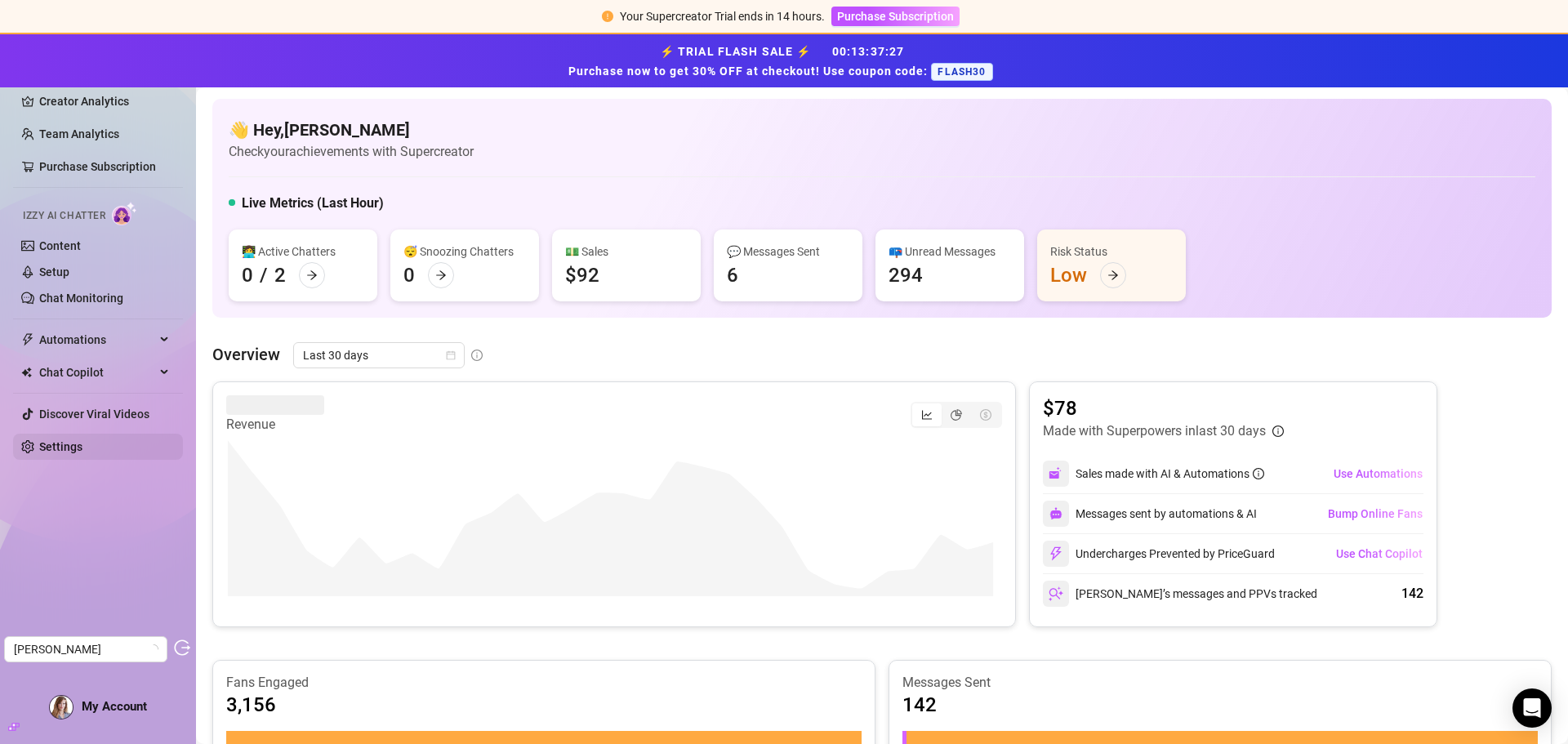
click at [54, 452] on link "Settings" at bounding box center [61, 447] width 43 height 13
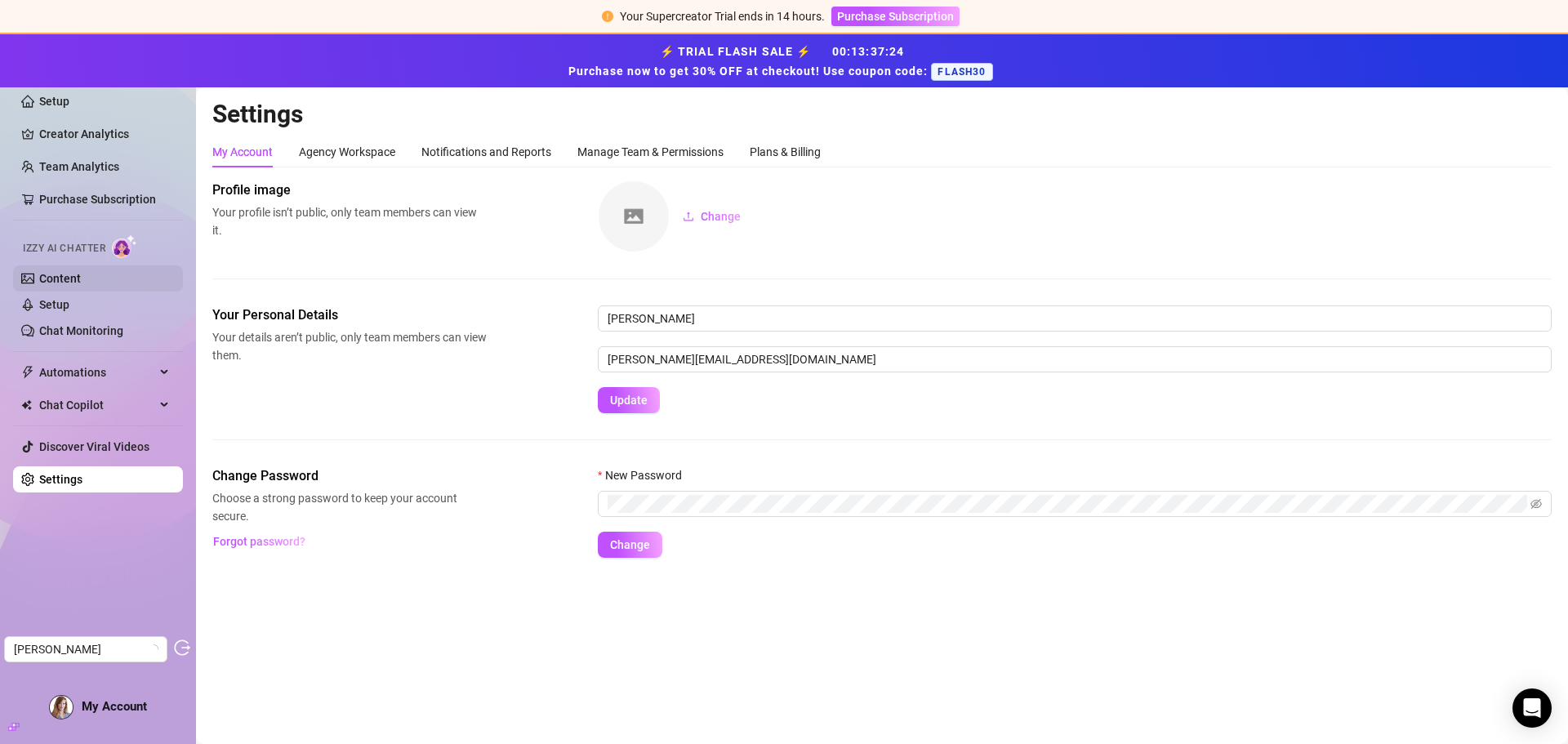
click at [58, 274] on link "Content" at bounding box center [60, 279] width 42 height 13
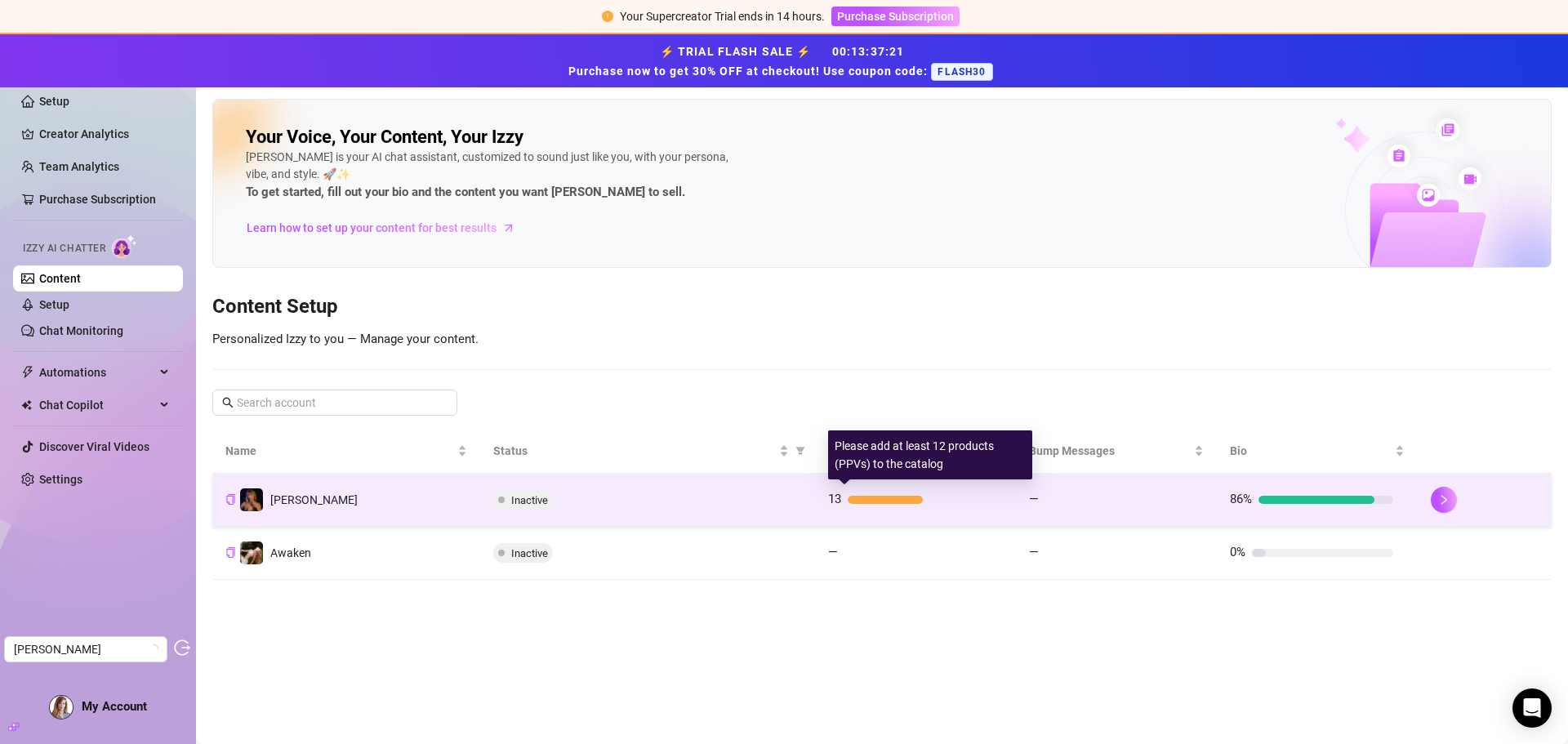
click at [989, 501] on div at bounding box center [919, 500] width 144 height 8
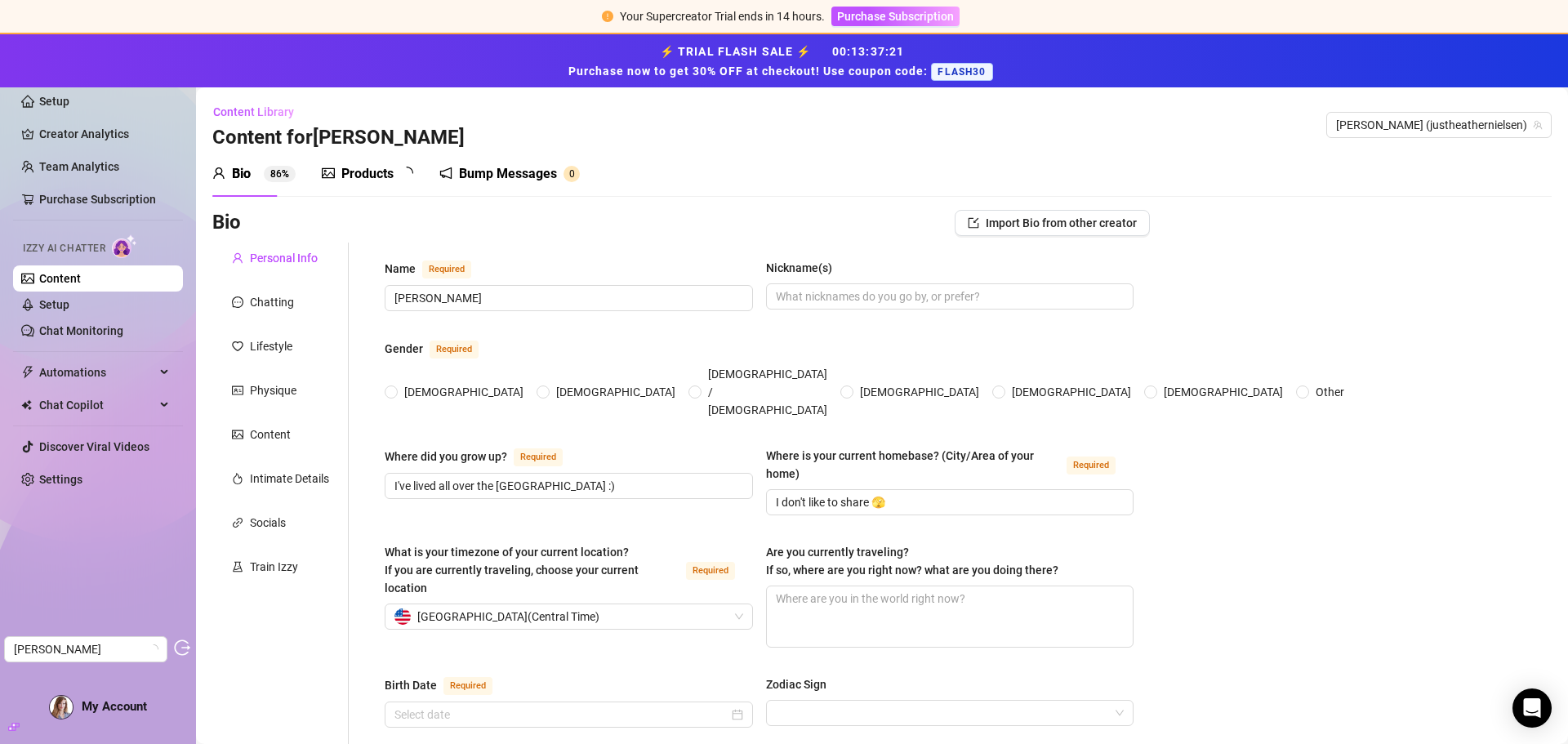
radio input "true"
type input "[DATE]"
click at [381, 176] on div "Products" at bounding box center [367, 174] width 52 height 20
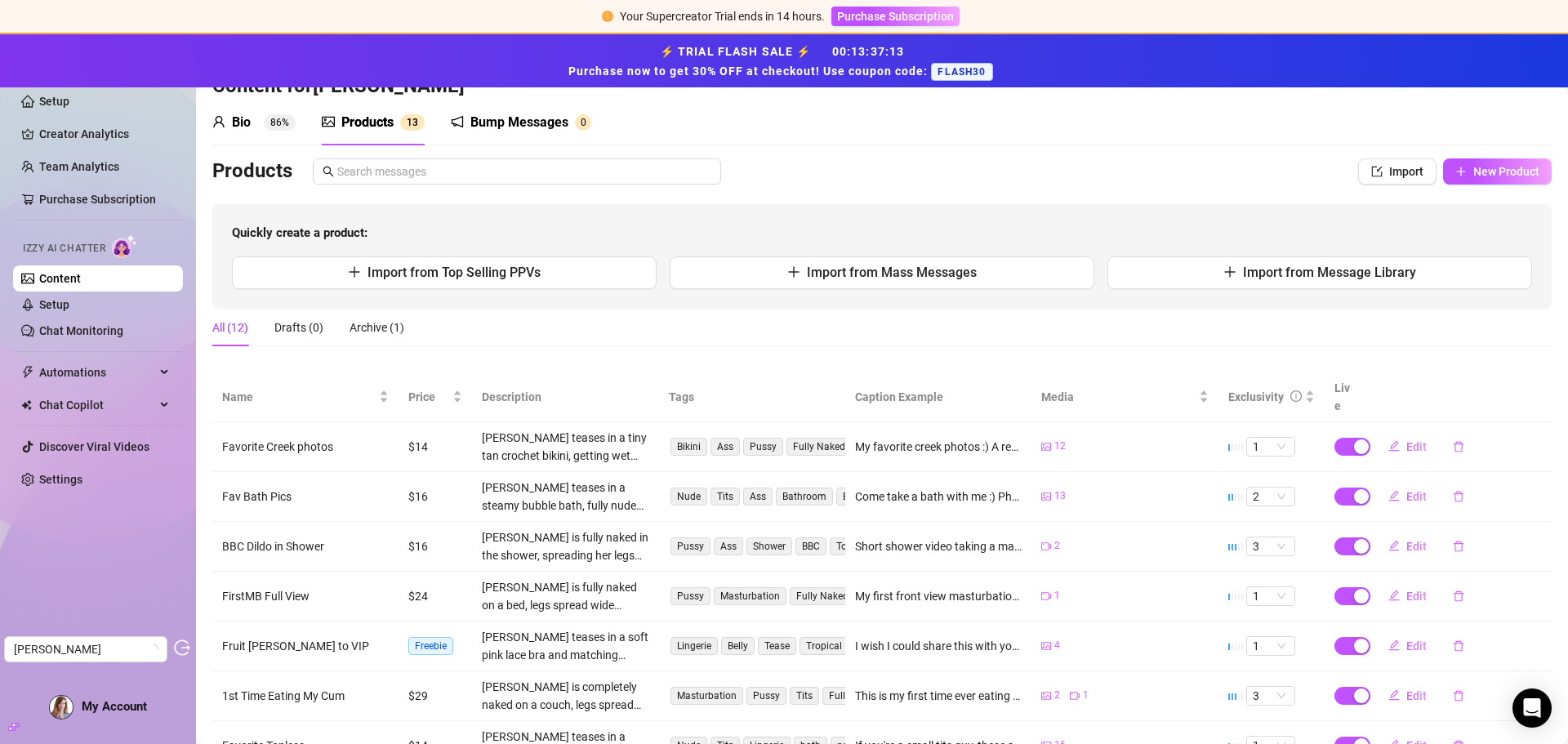
scroll to position [163, 0]
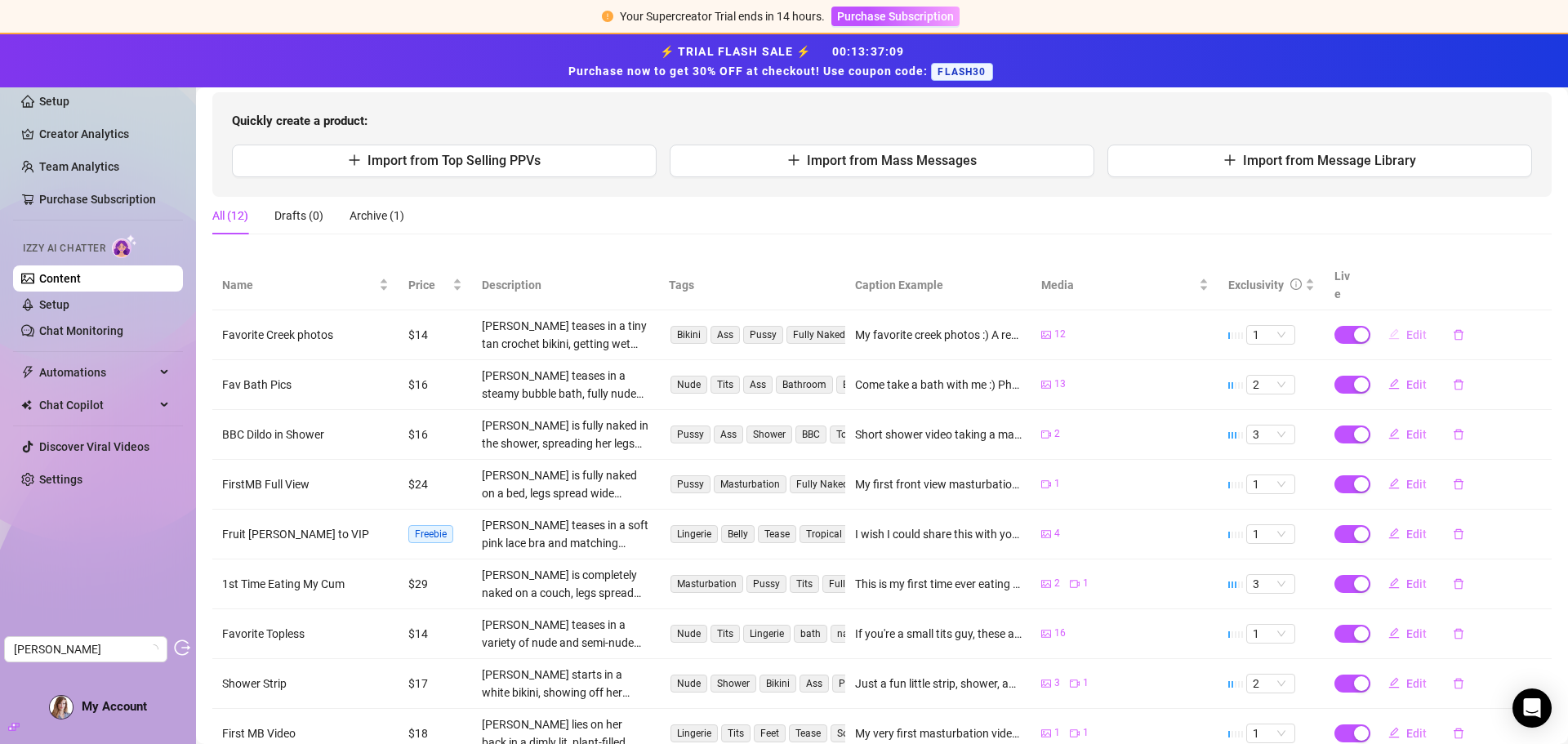
click at [1392, 322] on button "Edit" at bounding box center [1407, 335] width 65 height 26
type textarea "My favorite creek photos :) A recreation of one of my favorite sexual experienc…"
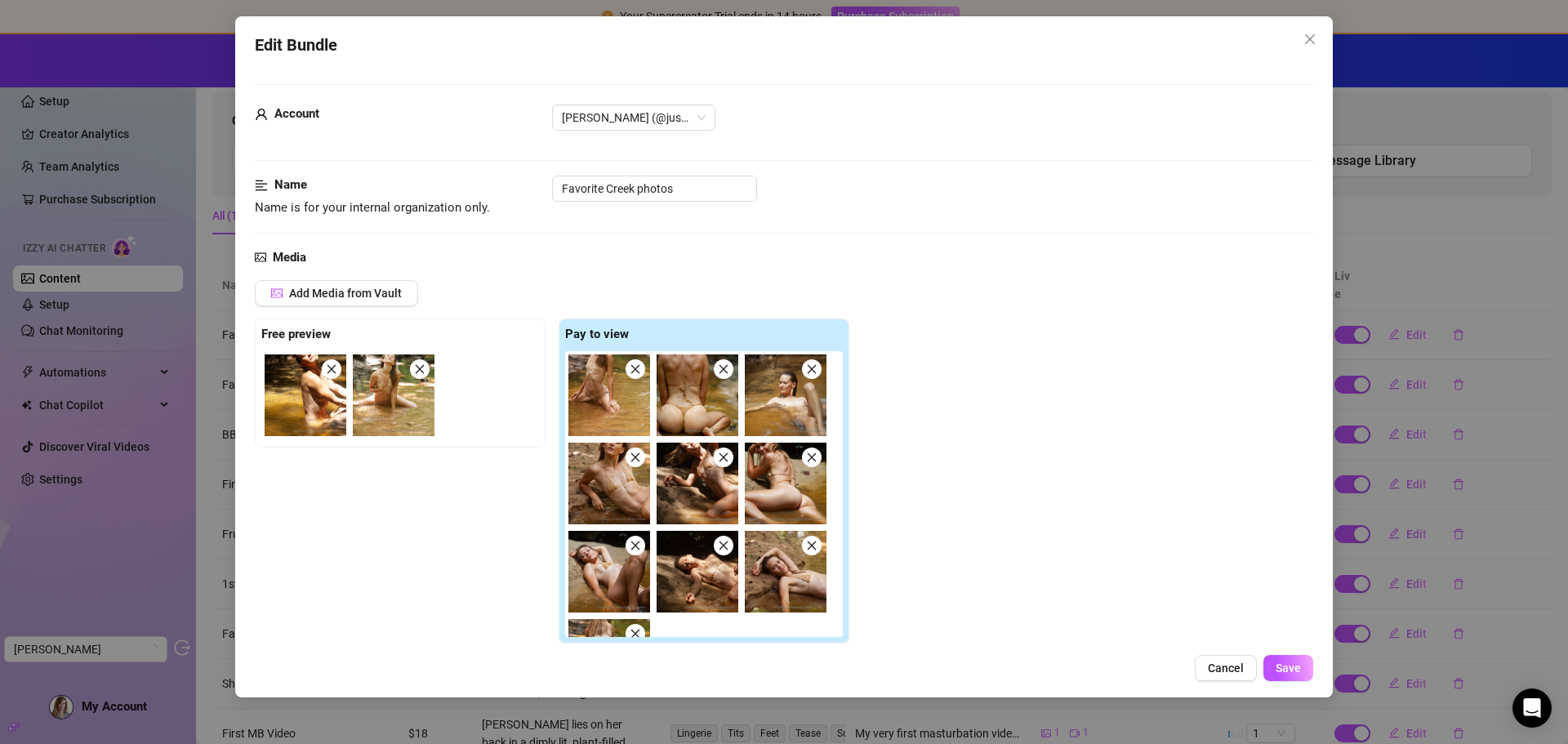
scroll to position [409, 0]
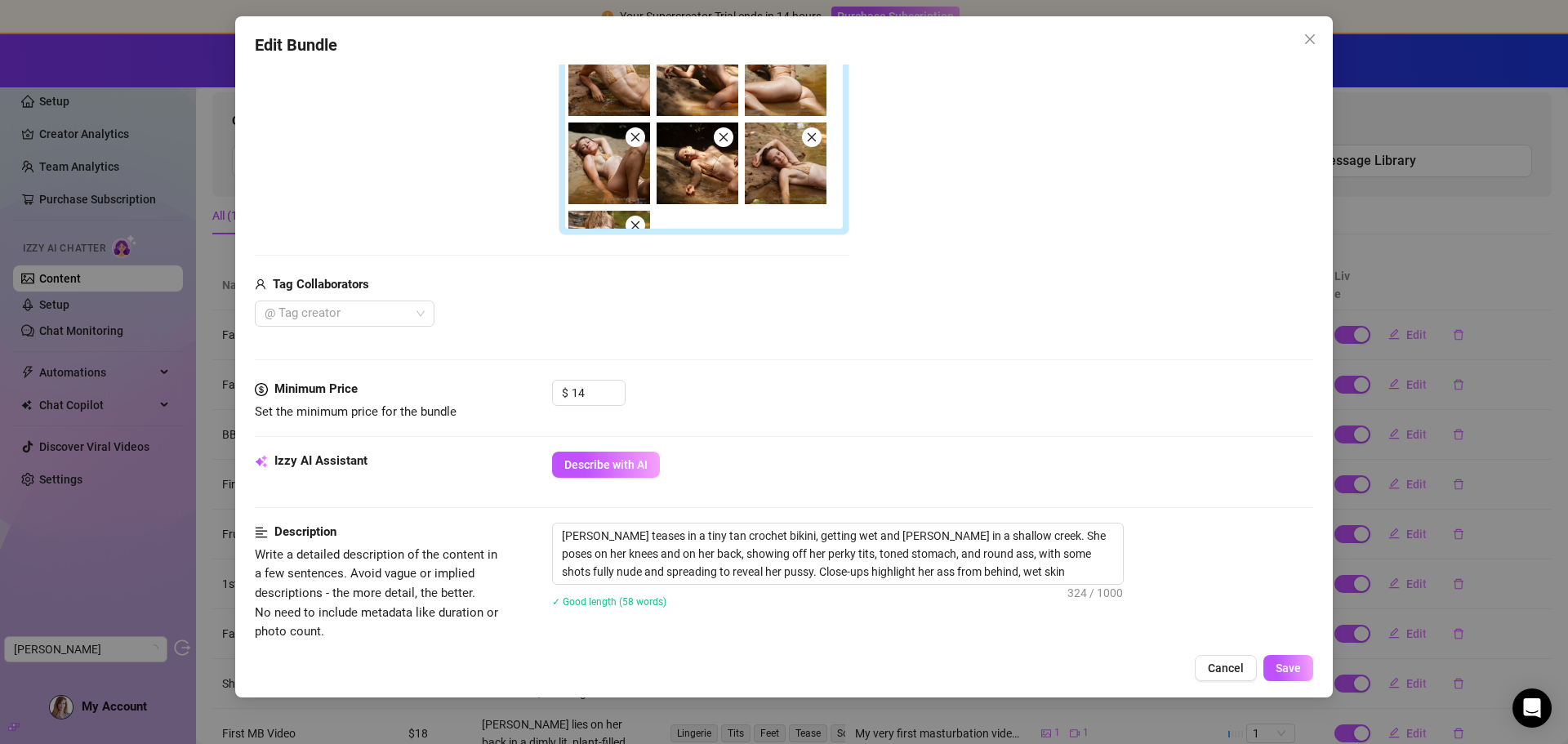
click at [1316, 31] on button "Close" at bounding box center [1309, 38] width 26 height 26
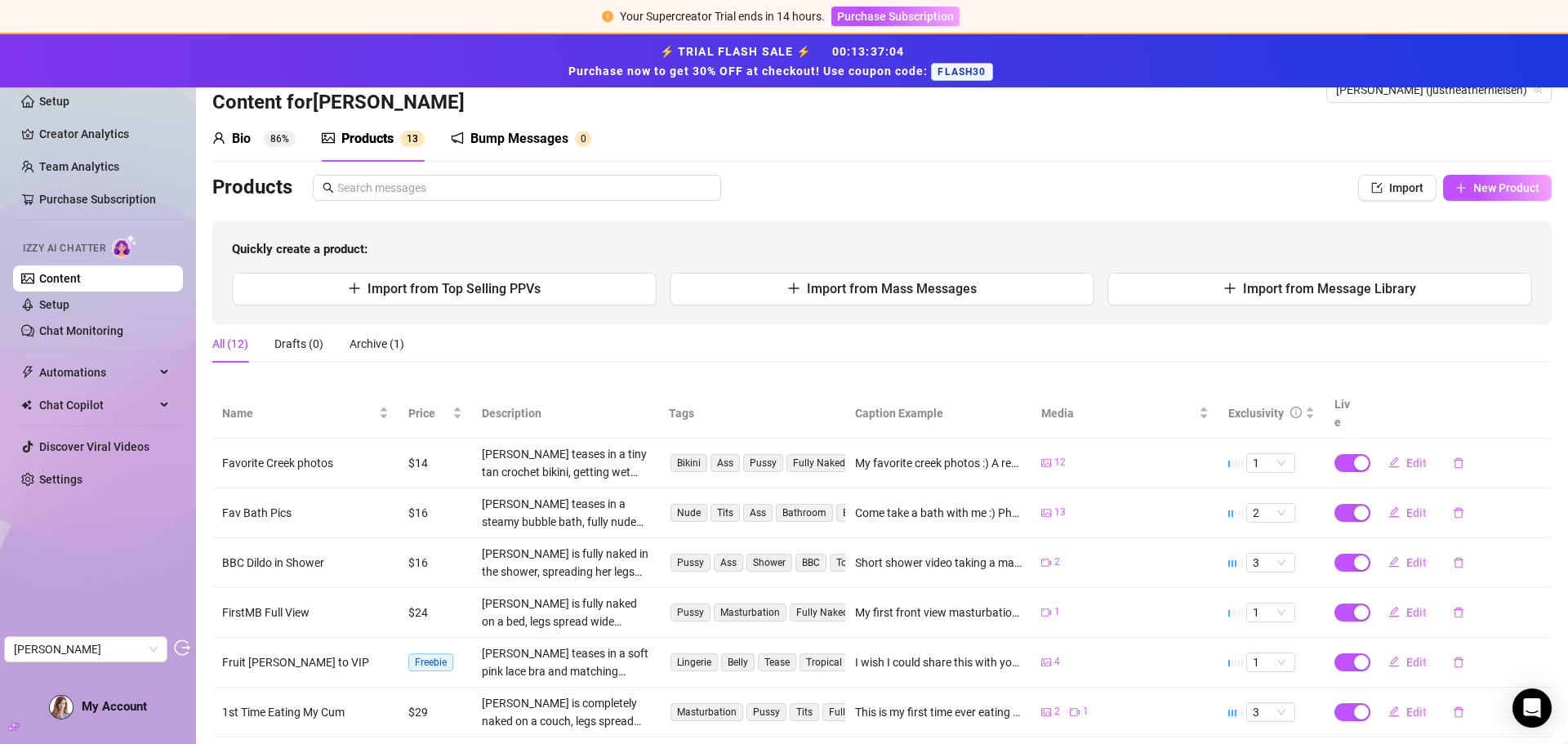
scroll to position [0, 0]
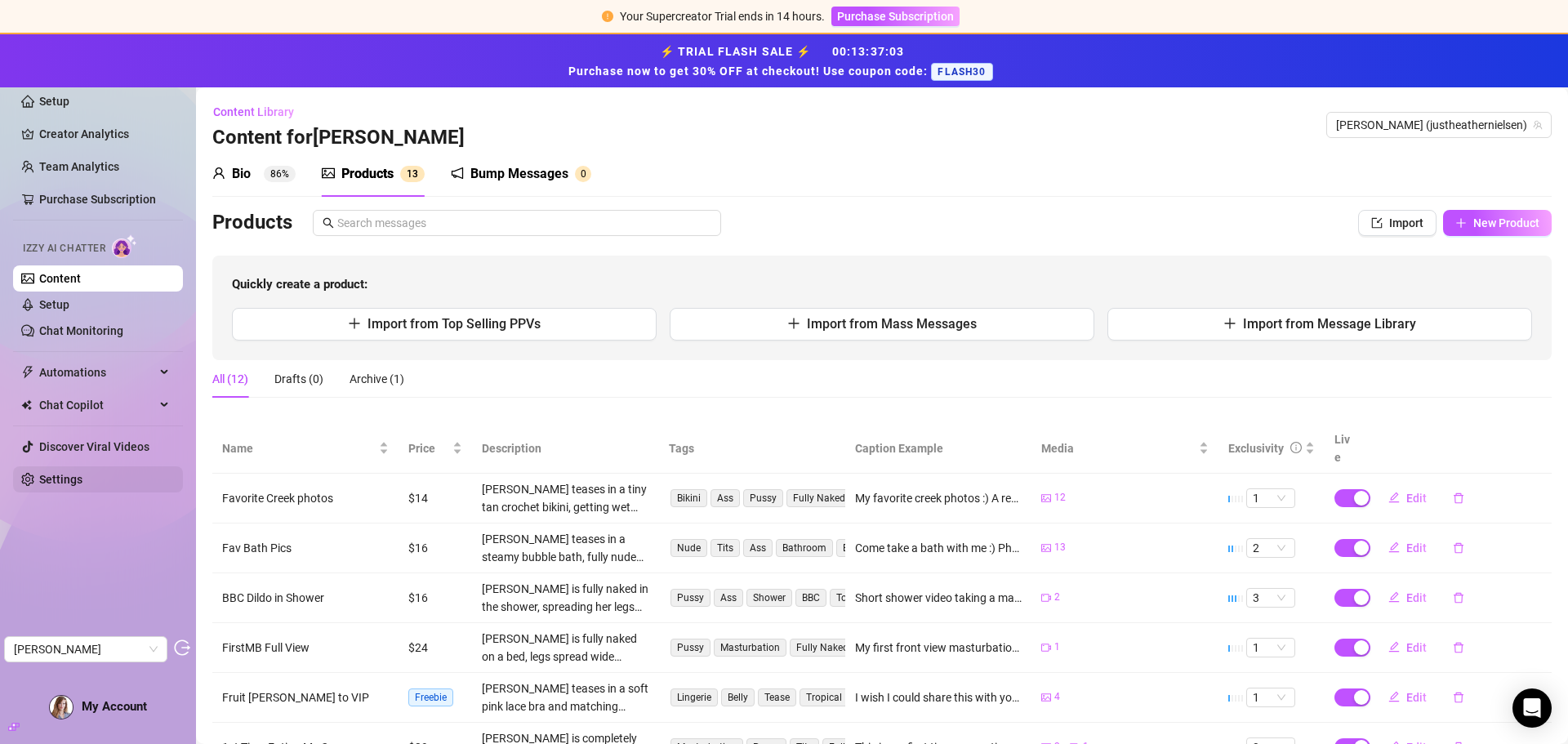
click at [77, 481] on link "Settings" at bounding box center [61, 479] width 43 height 13
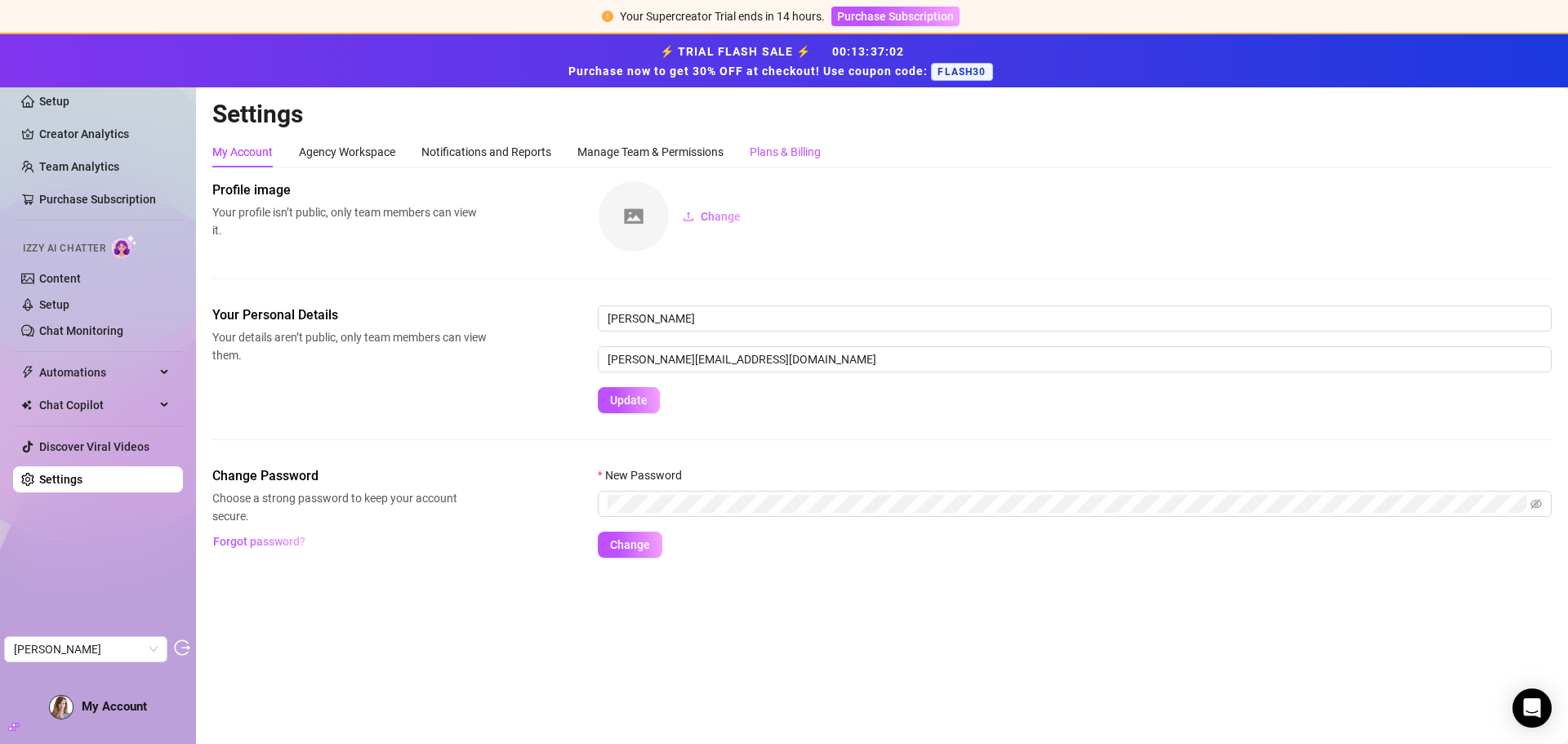
click at [773, 149] on div "Plans & Billing" at bounding box center [784, 152] width 71 height 18
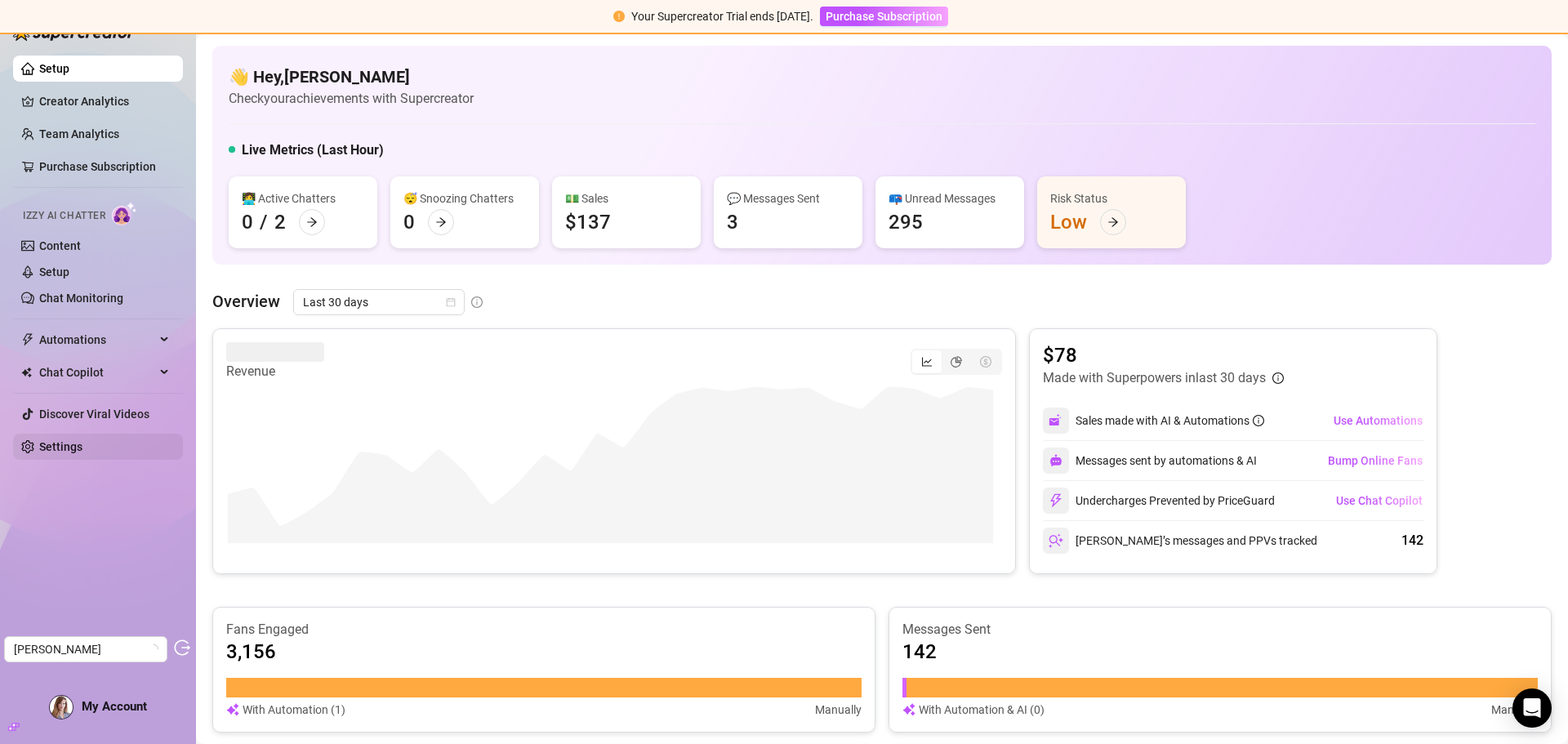
click at [71, 446] on link "Settings" at bounding box center [61, 447] width 43 height 13
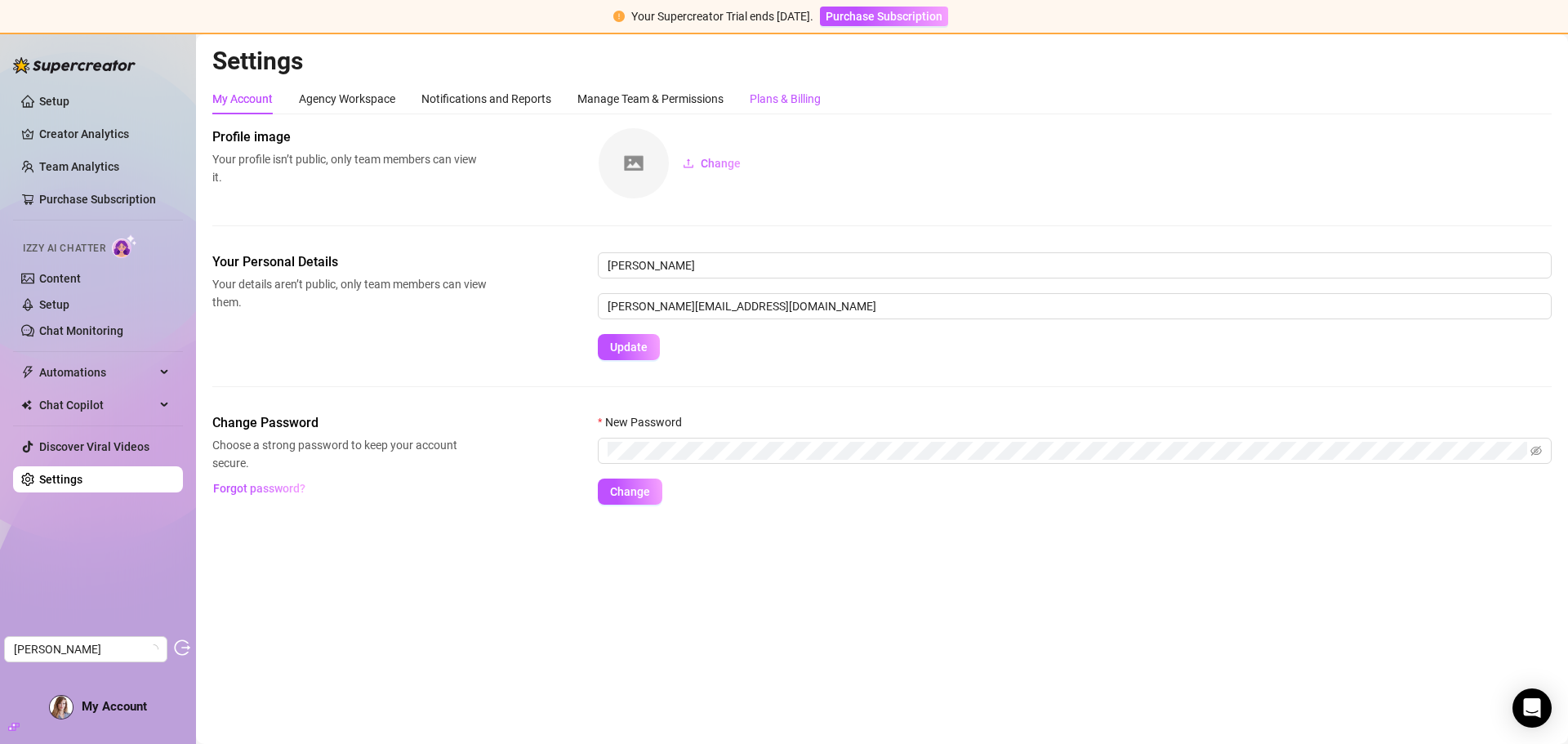
click at [793, 99] on div "Plans & Billing" at bounding box center [784, 99] width 71 height 18
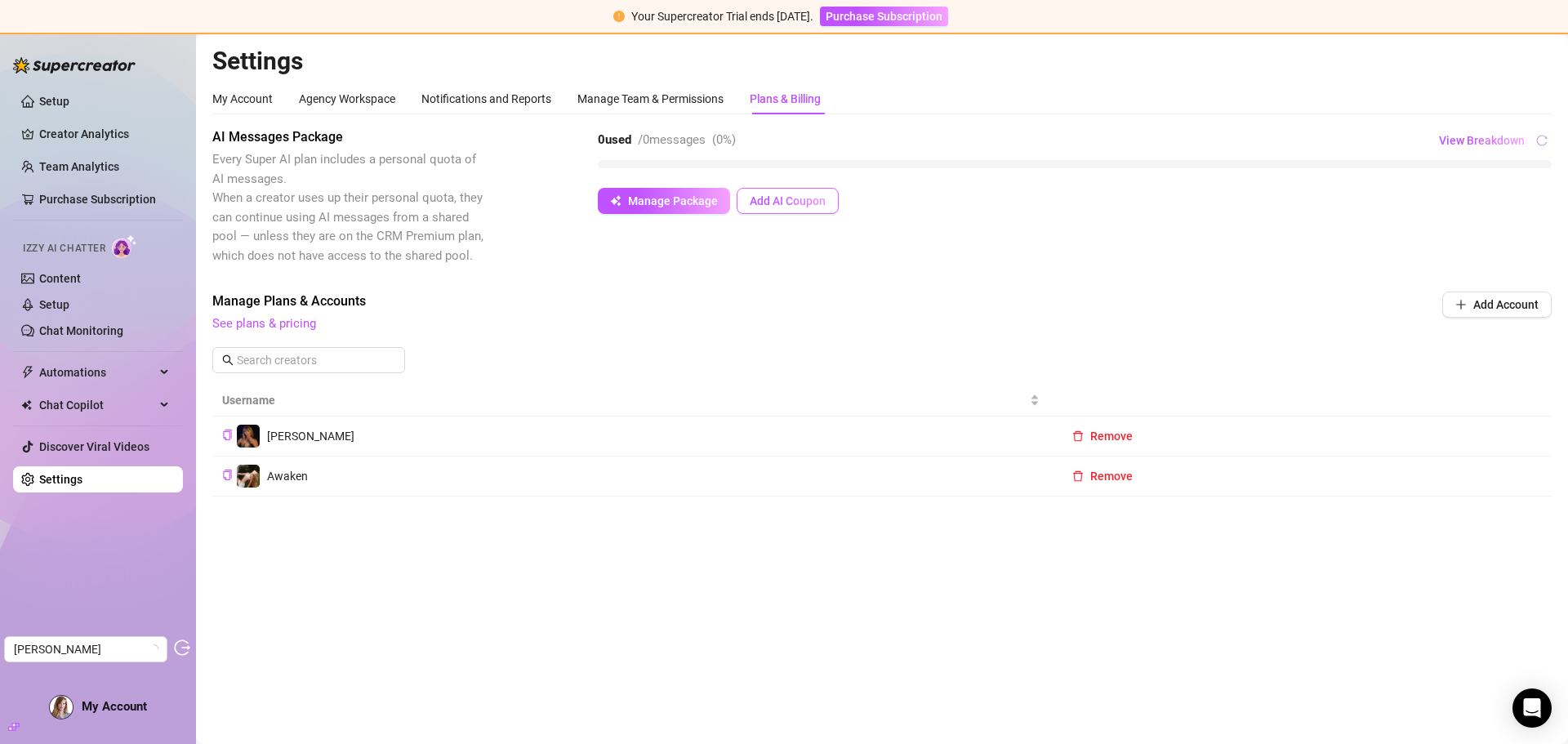
click at [802, 201] on span "Add AI Coupon" at bounding box center [787, 201] width 76 height 13
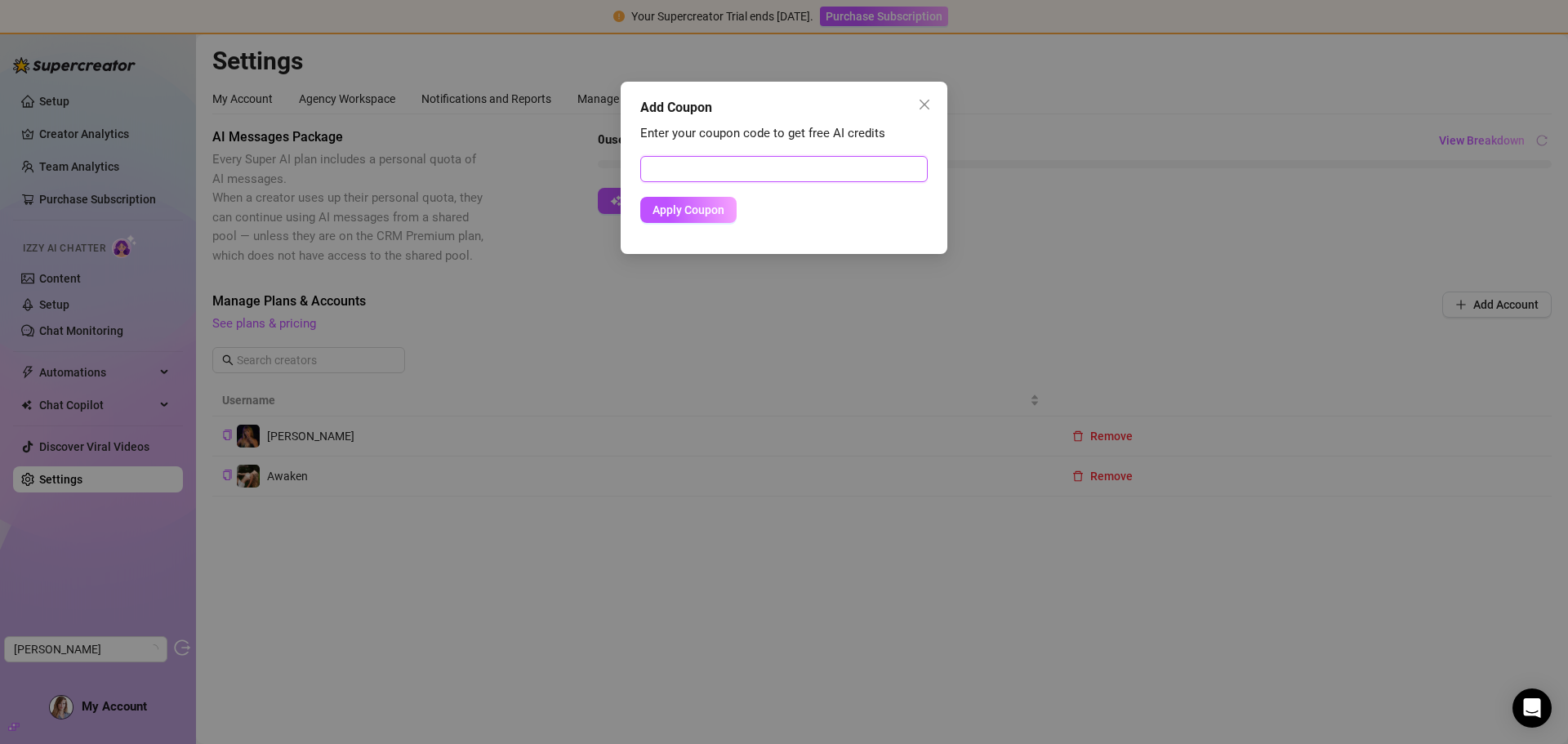
click at [739, 169] on input "text" at bounding box center [784, 169] width 288 height 26
paste input "9DDA4AC500RS0JCUO8ED"
type input "9DDA4AC500RS0JCUO8ED"
click at [706, 209] on span "Apply Coupon" at bounding box center [688, 210] width 72 height 13
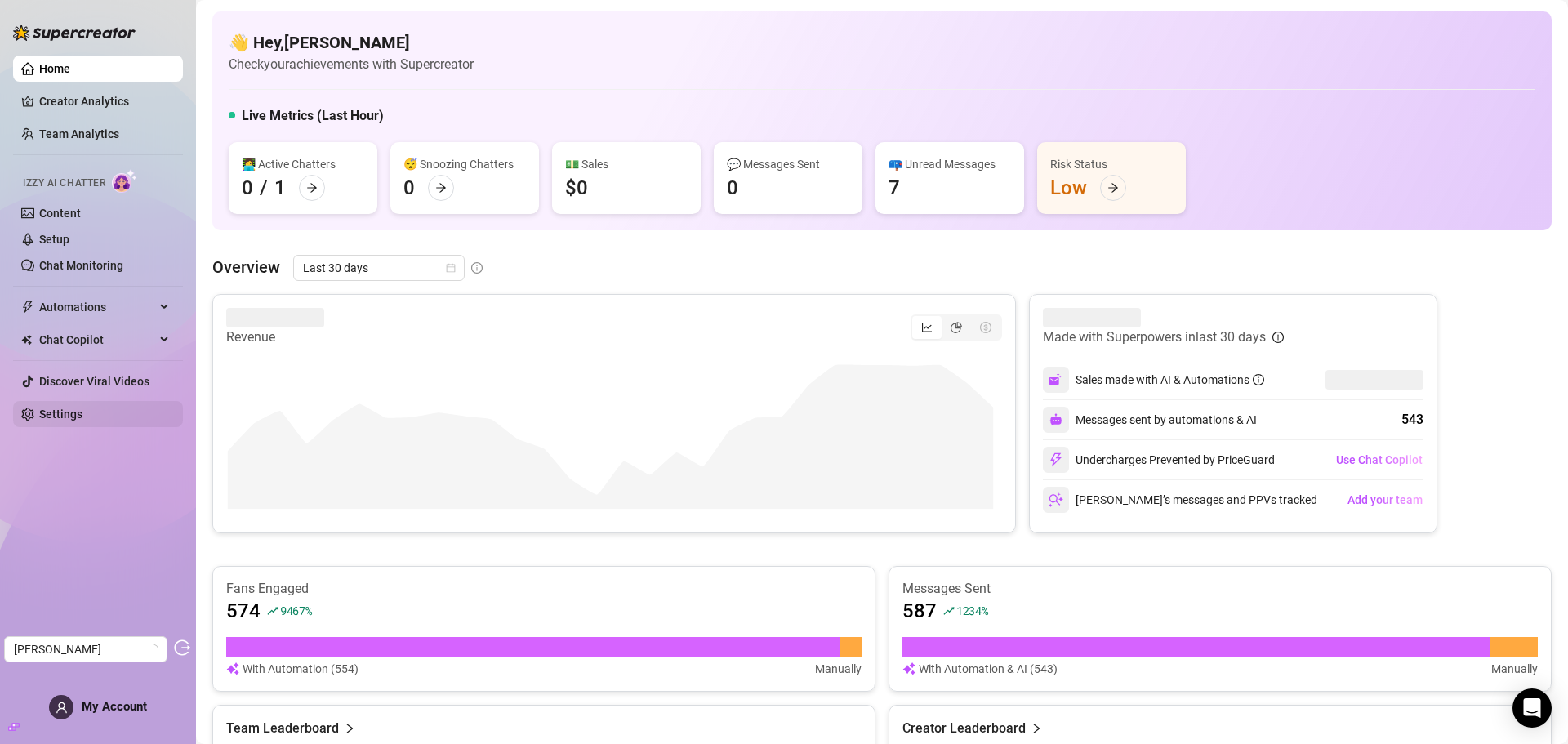
click at [72, 411] on link "Settings" at bounding box center [61, 414] width 43 height 13
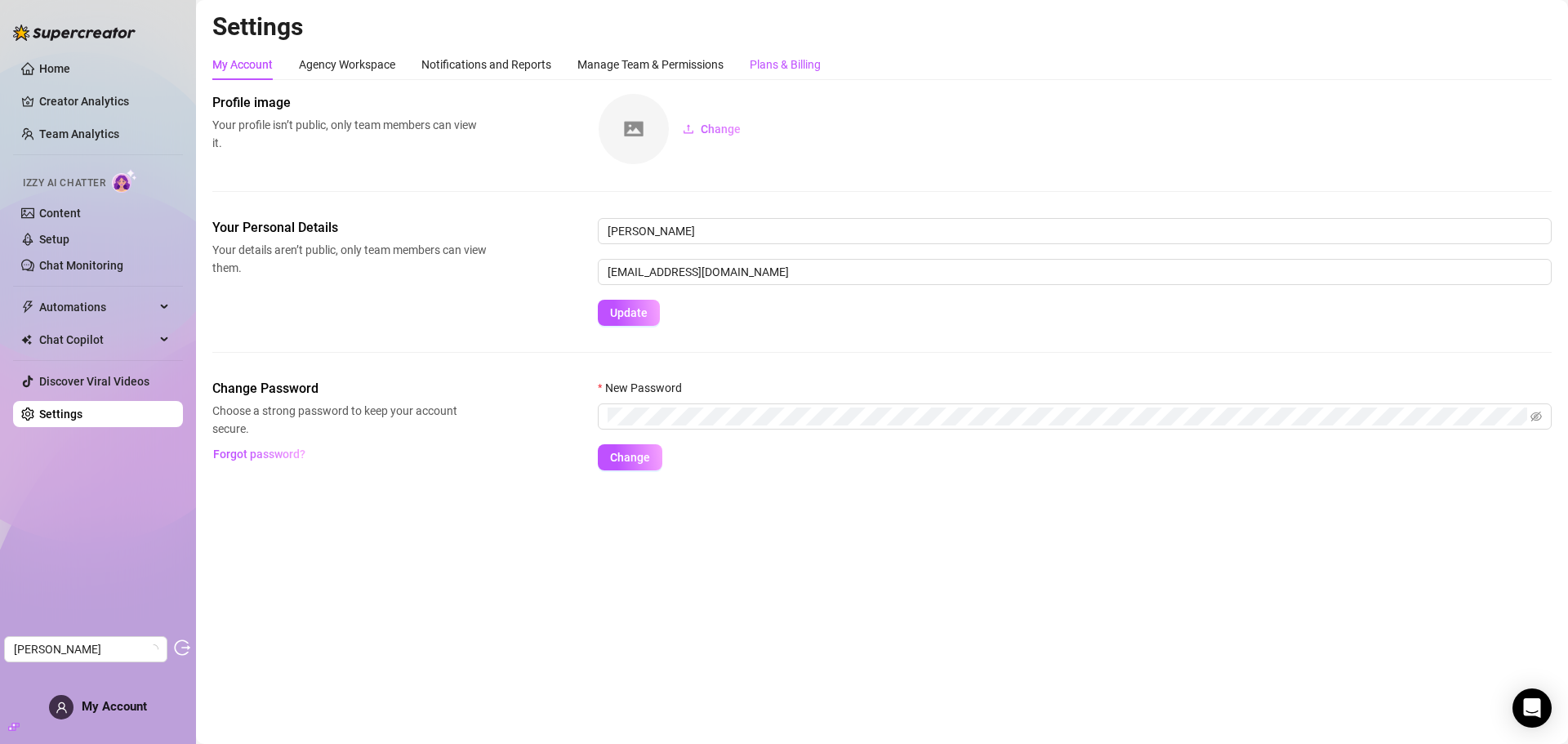
click at [774, 72] on div "Plans & Billing" at bounding box center [784, 65] width 71 height 18
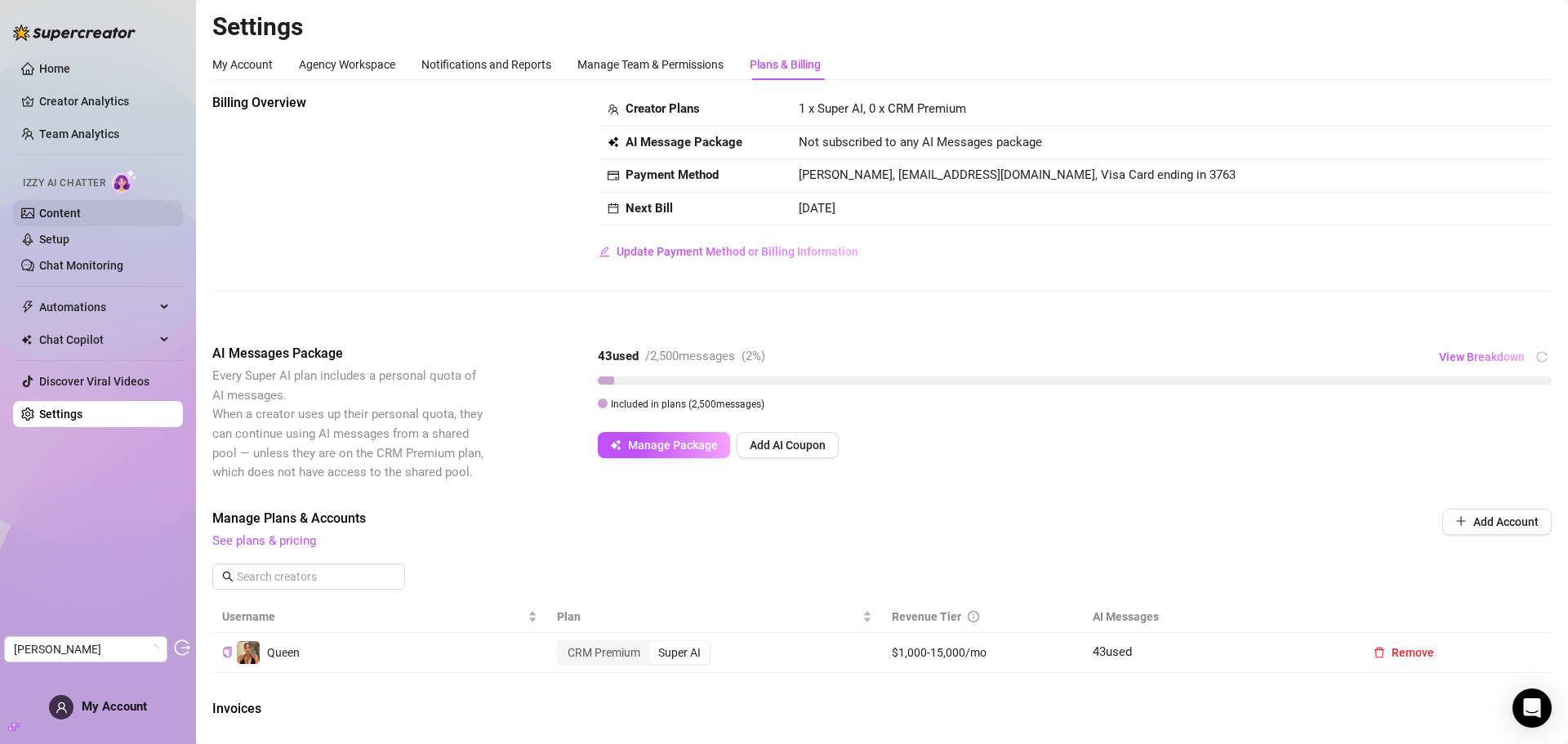
click at [81, 206] on link "Content" at bounding box center [60, 213] width 42 height 13
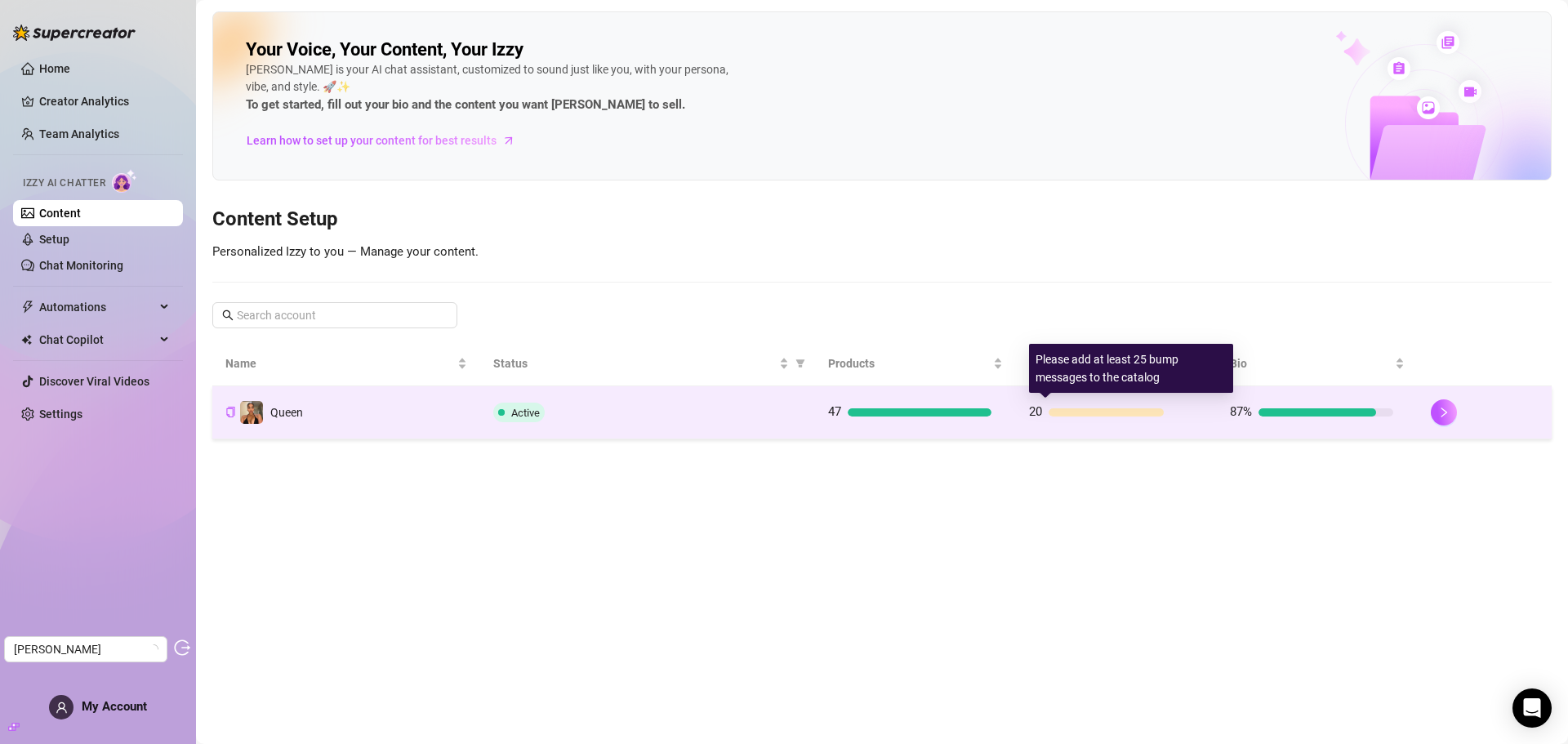
click at [1056, 417] on div "20" at bounding box center [1110, 413] width 163 height 20
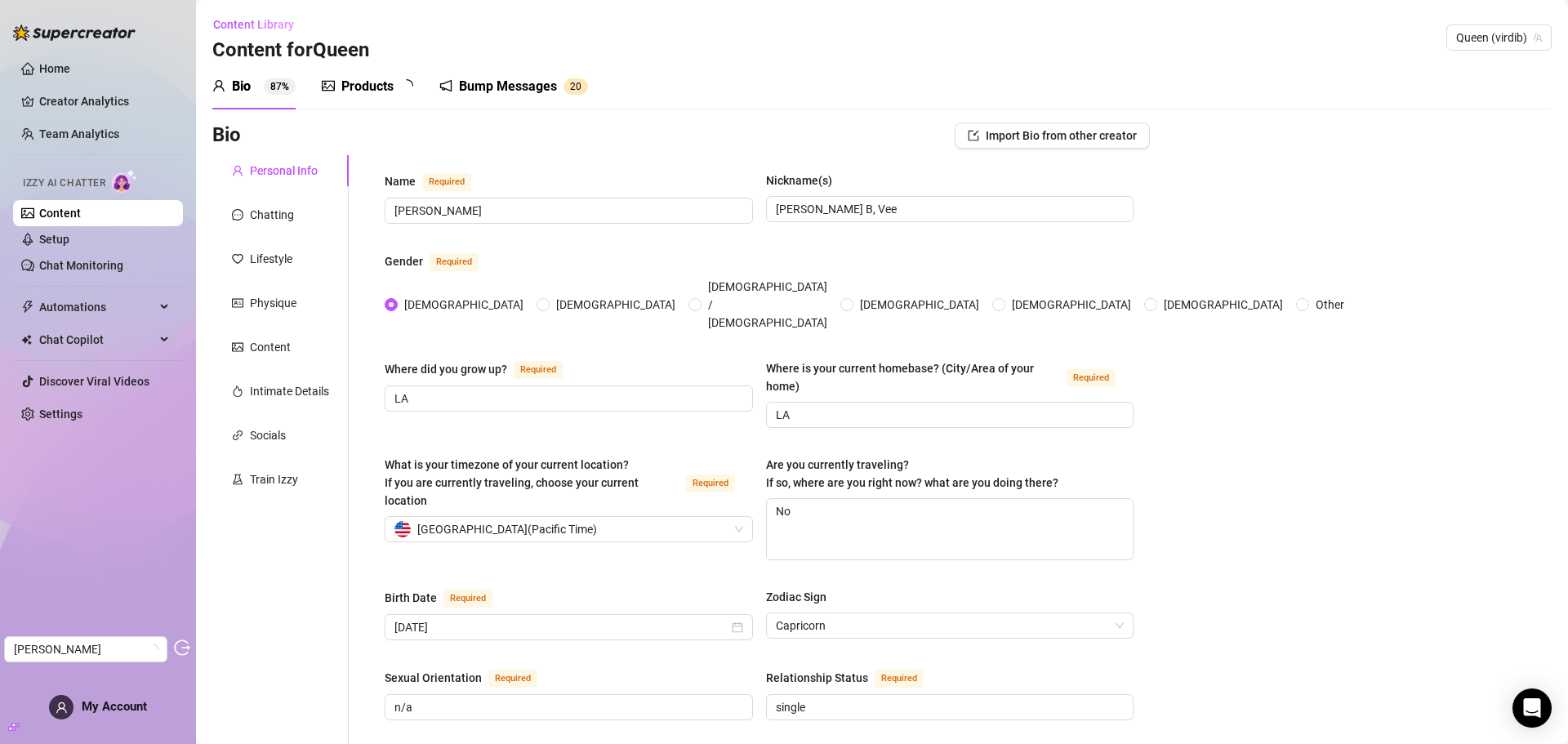
click at [480, 84] on div "Bump Messages" at bounding box center [508, 87] width 98 height 20
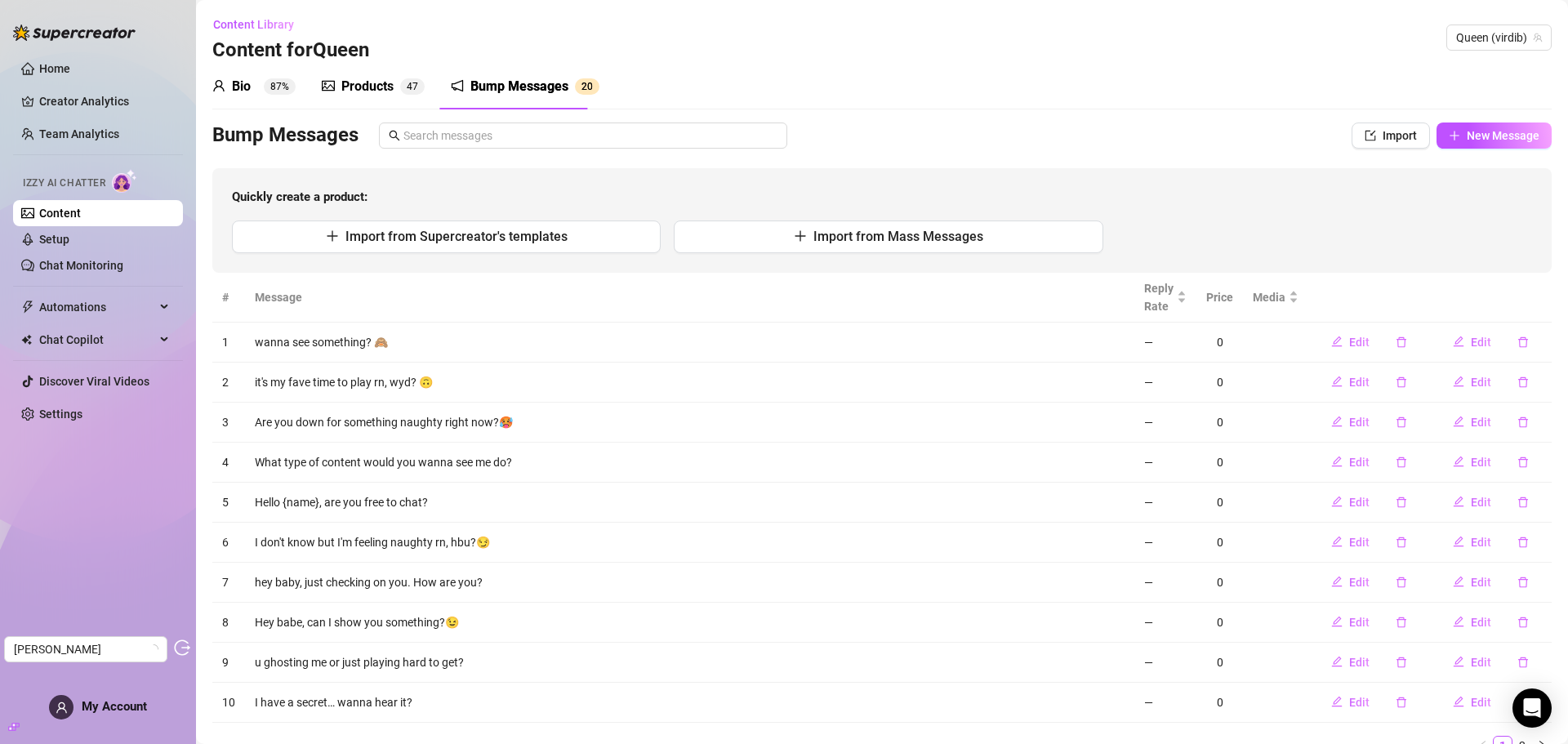
click at [384, 89] on div "Products" at bounding box center [367, 87] width 52 height 20
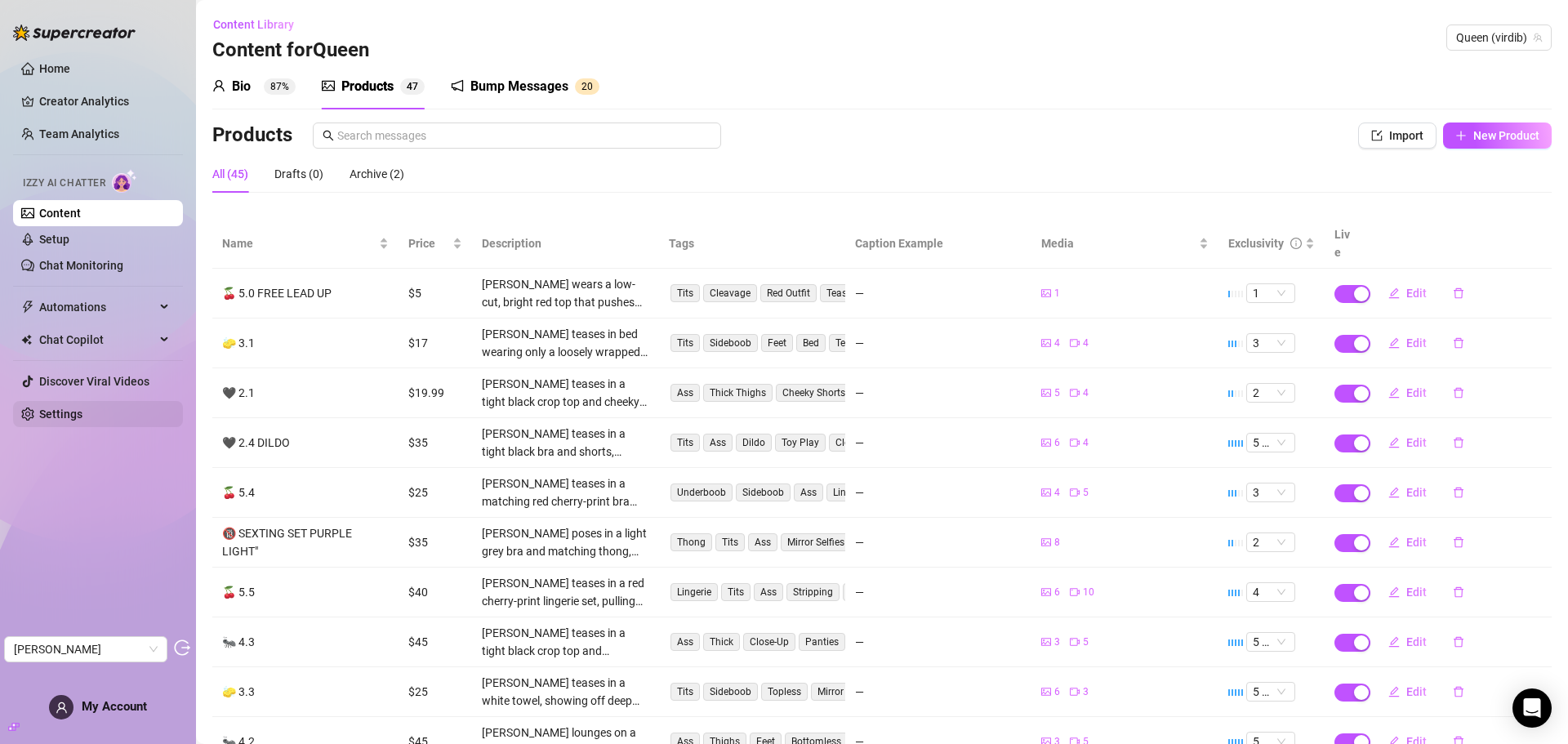
click at [82, 409] on link "Settings" at bounding box center [61, 414] width 43 height 13
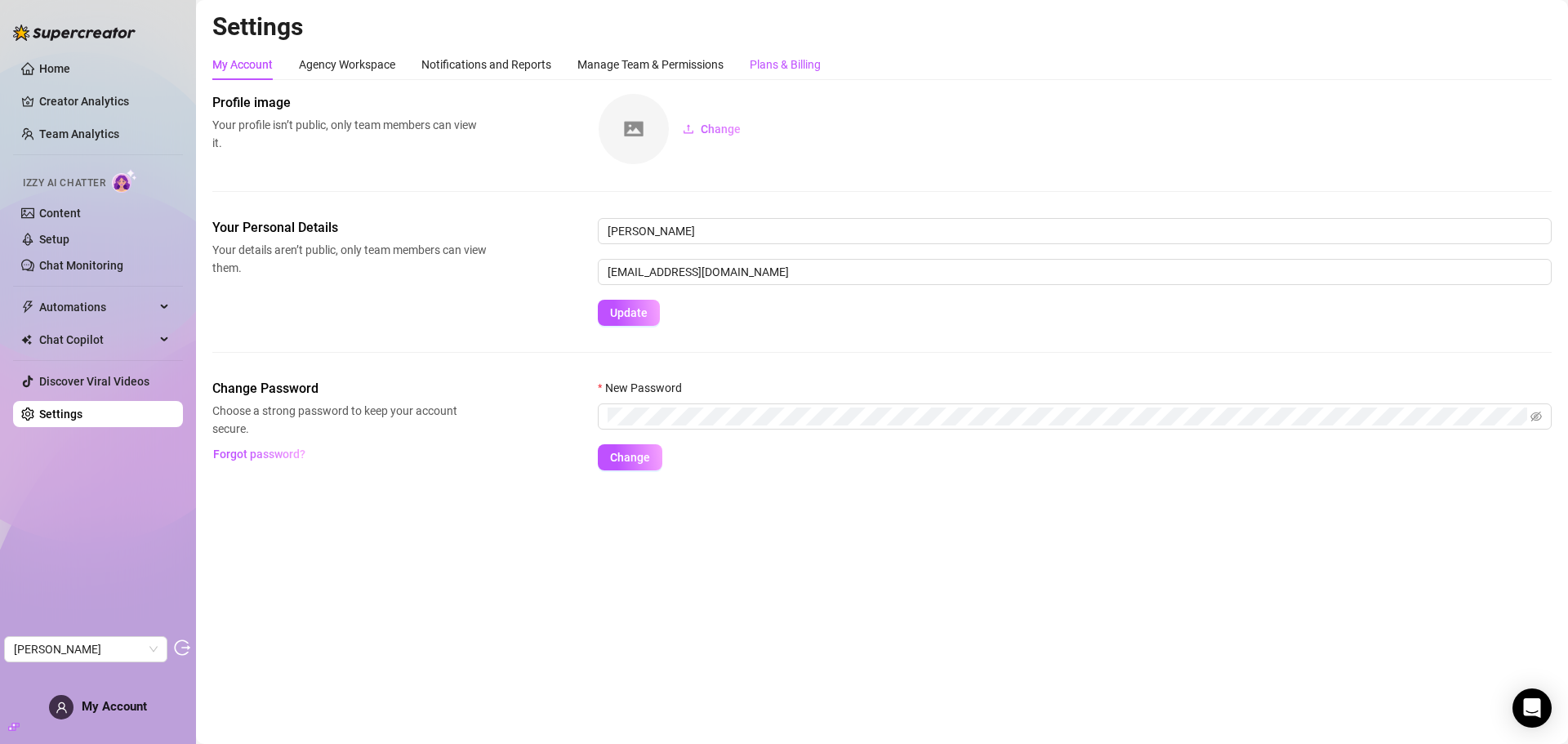
click at [816, 67] on div "Plans & Billing" at bounding box center [784, 65] width 71 height 18
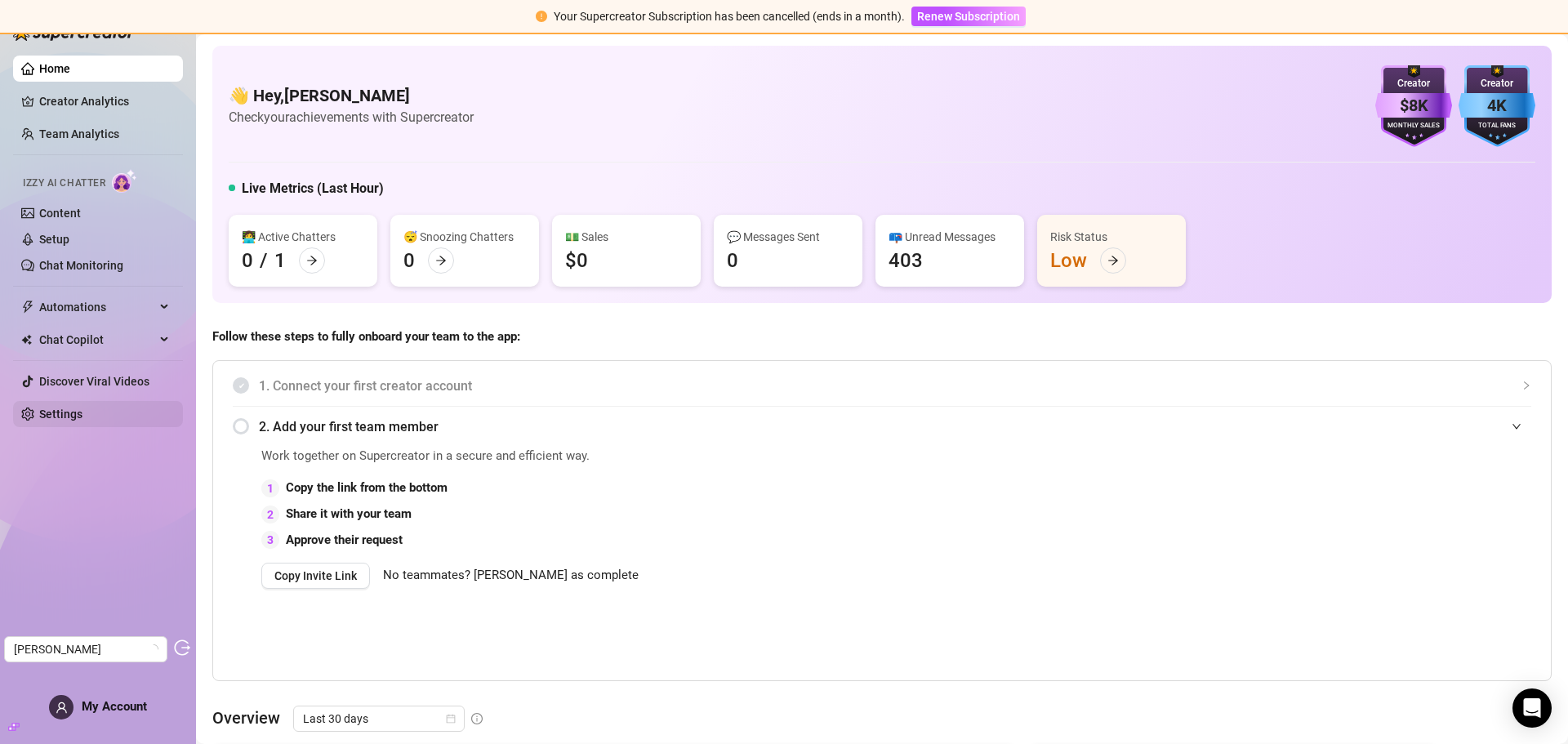
click at [57, 420] on link "Settings" at bounding box center [61, 414] width 43 height 13
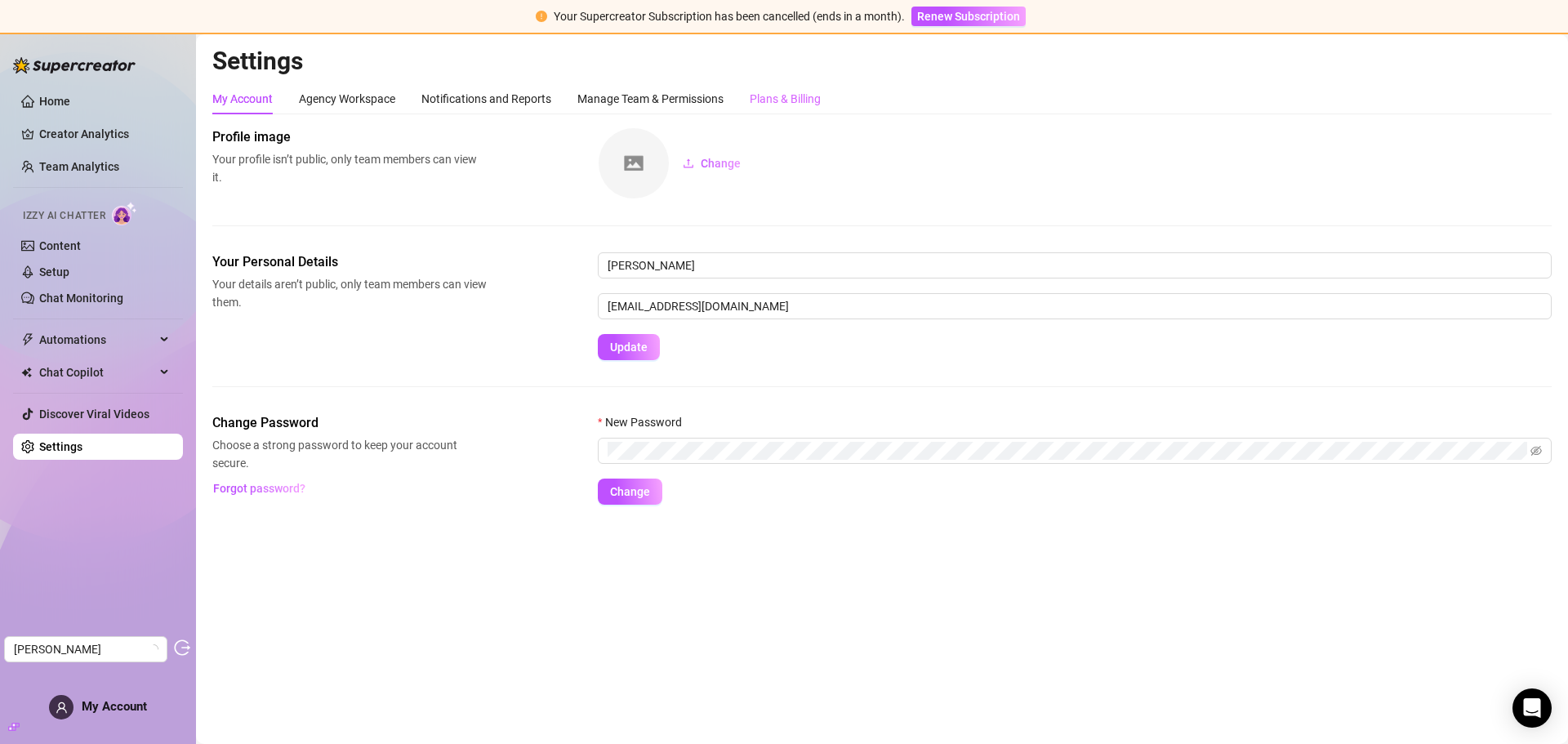
click at [795, 89] on div "Plans & Billing" at bounding box center [784, 98] width 71 height 31
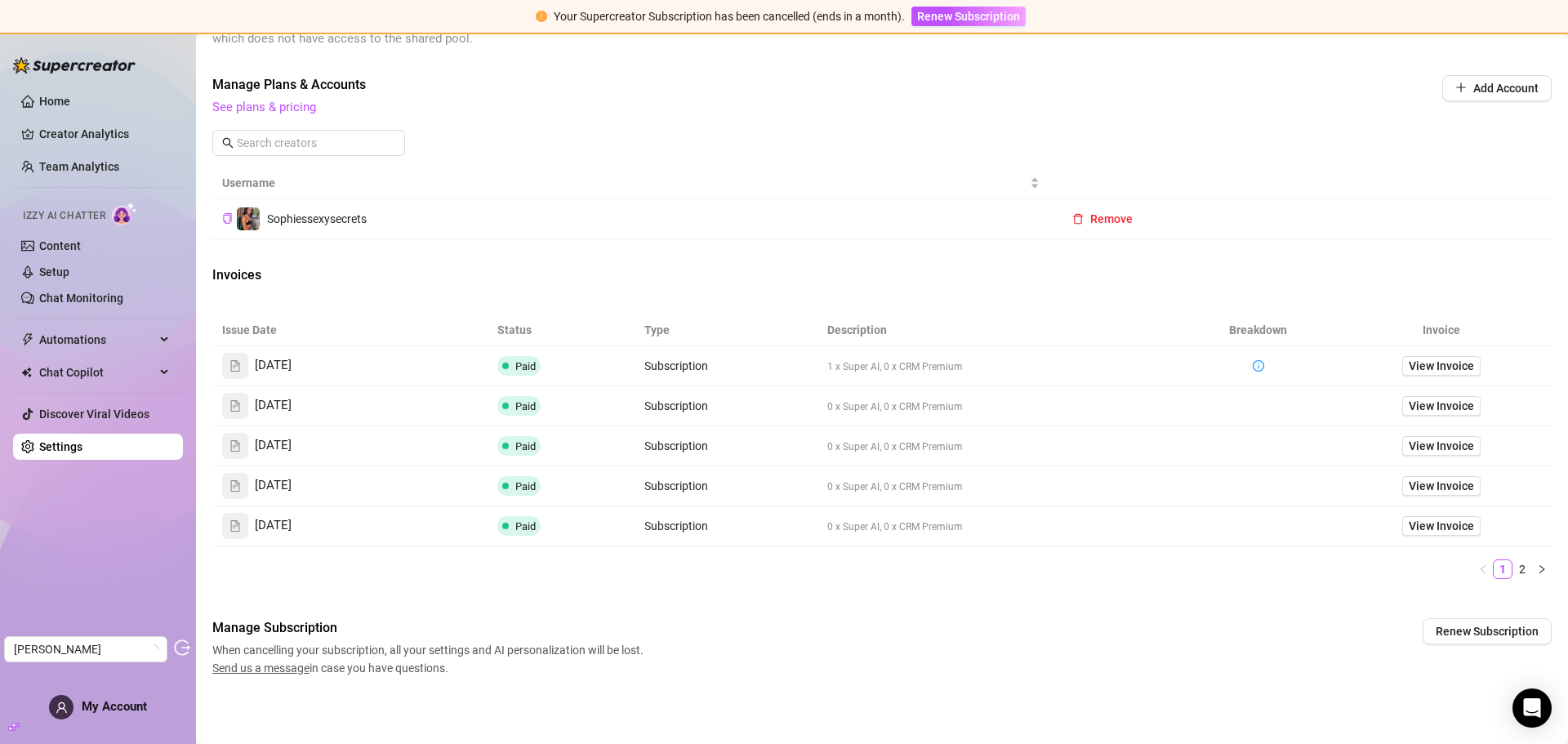
scroll to position [470, 0]
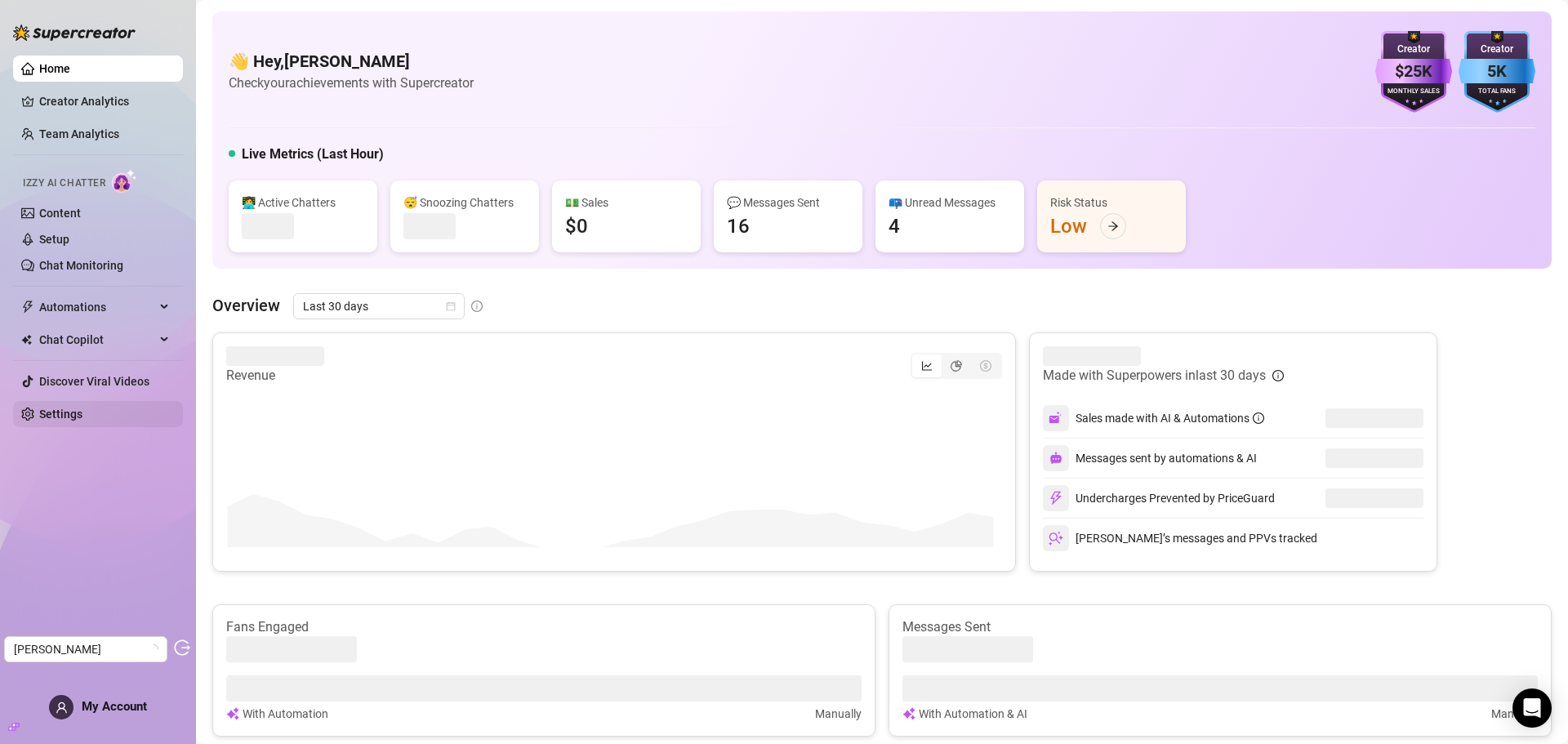
click at [57, 411] on link "Settings" at bounding box center [61, 414] width 43 height 13
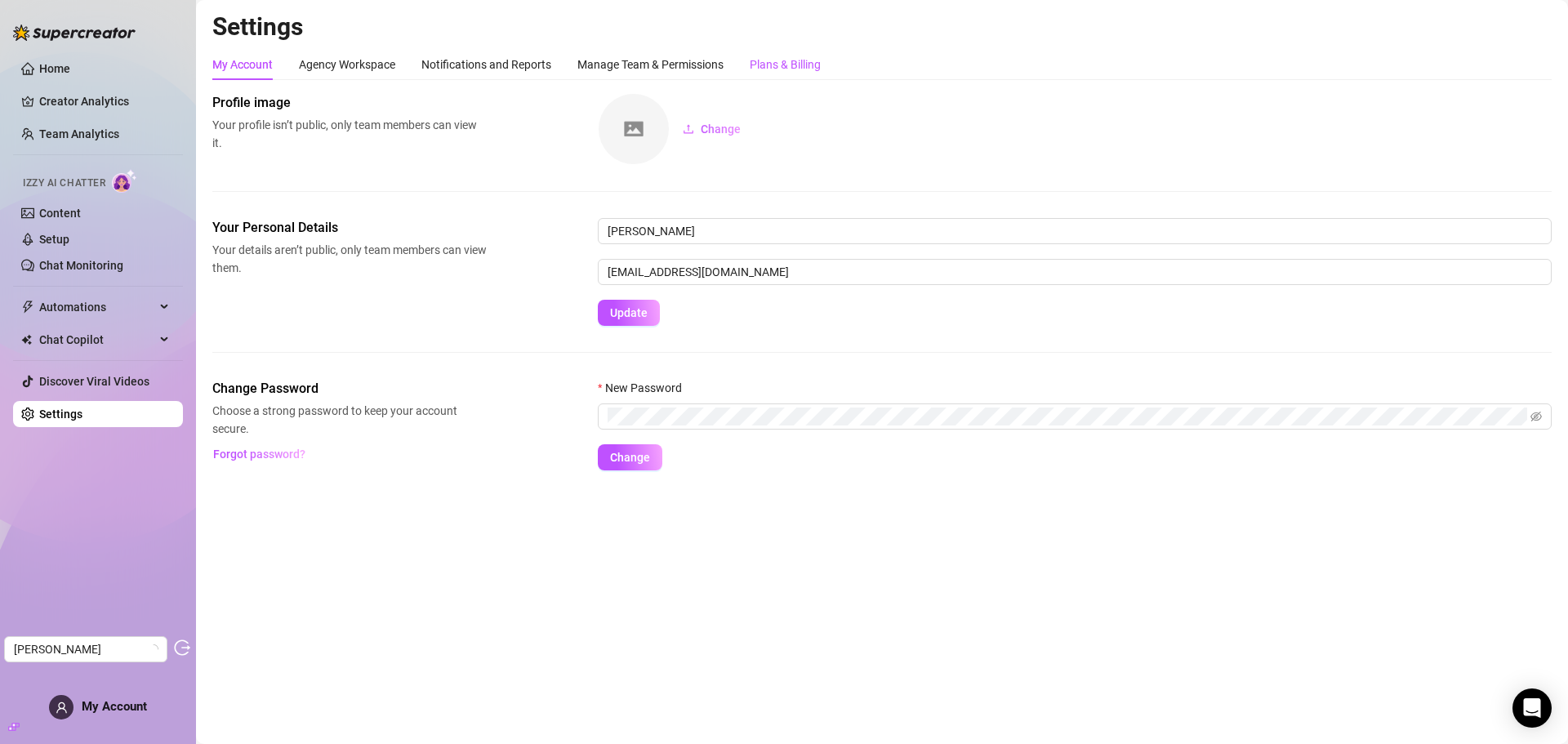
click at [785, 62] on div "Plans & Billing" at bounding box center [784, 65] width 71 height 18
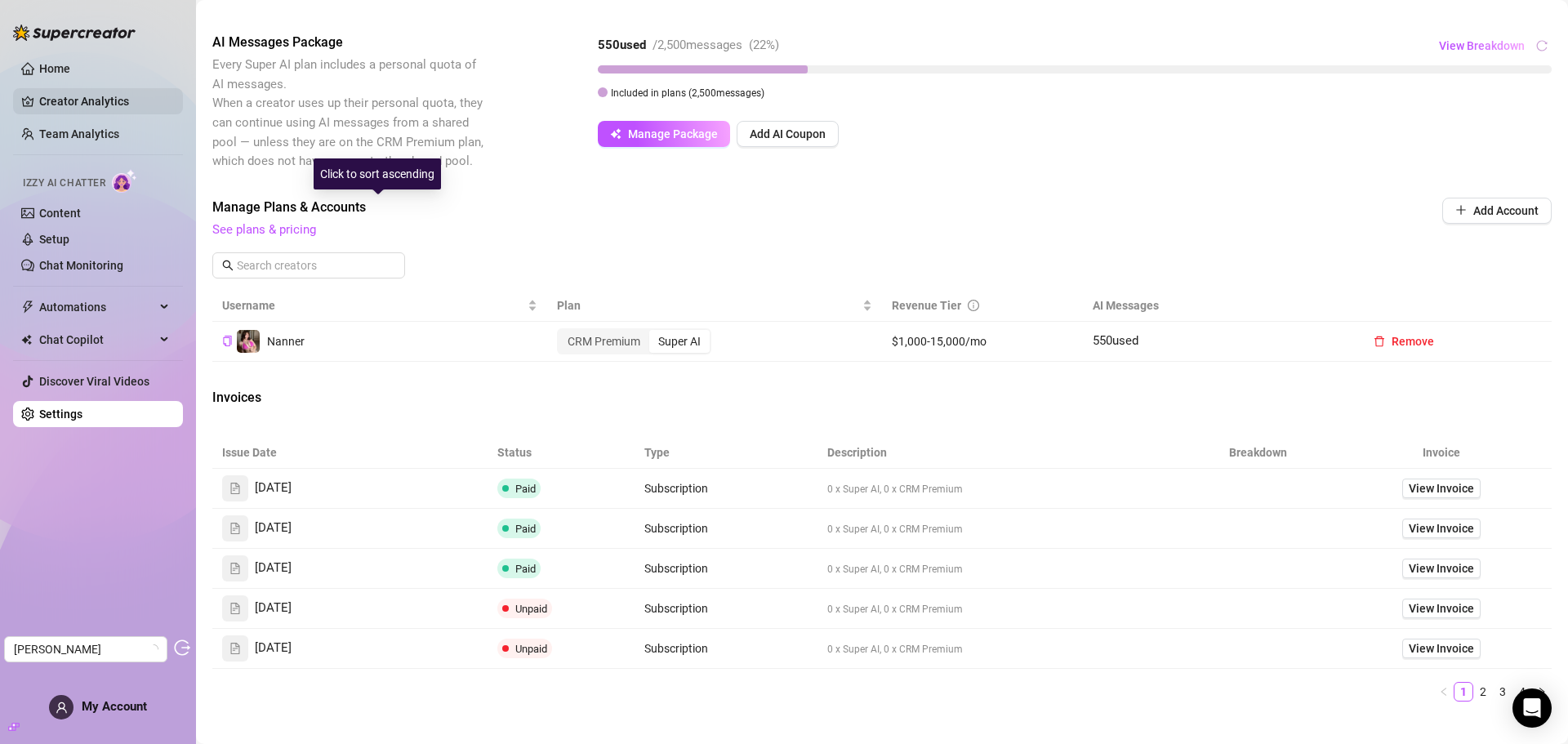
scroll to position [163, 0]
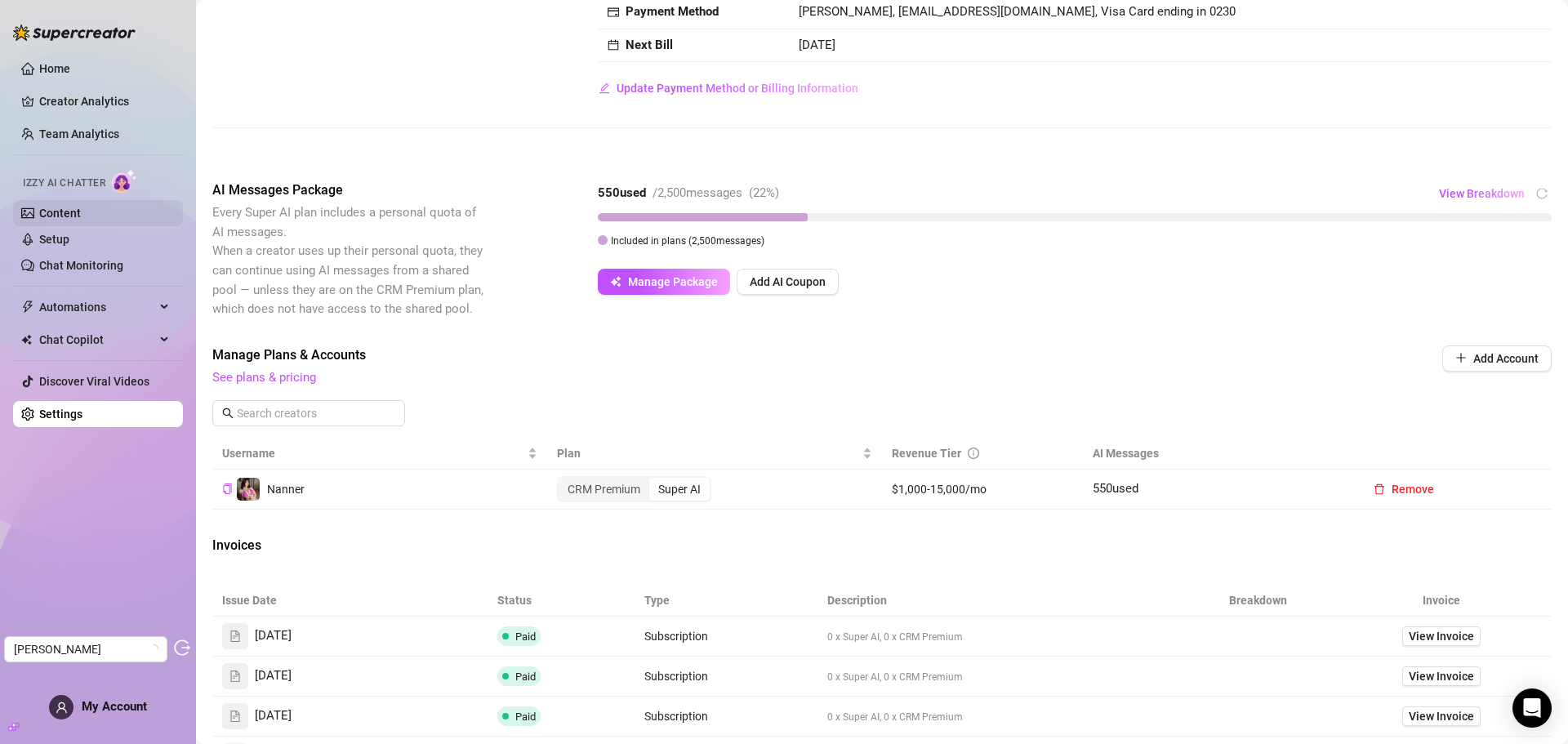
click at [80, 219] on link "Content" at bounding box center [60, 213] width 42 height 13
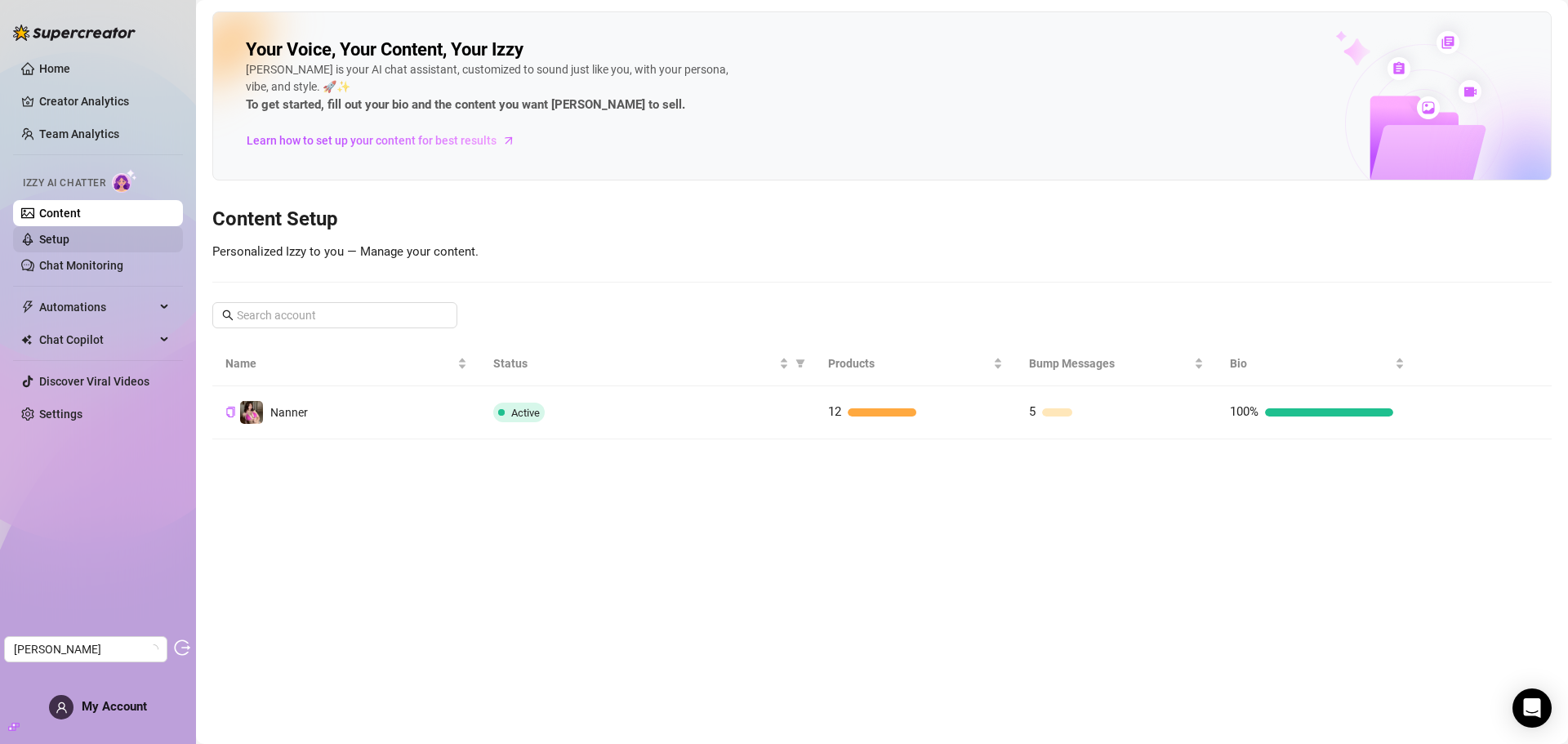
click at [67, 241] on link "Setup" at bounding box center [54, 240] width 30 height 13
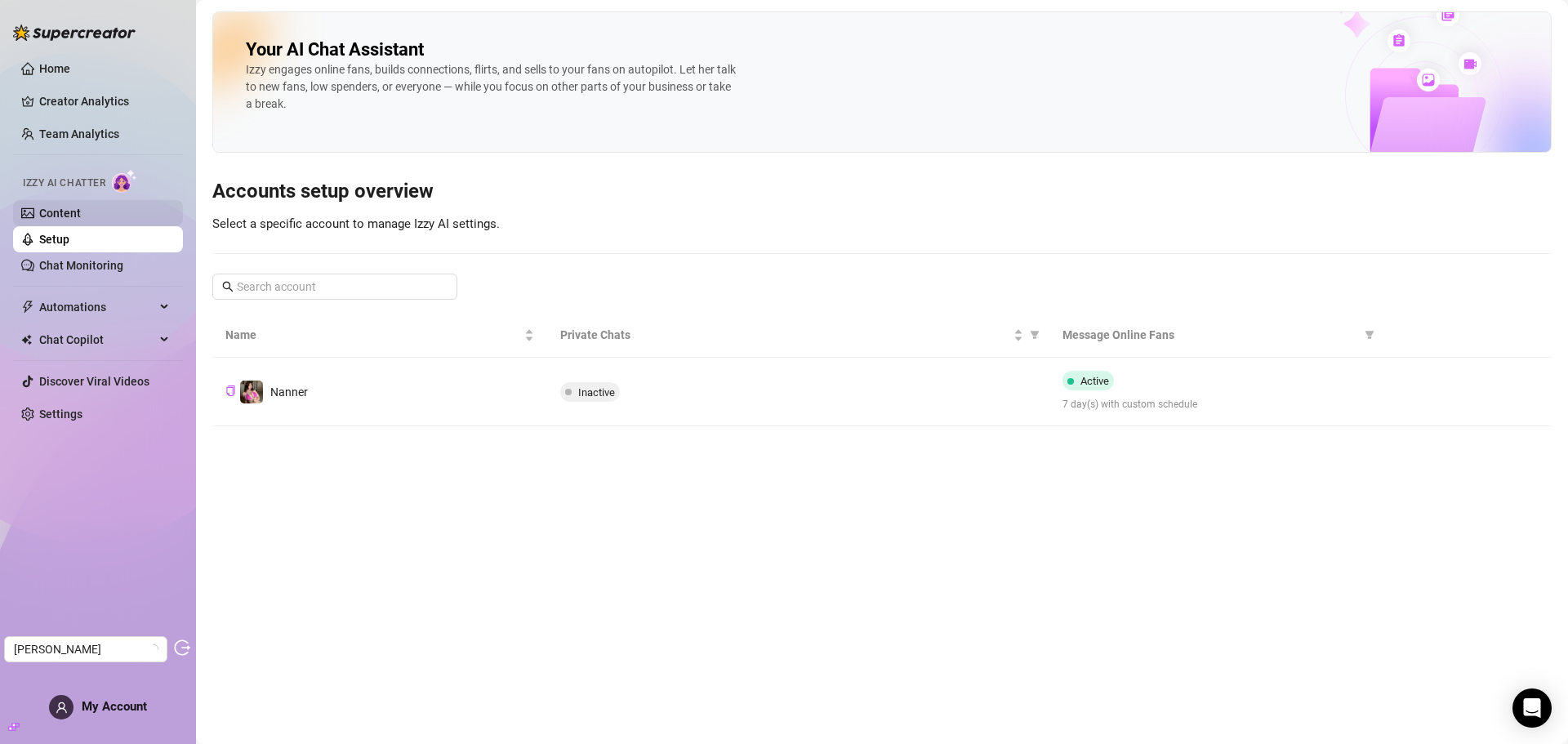
click at [80, 206] on link "Content" at bounding box center [60, 213] width 42 height 13
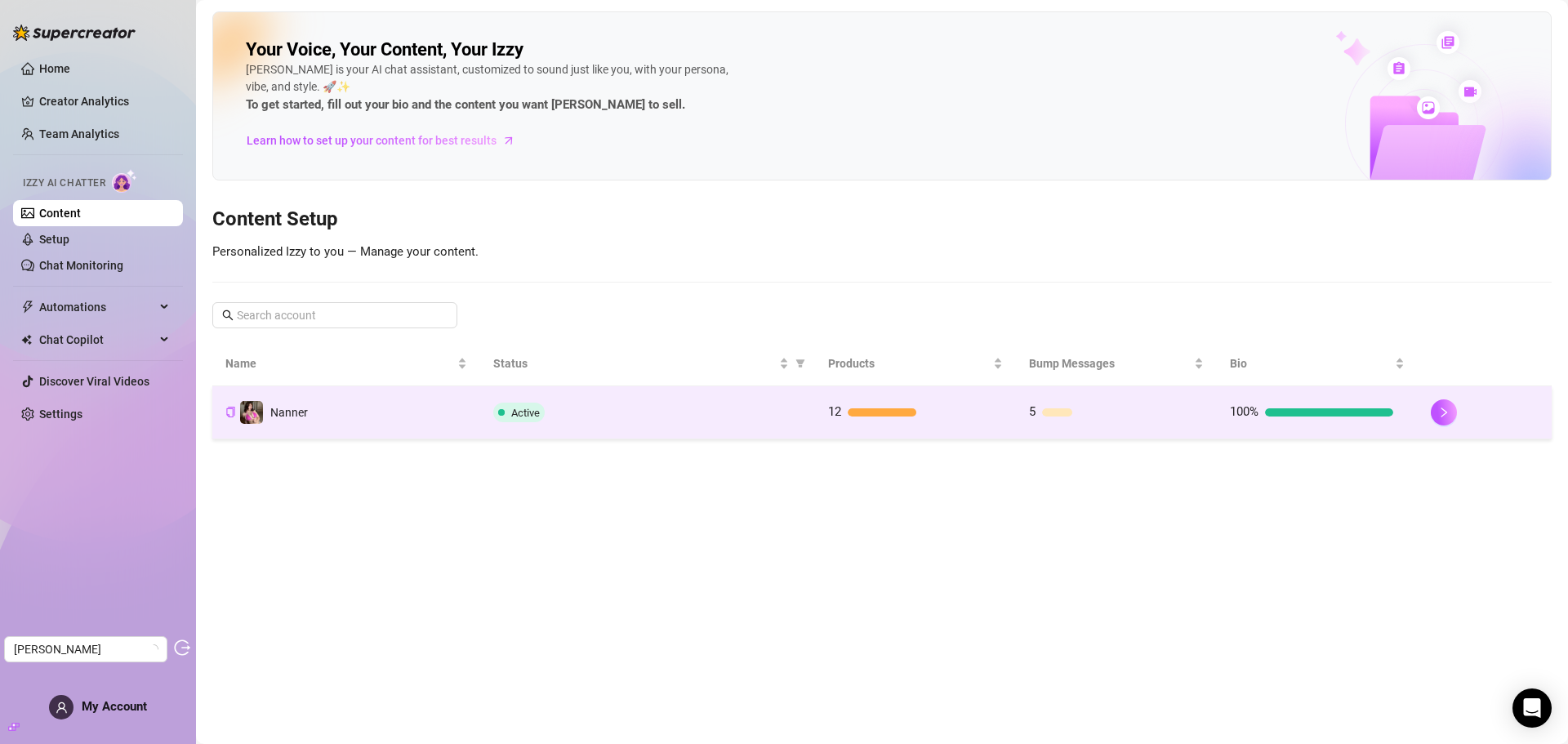
click at [718, 412] on div "Active" at bounding box center [647, 413] width 309 height 20
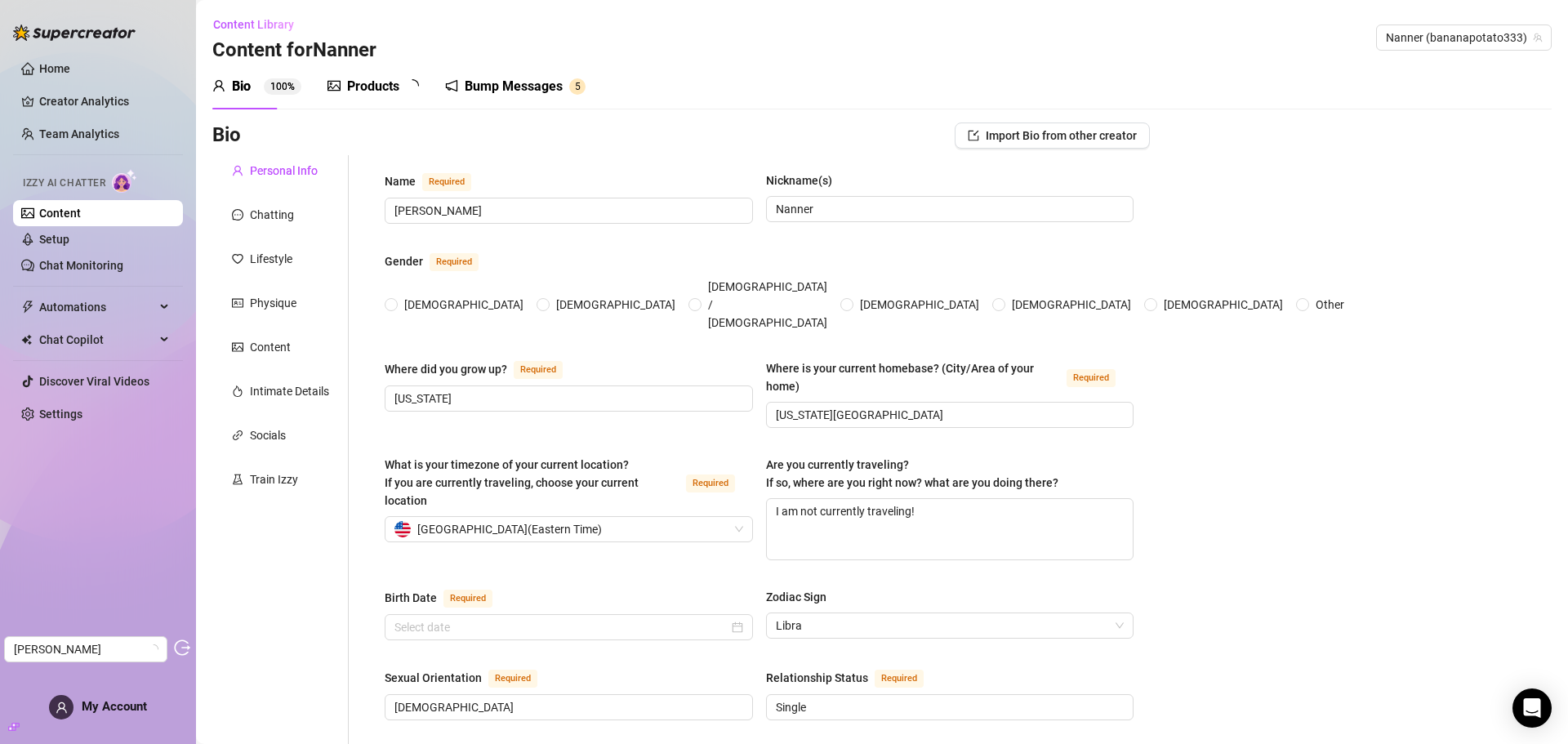
radio input "true"
type input "[DATE]"
click at [407, 96] on div "Products 1 2" at bounding box center [379, 87] width 103 height 20
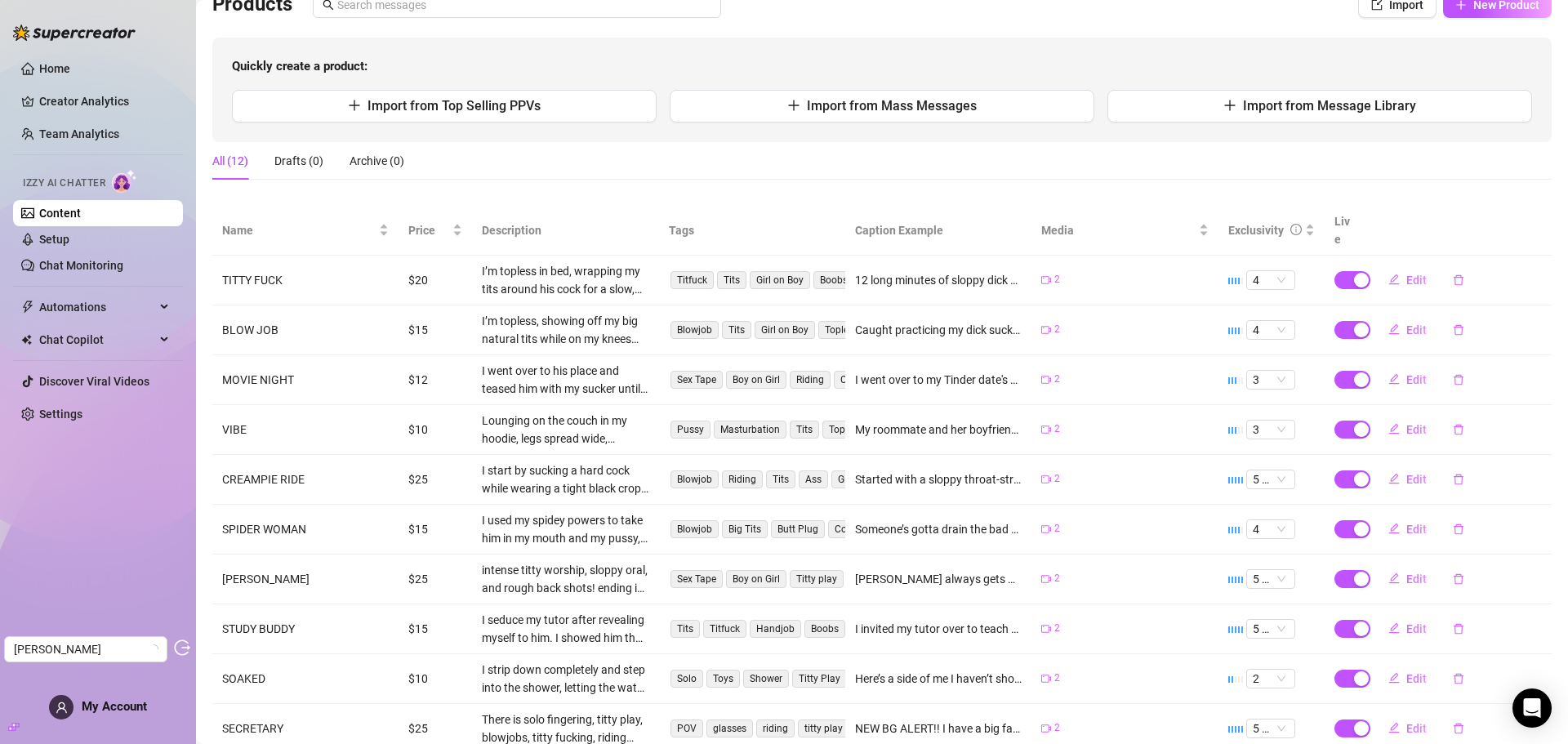
scroll to position [163, 0]
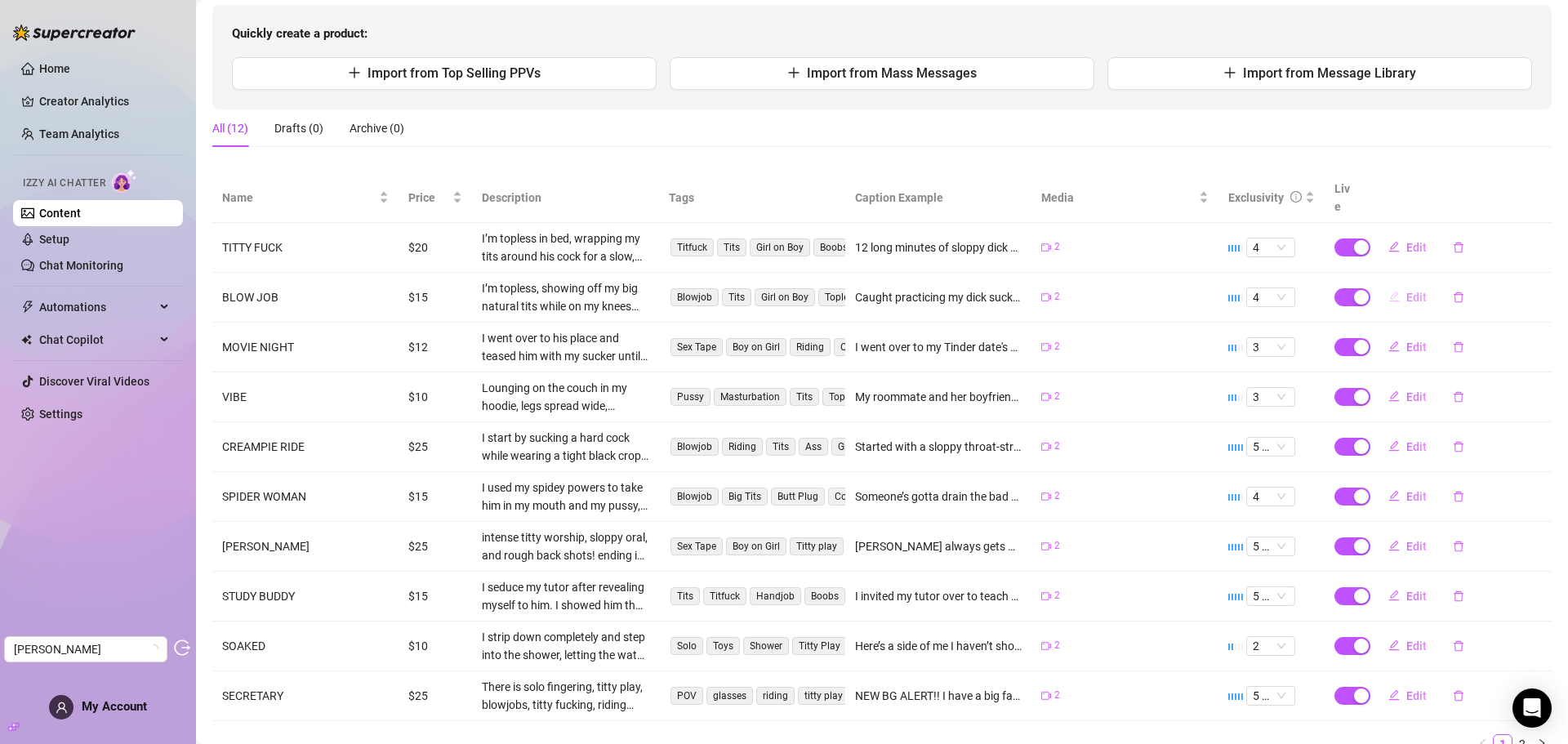
click at [1407, 291] on span "Edit" at bounding box center [1417, 298] width 21 height 13
type textarea "Caught practicing my dick sucking skills on my dildo 😣 luckily I had a perfect …"
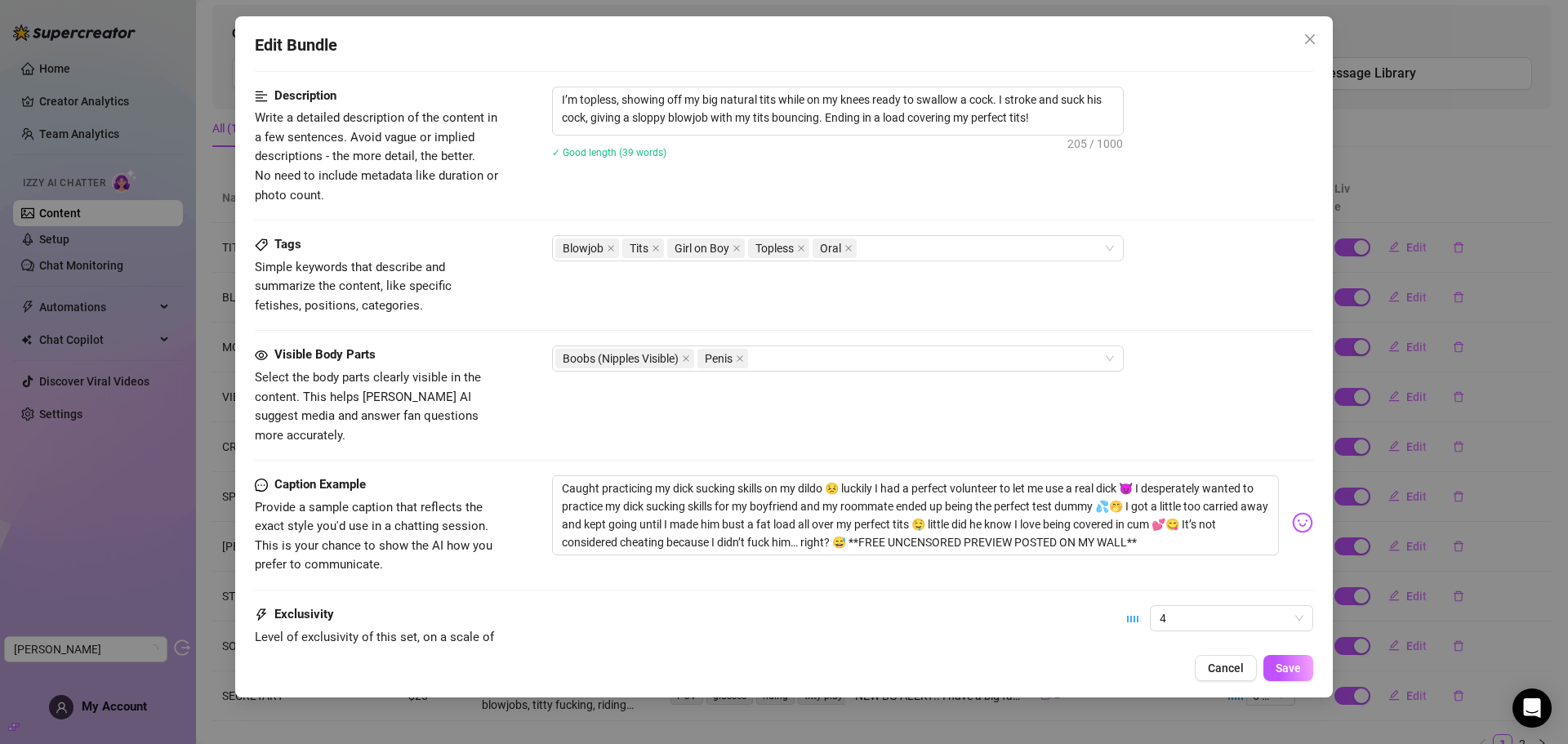
scroll to position [736, 0]
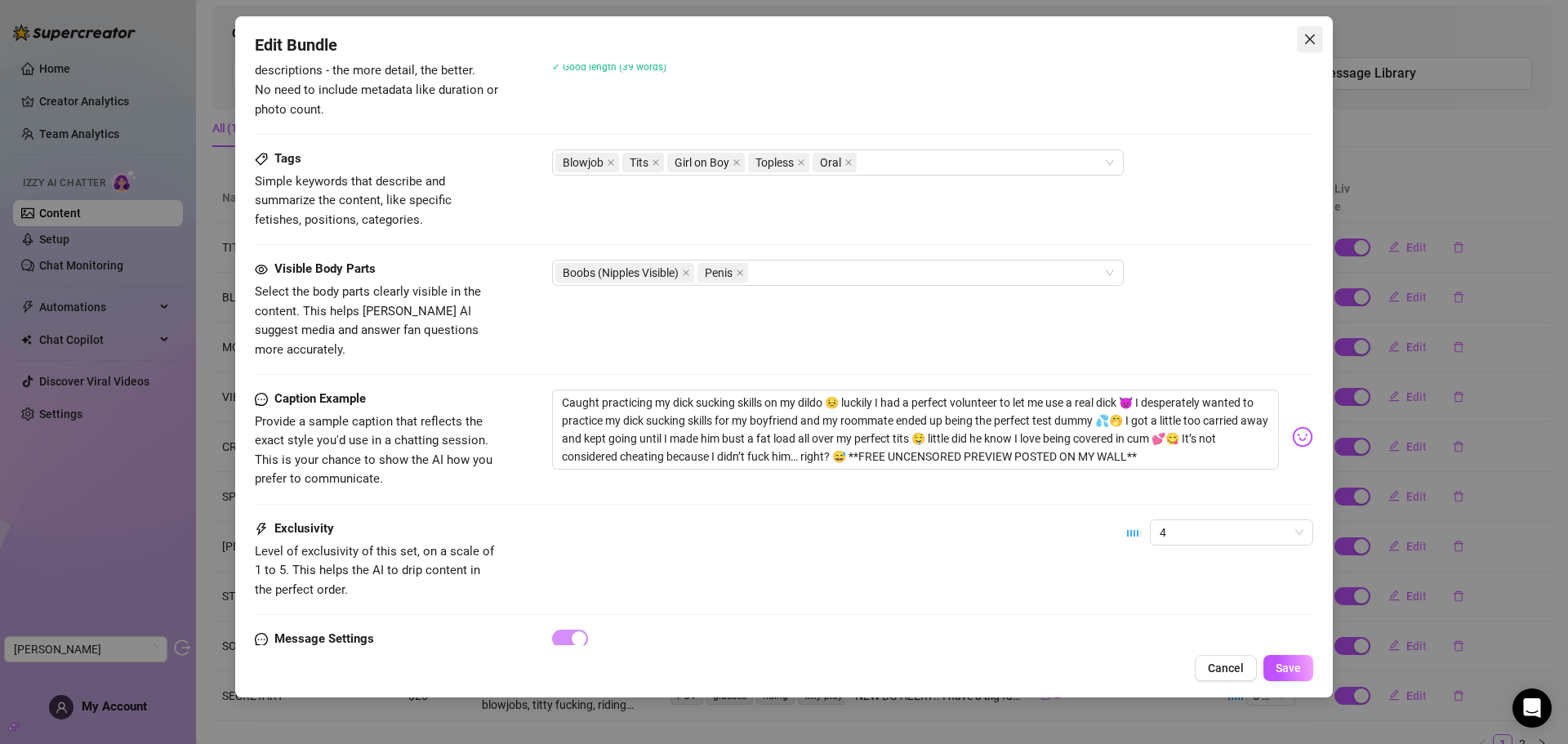
click at [1313, 34] on icon "close" at bounding box center [1310, 39] width 13 height 13
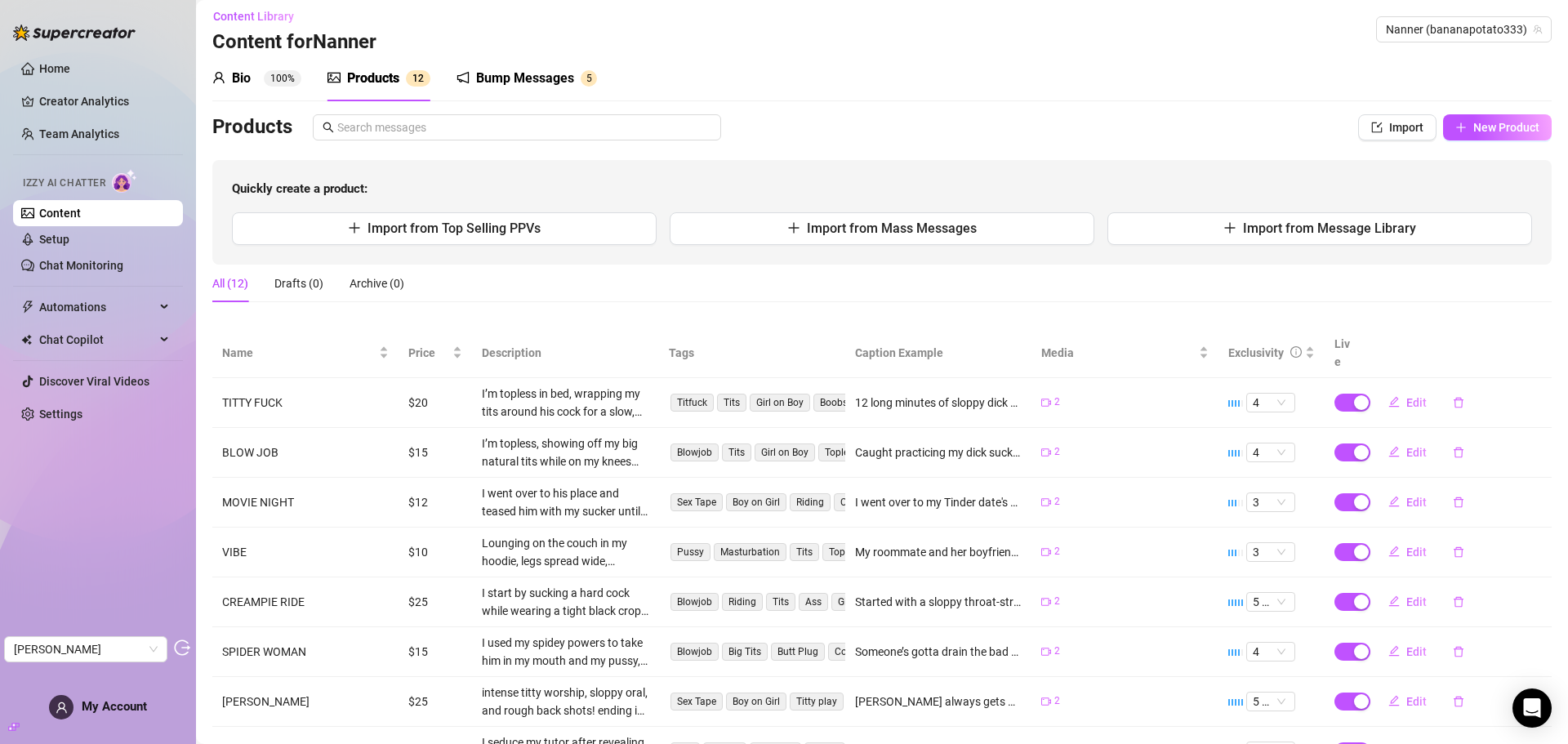
scroll to position [0, 0]
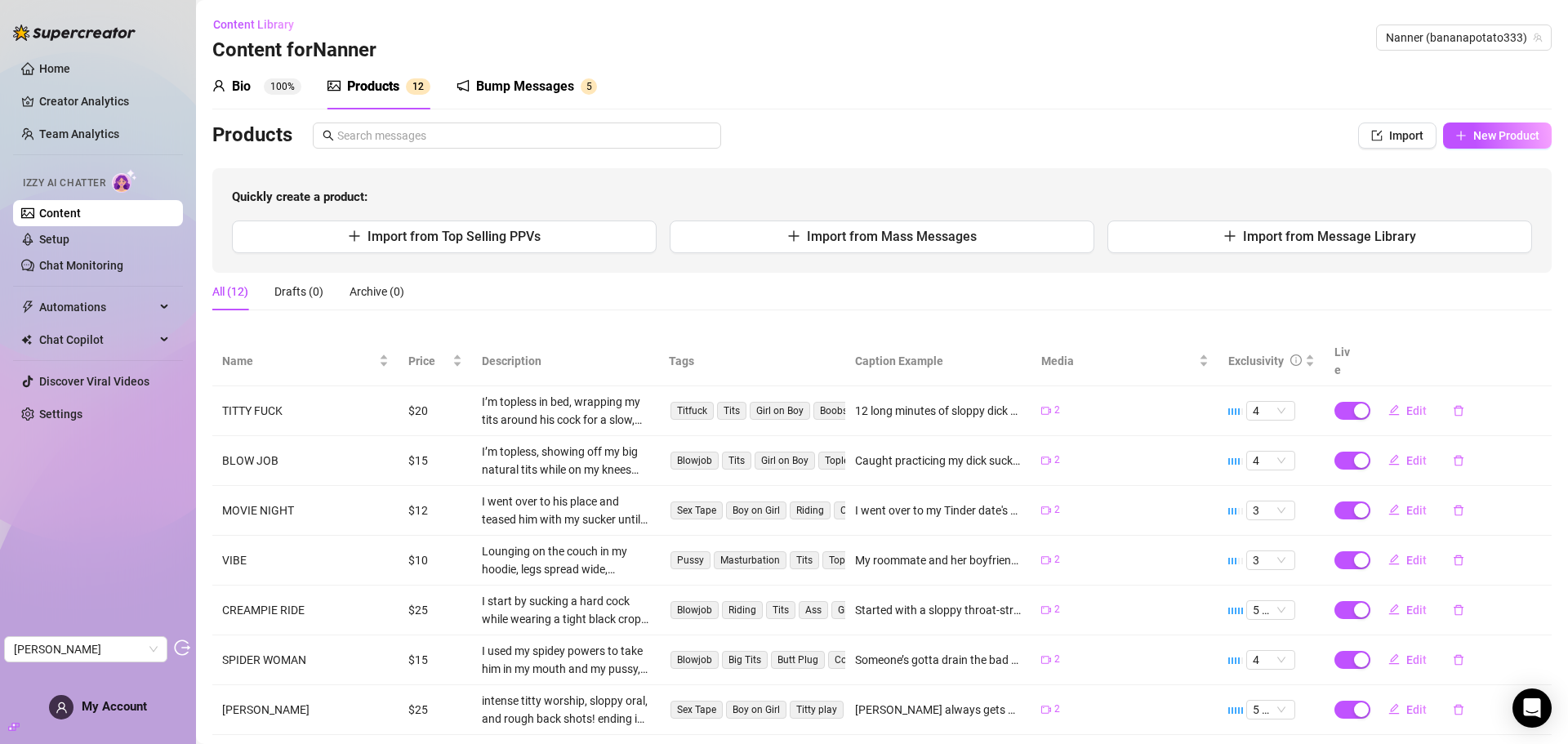
click at [252, 83] on div "Bio 100%" at bounding box center [256, 87] width 89 height 20
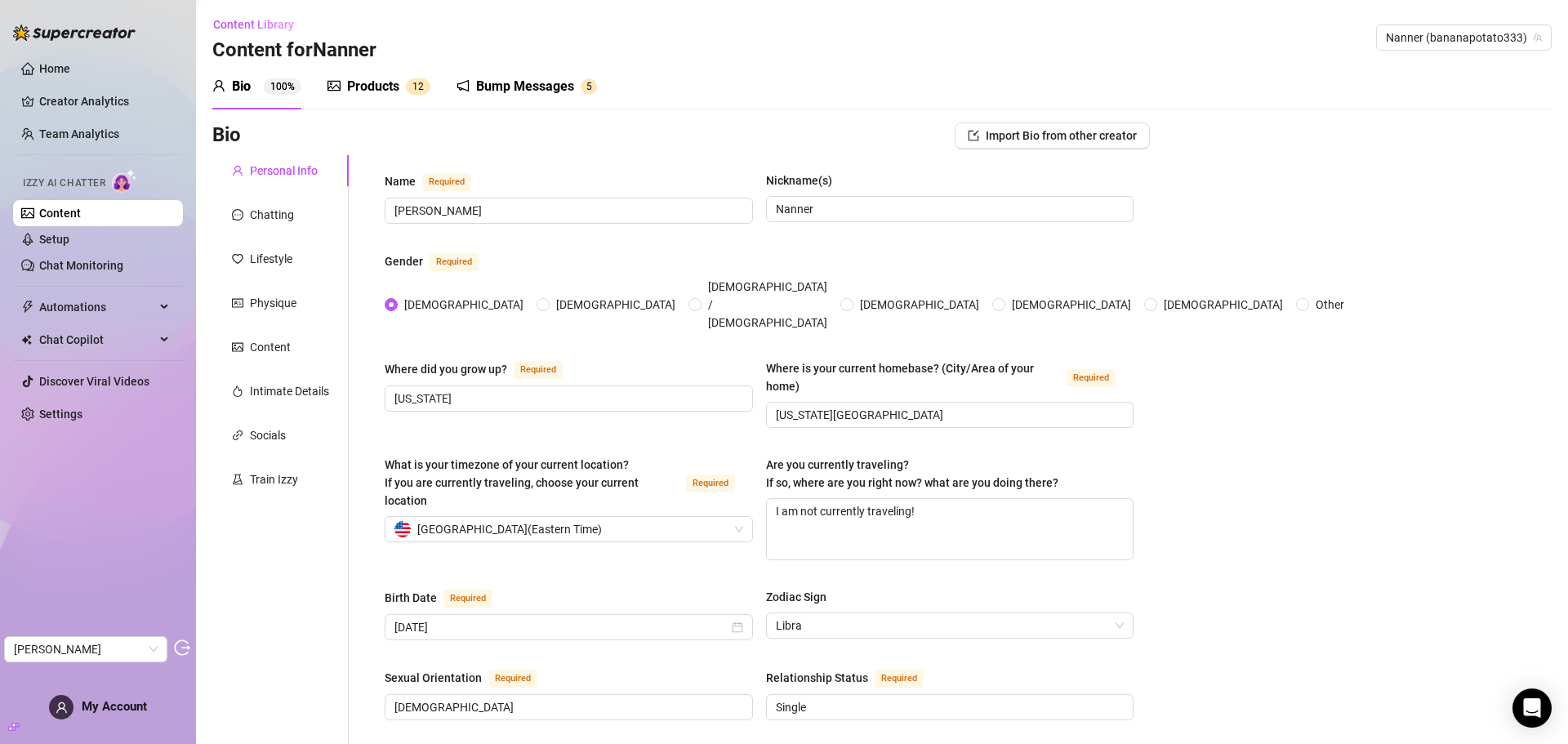
click at [506, 83] on div "Bump Messages" at bounding box center [525, 87] width 98 height 20
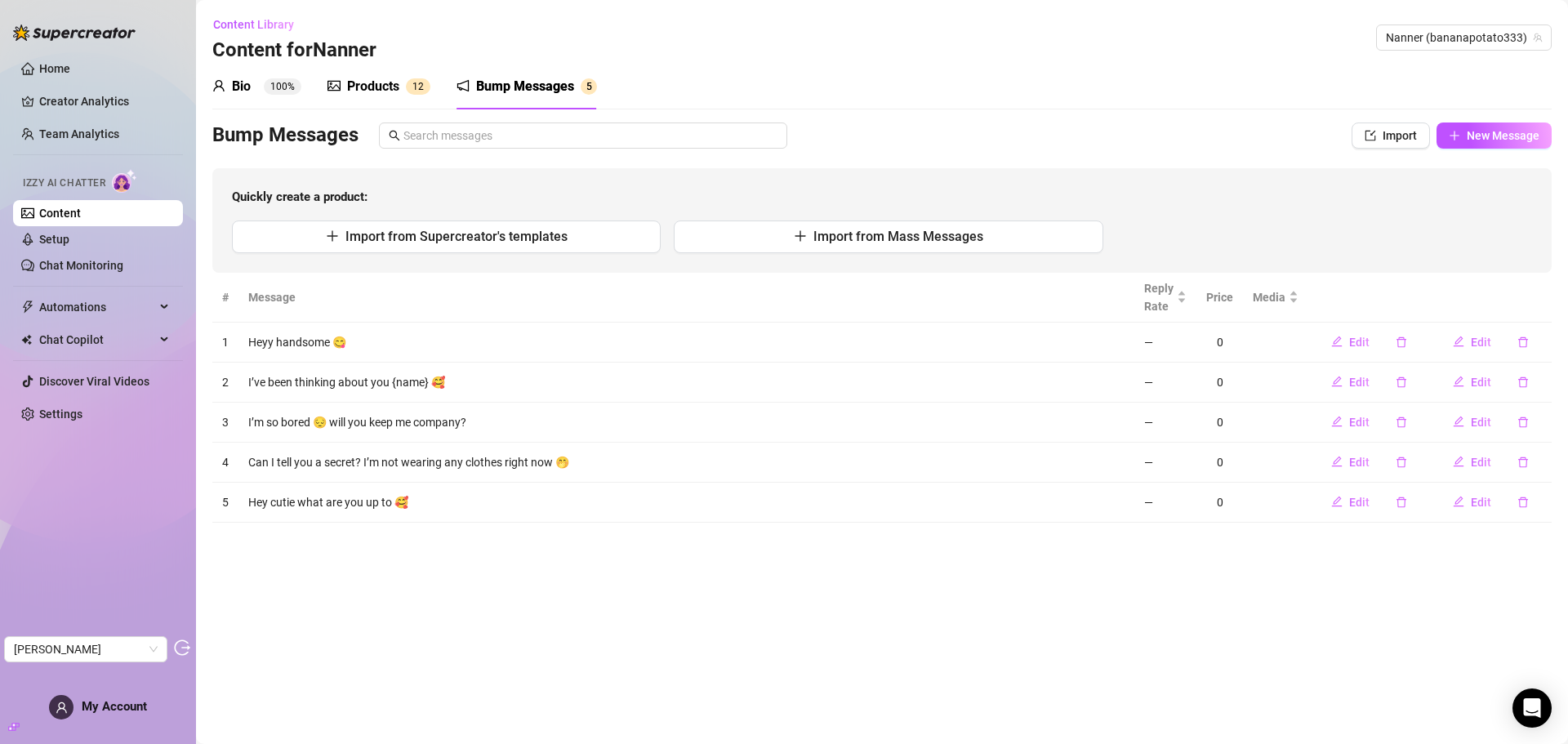
click at [378, 92] on div "Products" at bounding box center [373, 87] width 52 height 20
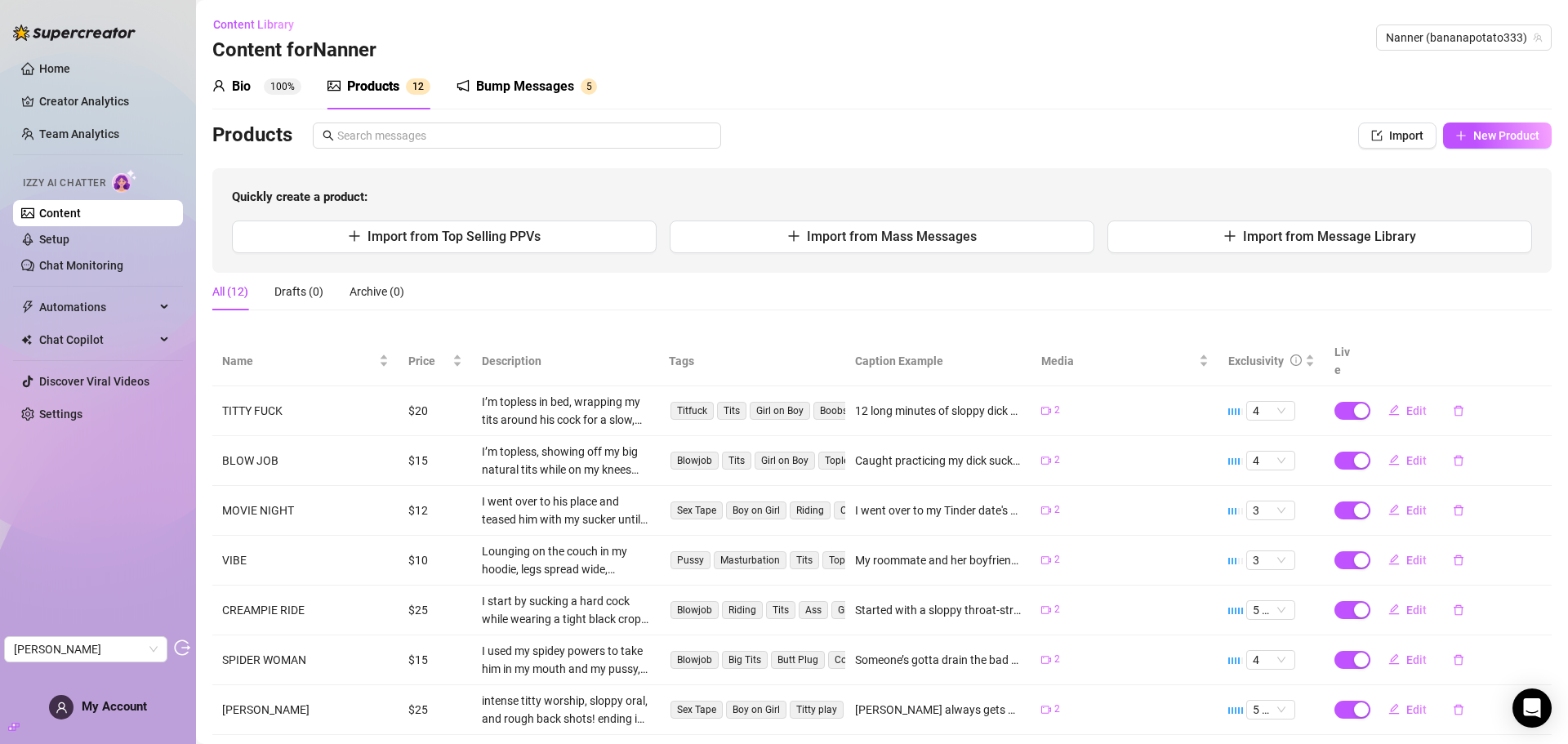
click at [265, 92] on span "100%" at bounding box center [282, 87] width 37 height 17
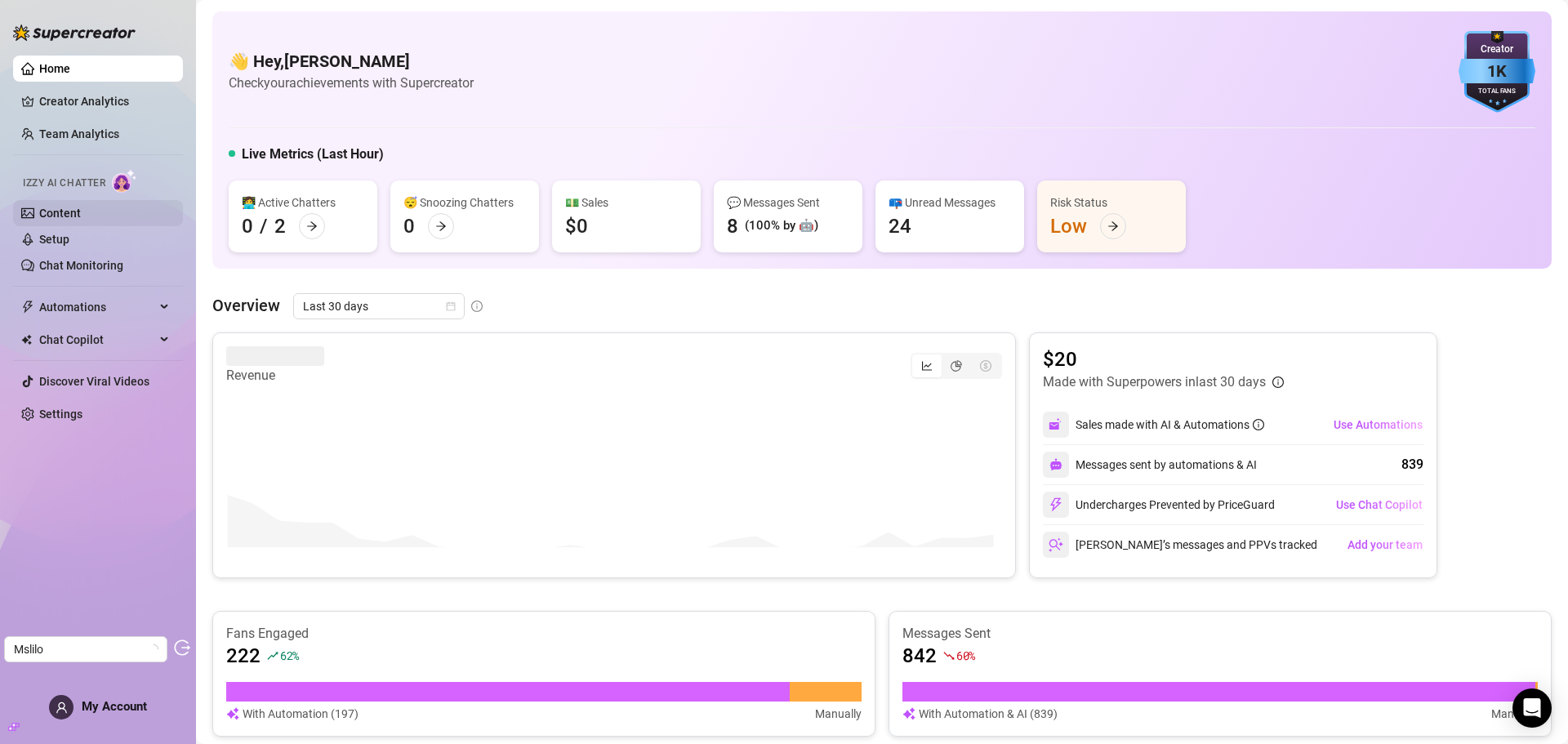
click at [73, 213] on link "Content" at bounding box center [60, 213] width 42 height 13
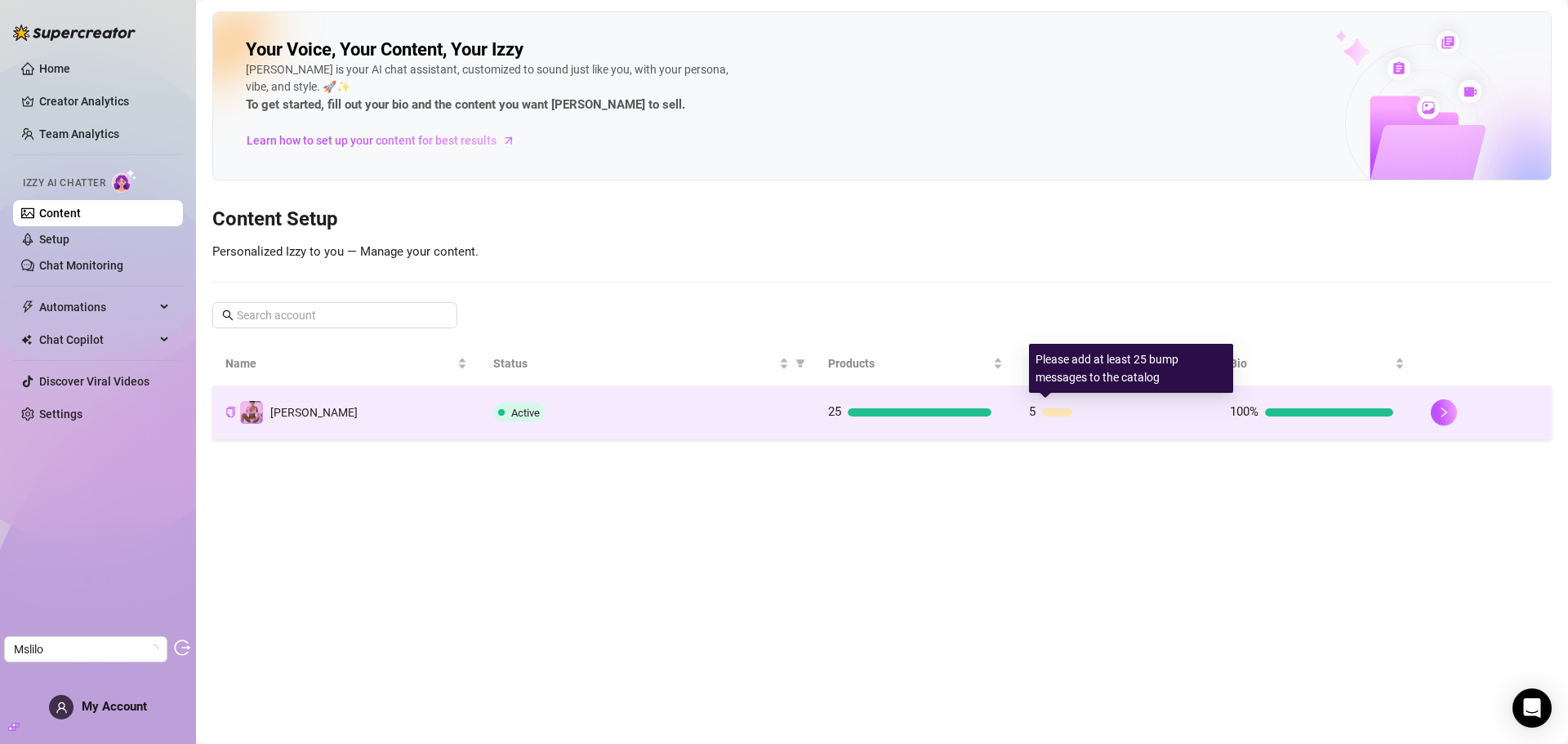
click at [1099, 413] on div at bounding box center [1117, 413] width 151 height 8
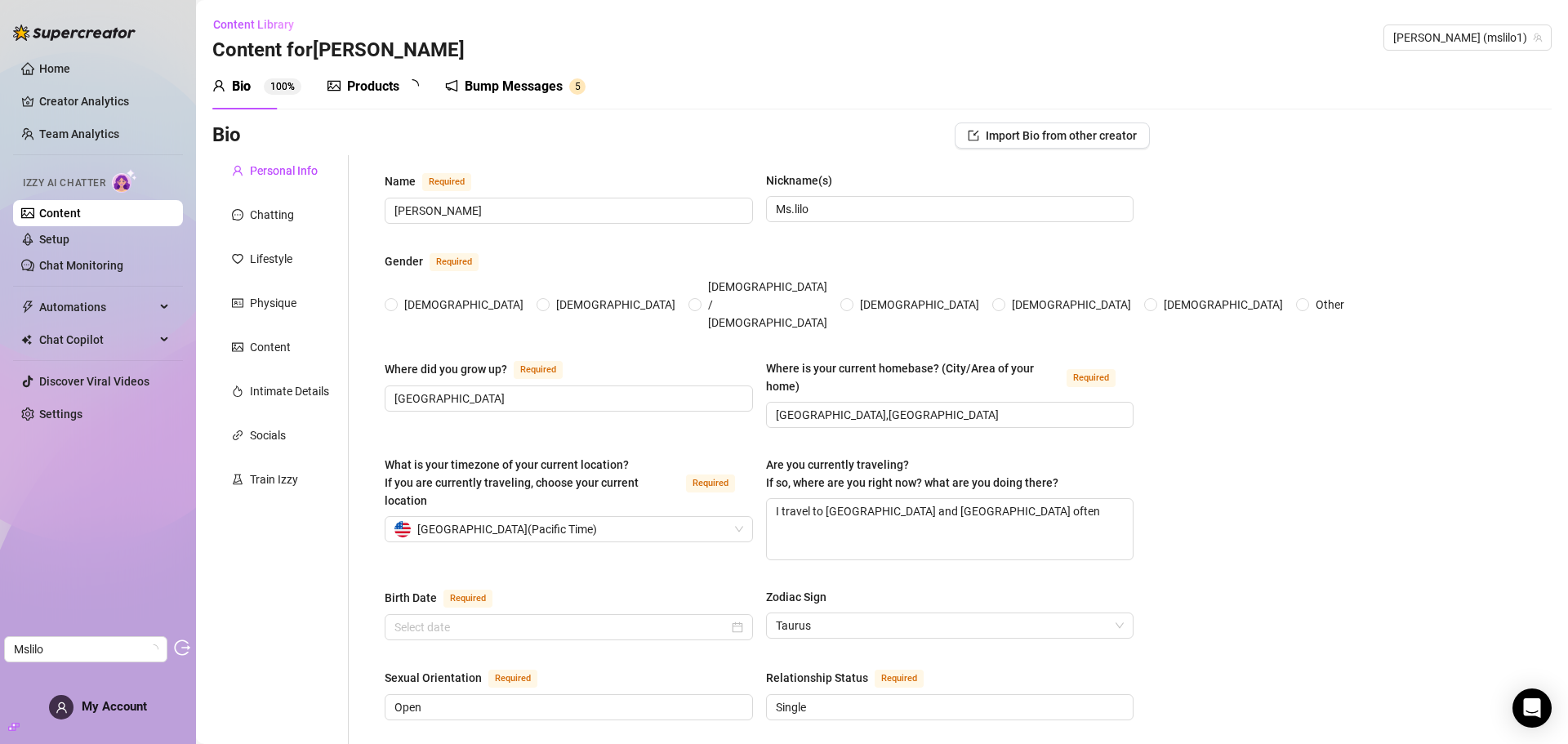
radio input "true"
type input "May 8th, 2001"
click at [390, 87] on div "Products" at bounding box center [373, 87] width 52 height 20
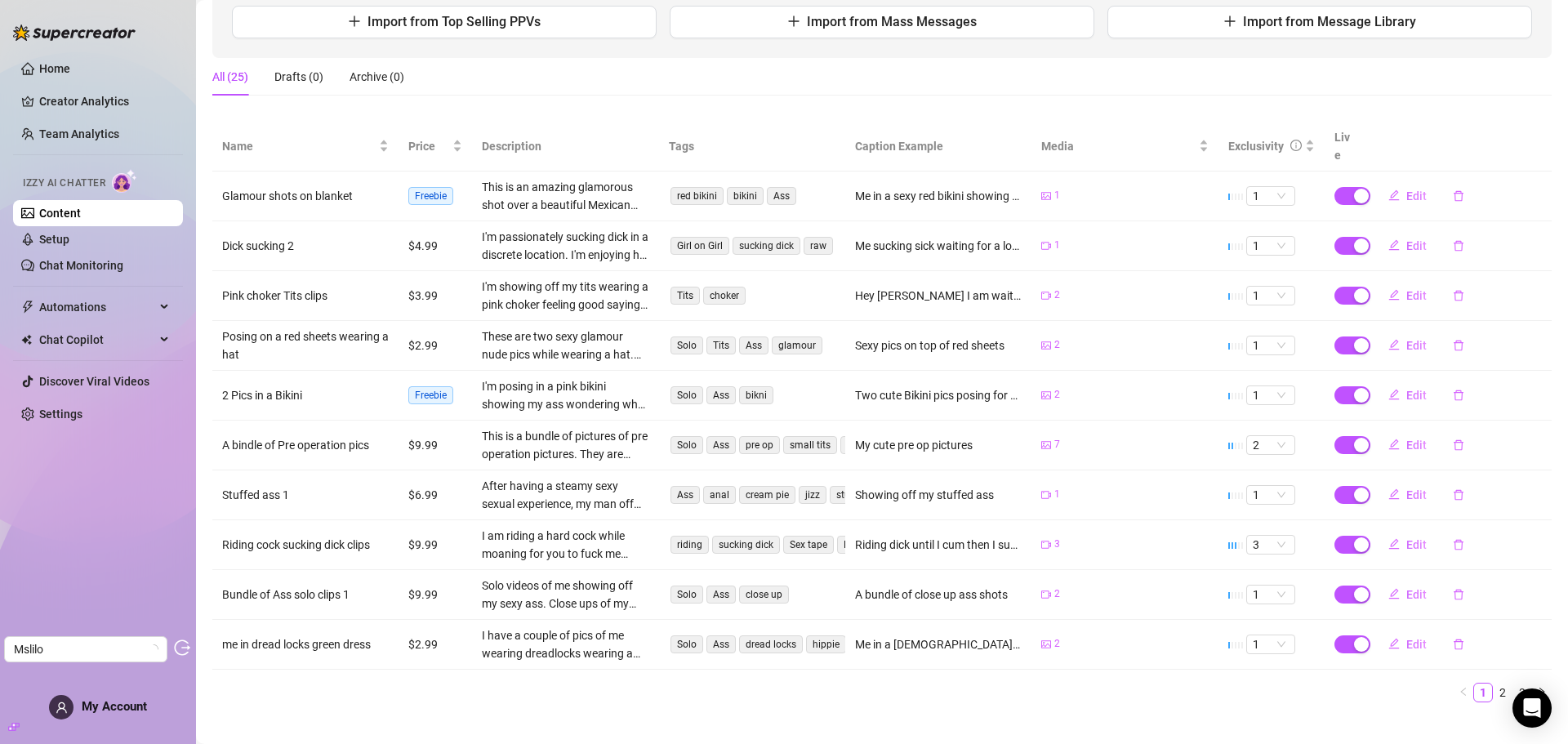
scroll to position [217, 0]
click at [1407, 237] on span "Edit" at bounding box center [1417, 244] width 21 height 13
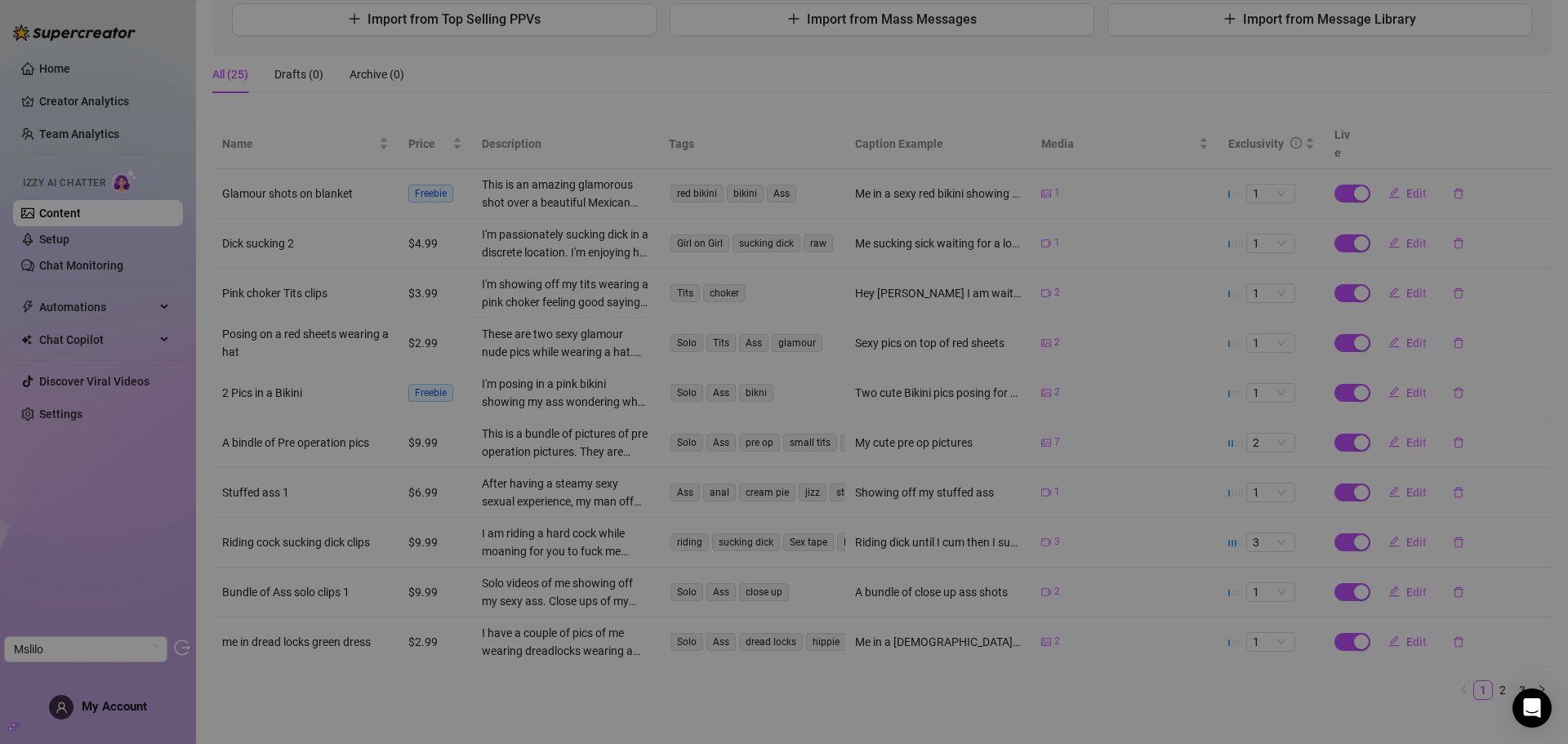
type textarea "Me sucking sick waiting for a load"
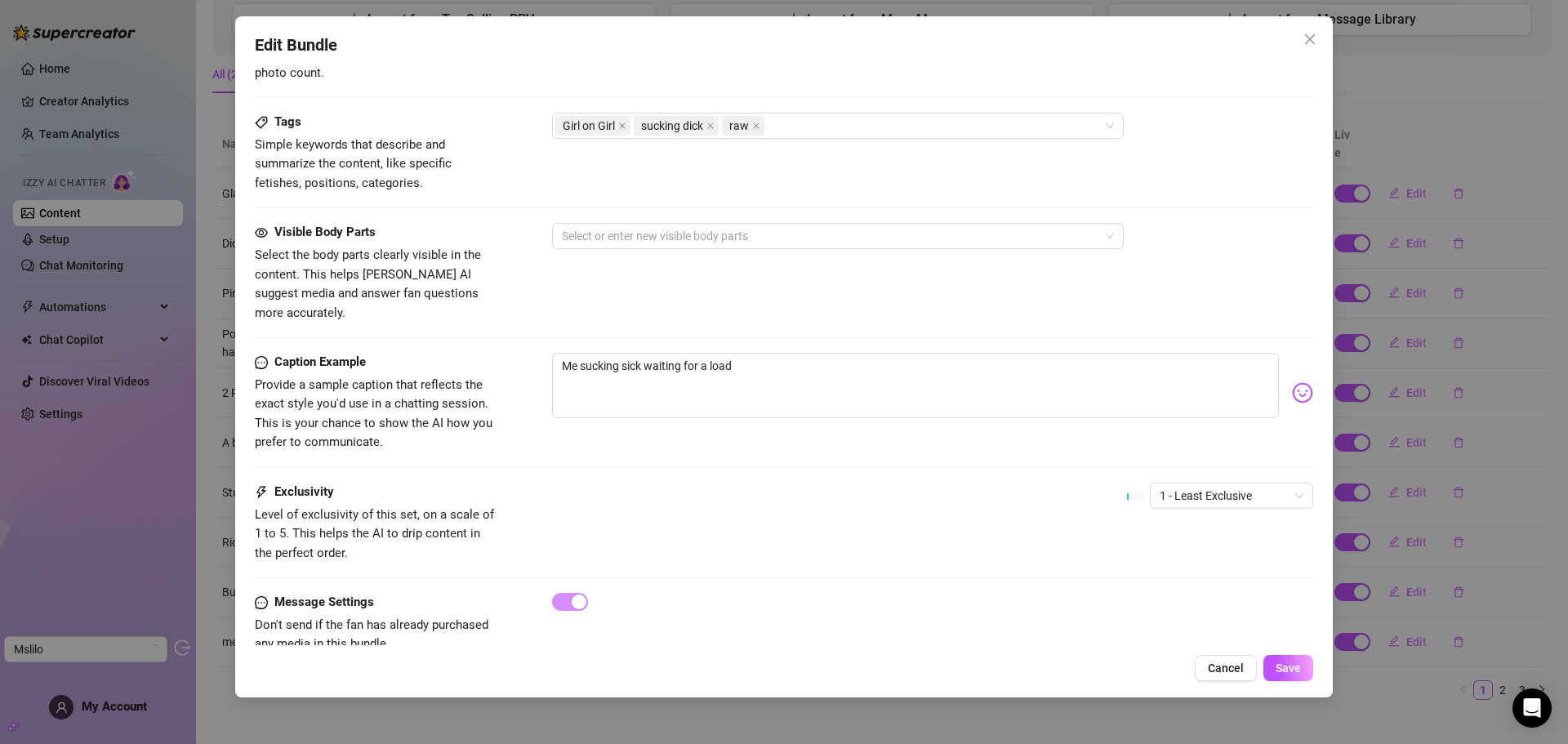
scroll to position [791, 0]
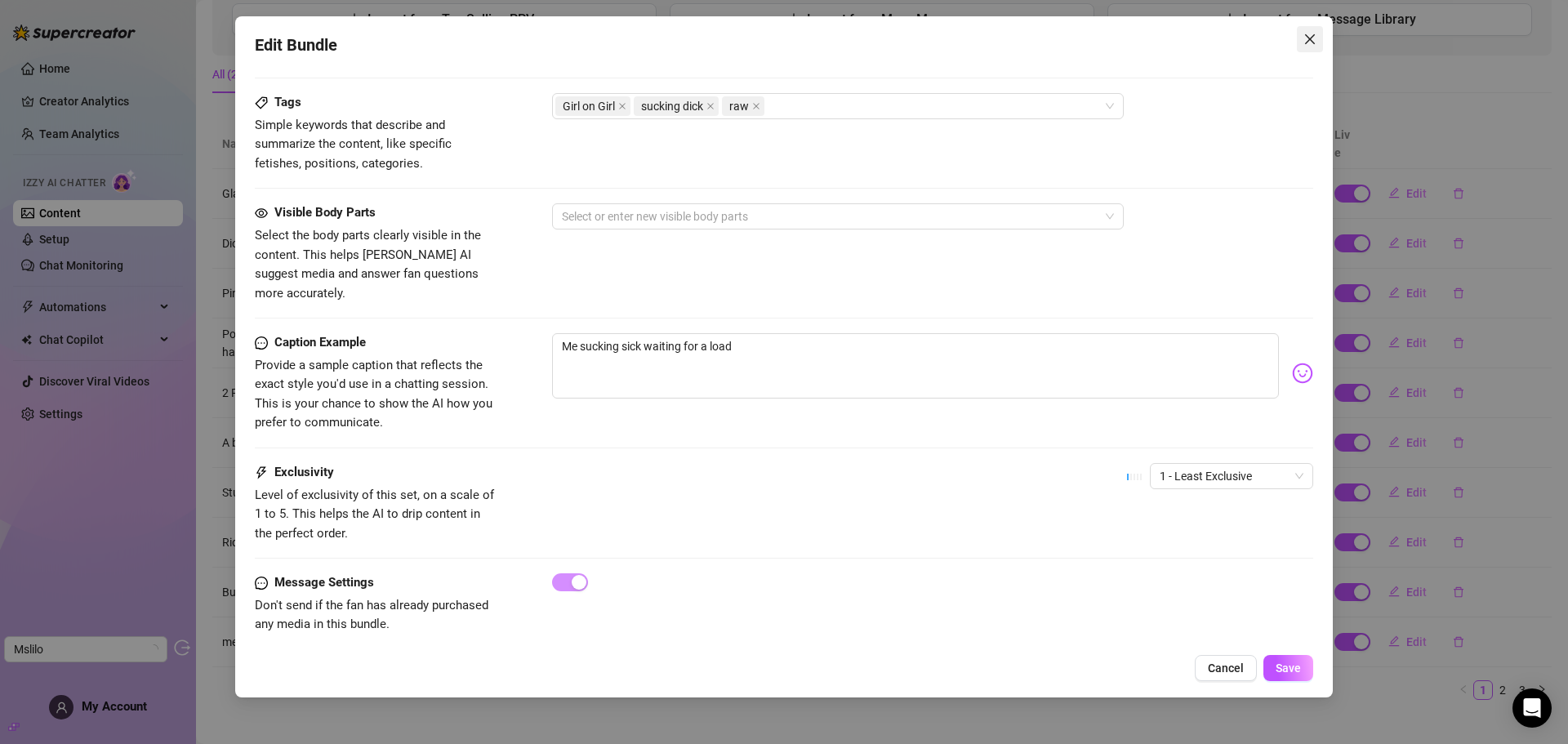
click button "Close"
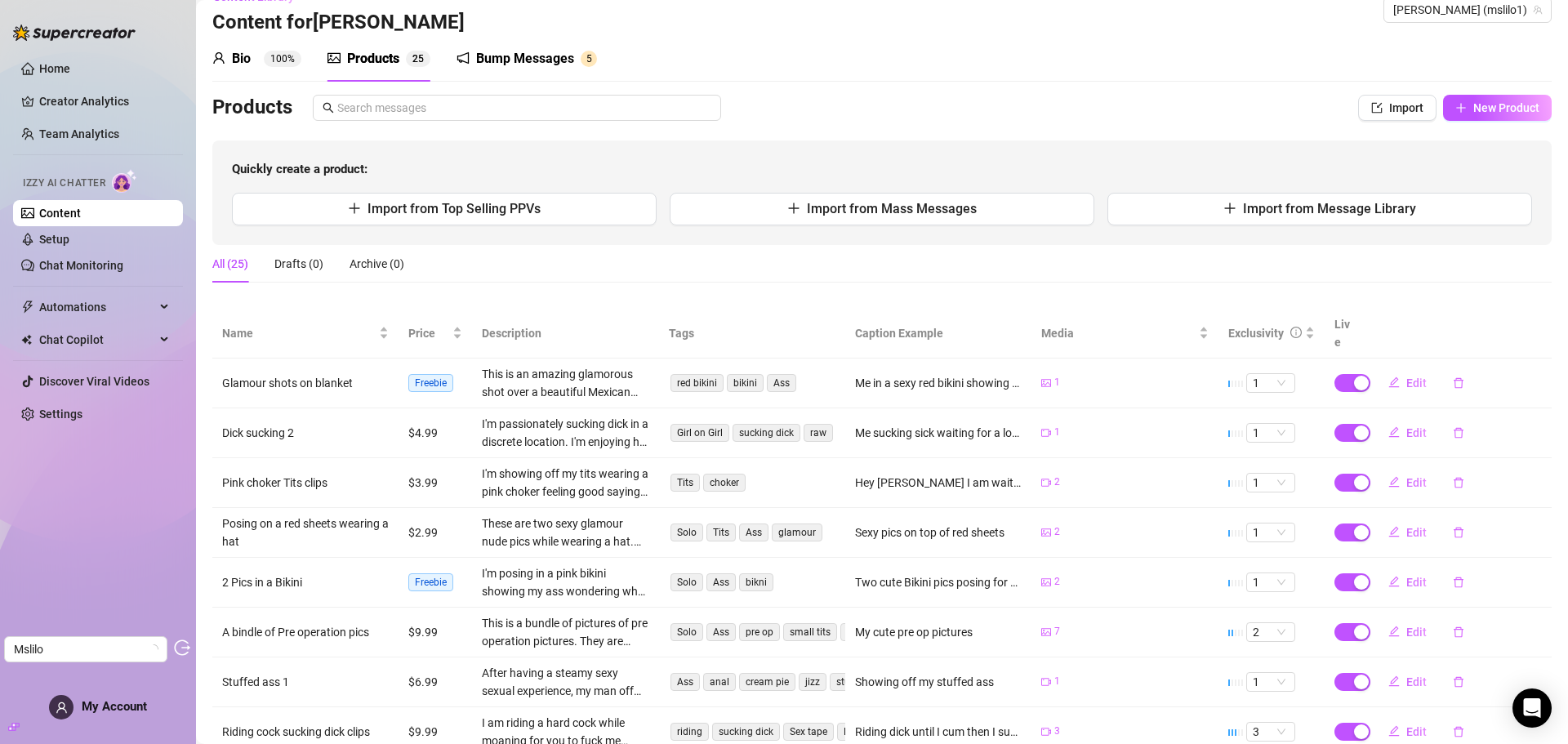
scroll to position [0, 0]
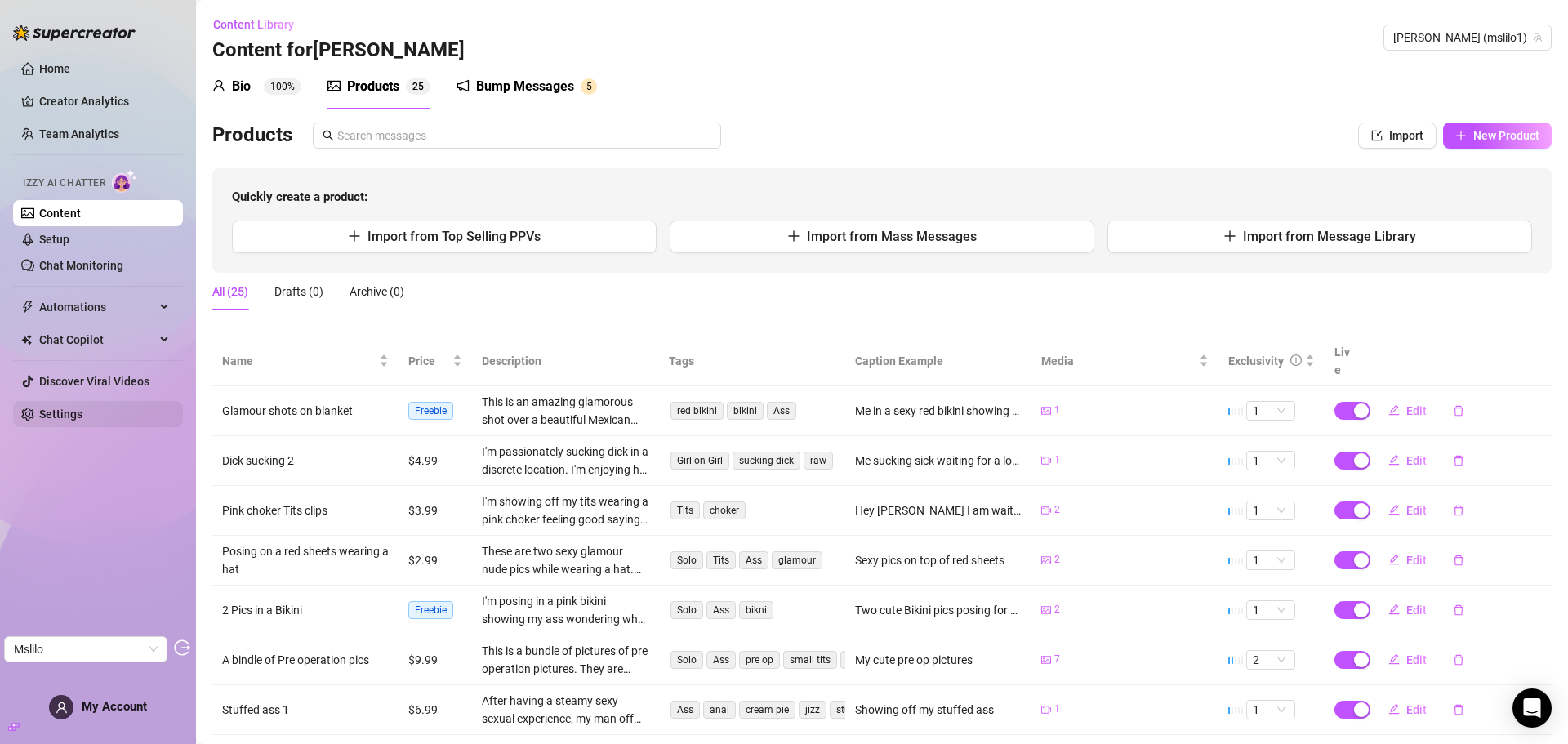
click link "Settings"
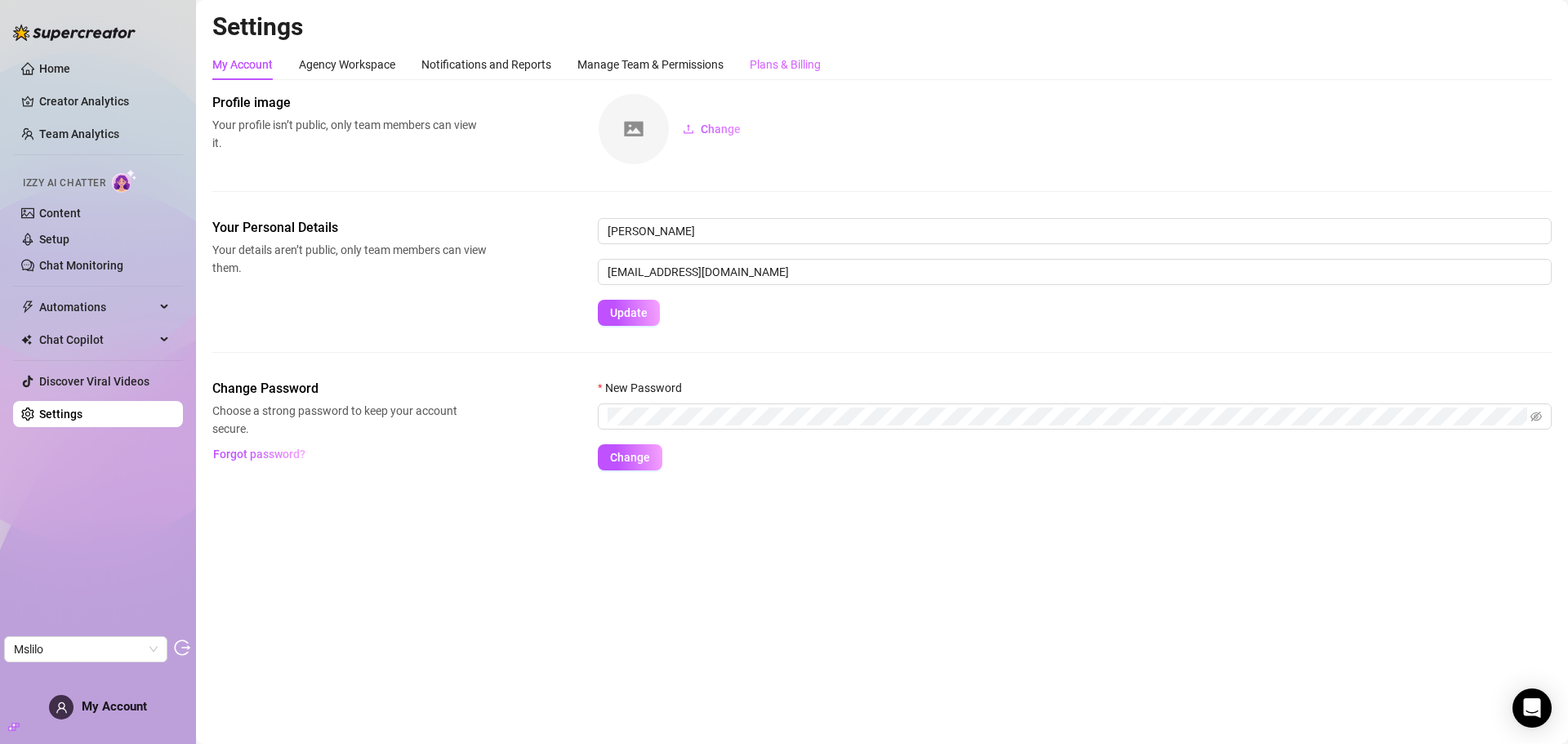
click div "Plans & Billing"
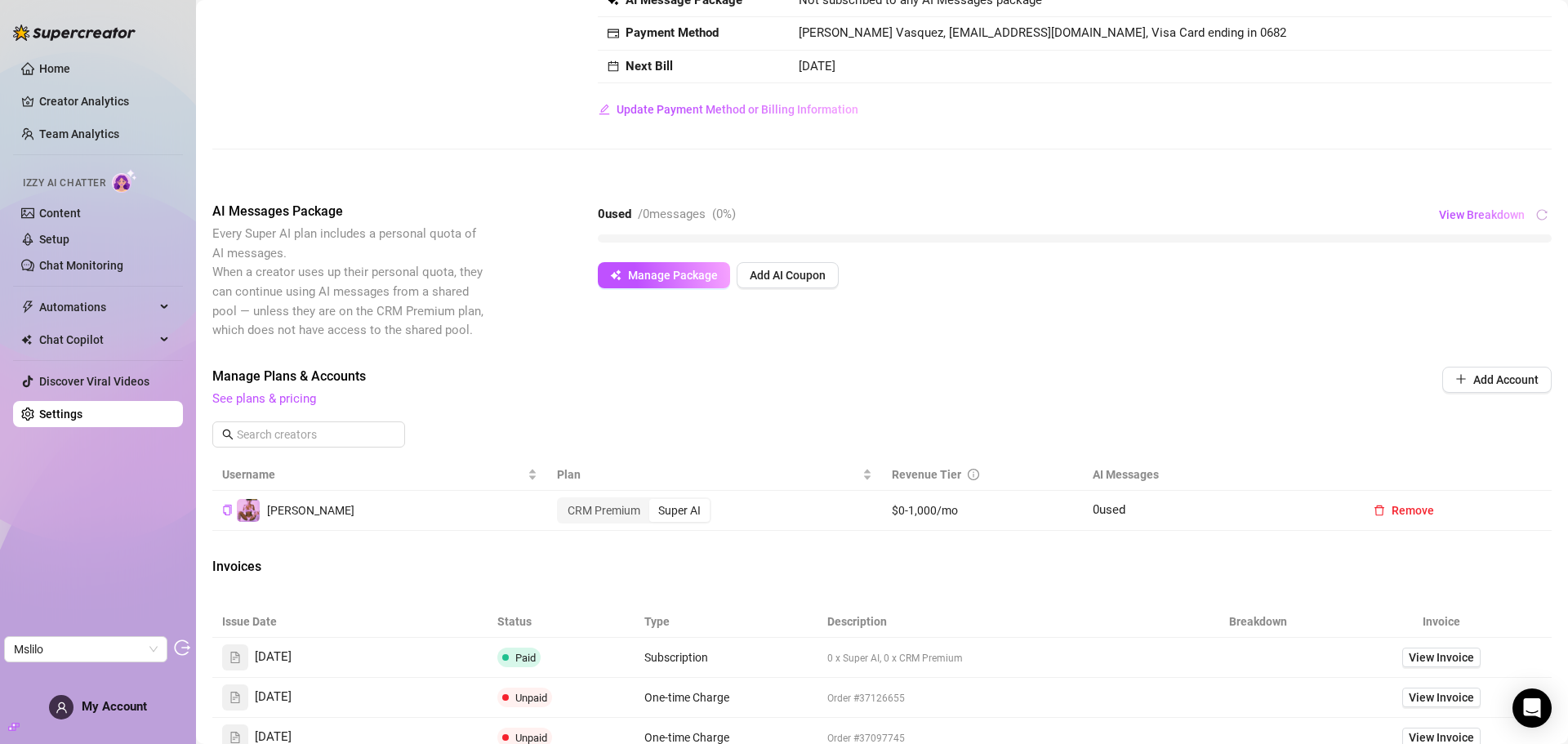
scroll to position [82, 0]
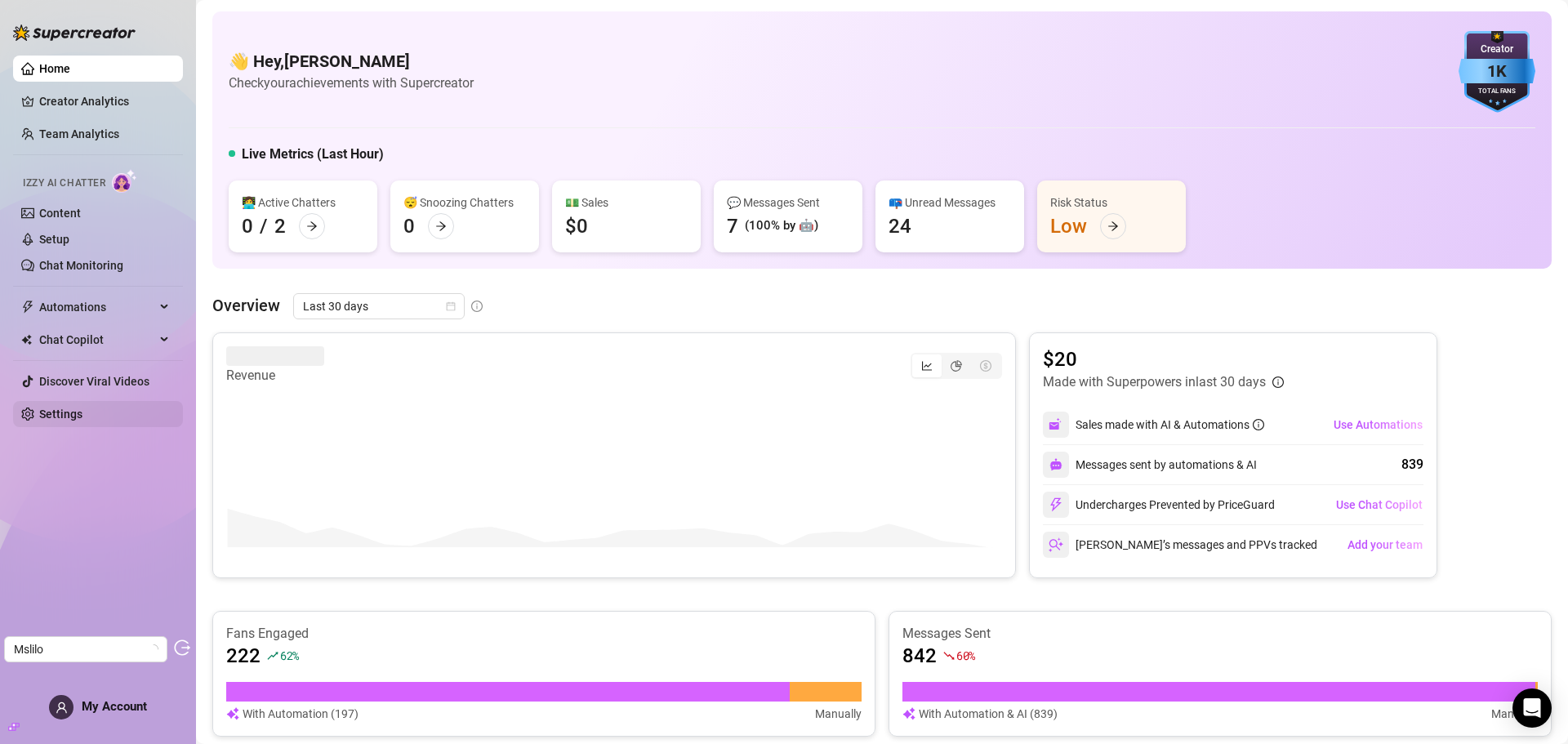
click at [82, 413] on link "Settings" at bounding box center [61, 414] width 43 height 13
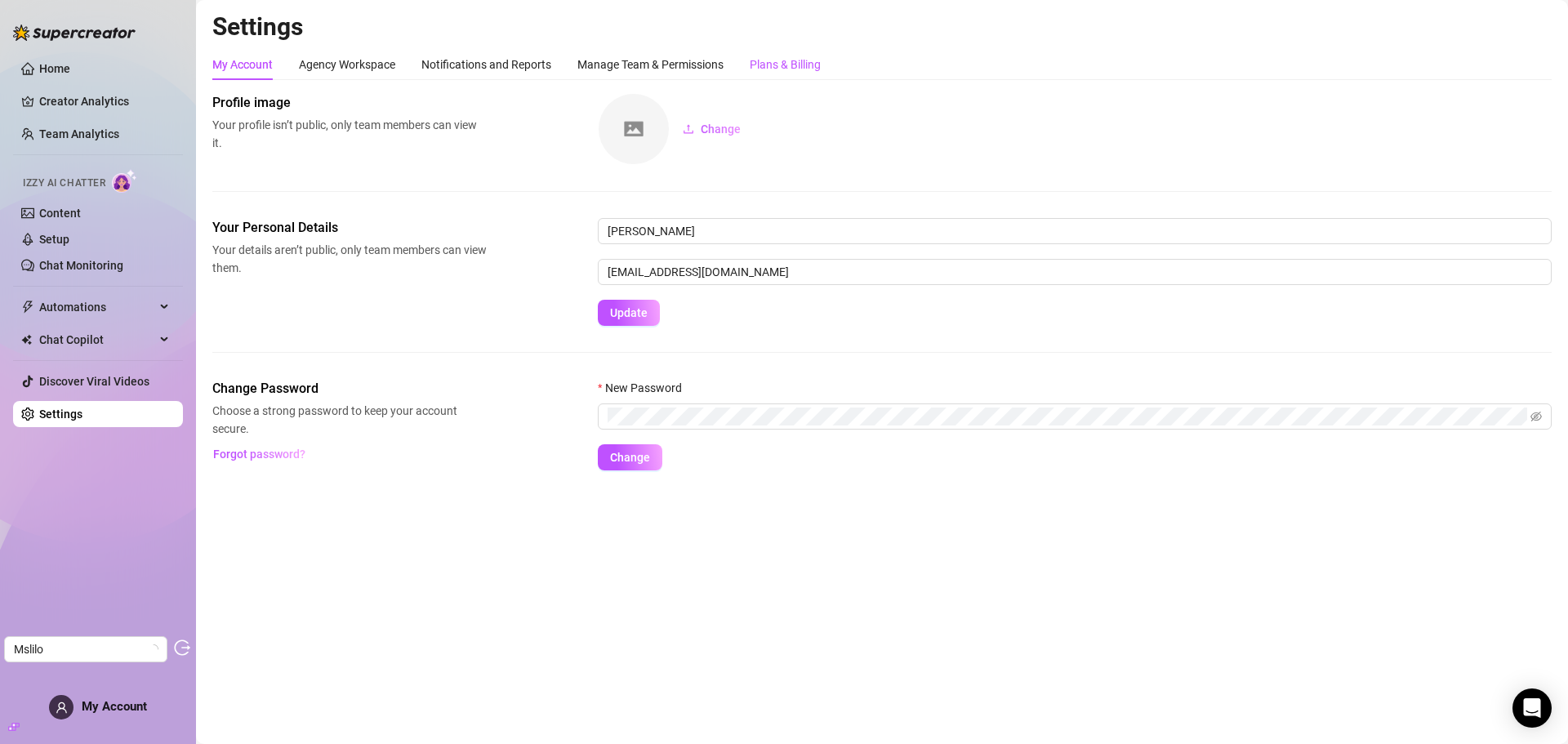
click at [759, 62] on div "Plans & Billing" at bounding box center [784, 65] width 71 height 18
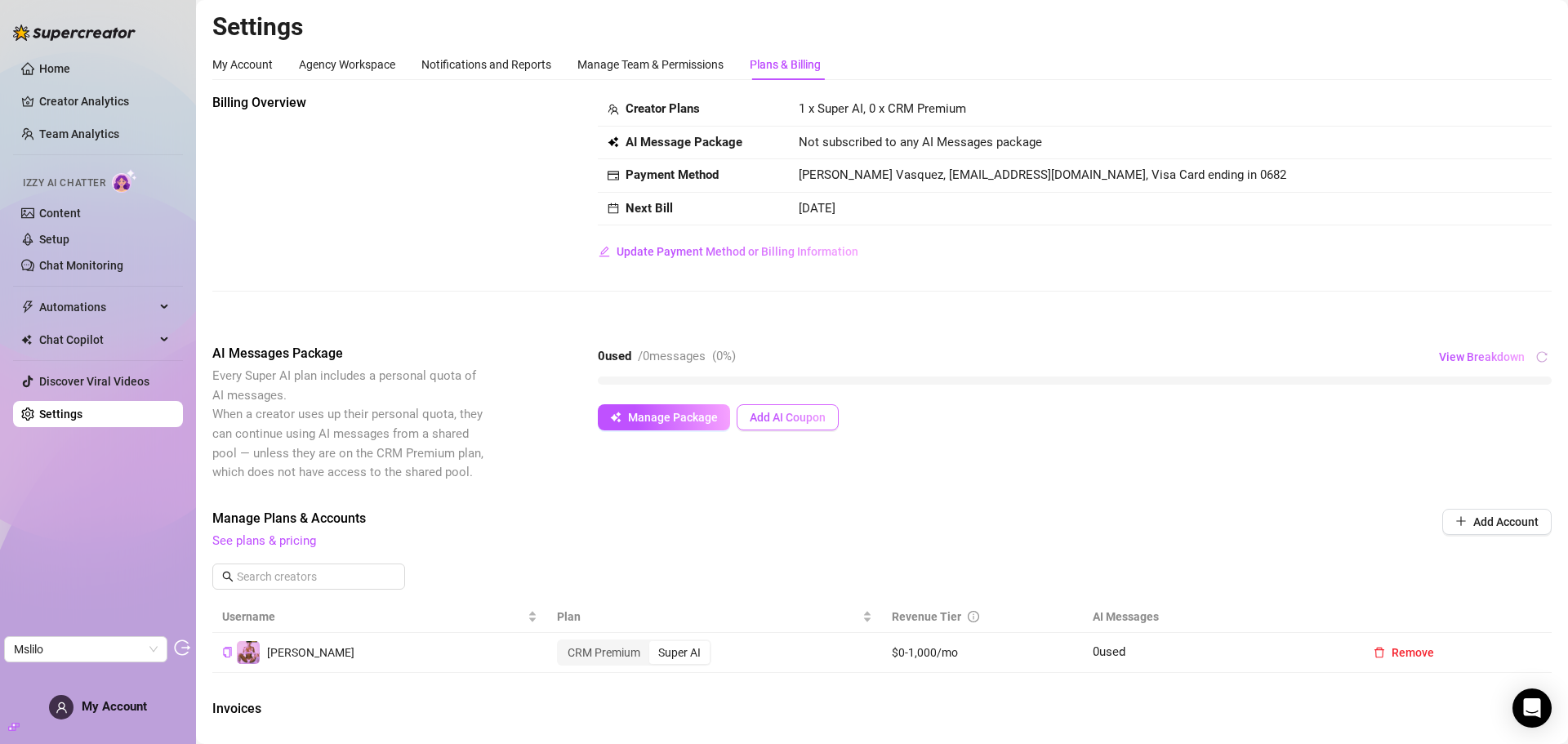
click at [812, 422] on span "Add AI Coupon" at bounding box center [787, 418] width 76 height 13
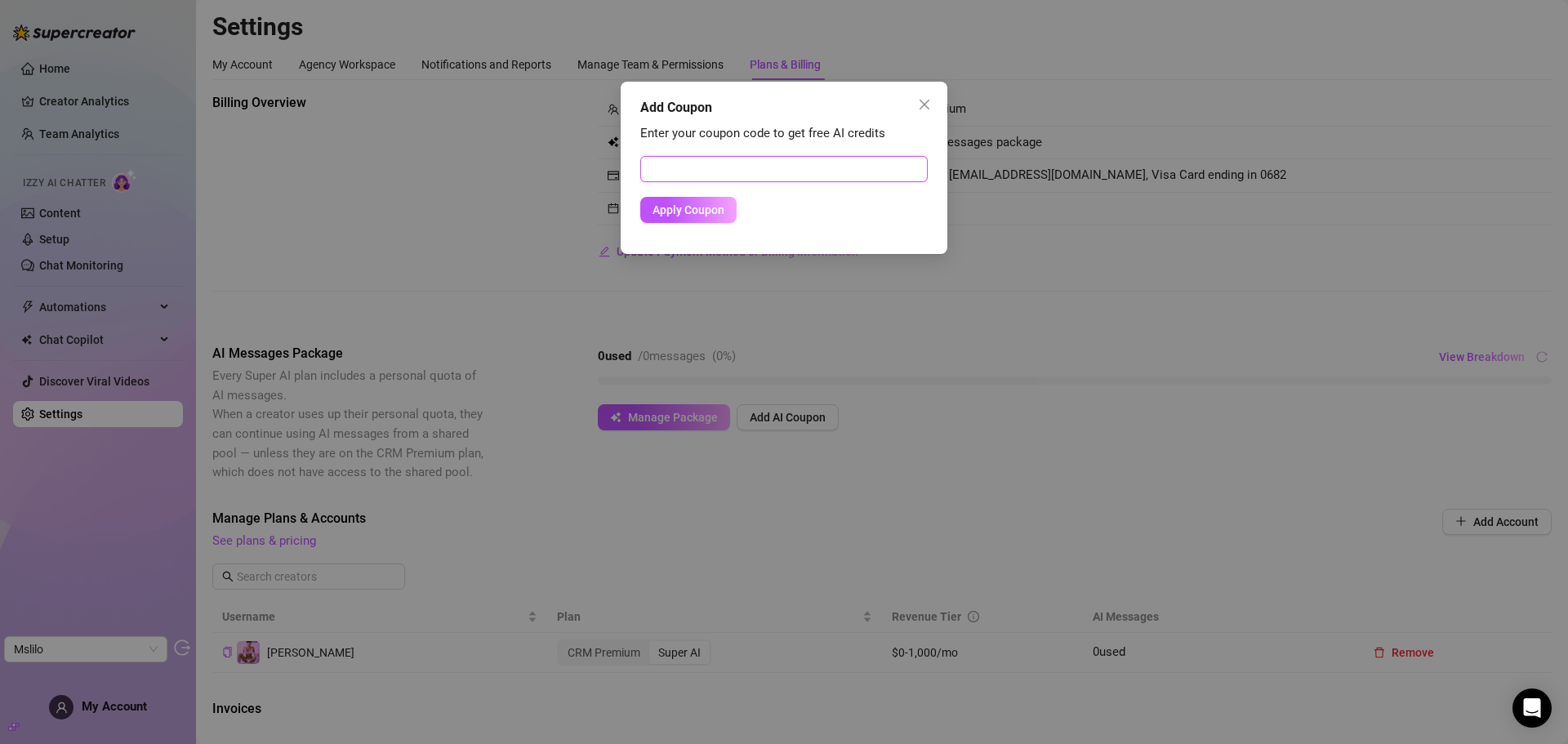
click at [766, 180] on input "text" at bounding box center [784, 169] width 288 height 26
paste input "6B903D9600RS0JCUO9EC"
type input "6B903D9600RS0JCUO9EC"
click at [692, 214] on span "Apply Coupon" at bounding box center [688, 210] width 72 height 13
click at [918, 109] on icon "close" at bounding box center [925, 105] width 13 height 13
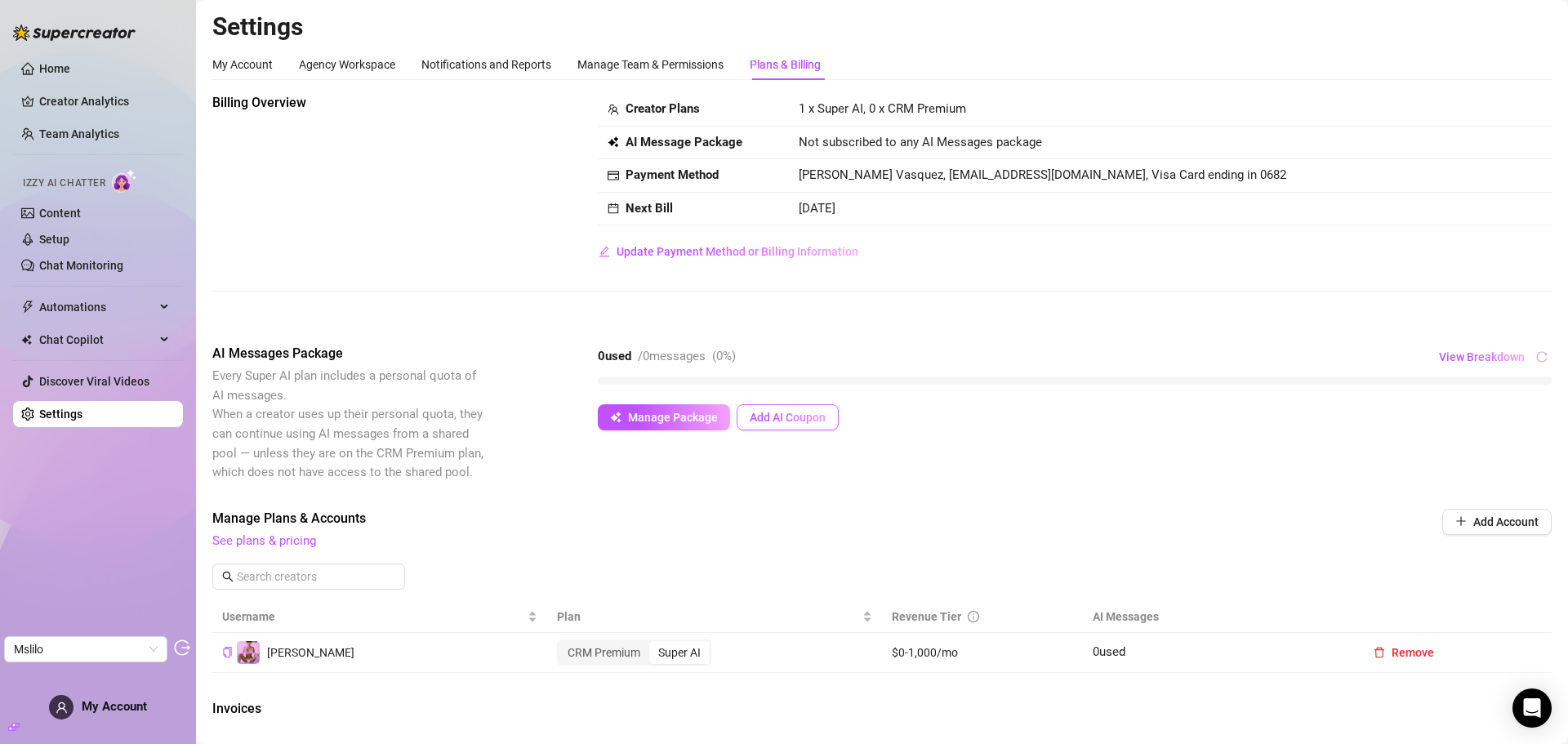
click at [807, 423] on span "Add AI Coupon" at bounding box center [787, 418] width 76 height 13
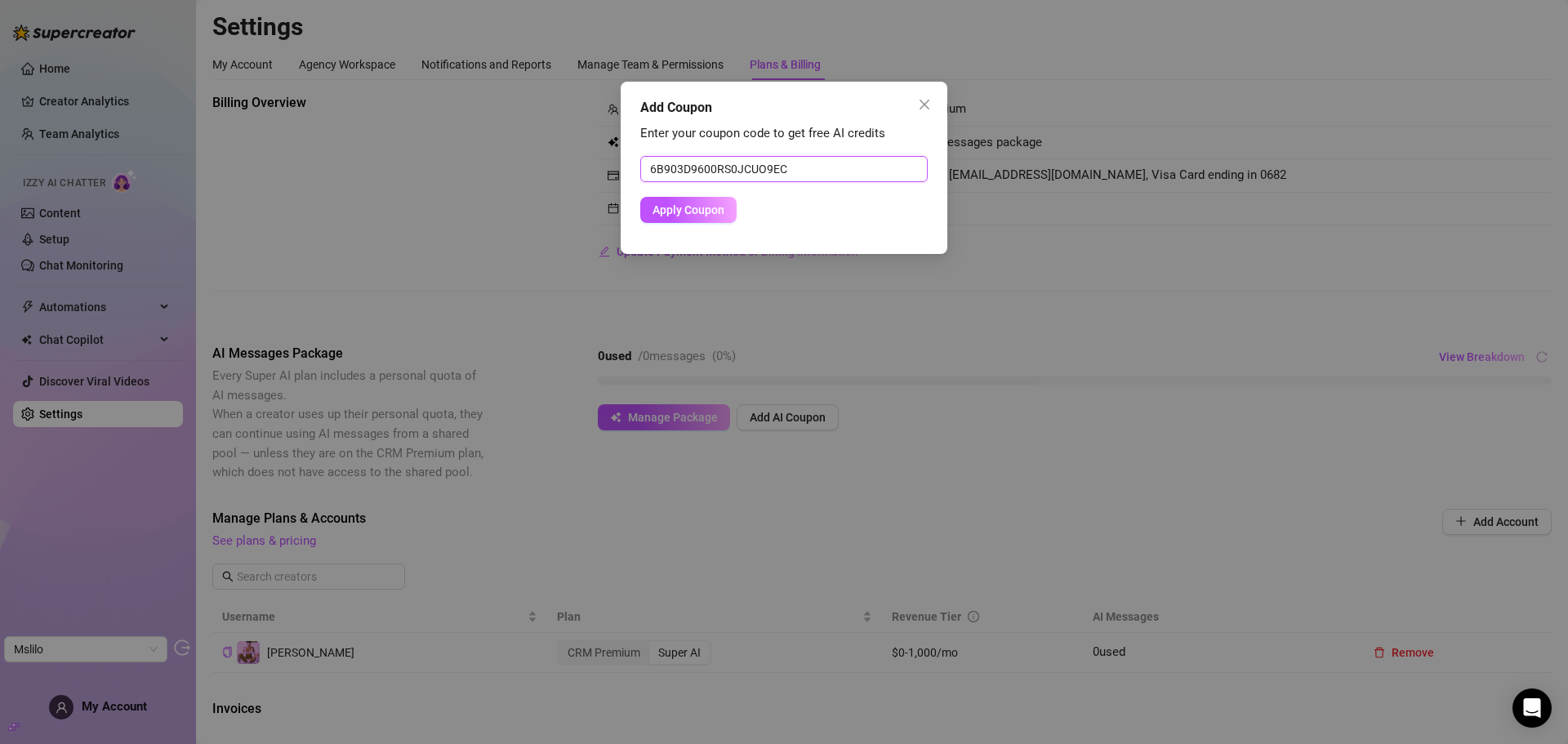
drag, startPoint x: 779, startPoint y: 164, endPoint x: 629, endPoint y: 166, distance: 150.0
click at [629, 166] on div "Add Coupon Enter your coupon code to get free AI credits 6B903D9600RS0JCUO9EC A…" at bounding box center [784, 167] width 327 height 172
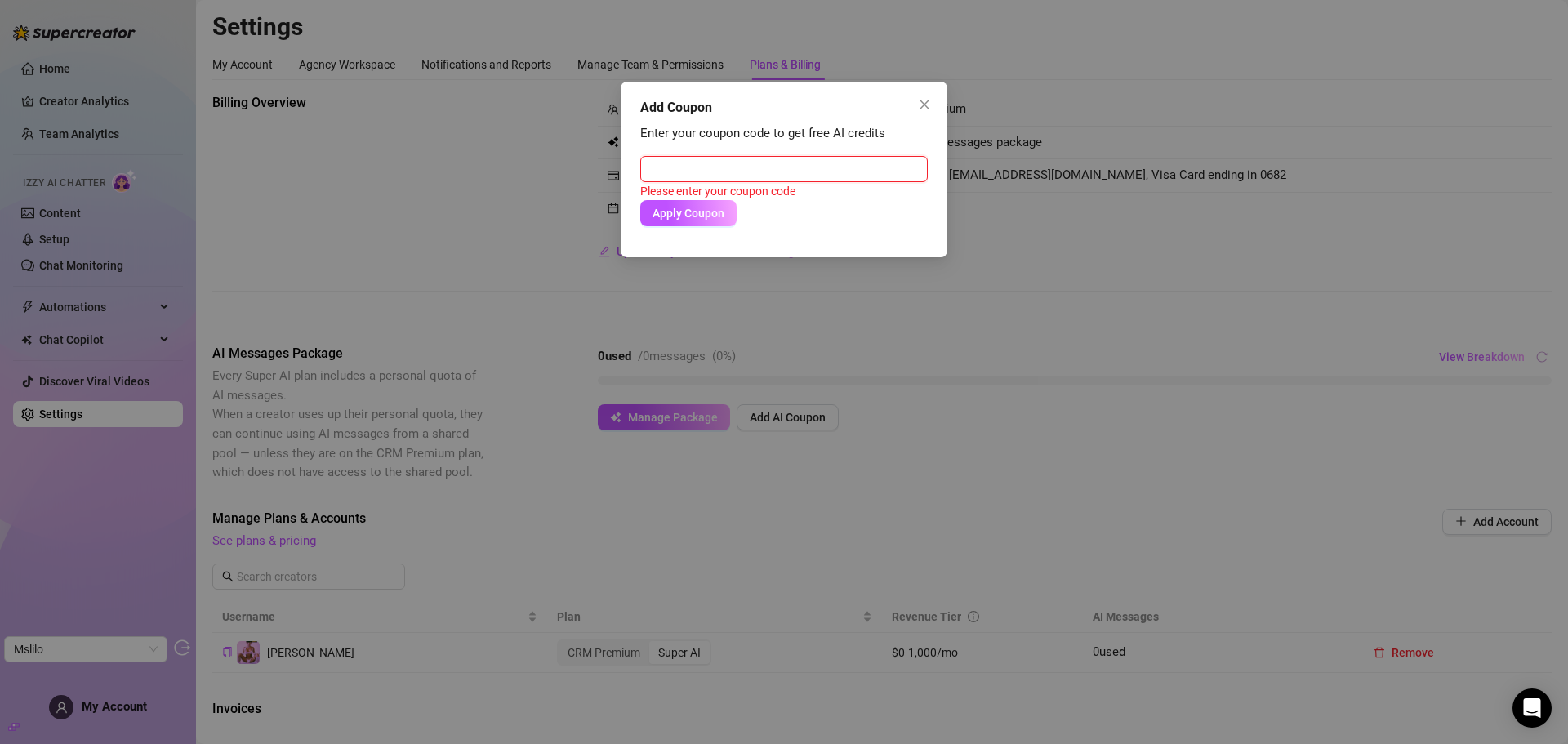
paste input "6B903D9600RS0JCUO9EC"
type input "6B903D9600RS0JCUO9EC"
click at [678, 208] on span "Apply Coupon" at bounding box center [688, 210] width 72 height 13
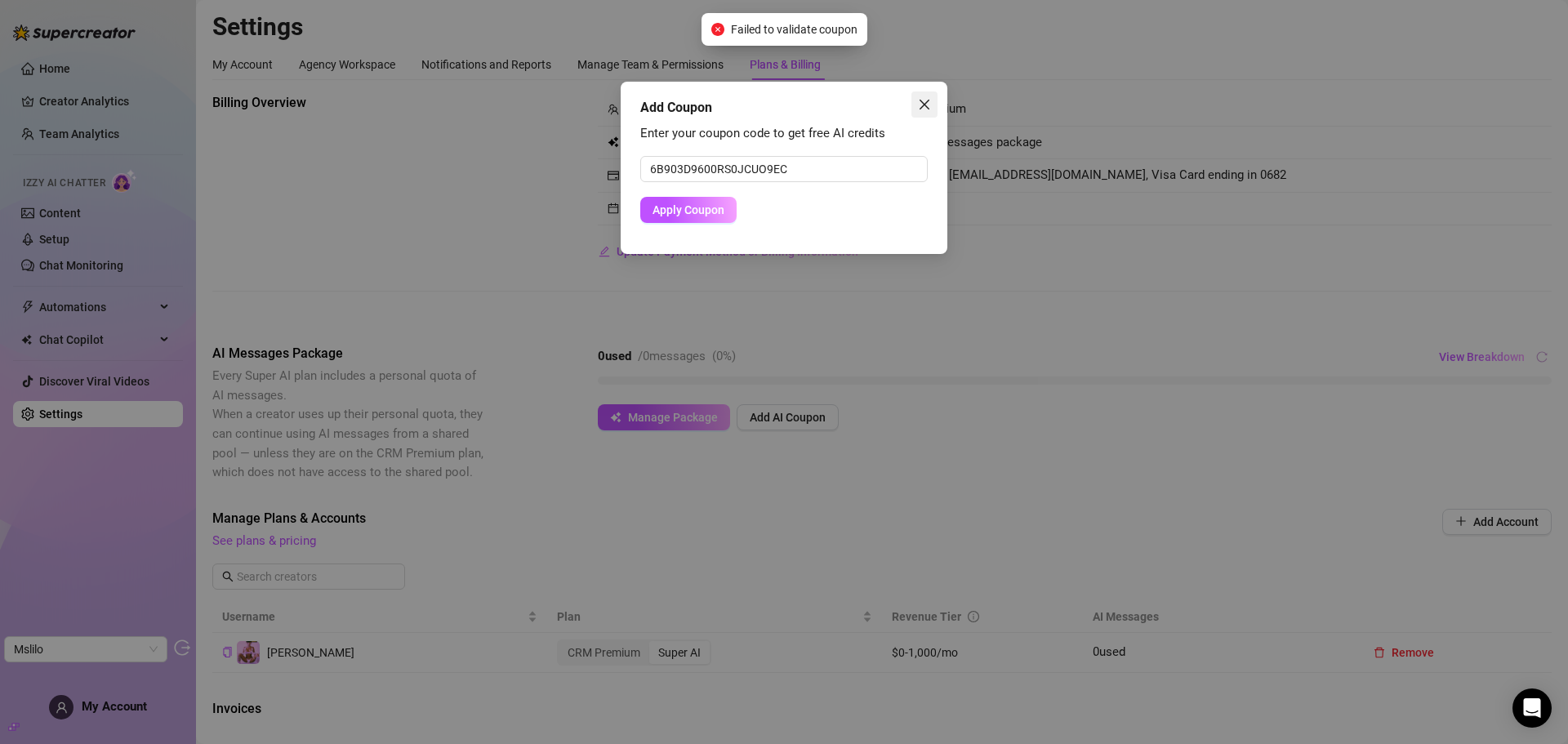
click at [932, 100] on span "Close" at bounding box center [924, 105] width 26 height 13
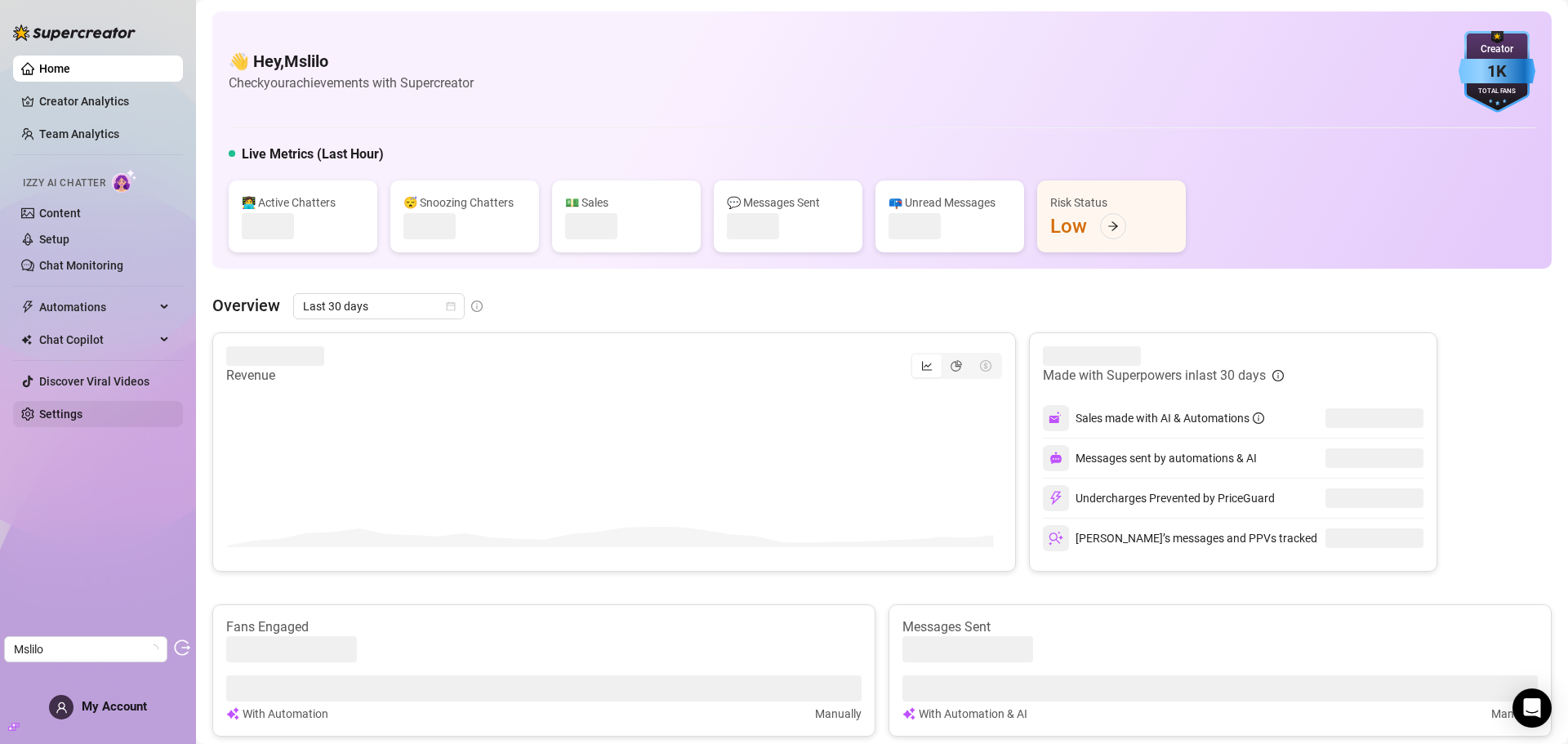
click at [80, 417] on link "Settings" at bounding box center [61, 414] width 43 height 13
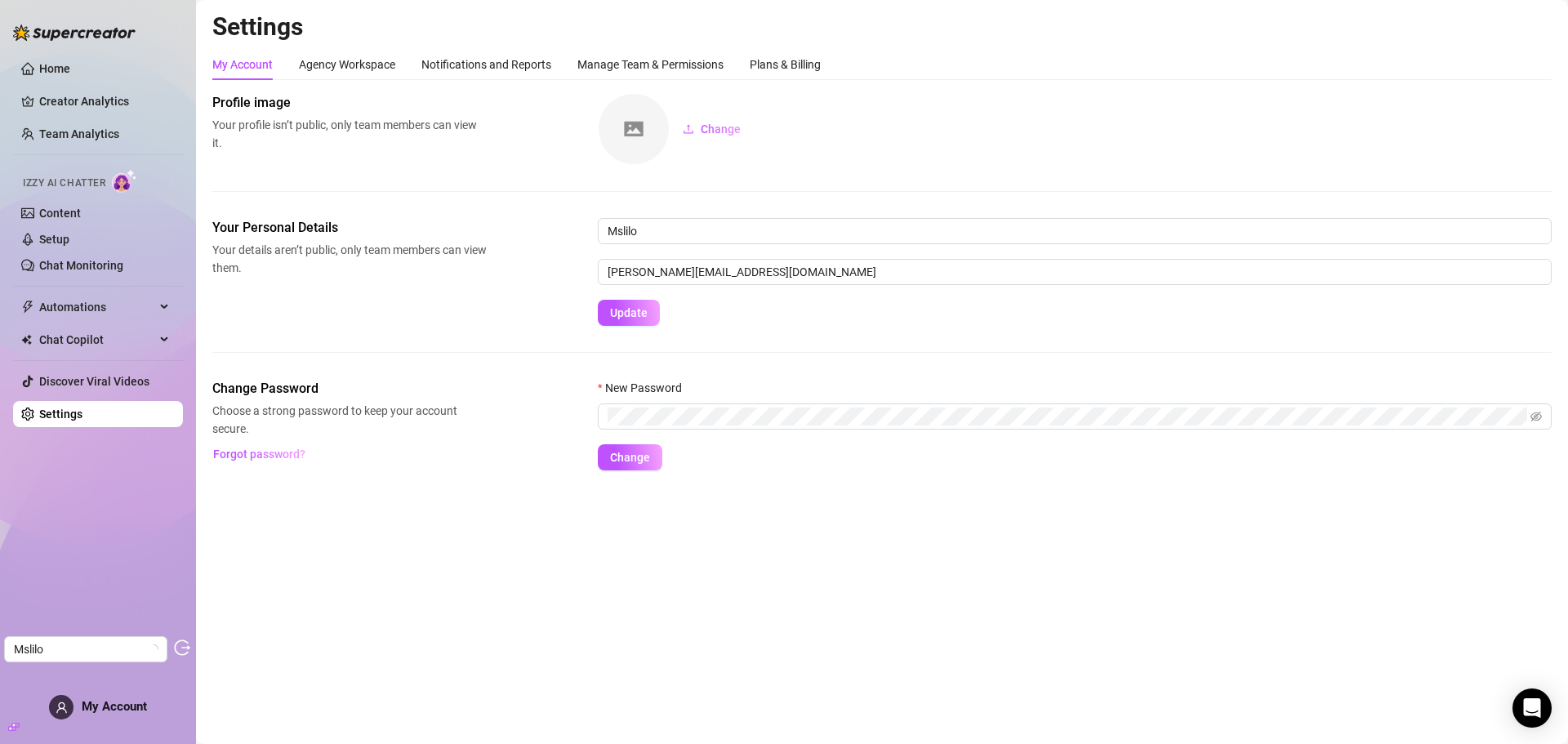
click at [826, 70] on div "My Account Agency Workspace Notifications and Reports Manage Team & Permissions…" at bounding box center [882, 64] width 1339 height 31
click at [802, 65] on div "Plans & Billing" at bounding box center [784, 65] width 71 height 18
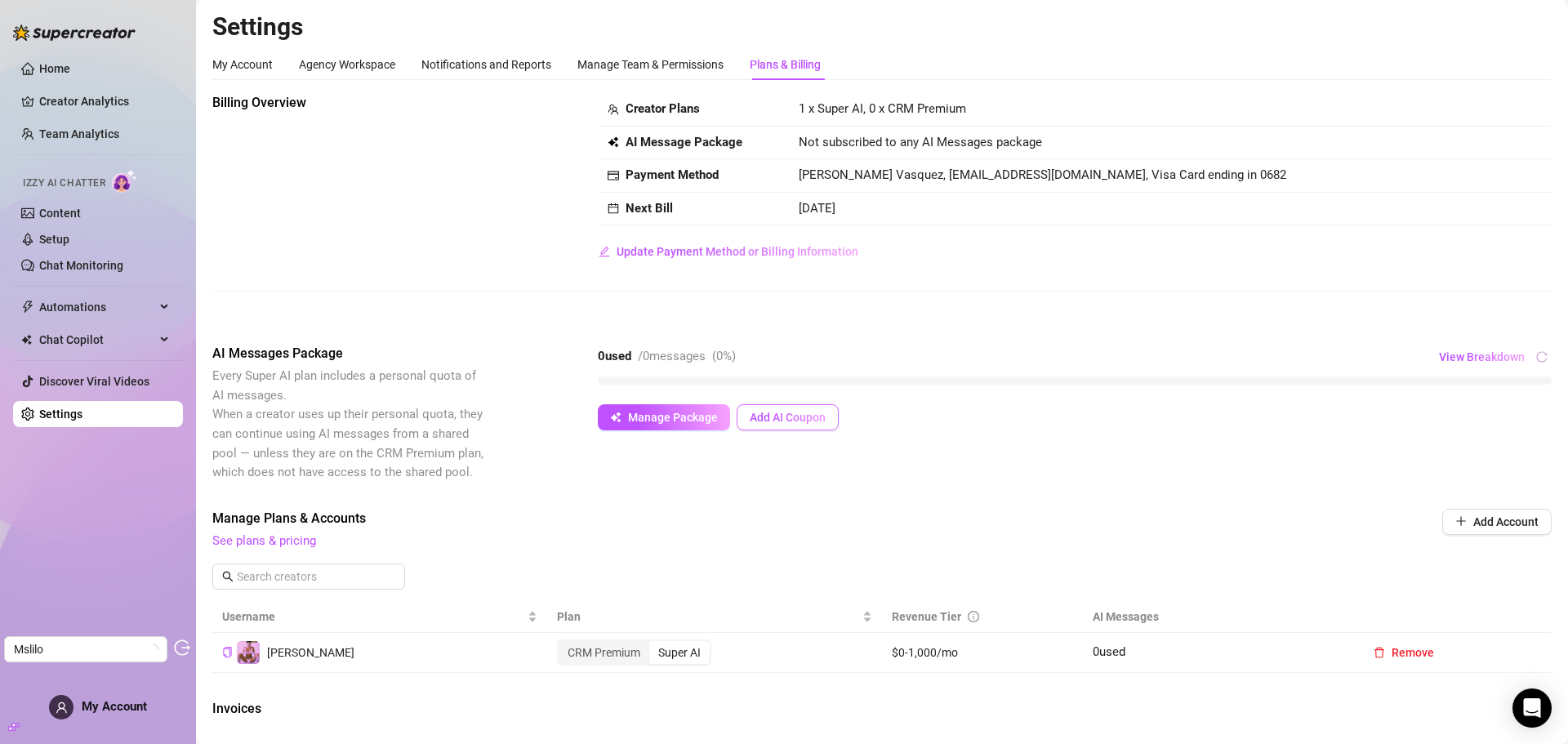
click at [807, 412] on span "Add AI Coupon" at bounding box center [787, 418] width 76 height 13
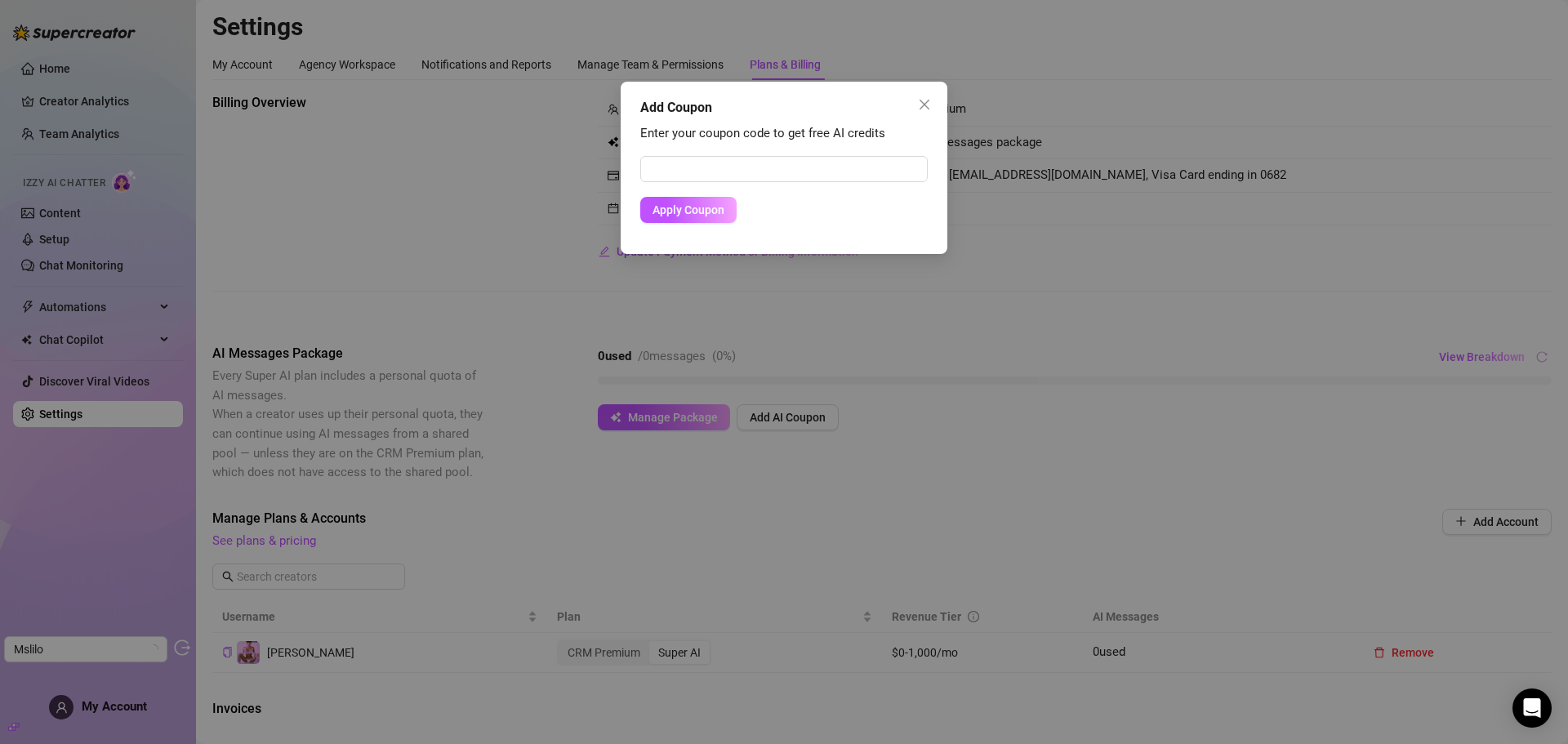
click at [736, 155] on div "Enter your coupon code to get free AI credits Apply Coupon" at bounding box center [784, 181] width 288 height 113
click at [706, 167] on input "text" at bounding box center [784, 169] width 288 height 26
paste input "6B903D9600RS0JCUO9EC"
type input "6B903D9600RS0JCUO9EC"
click at [699, 208] on span "Apply Coupon" at bounding box center [688, 210] width 72 height 13
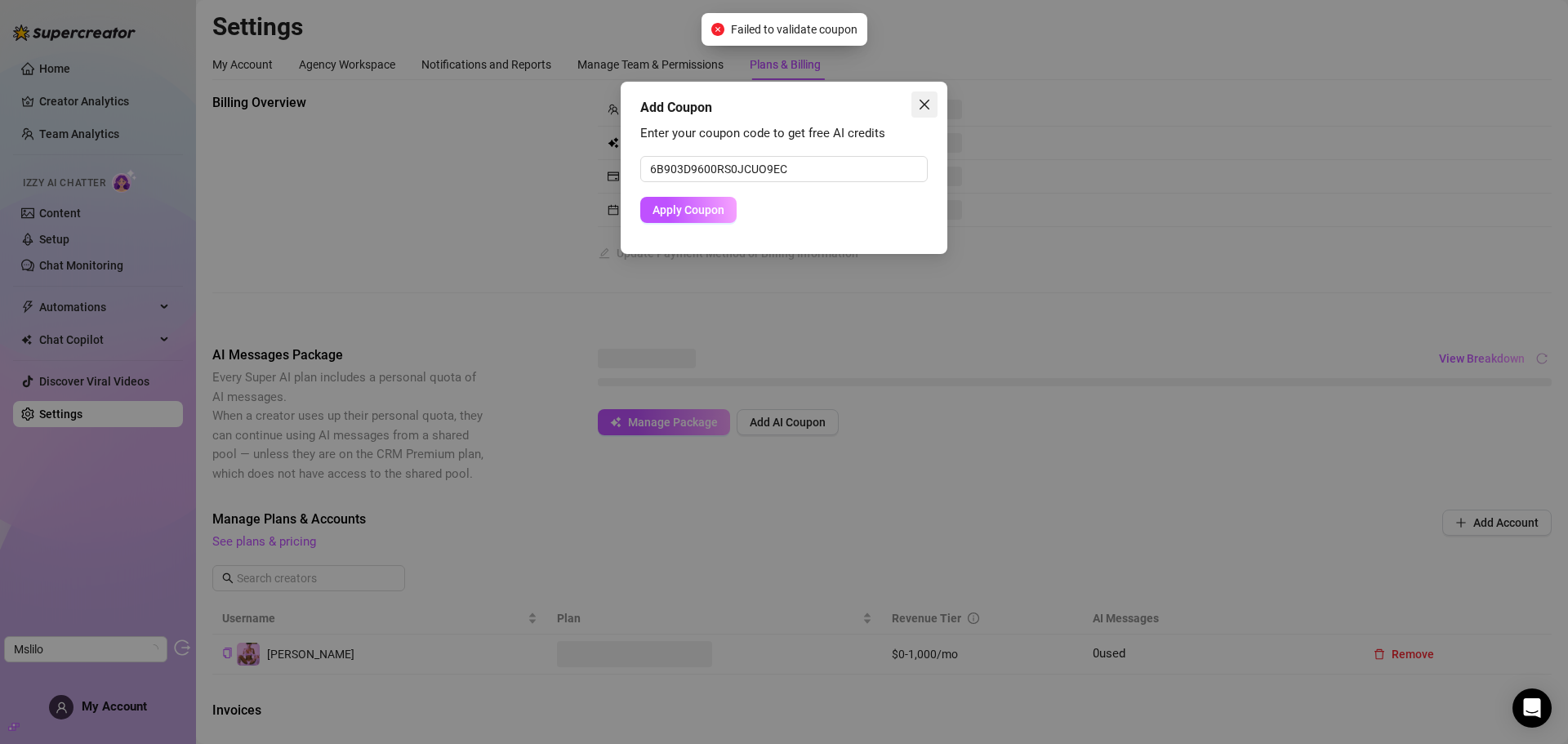
click at [932, 98] on span "Close" at bounding box center [924, 105] width 26 height 13
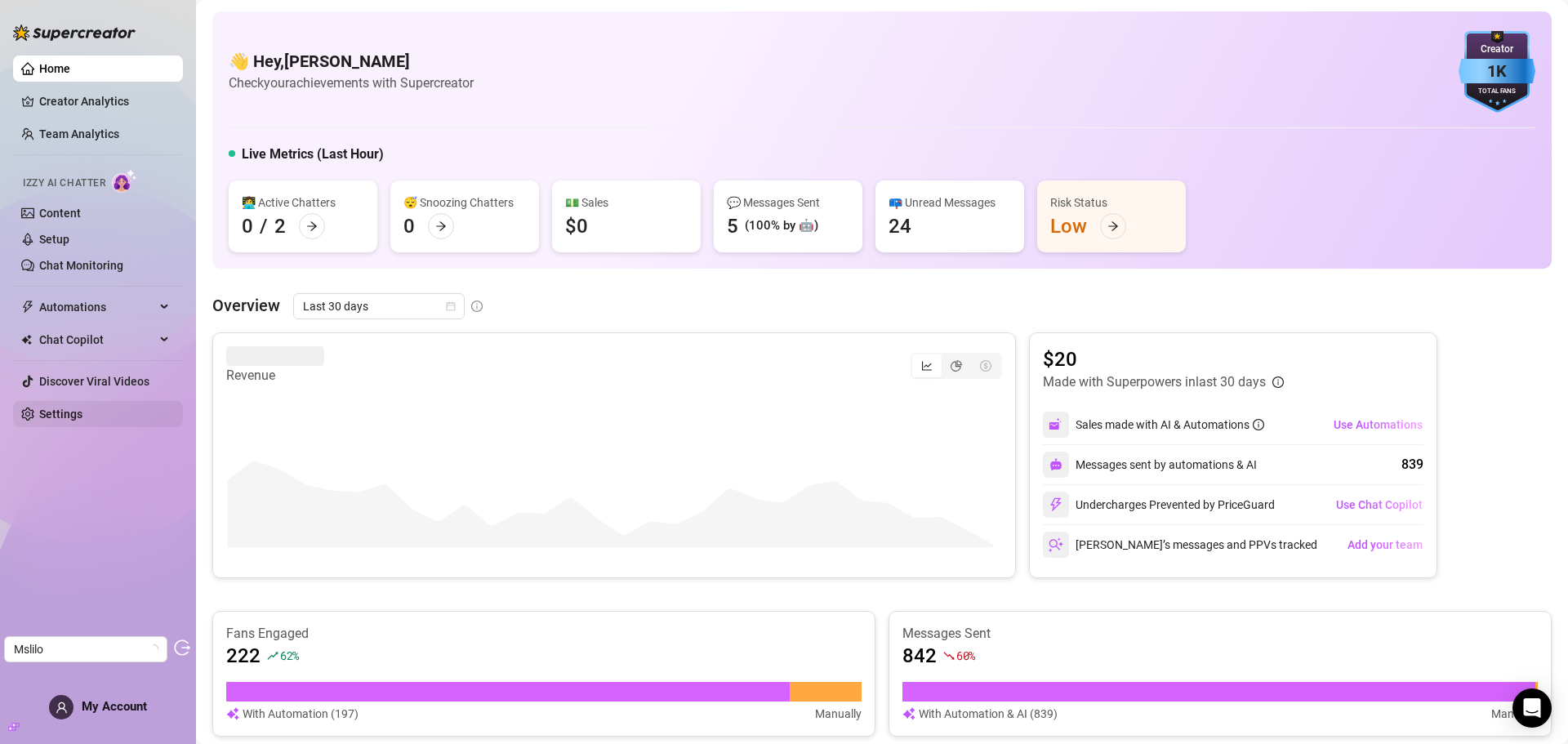
click at [71, 408] on link "Settings" at bounding box center [61, 414] width 43 height 13
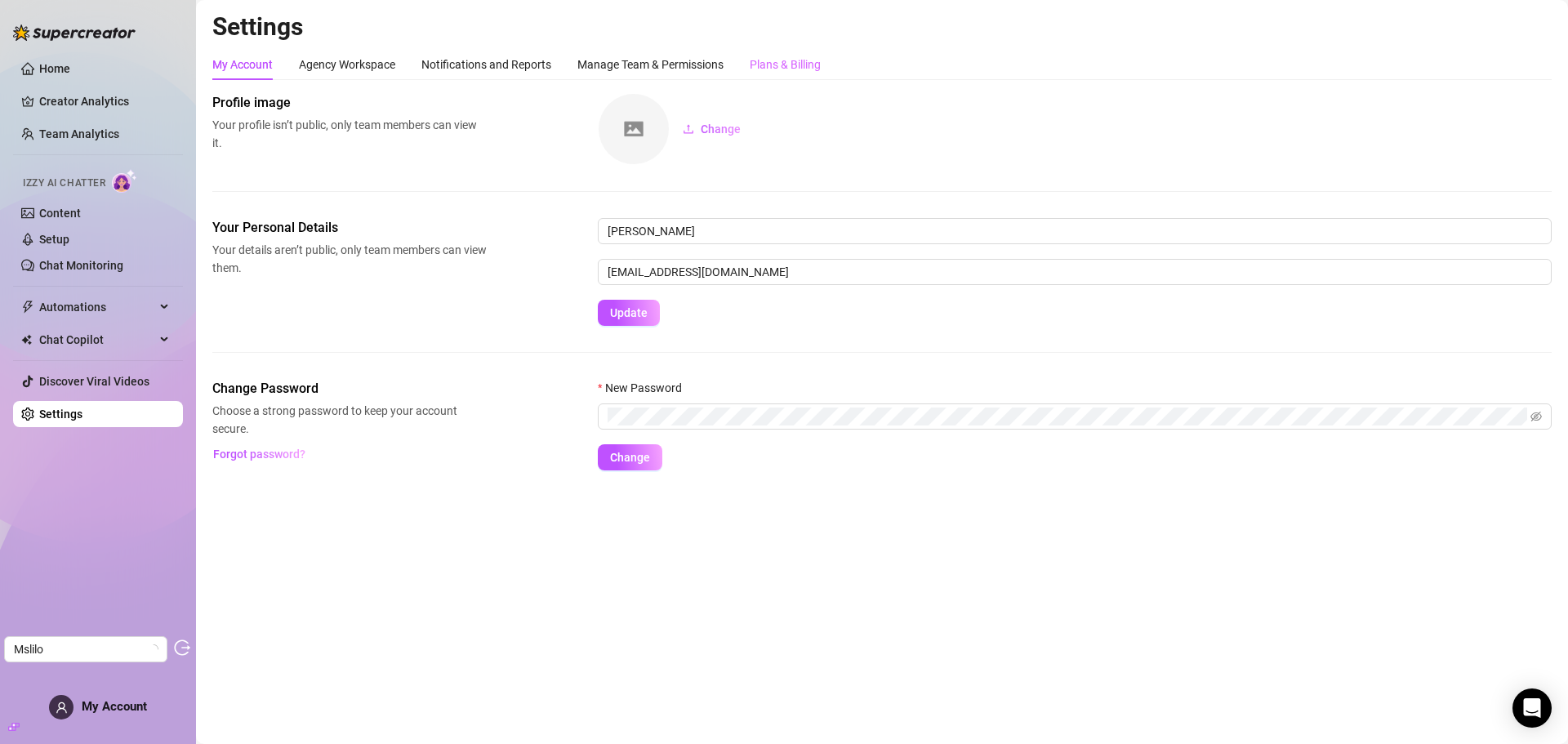
click at [779, 76] on div "Plans & Billing" at bounding box center [784, 64] width 71 height 31
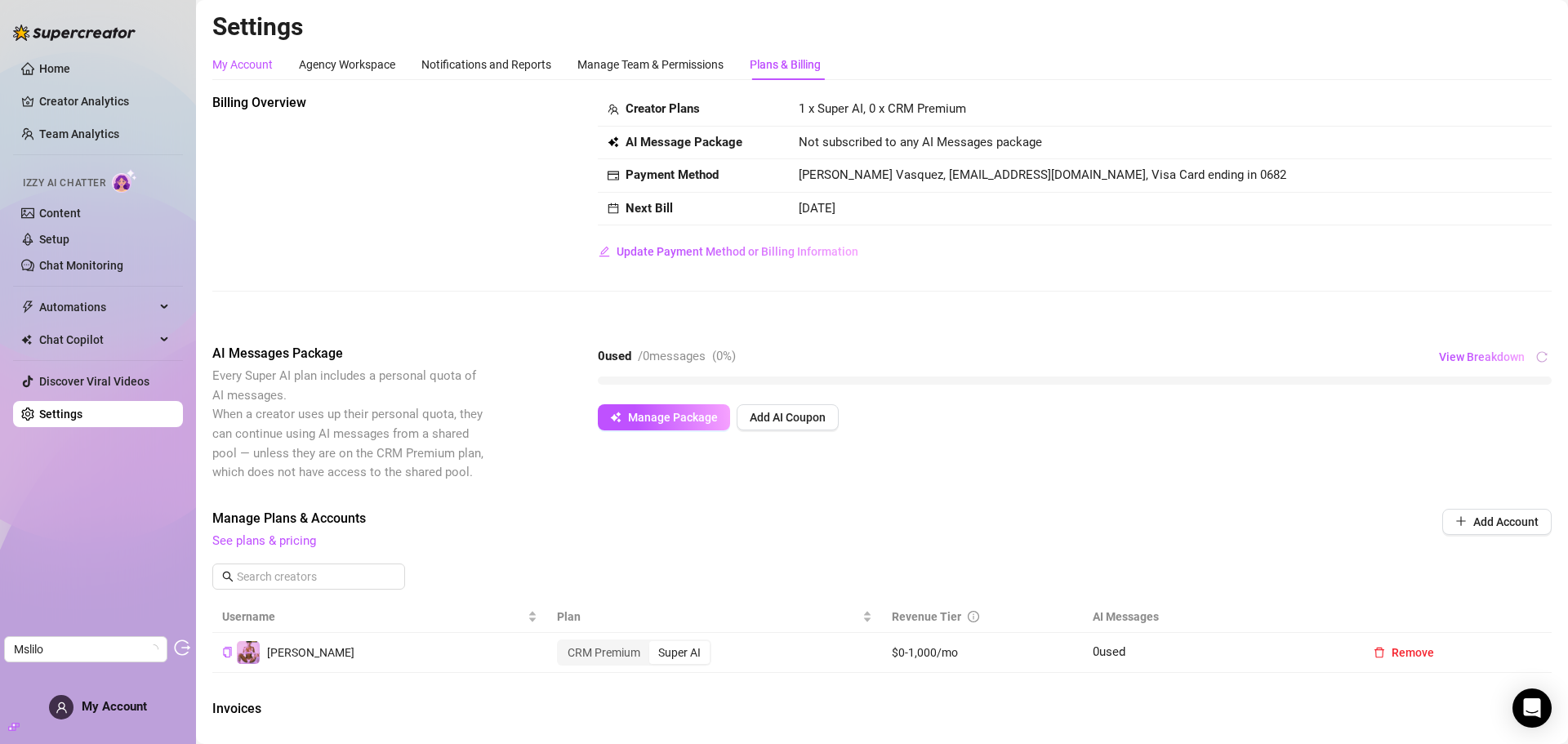
click at [246, 64] on div "My Account" at bounding box center [242, 65] width 61 height 18
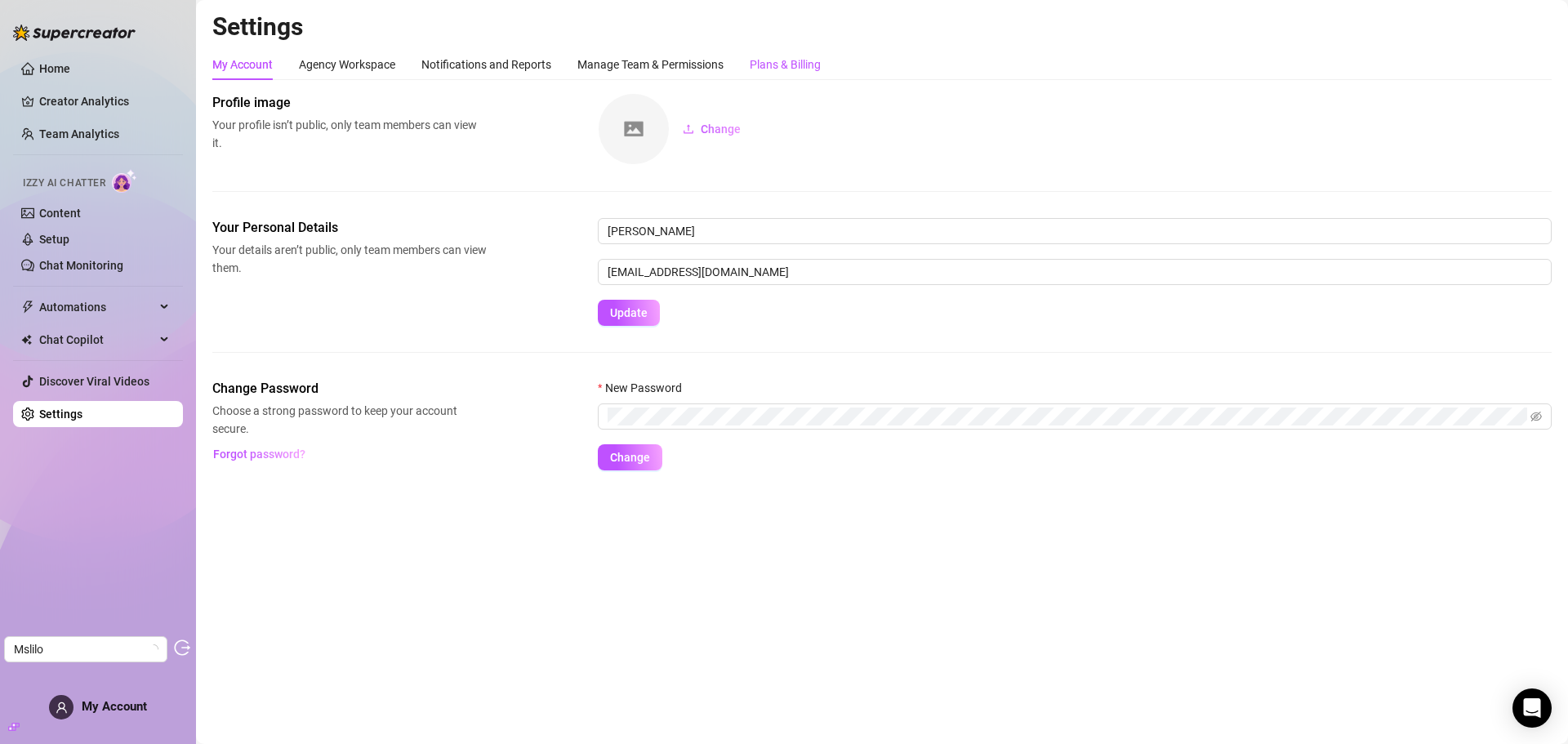
click at [786, 69] on div "Plans & Billing" at bounding box center [784, 65] width 71 height 18
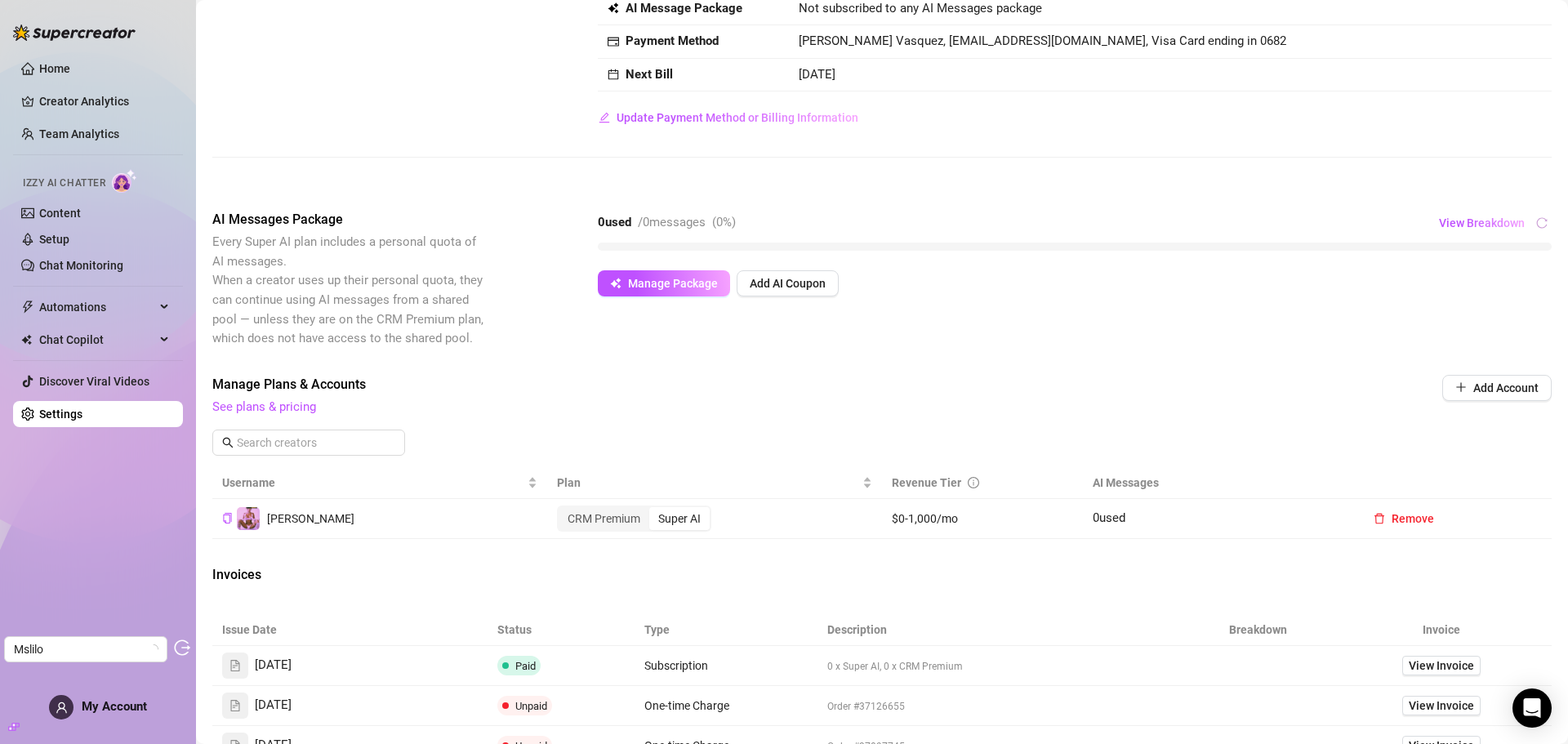
scroll to position [163, 0]
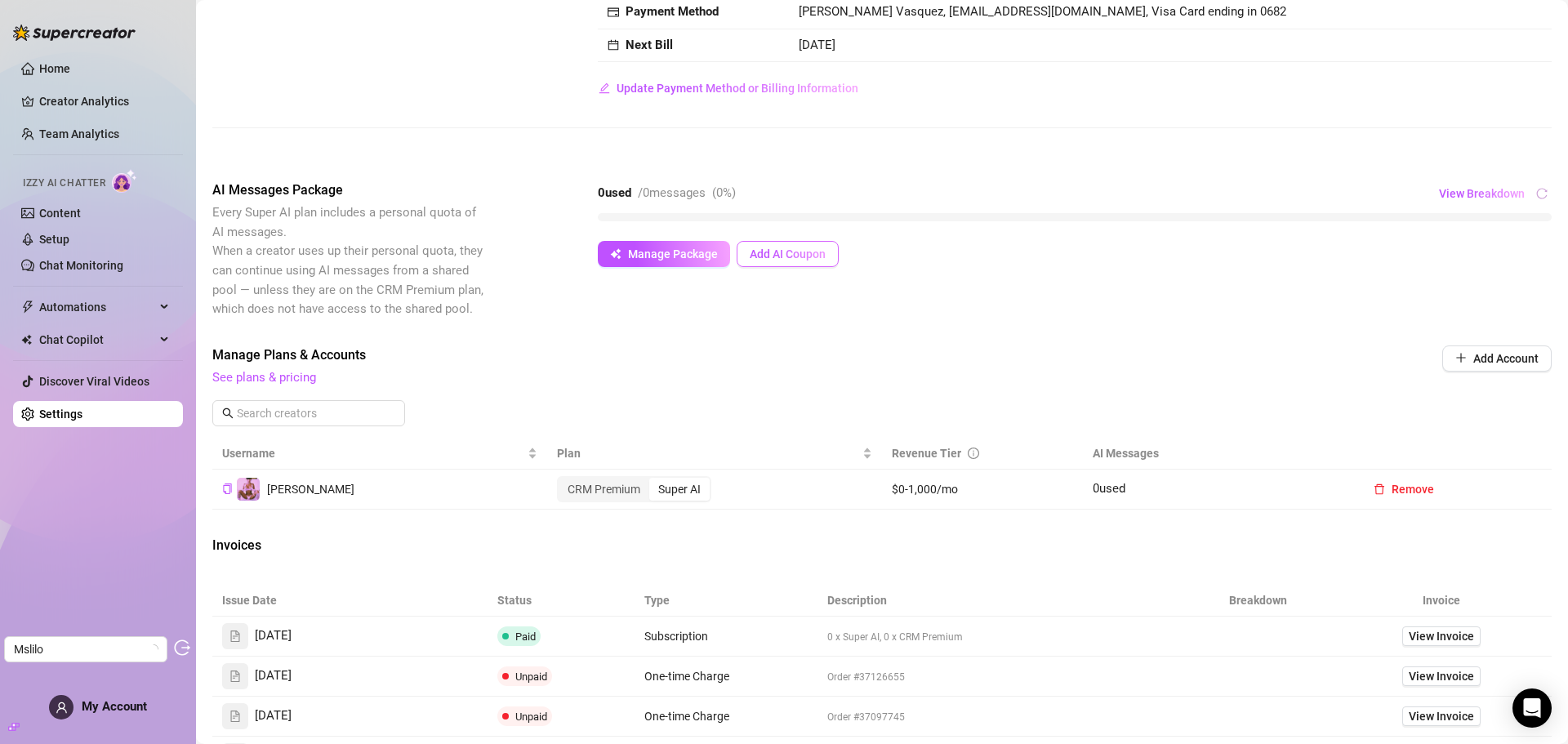
click at [805, 247] on span "Add AI Coupon" at bounding box center [787, 254] width 76 height 13
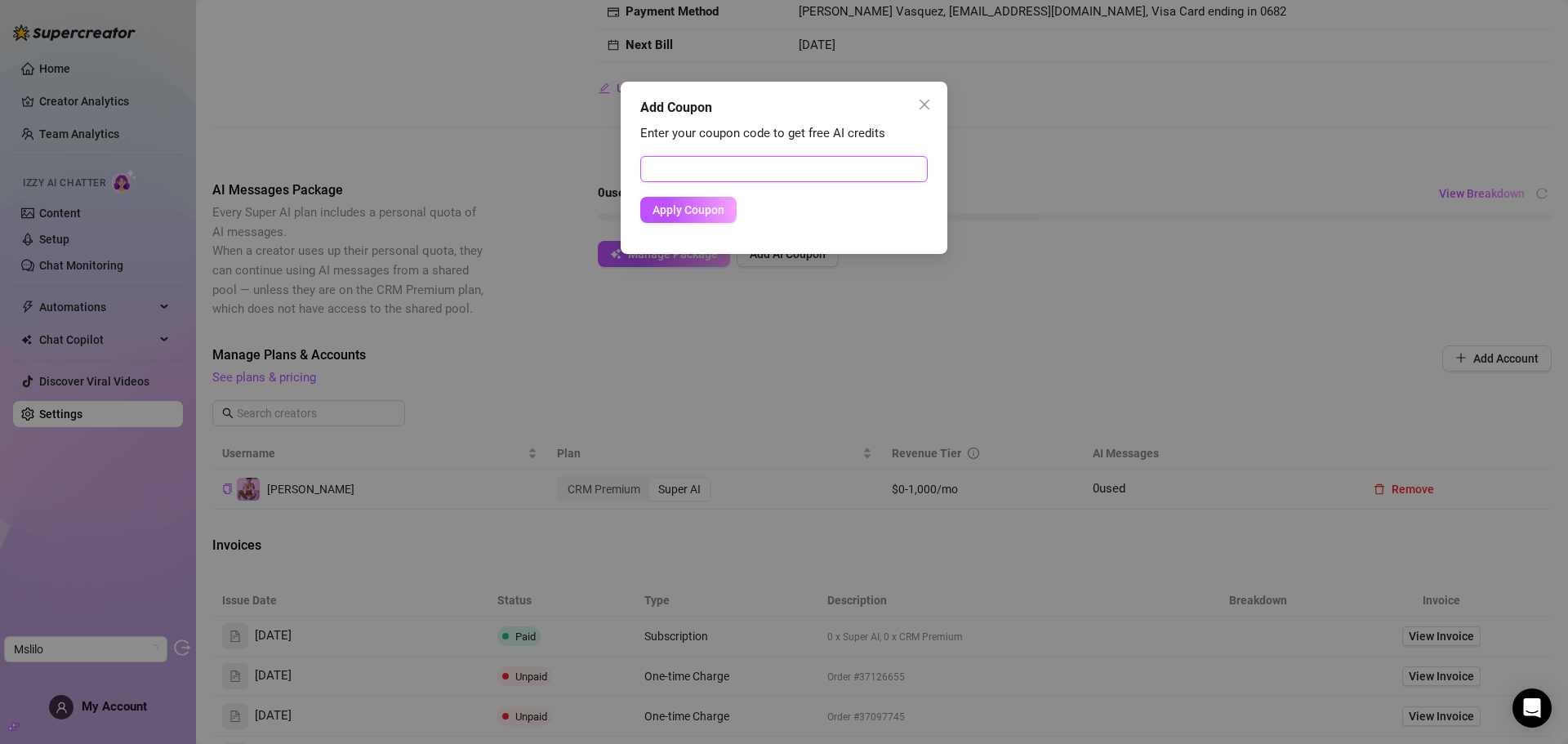
click at [814, 176] on input "text" at bounding box center [784, 169] width 288 height 26
paste input "6B903D9600RS0JCUO9EC"
type input "6B903D9600RS0JCUO9EC"
click at [695, 216] on span "Apply Coupon" at bounding box center [688, 210] width 72 height 13
click at [926, 99] on icon "close" at bounding box center [925, 105] width 13 height 13
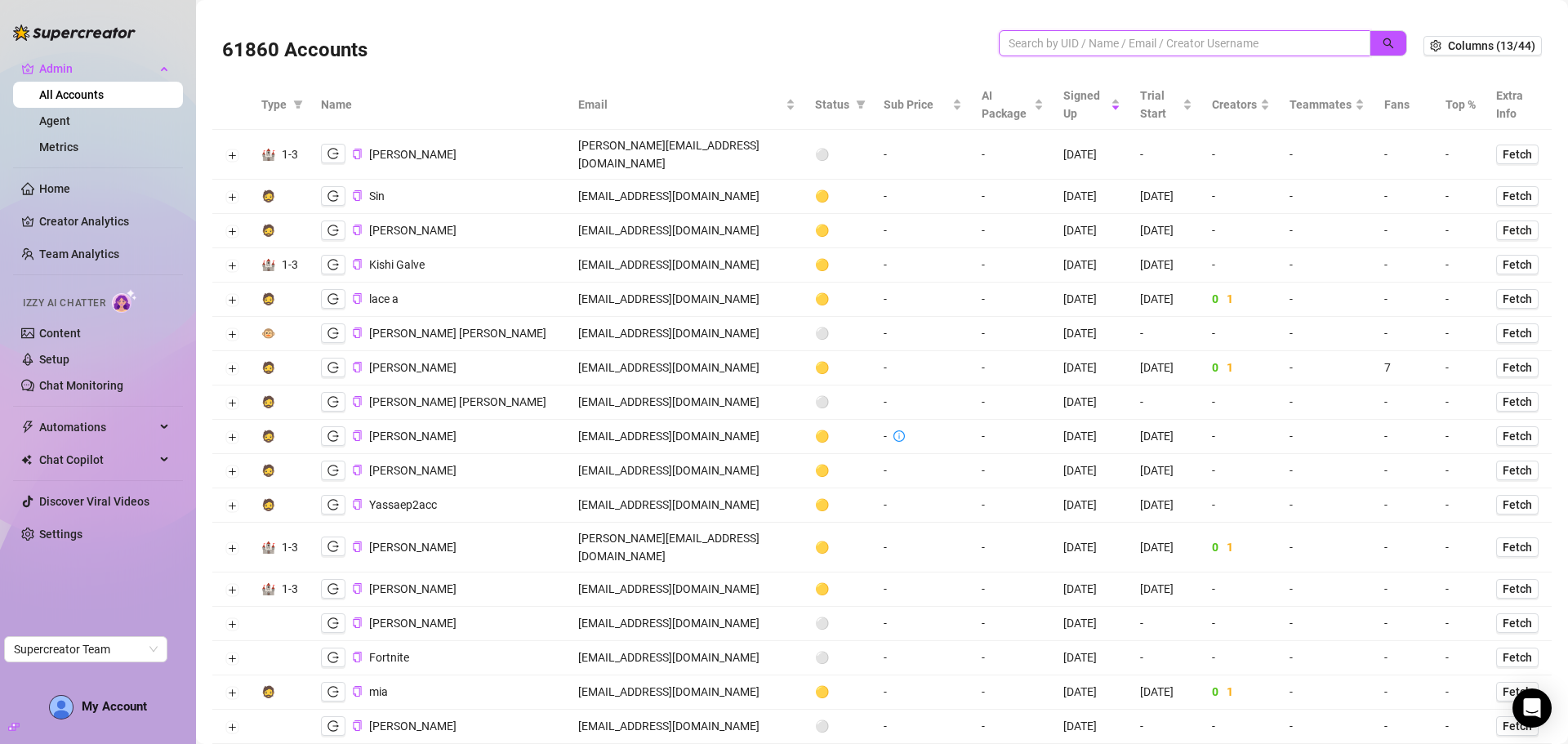
click at [1199, 35] on input "search" at bounding box center [1177, 43] width 339 height 18
paste input "cavawealth79@protonmail.com"
click at [1383, 40] on icon "search" at bounding box center [1388, 43] width 11 height 11
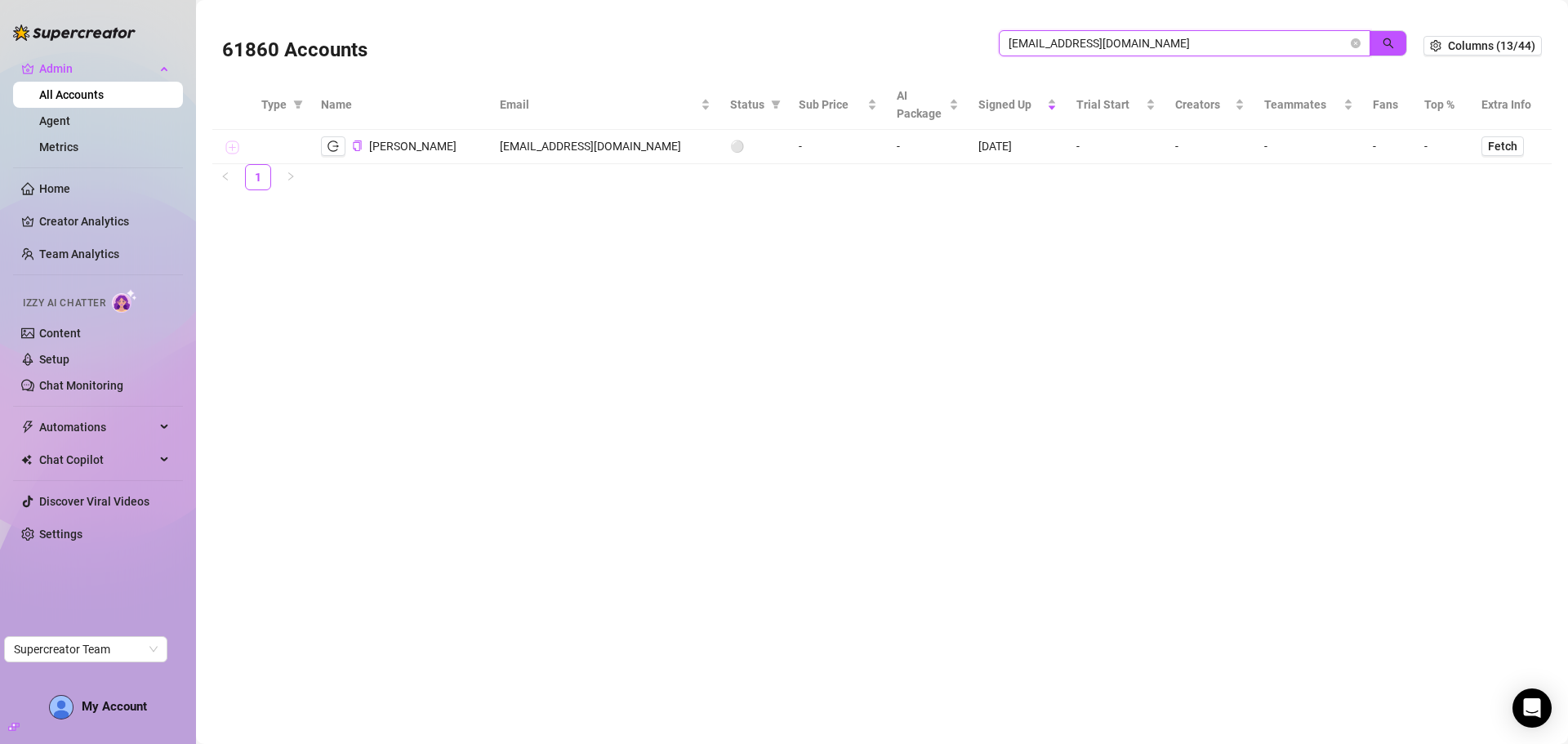
type input "cavawealth79@protonmail.com"
click at [227, 146] on button "Expand row" at bounding box center [232, 148] width 13 height 13
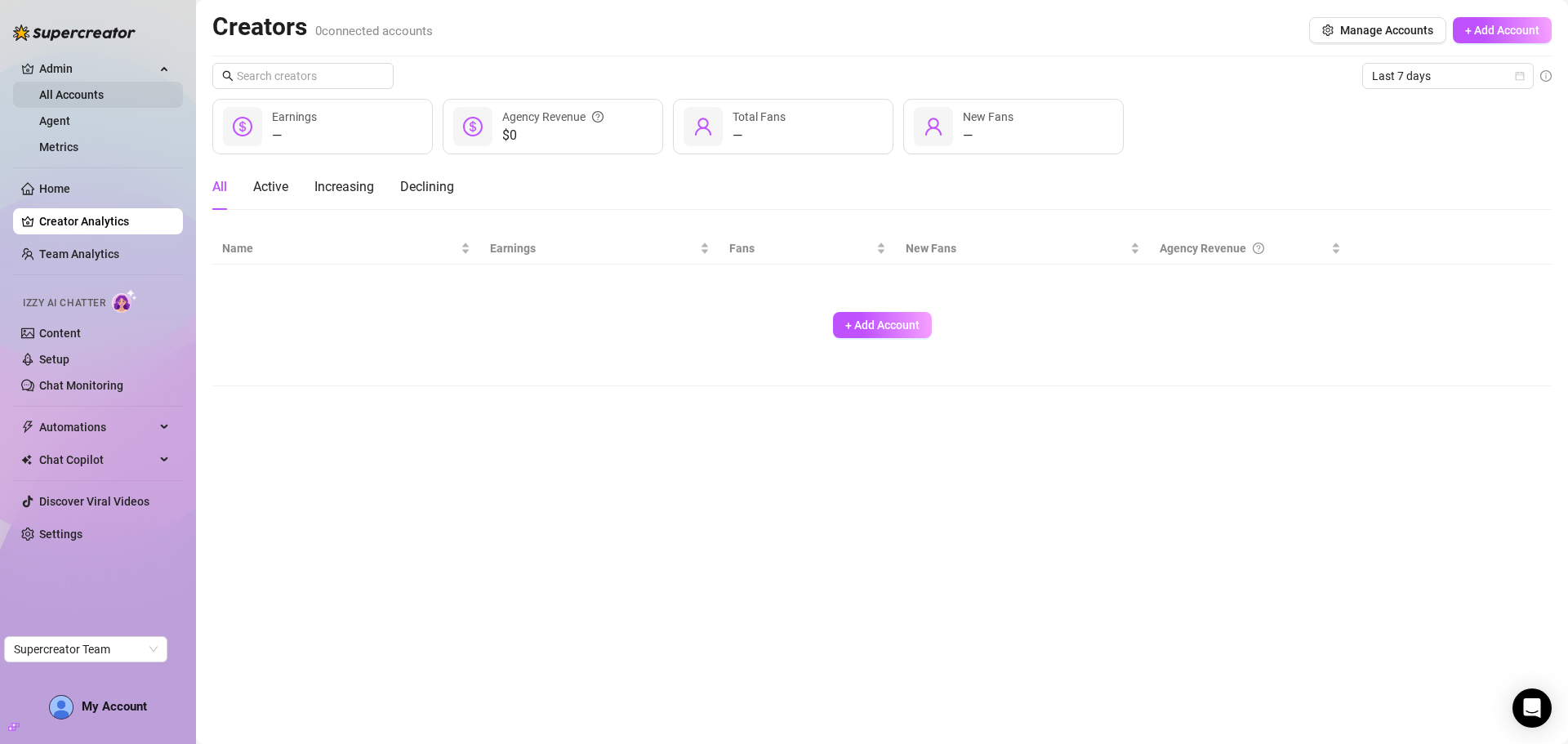
click at [88, 91] on link "All Accounts" at bounding box center [72, 95] width 65 height 13
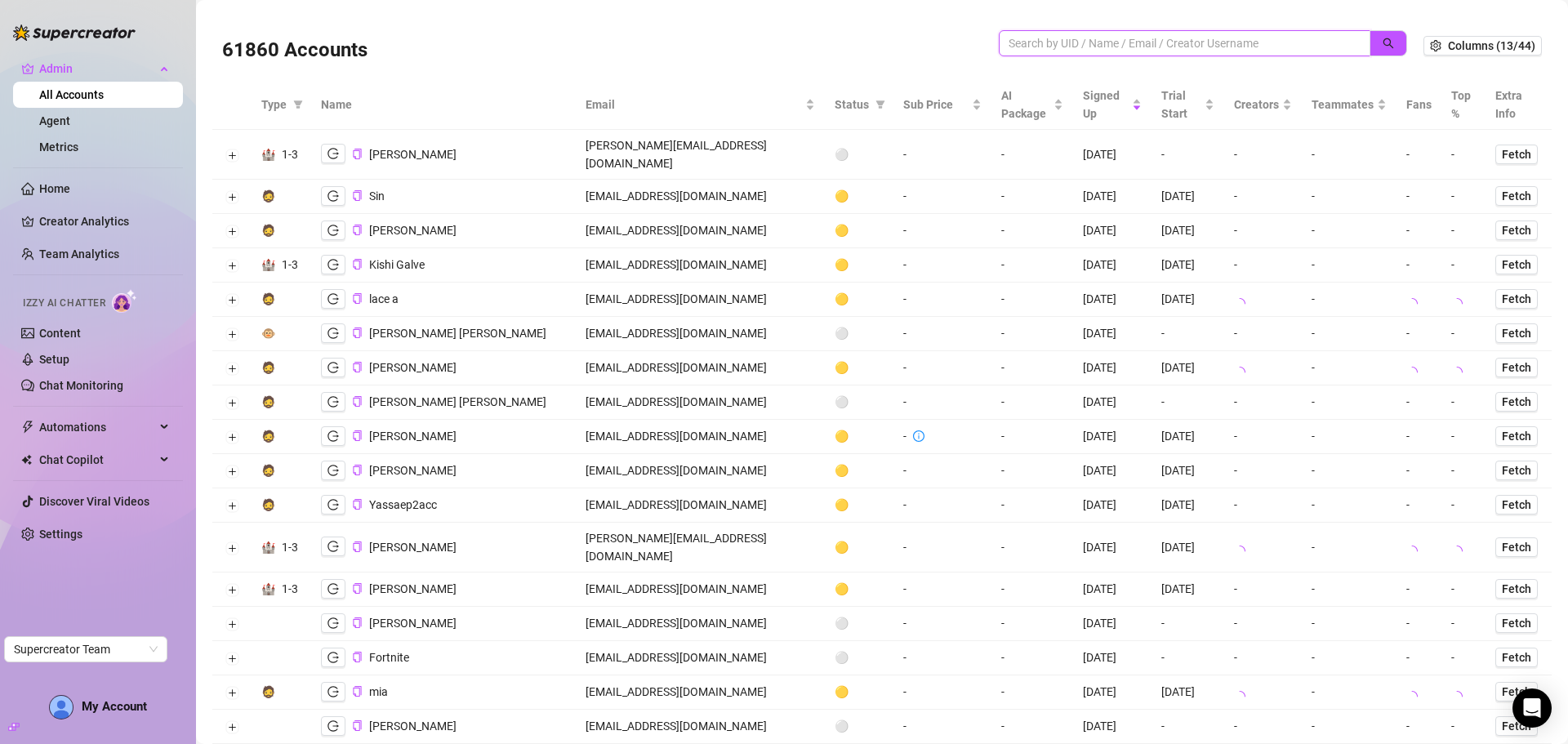
click at [1062, 47] on input "search" at bounding box center [1177, 43] width 339 height 18
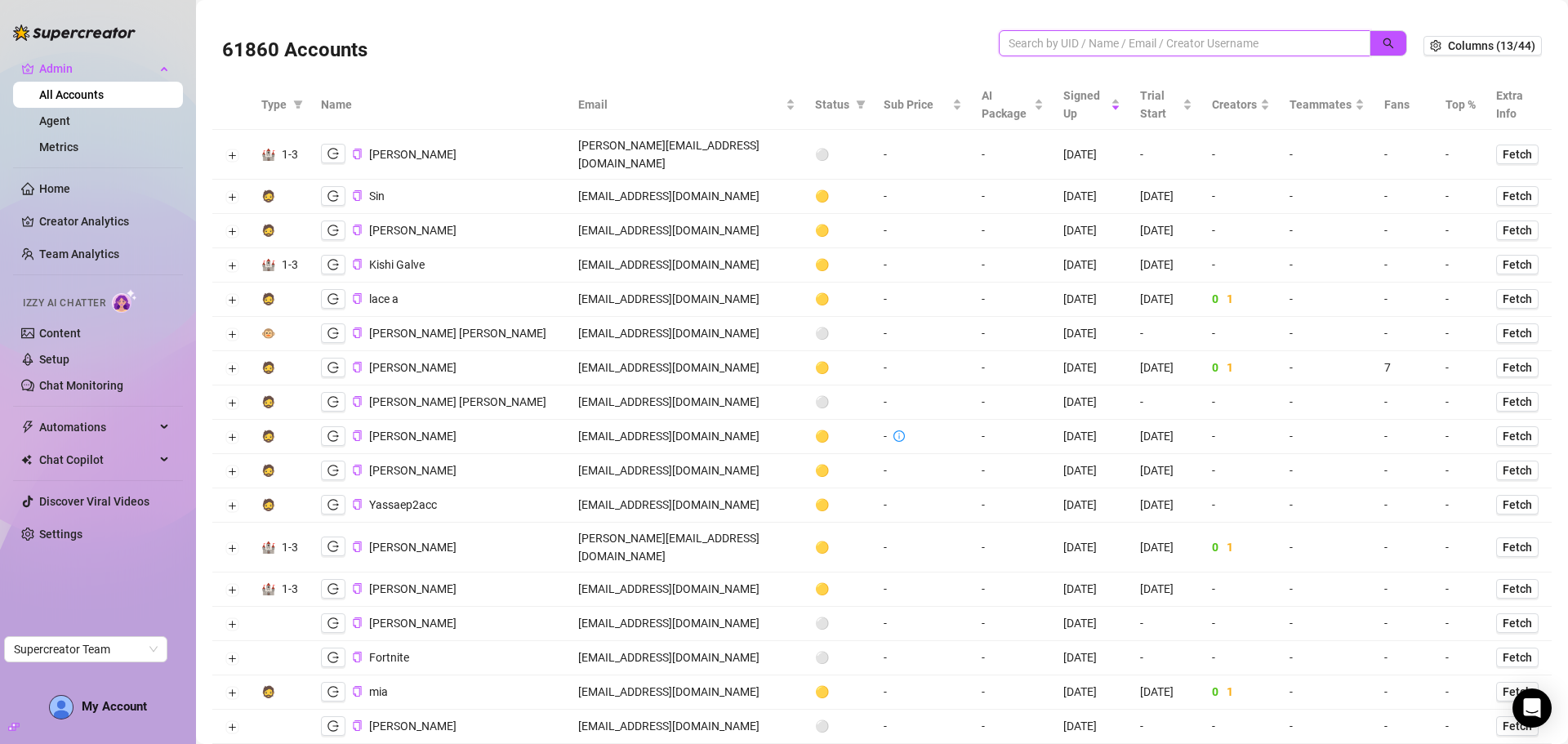
paste input "rhys@brighthorizonsads.com"
click at [1390, 41] on button "button" at bounding box center [1387, 42] width 37 height 26
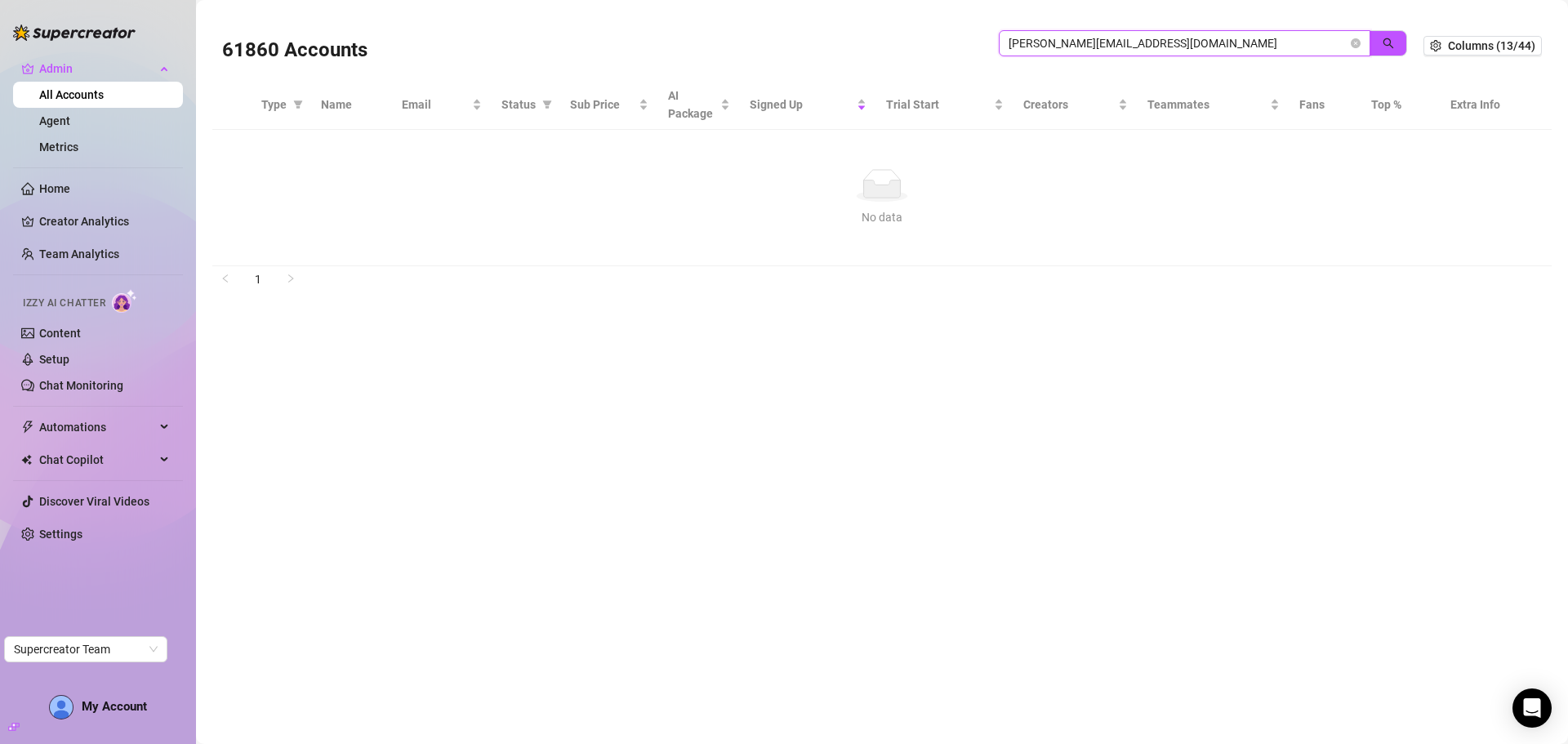
drag, startPoint x: 1204, startPoint y: 44, endPoint x: 979, endPoint y: 44, distance: 225.0
click at [979, 44] on div "61860 Accounts rhys@brighthorizonsads.com" at bounding box center [823, 46] width 1201 height 56
paste input "search"
click at [1378, 38] on button "button" at bounding box center [1387, 42] width 37 height 26
drag, startPoint x: 1203, startPoint y: 42, endPoint x: 956, endPoint y: 45, distance: 247.0
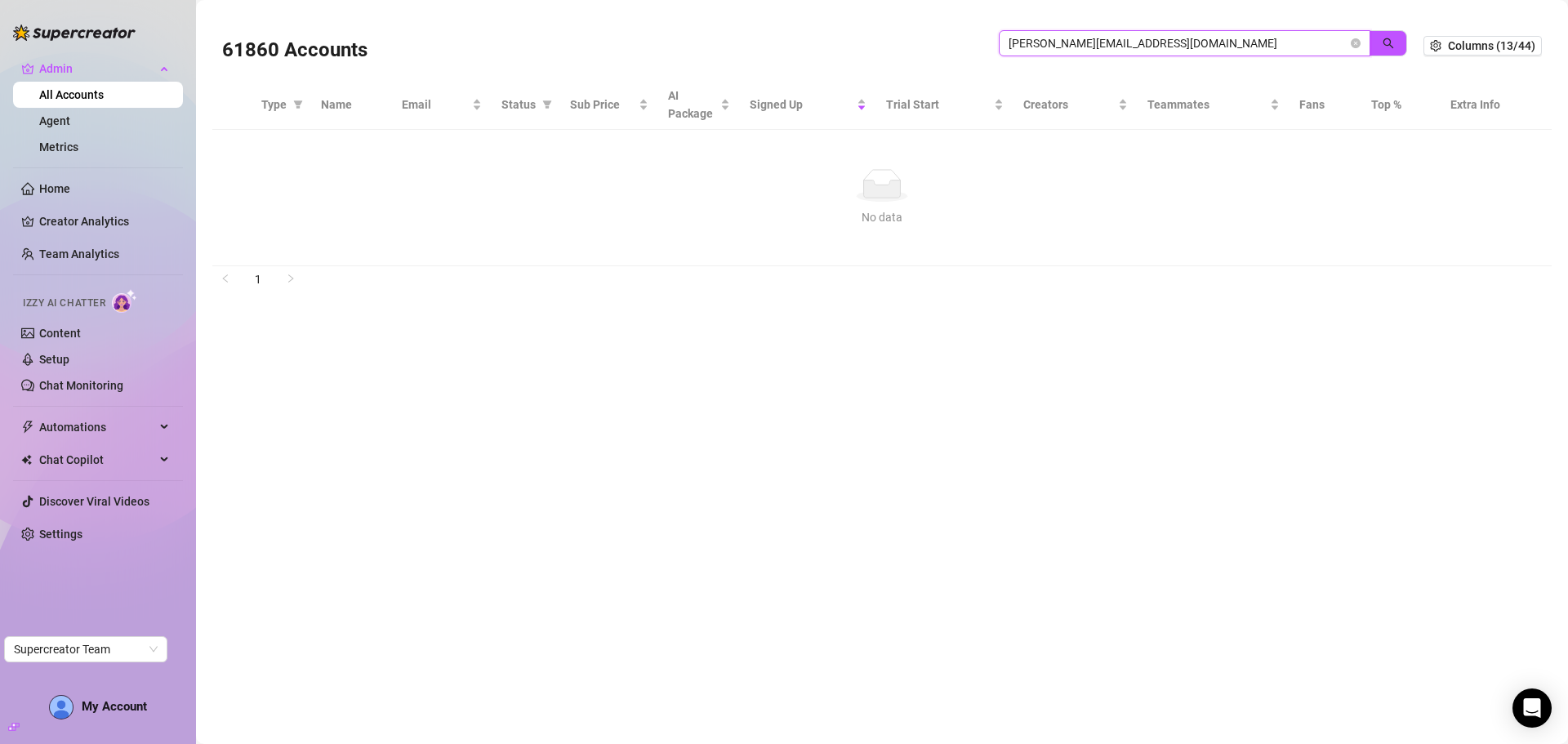
click at [956, 45] on div "61860 Accounts rhys@brighthorizonsads.com" at bounding box center [823, 46] width 1201 height 56
paste input "60cbf0fc-4c29-4918-83bd-e4eb8c6ebb10"
click at [1377, 34] on button "button" at bounding box center [1387, 42] width 37 height 26
drag, startPoint x: 1186, startPoint y: 47, endPoint x: 1005, endPoint y: 49, distance: 181.0
click at [1005, 49] on span "60cbf0fc-4c29-4918-83bd-e4eb8c6ebb10" at bounding box center [1185, 42] width 372 height 26
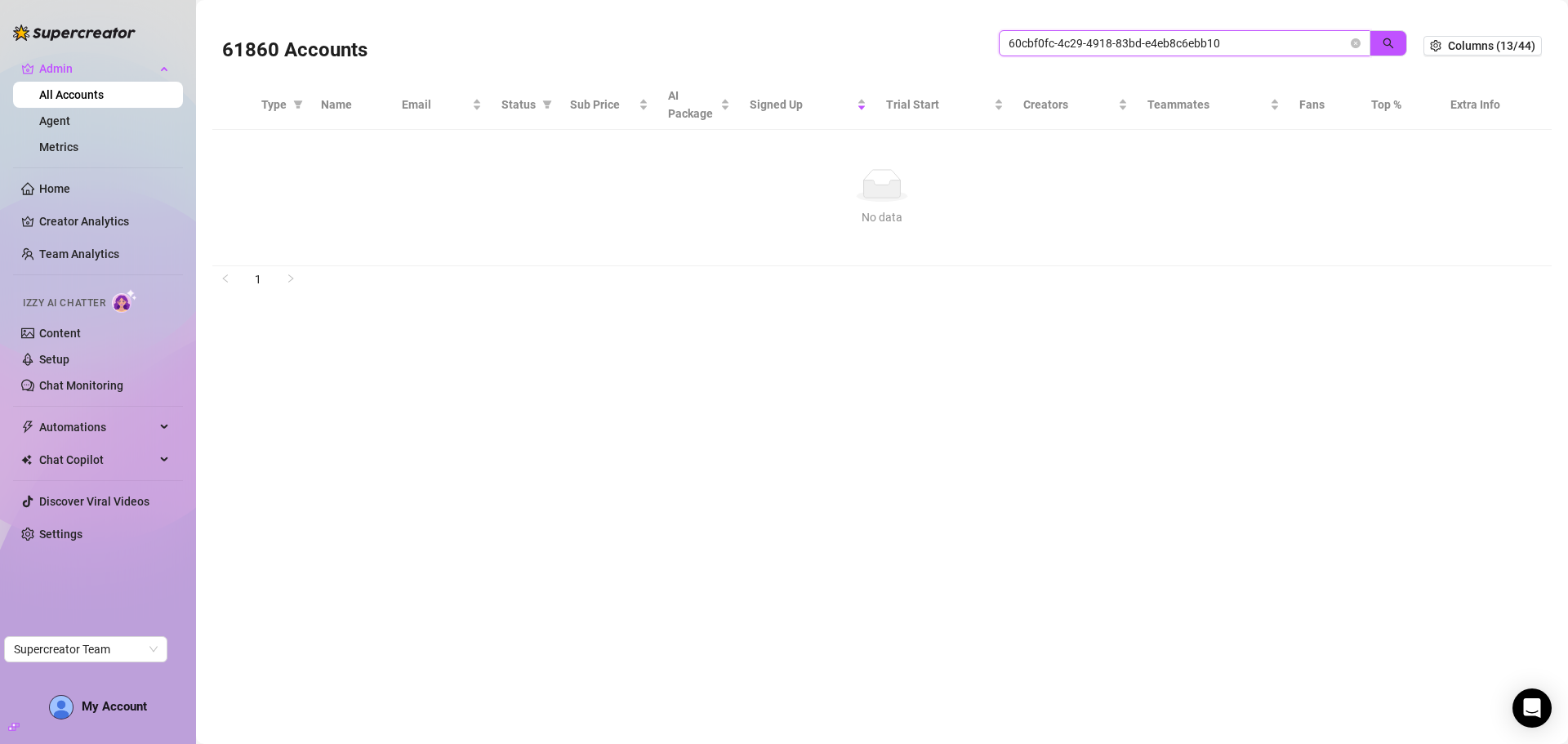
paste input "vasquez.ghalia@gmail.com"
click at [1389, 42] on icon "search" at bounding box center [1388, 43] width 12 height 12
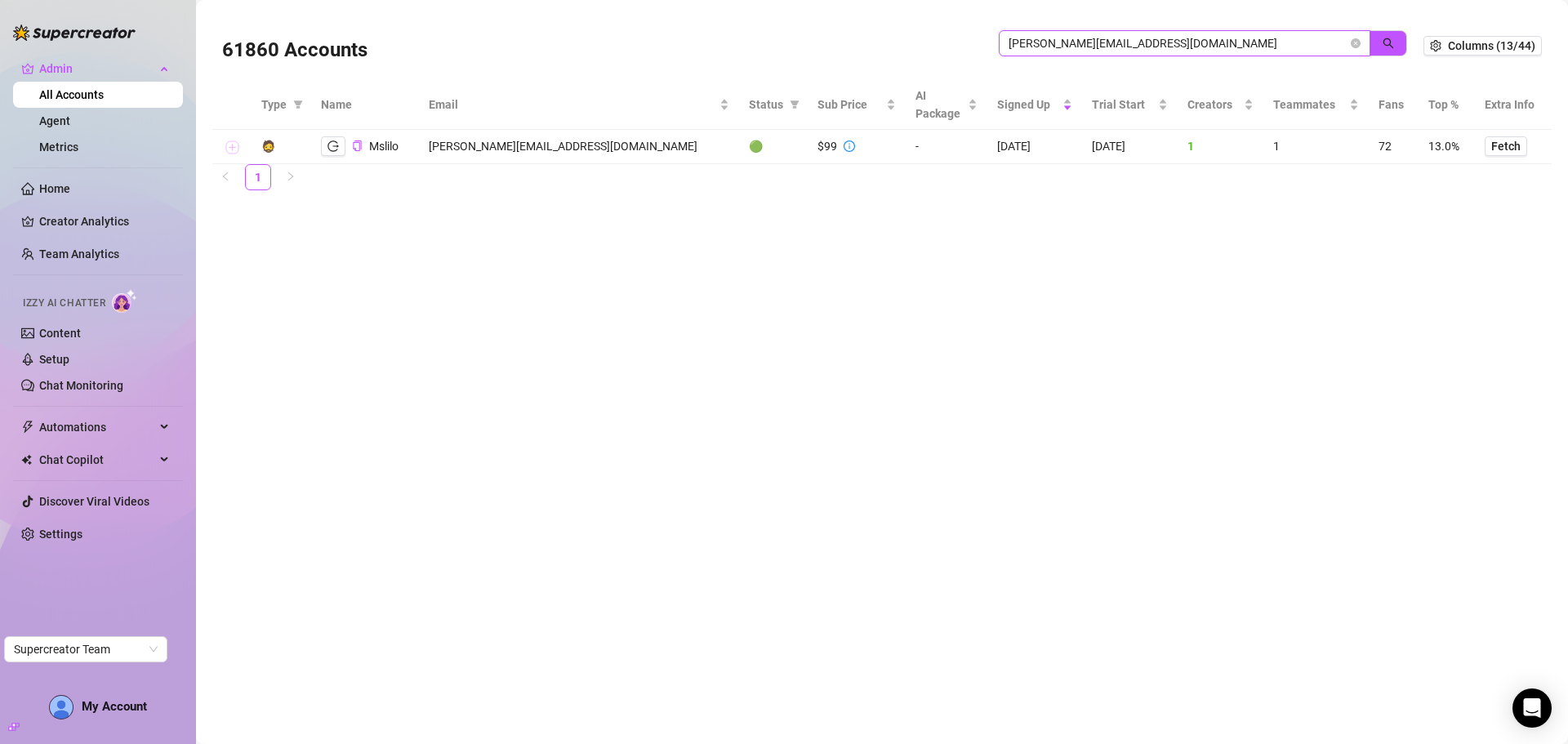
type input "vasquez.ghalia@gmail.com"
click at [230, 151] on button "Expand row" at bounding box center [232, 148] width 13 height 13
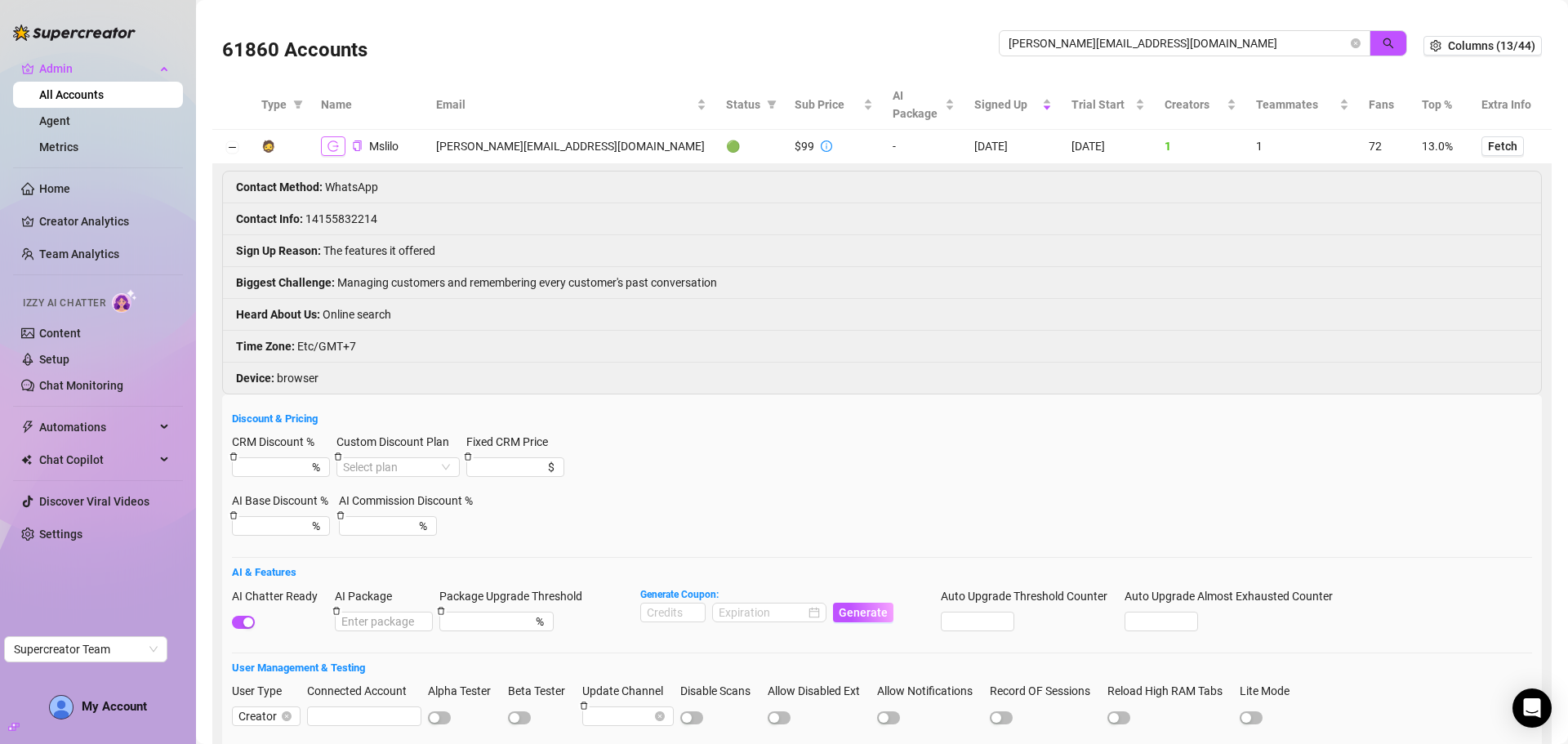
click at [331, 143] on icon "logout" at bounding box center [334, 146] width 12 height 12
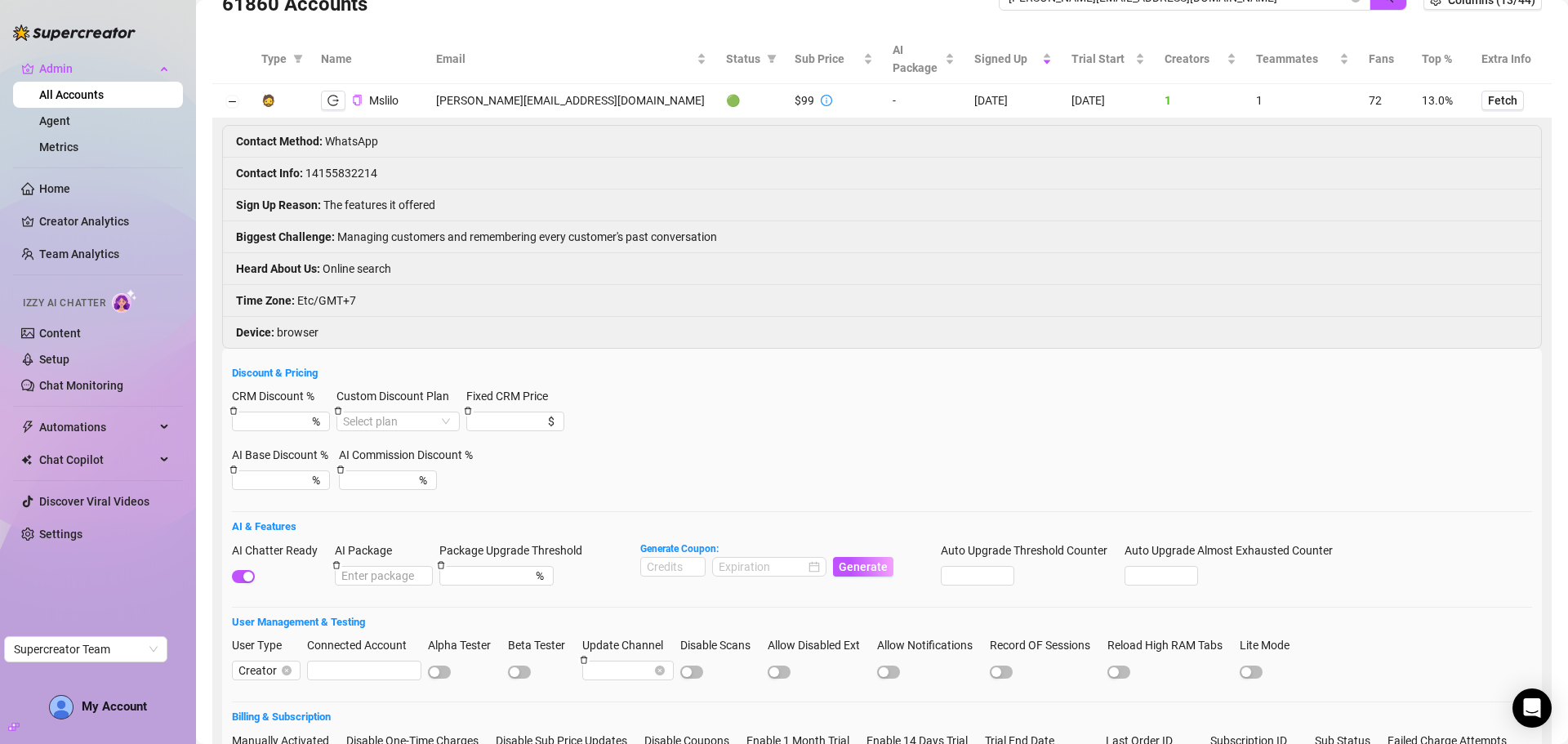
scroll to position [82, 0]
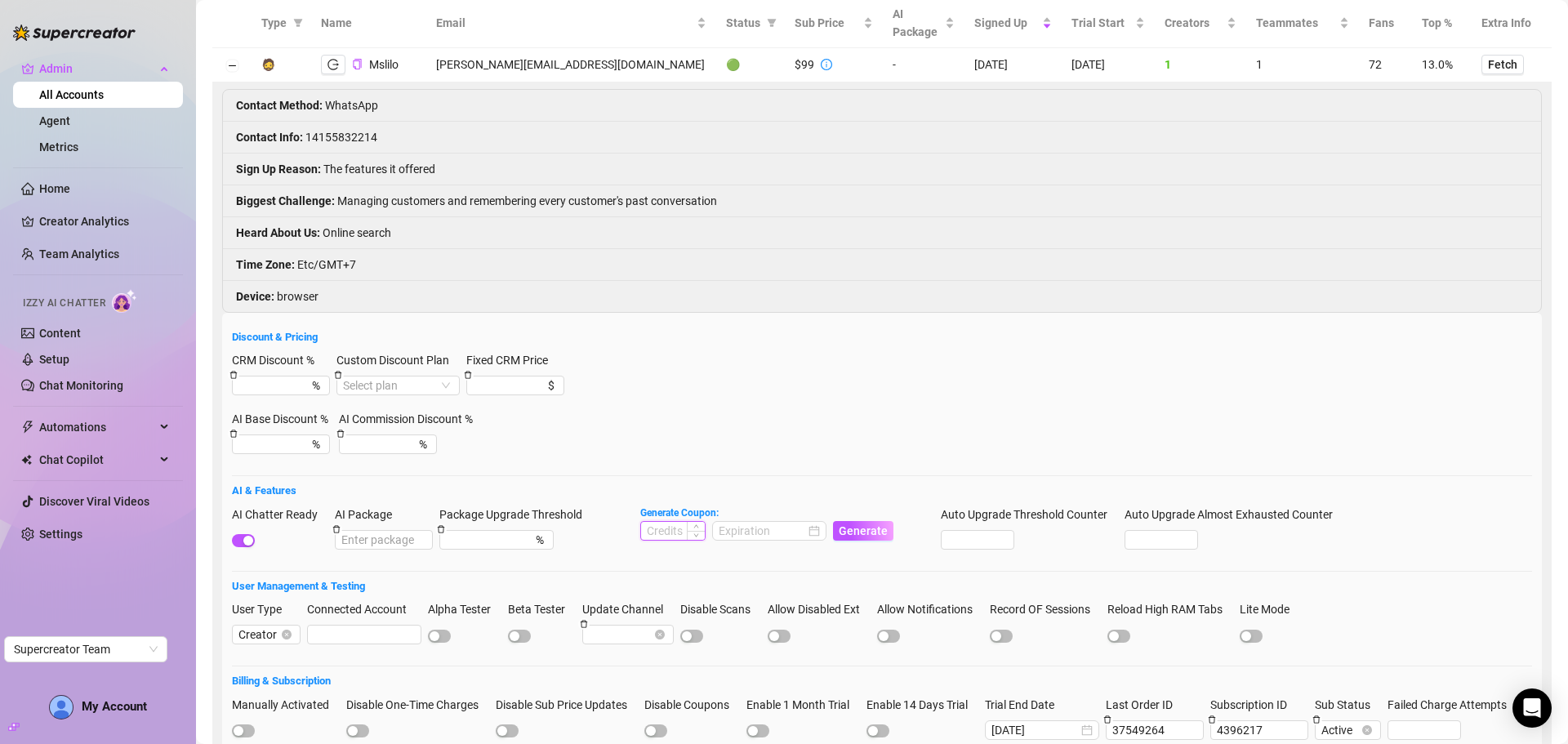
click at [669, 531] on input at bounding box center [673, 531] width 64 height 18
type input "1000"
click at [753, 534] on input at bounding box center [762, 531] width 87 height 18
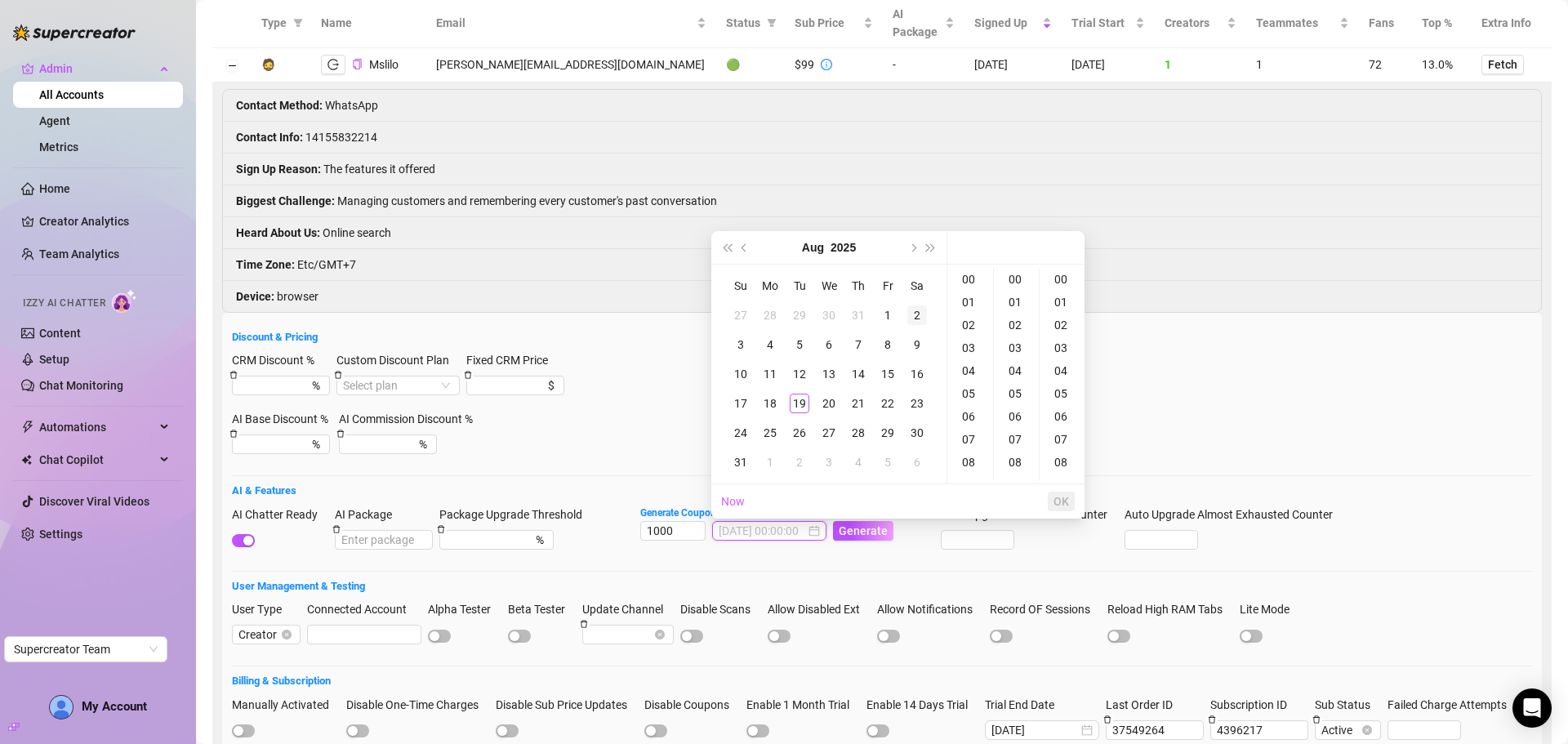
type input "2025-08-02 00:00:00"
click at [914, 243] on button "Next month (PageDown)" at bounding box center [913, 247] width 18 height 32
click at [883, 370] on div "19" at bounding box center [888, 374] width 20 height 20
type input "2025-09-19 00:00:00"
click at [1061, 496] on span "OK" at bounding box center [1061, 502] width 16 height 13
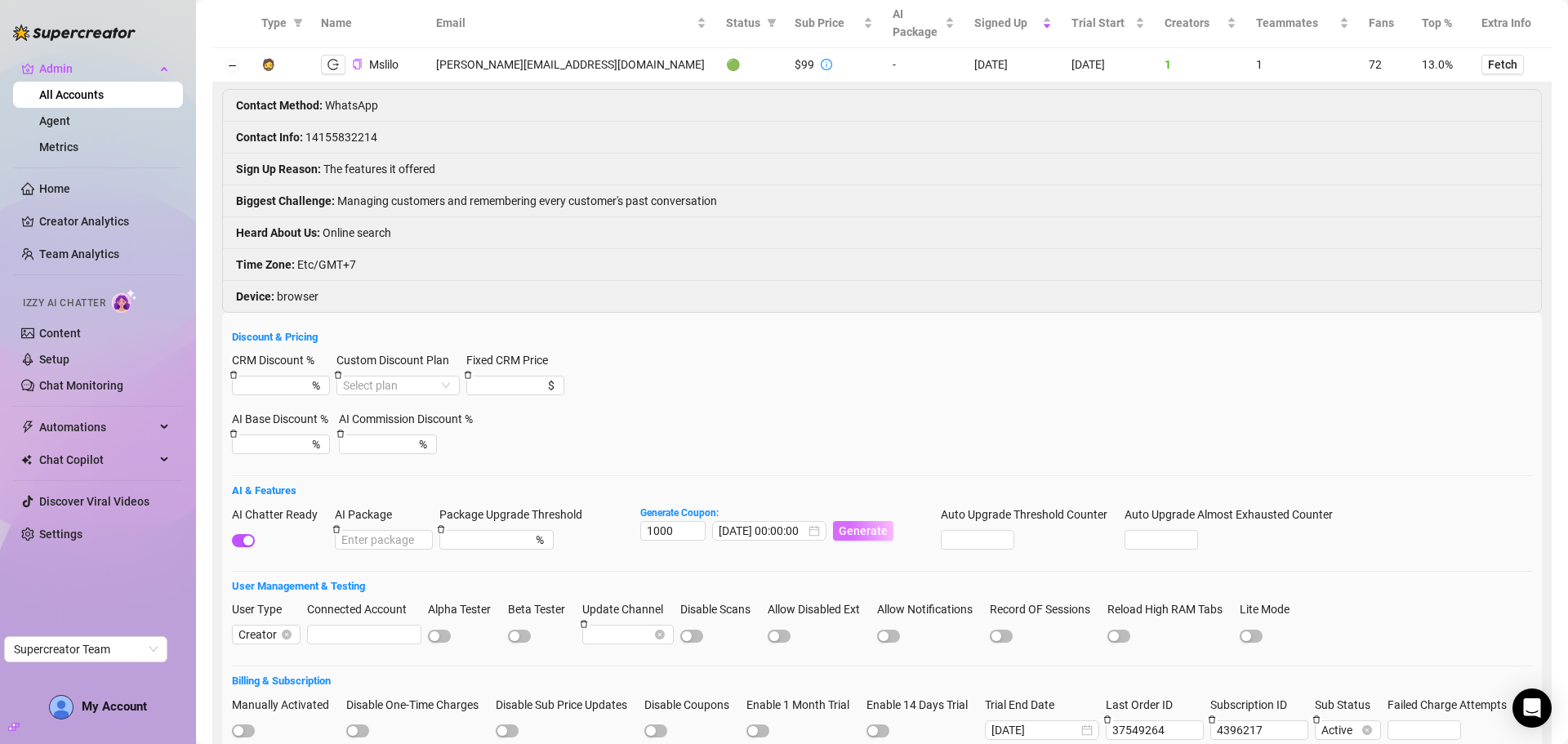
click at [868, 539] on button "Generate" at bounding box center [863, 531] width 61 height 20
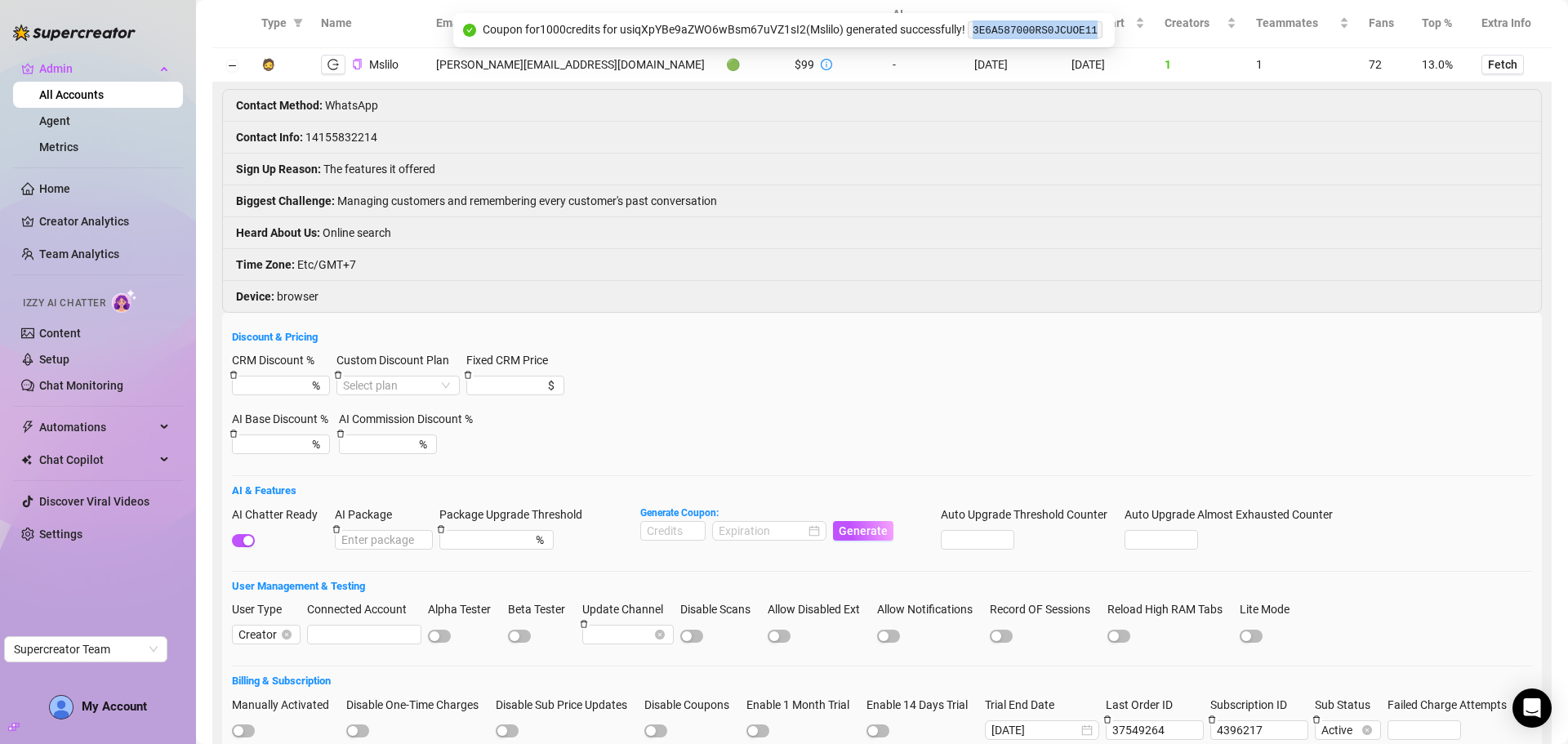
drag, startPoint x: 1094, startPoint y: 30, endPoint x: 971, endPoint y: 35, distance: 123.1
click at [971, 35] on span "3E6A587000RS0JCUOE11" at bounding box center [1034, 30] width 139 height 15
copy code "3E6A587000RS0JCUOE11"
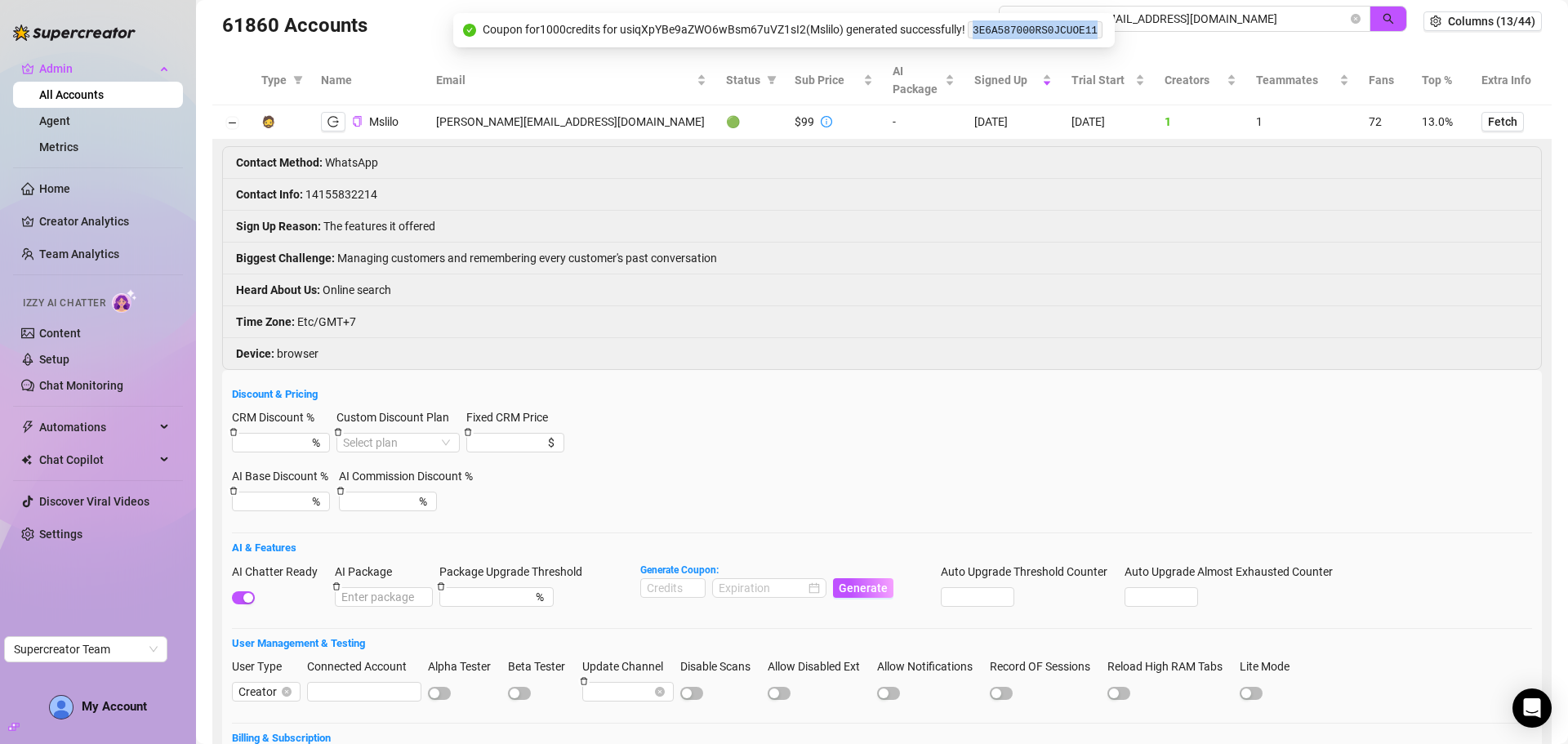
scroll to position [0, 0]
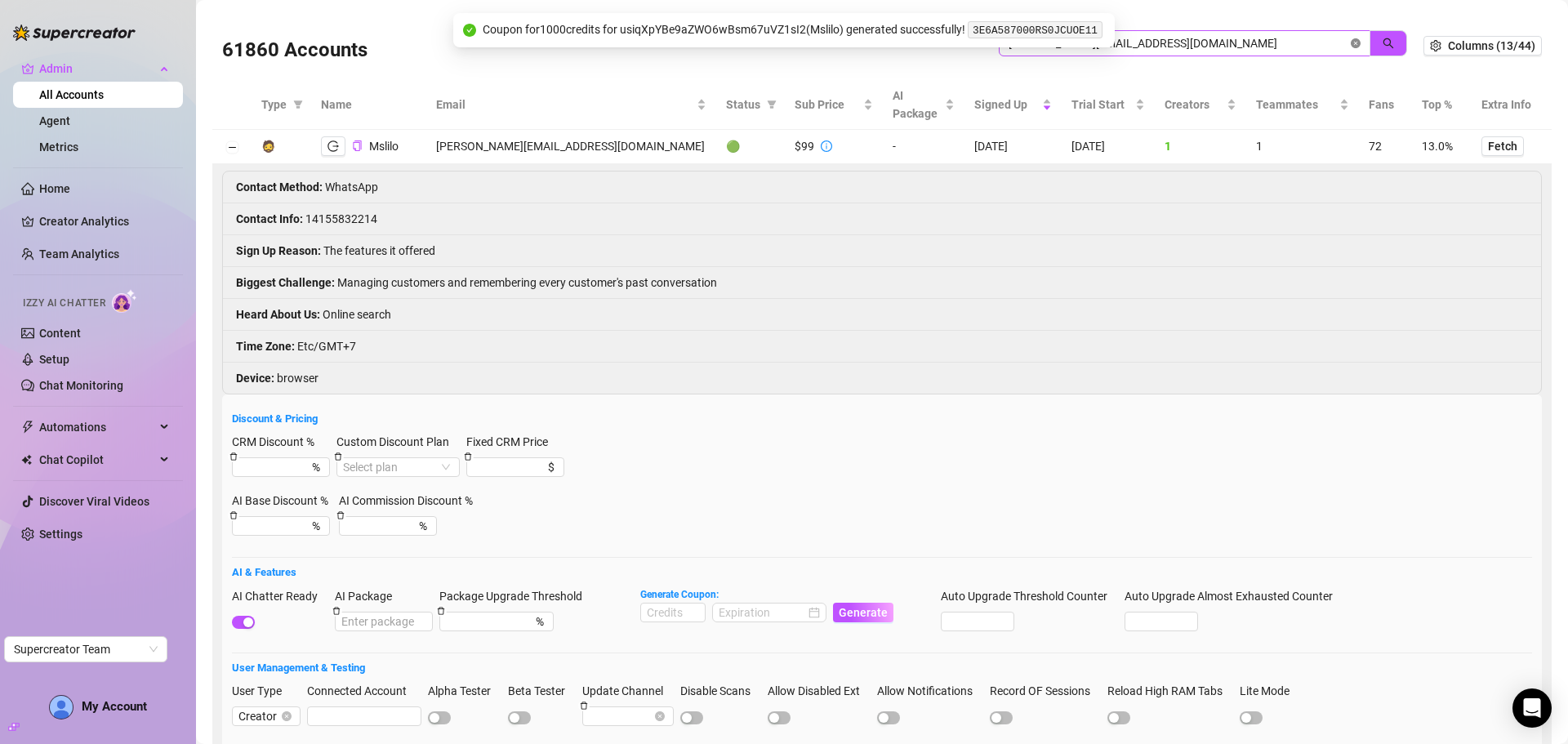
click at [1339, 43] on span "vasquez.ghalia@gmail.com" at bounding box center [1185, 42] width 372 height 26
click at [1351, 42] on icon "close-circle" at bounding box center [1356, 43] width 10 height 10
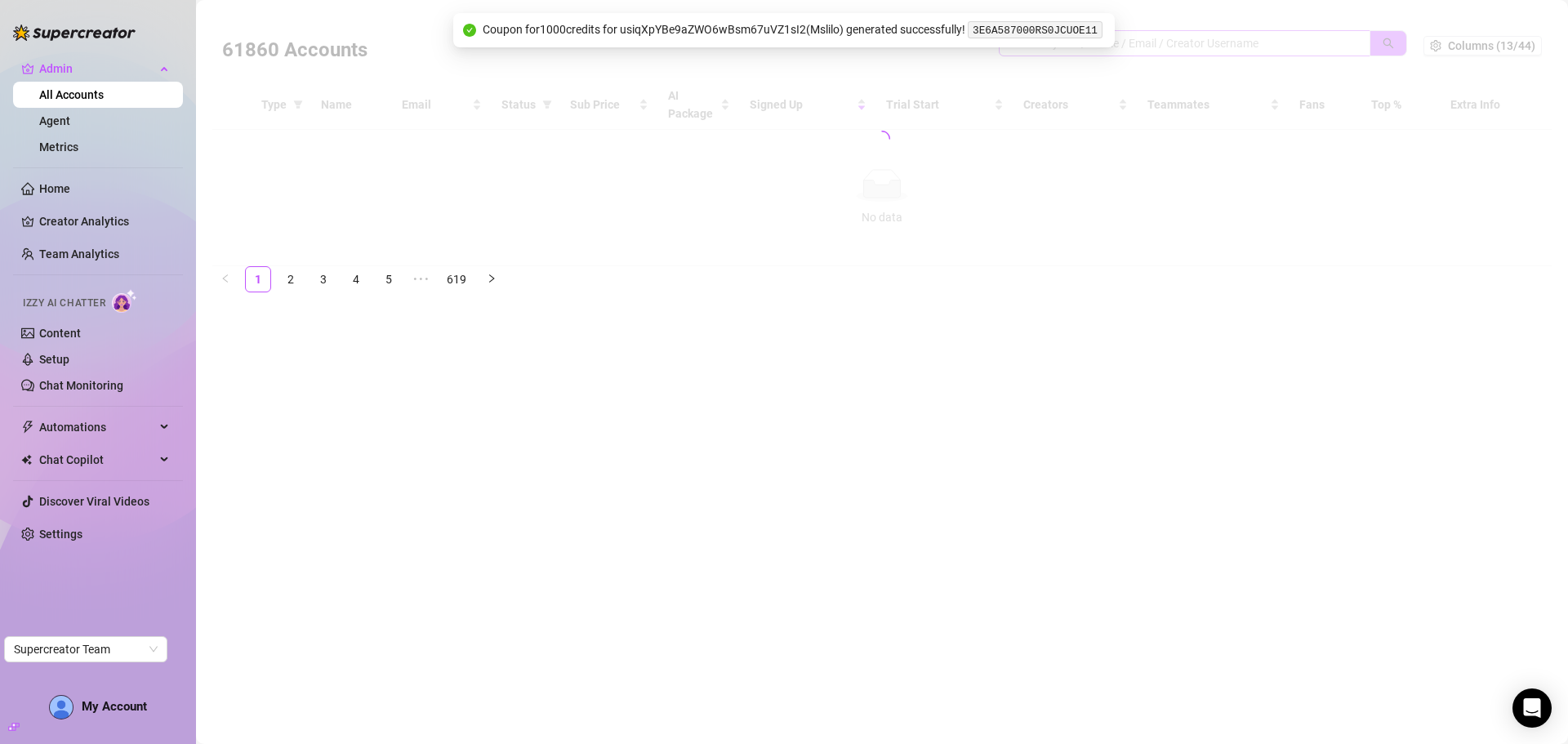
click at [1287, 42] on div at bounding box center [882, 139] width 1339 height 255
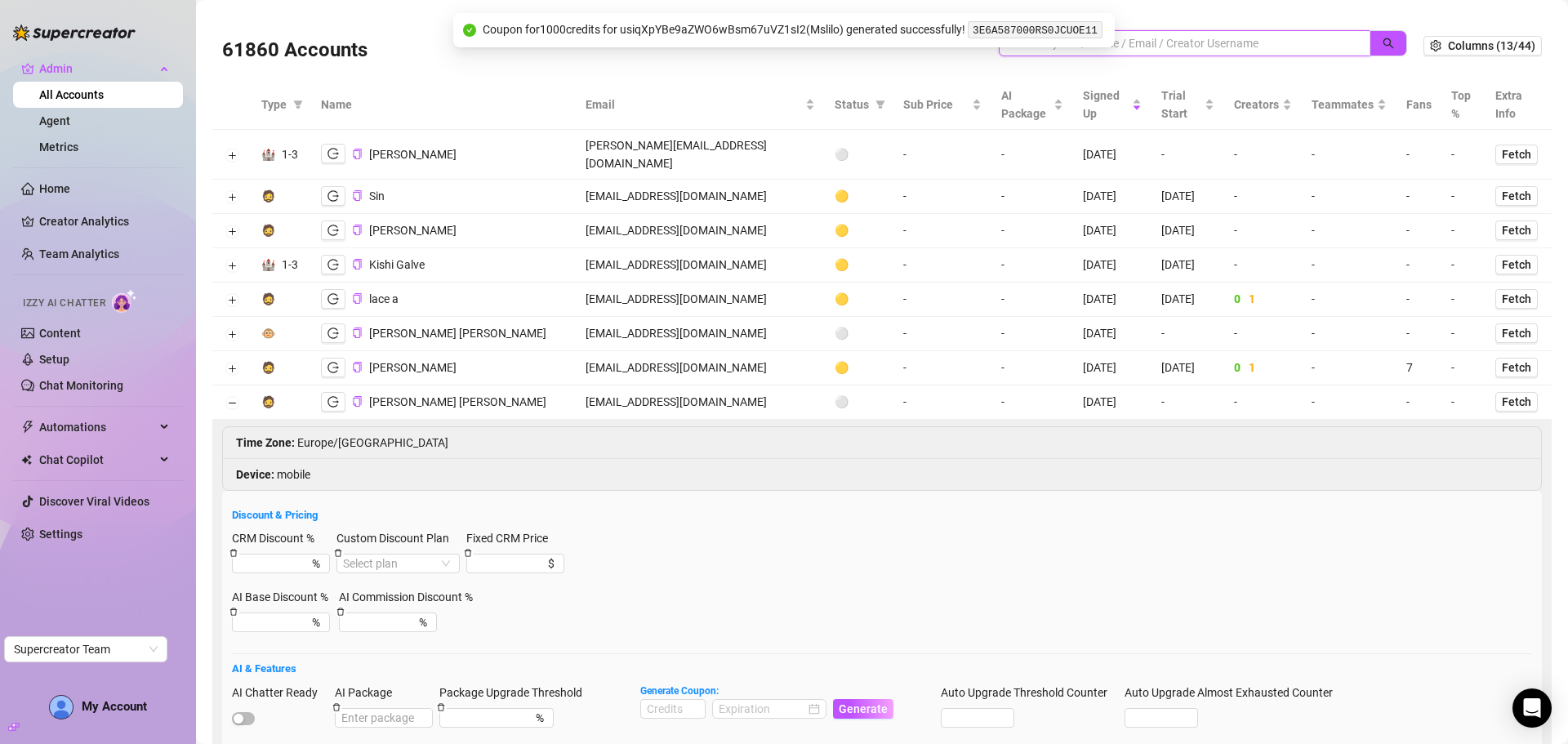
click at [1212, 42] on input "search" at bounding box center [1177, 43] width 339 height 18
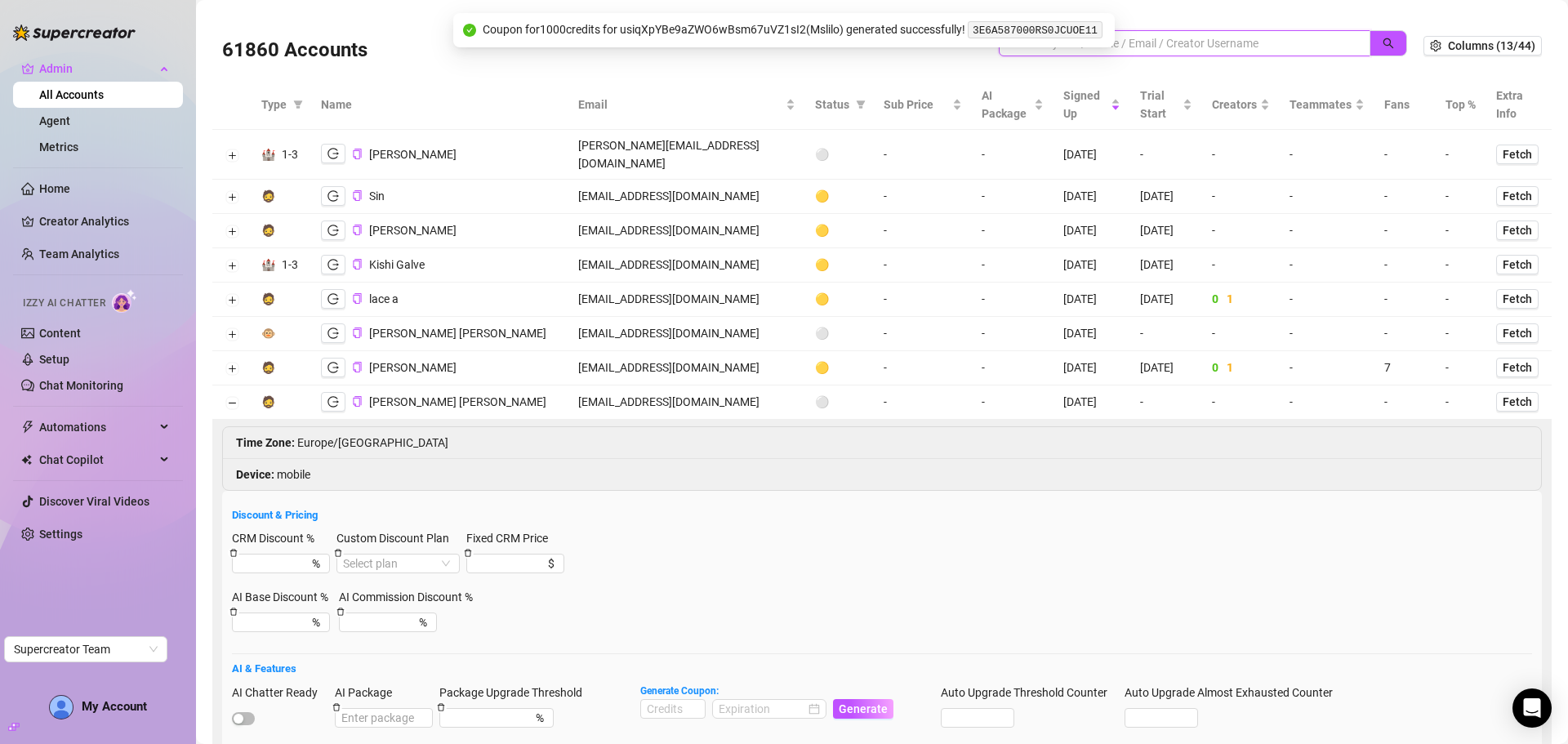
paste input "lumeyd3@gmail.com"
click at [1383, 40] on icon "search" at bounding box center [1388, 43] width 11 height 11
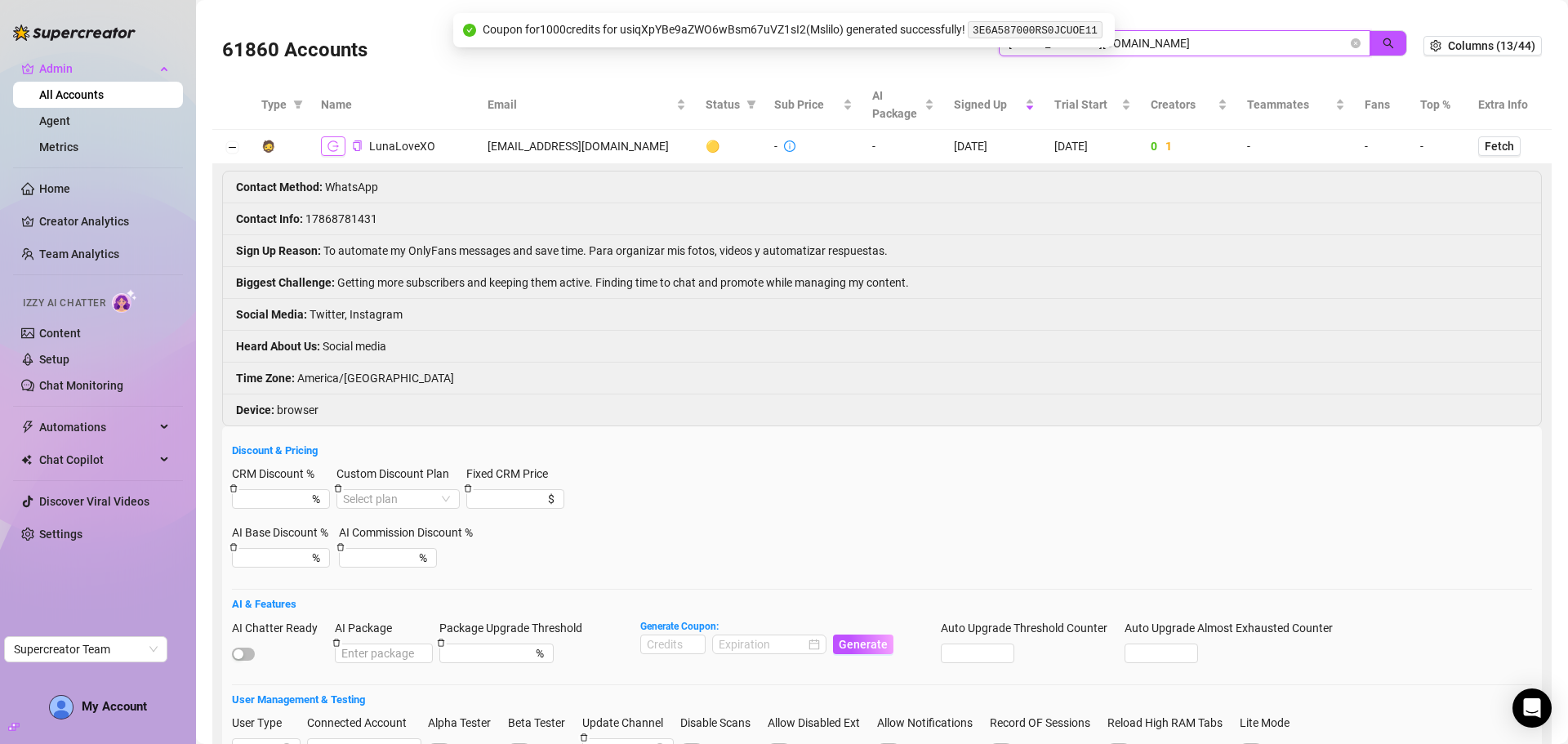
type input "lumeyd3@gmail.com"
click at [336, 143] on icon "logout" at bounding box center [334, 146] width 12 height 12
click at [1351, 37] on span at bounding box center [1356, 43] width 10 height 18
click at [1351, 45] on icon "close-circle" at bounding box center [1356, 43] width 10 height 10
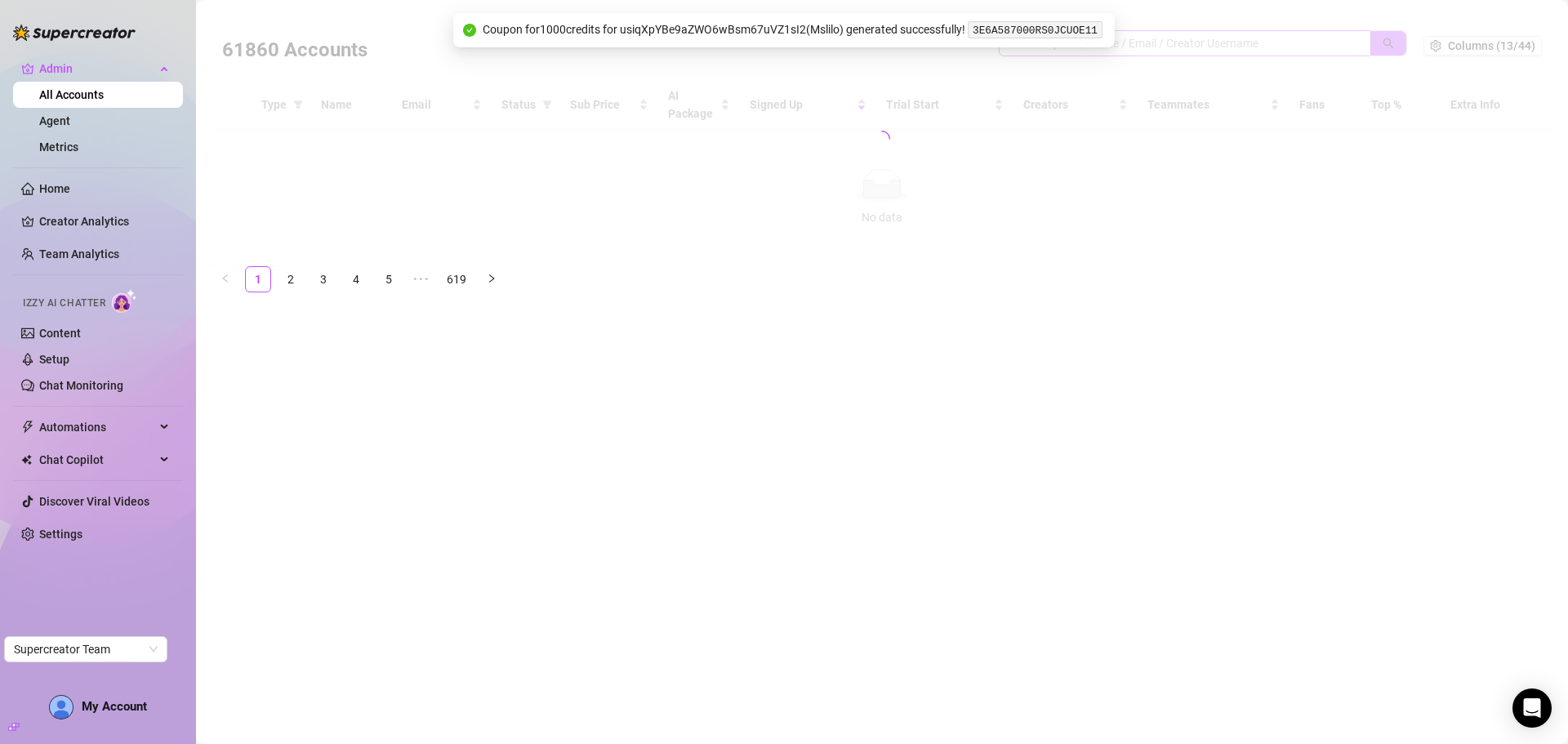
click at [1268, 42] on div at bounding box center [882, 139] width 1339 height 255
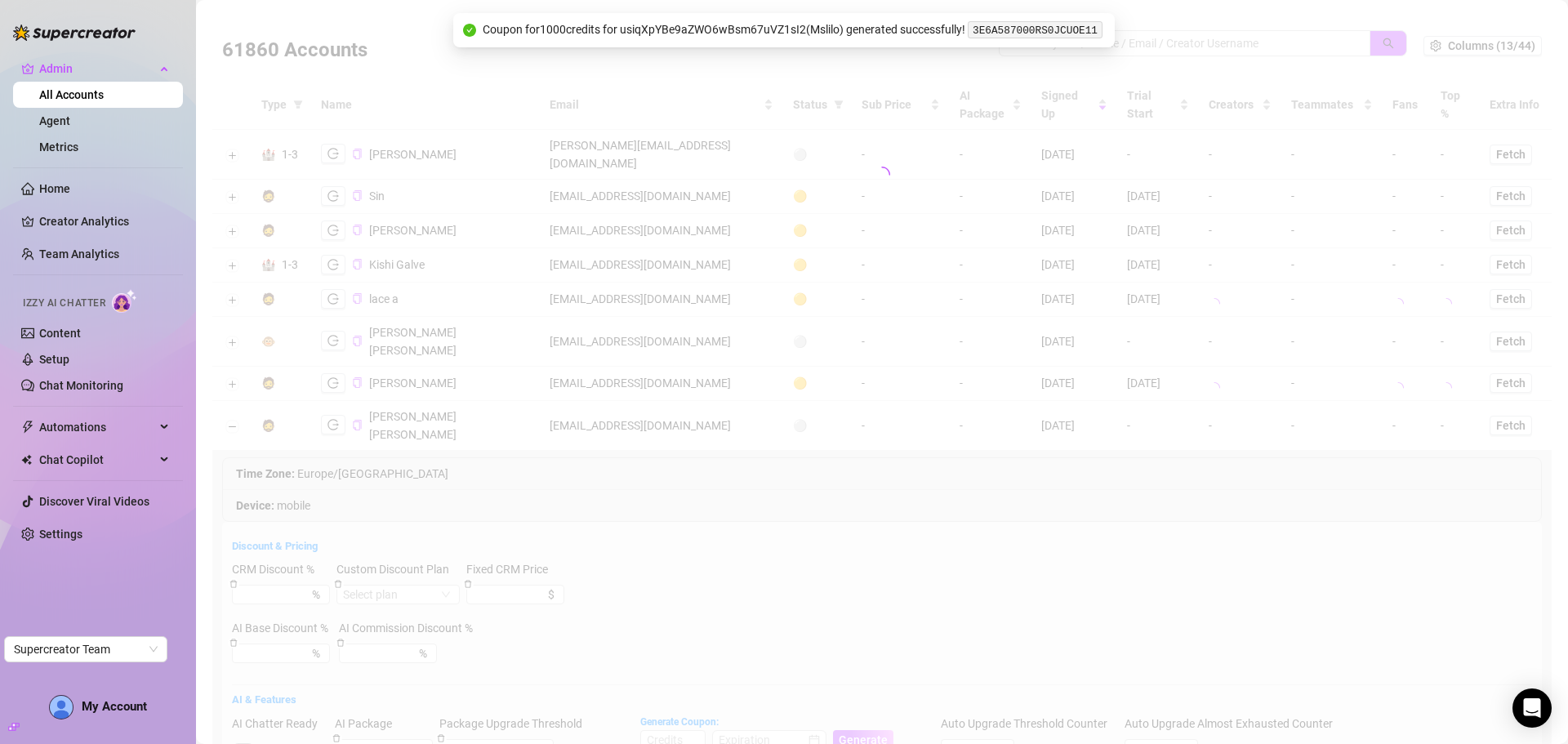
click at [1227, 42] on div at bounding box center [882, 175] width 1339 height 327
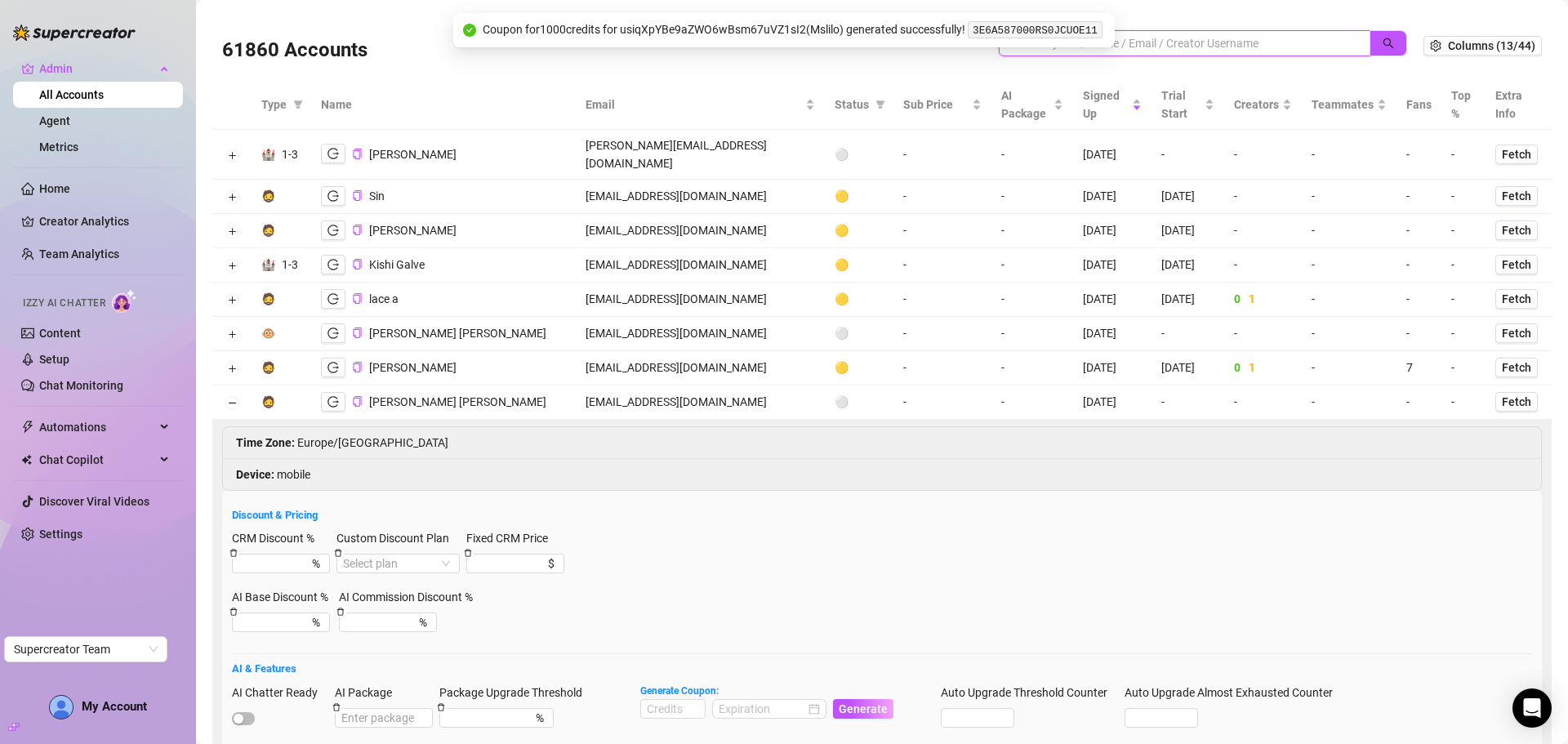
click at [1224, 37] on input "search" at bounding box center [1177, 43] width 339 height 18
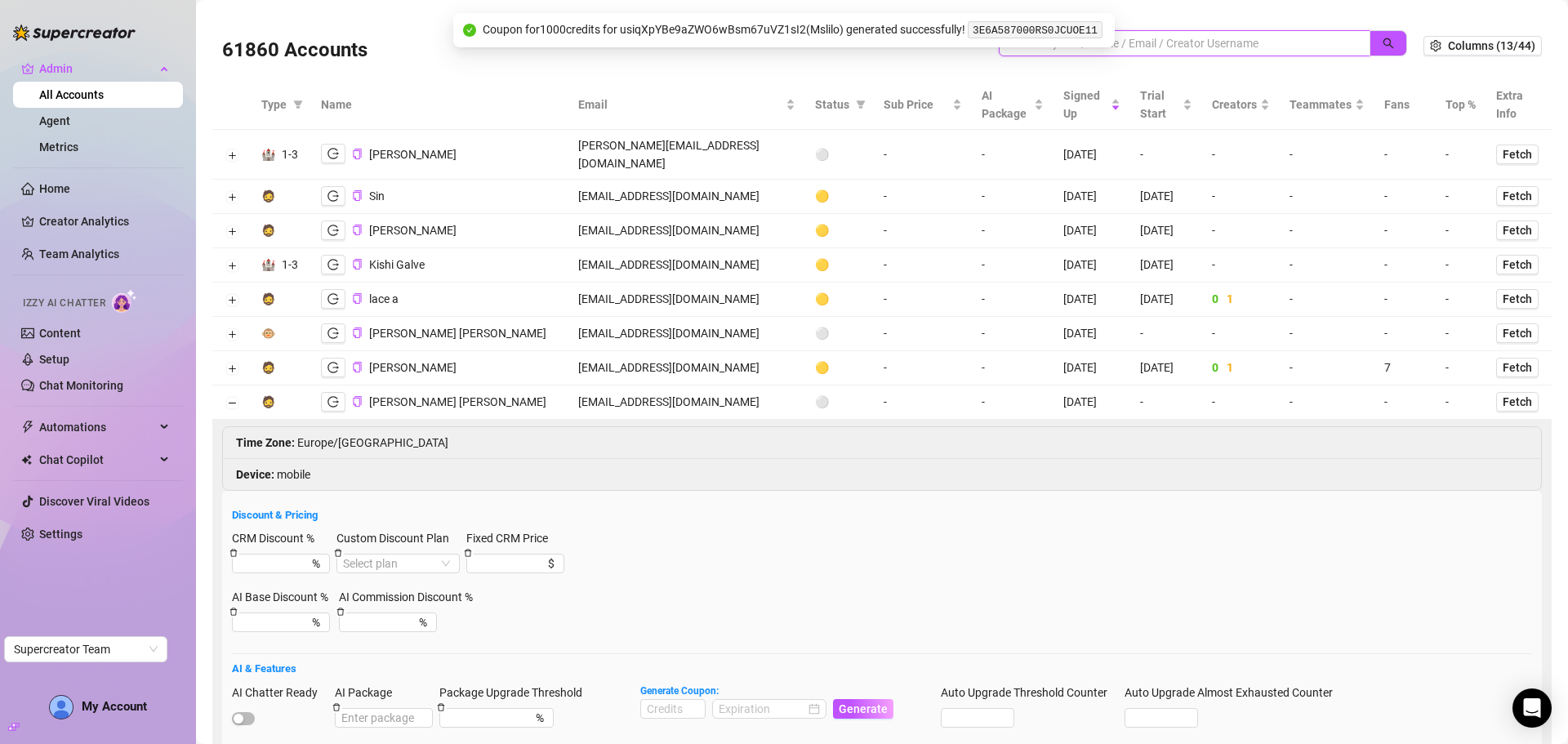
paste input "zeravanygref@gmail.com"
type input "zeravanygref@gmail.com"
click at [1392, 41] on button "button" at bounding box center [1387, 42] width 37 height 26
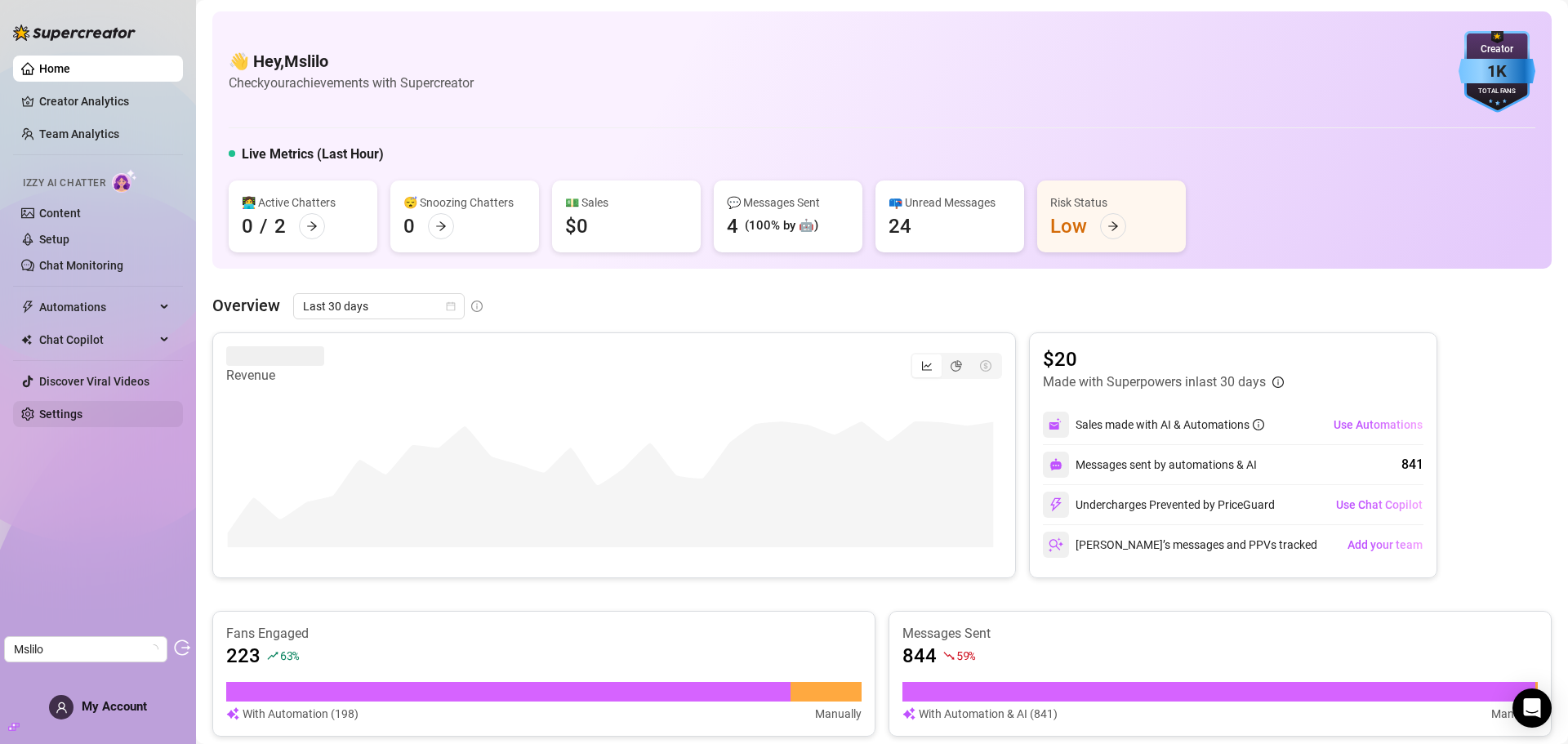
click at [74, 414] on link "Settings" at bounding box center [61, 414] width 43 height 13
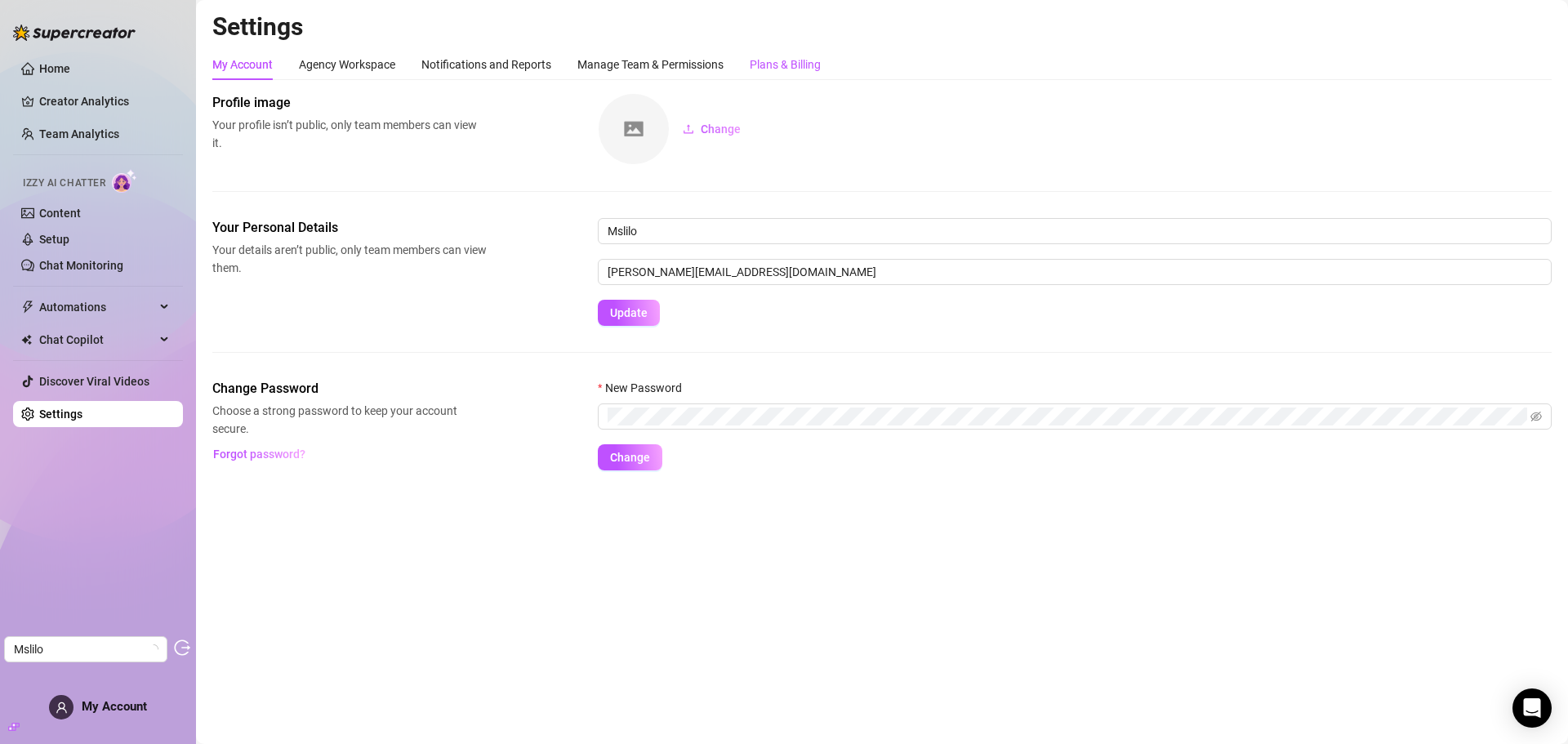
click at [800, 58] on div "Plans & Billing" at bounding box center [784, 65] width 71 height 18
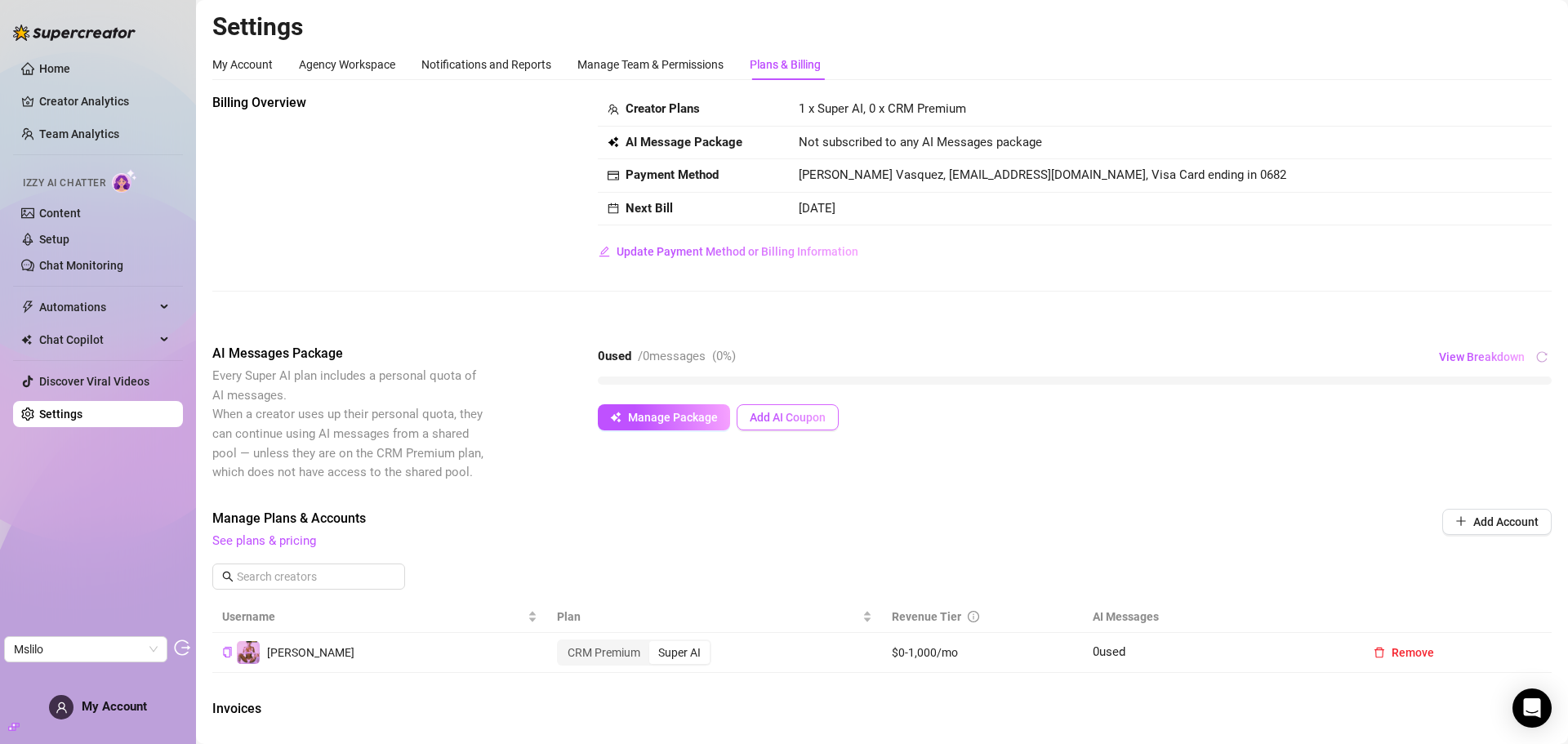
click at [787, 414] on span "Add AI Coupon" at bounding box center [787, 418] width 76 height 13
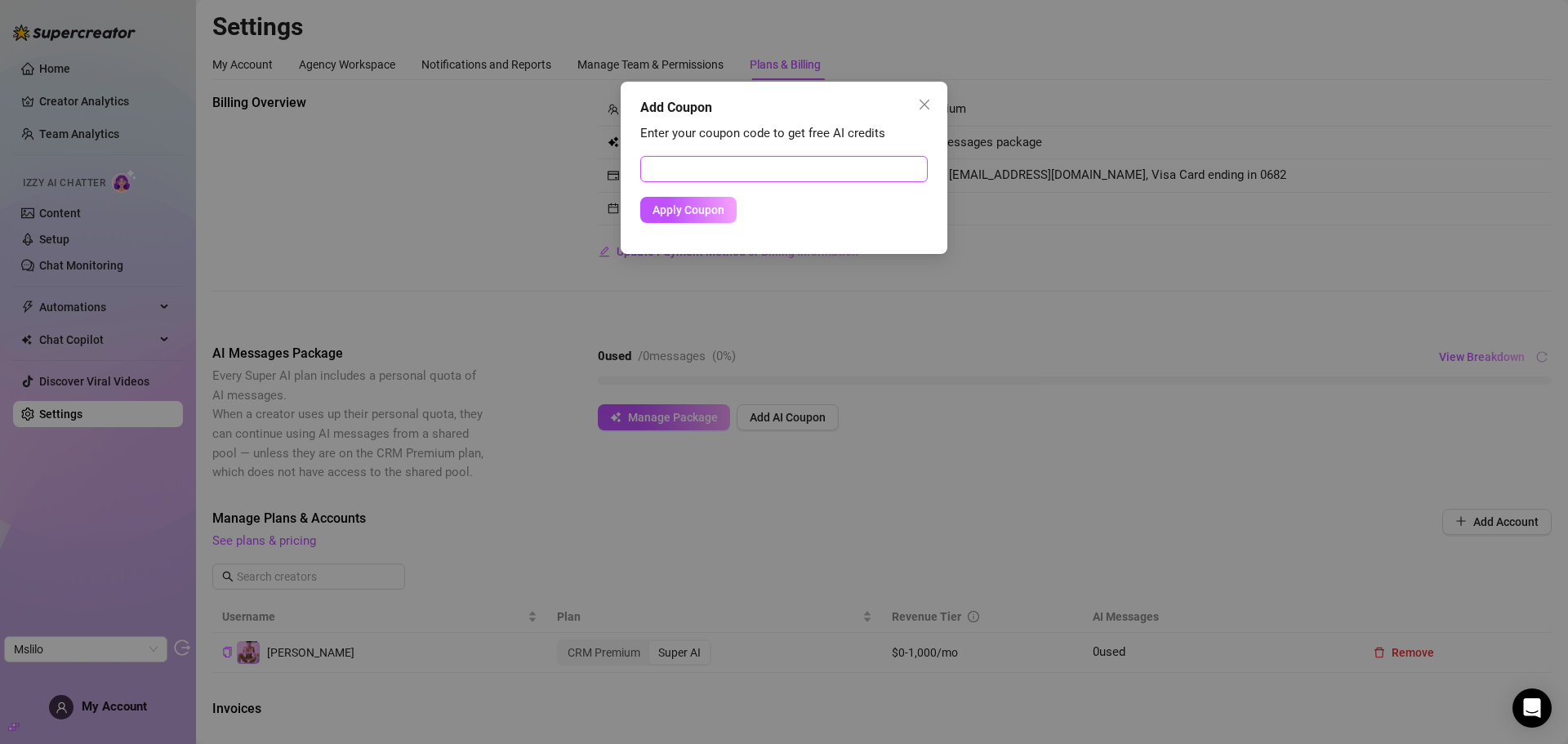
click at [784, 170] on input "text" at bounding box center [784, 169] width 288 height 26
paste input "3E6A587000RS0JCUOE11"
type input "3E6A587000RS0JCUOE11"
click at [698, 206] on span "Apply Coupon" at bounding box center [688, 210] width 72 height 13
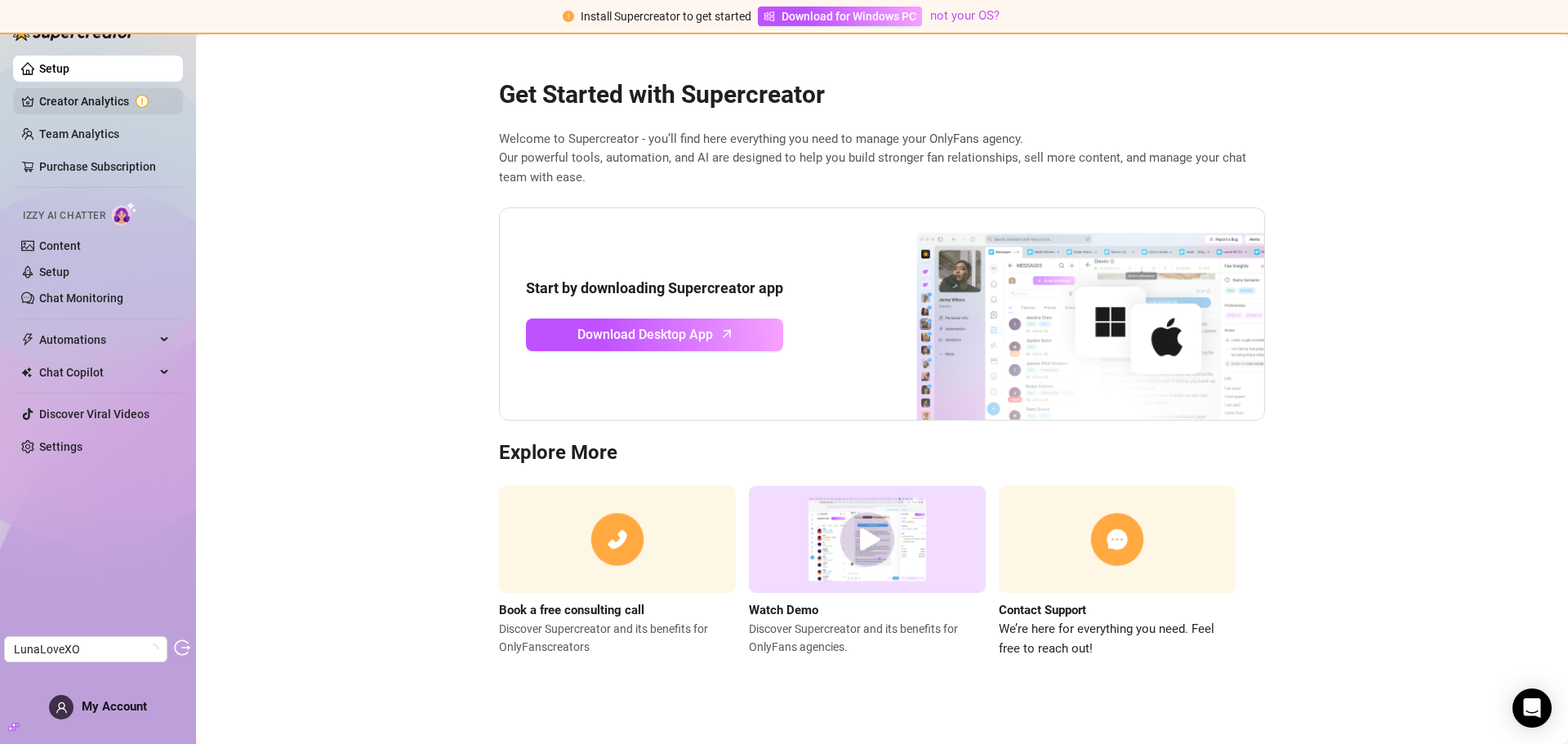
click at [99, 99] on link "Creator Analytics" at bounding box center [104, 101] width 131 height 26
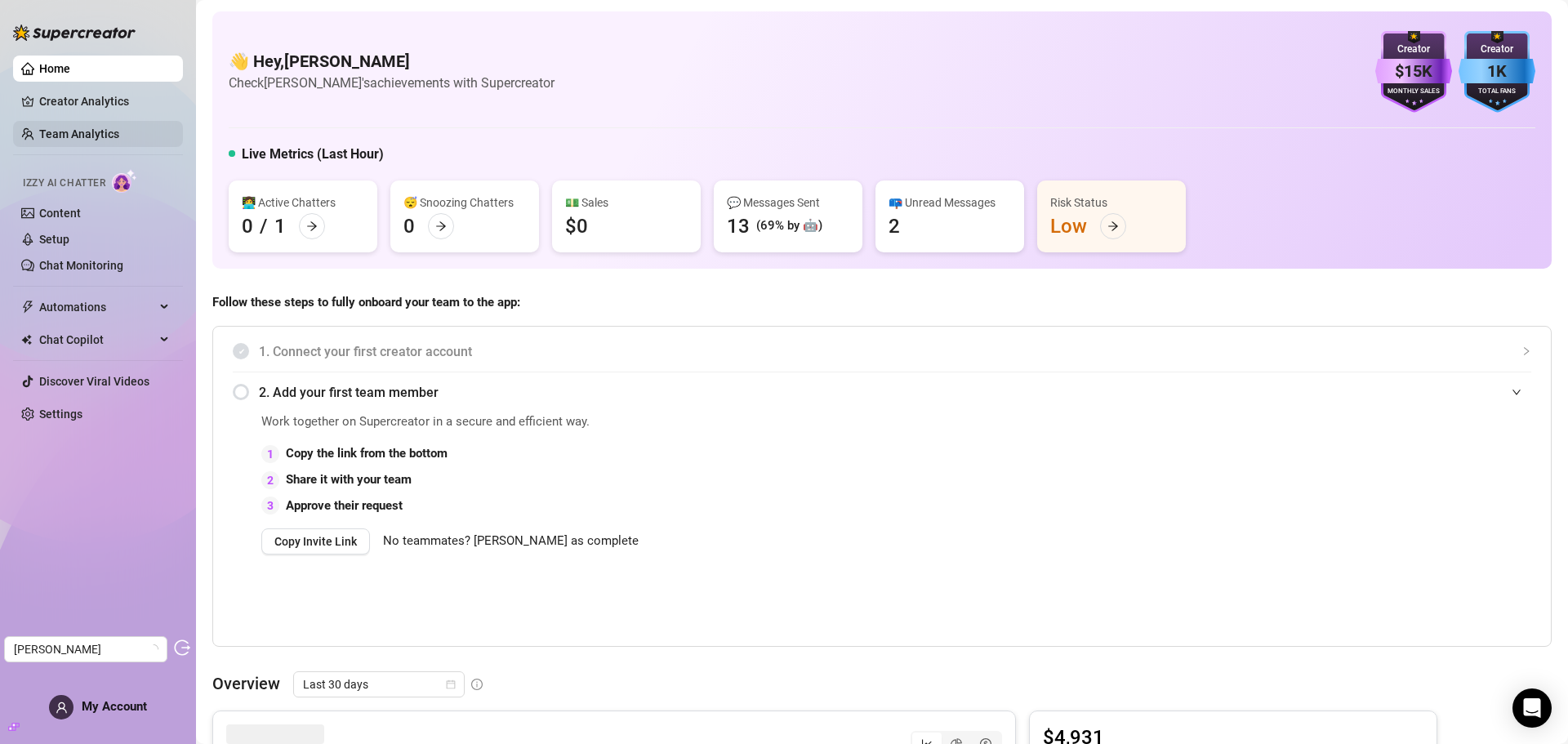
click at [77, 134] on link "Team Analytics" at bounding box center [79, 134] width 80 height 13
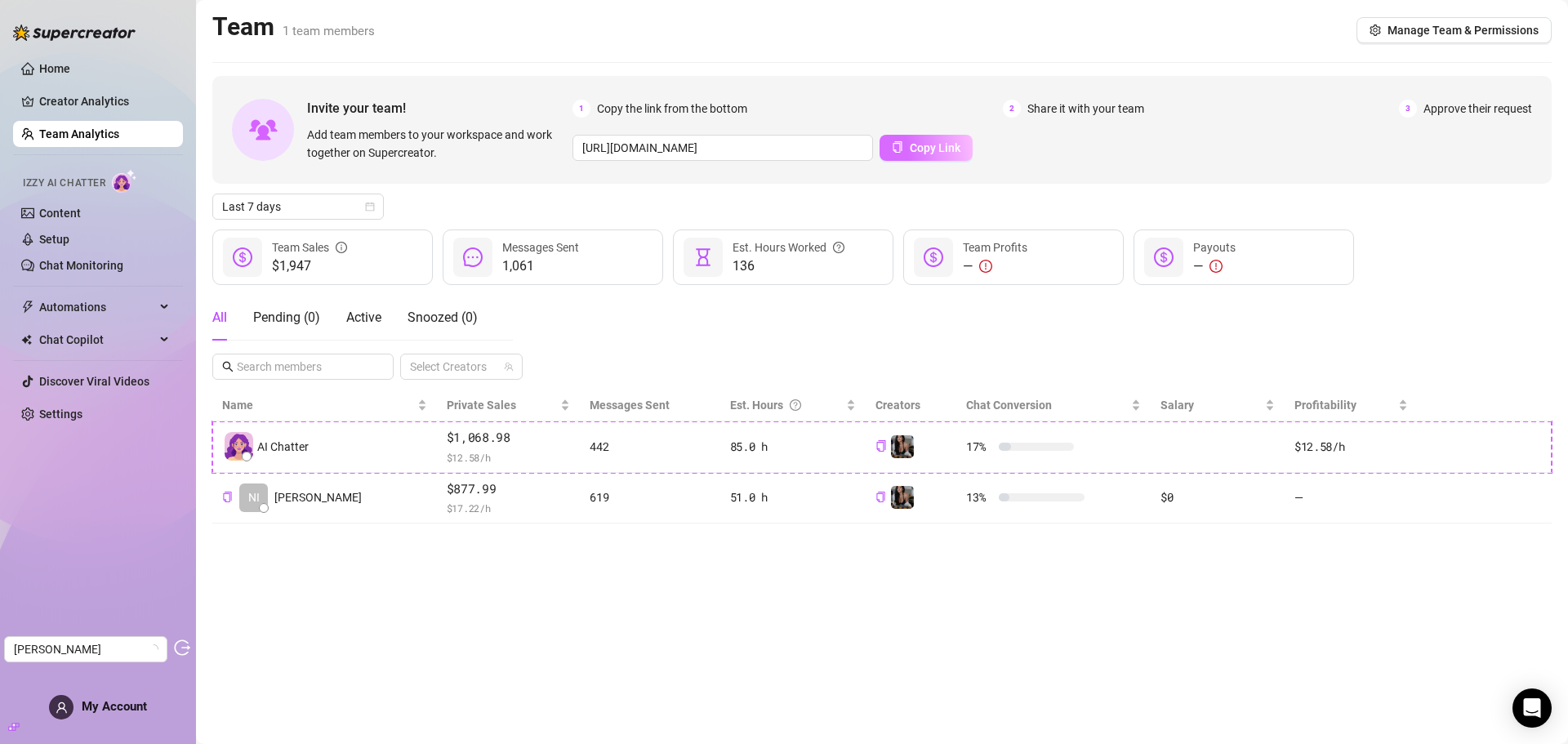
click at [927, 148] on span "Copy Link" at bounding box center [935, 148] width 51 height 13
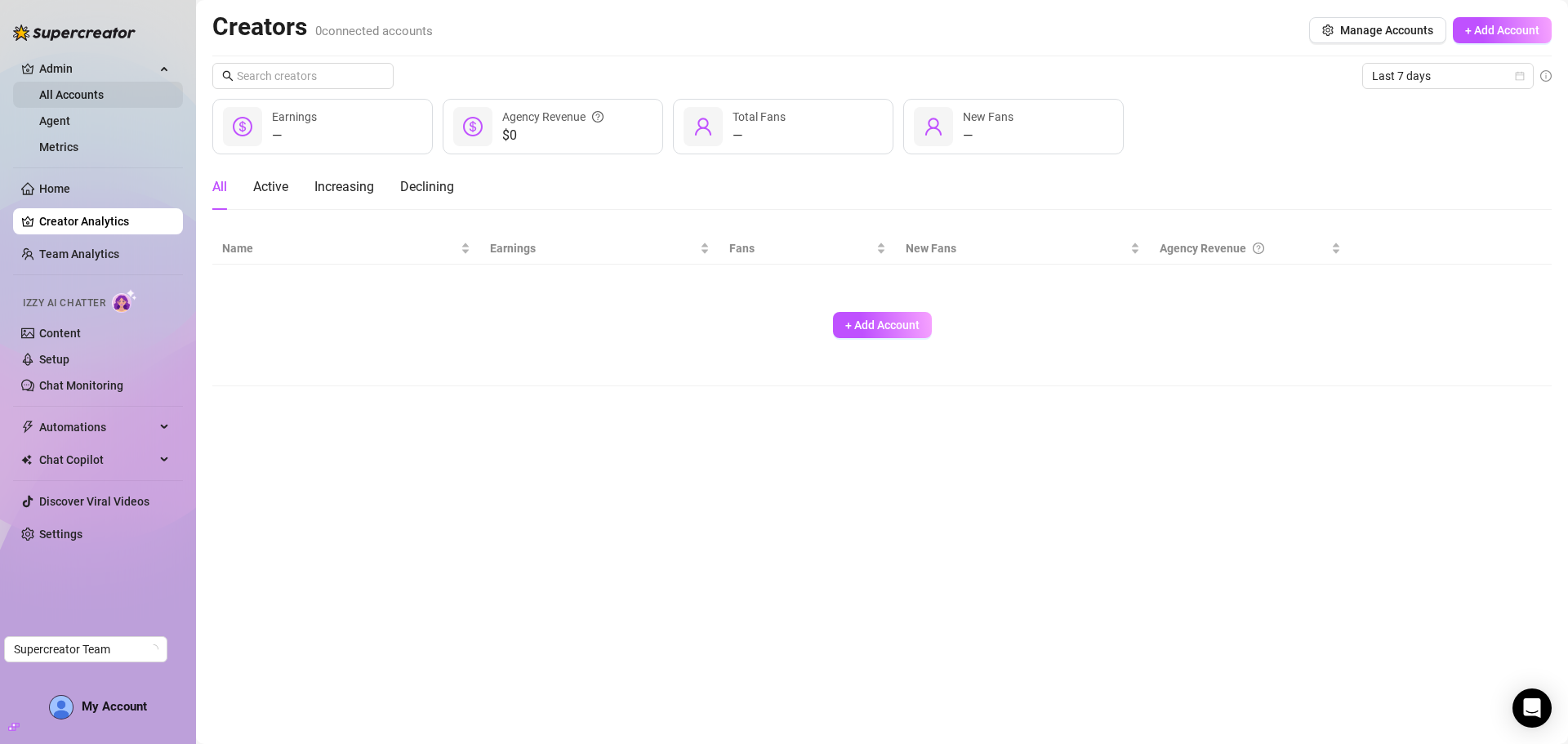
click at [77, 98] on link "All Accounts" at bounding box center [72, 95] width 65 height 13
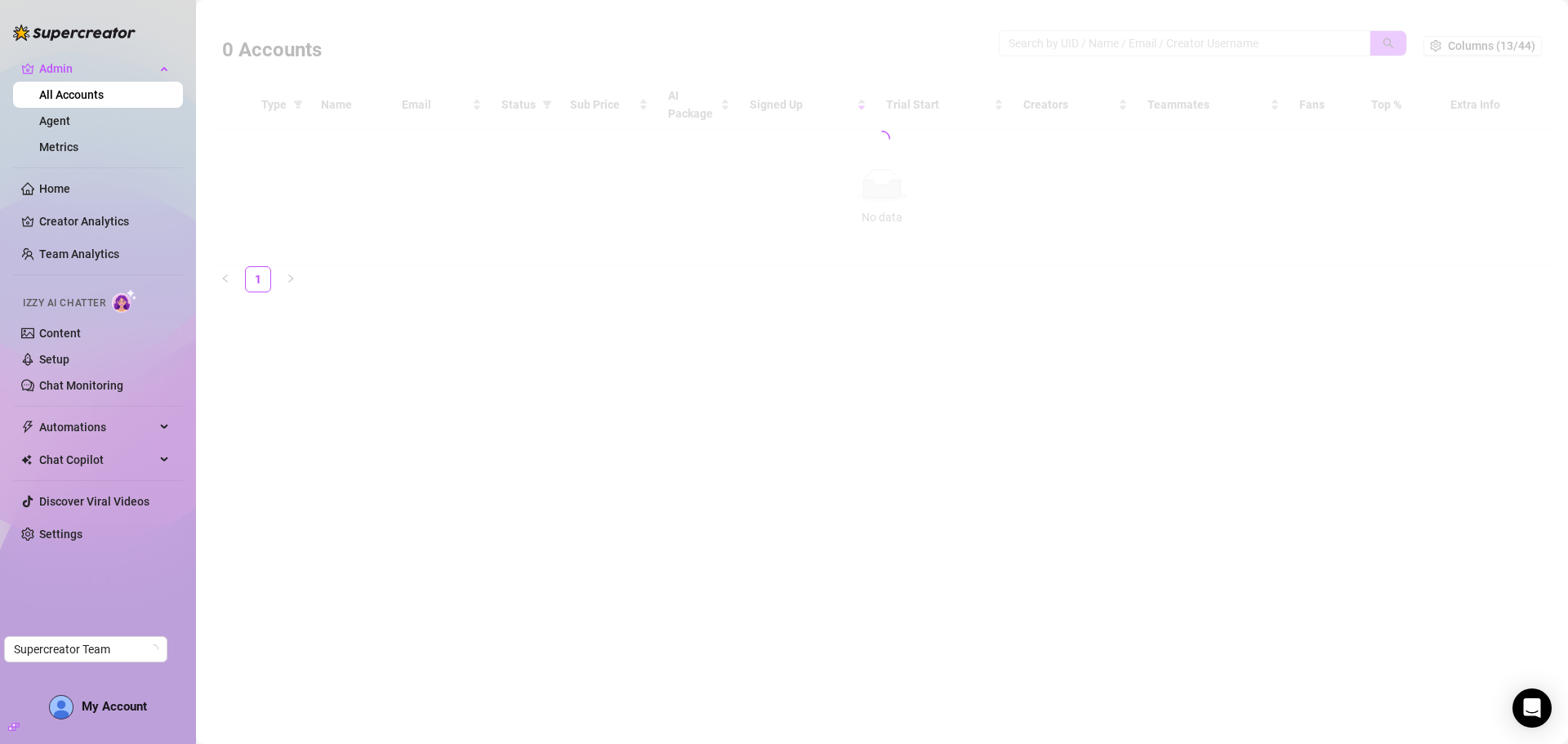
drag, startPoint x: 1096, startPoint y: 32, endPoint x: 1081, endPoint y: 37, distance: 15.8
click at [1095, 32] on div at bounding box center [882, 139] width 1339 height 255
click at [1077, 38] on div at bounding box center [882, 139] width 1339 height 255
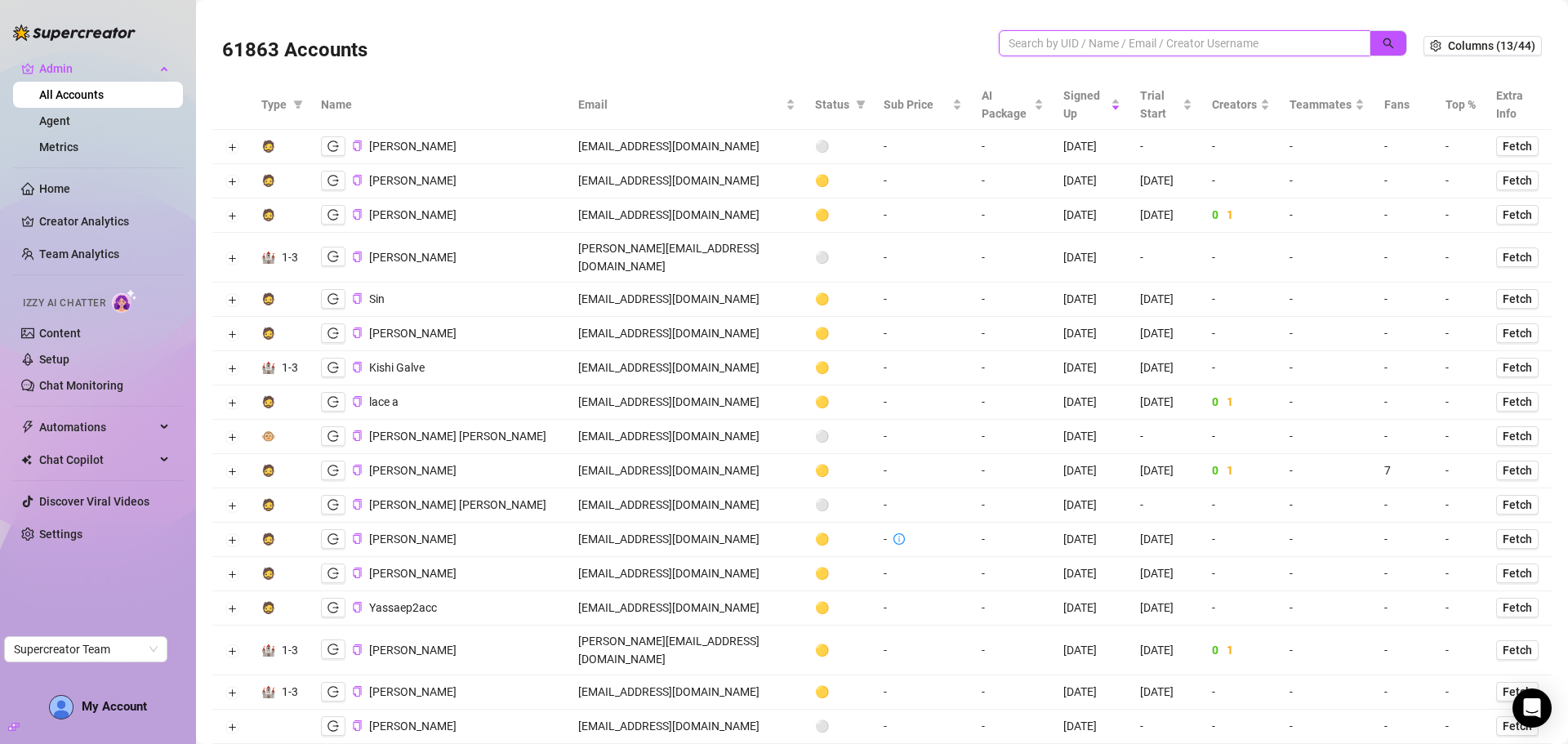
click at [1120, 51] on input "search" at bounding box center [1177, 43] width 339 height 18
paste input "0QEWu8KOS0fd326K7IdVPBQuQxg1"
click at [1373, 32] on button "button" at bounding box center [1387, 42] width 37 height 26
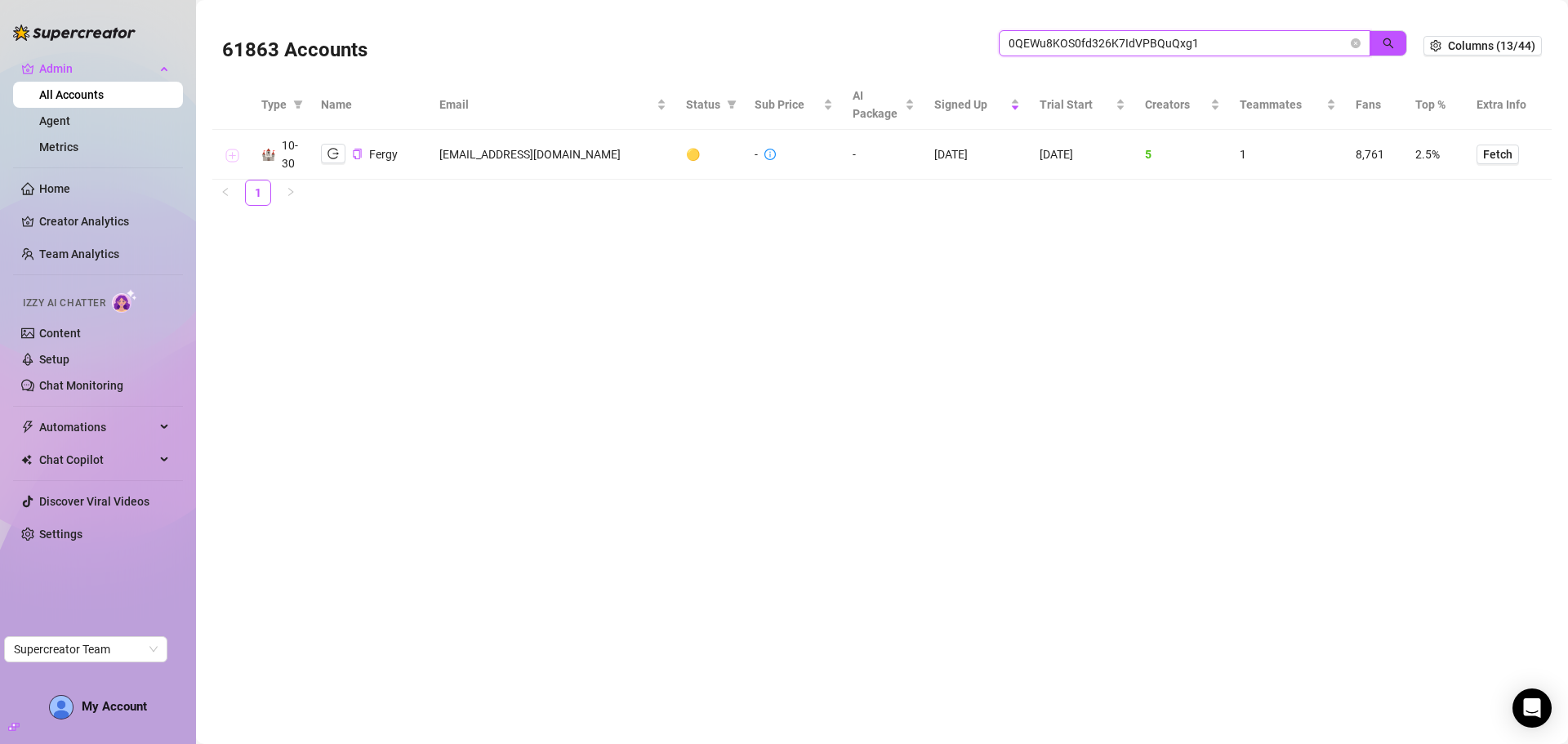
type input "0QEWu8KOS0fd326K7IdVPBQuQxg1"
click at [235, 155] on button "Expand row" at bounding box center [232, 156] width 13 height 13
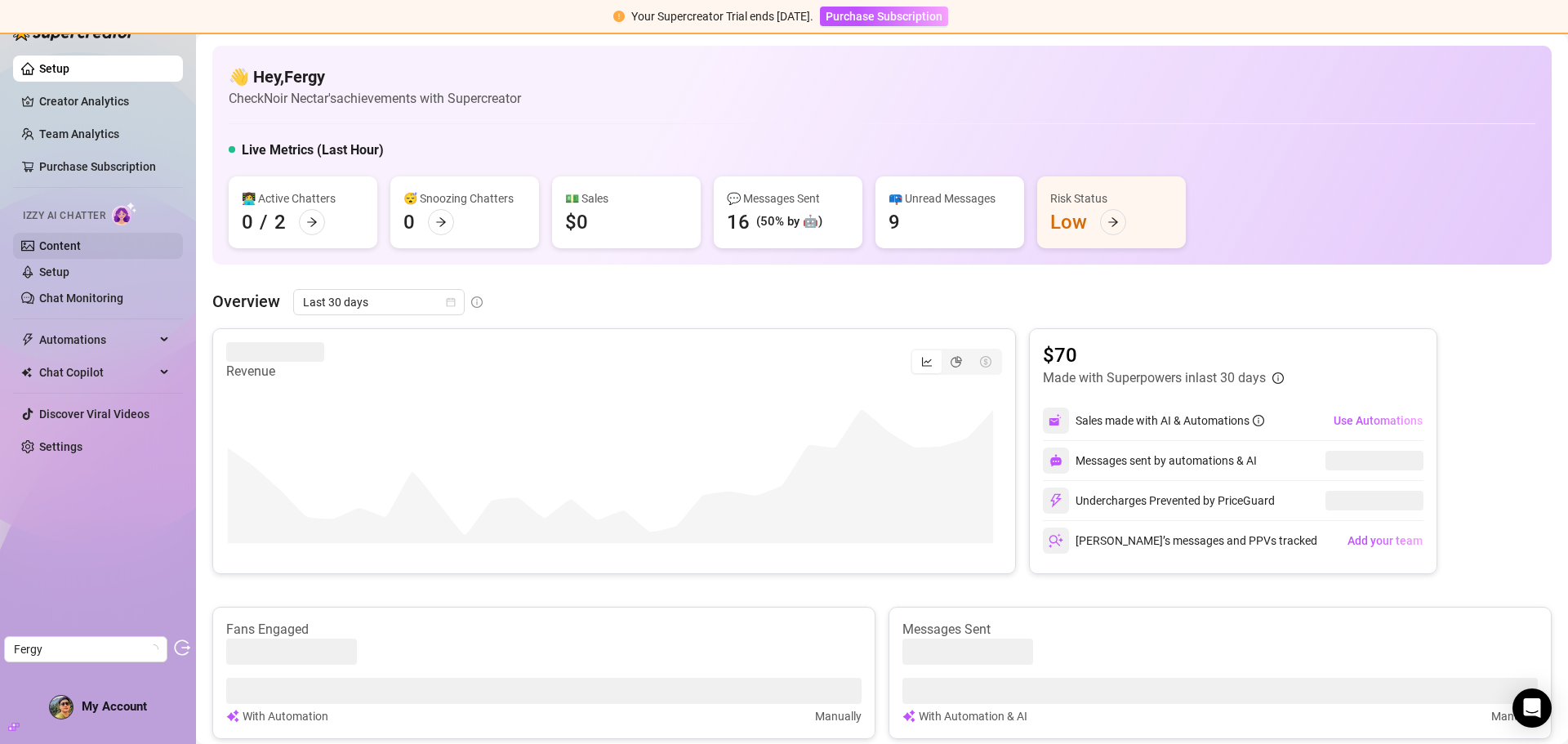
click at [81, 240] on link "Content" at bounding box center [60, 246] width 42 height 13
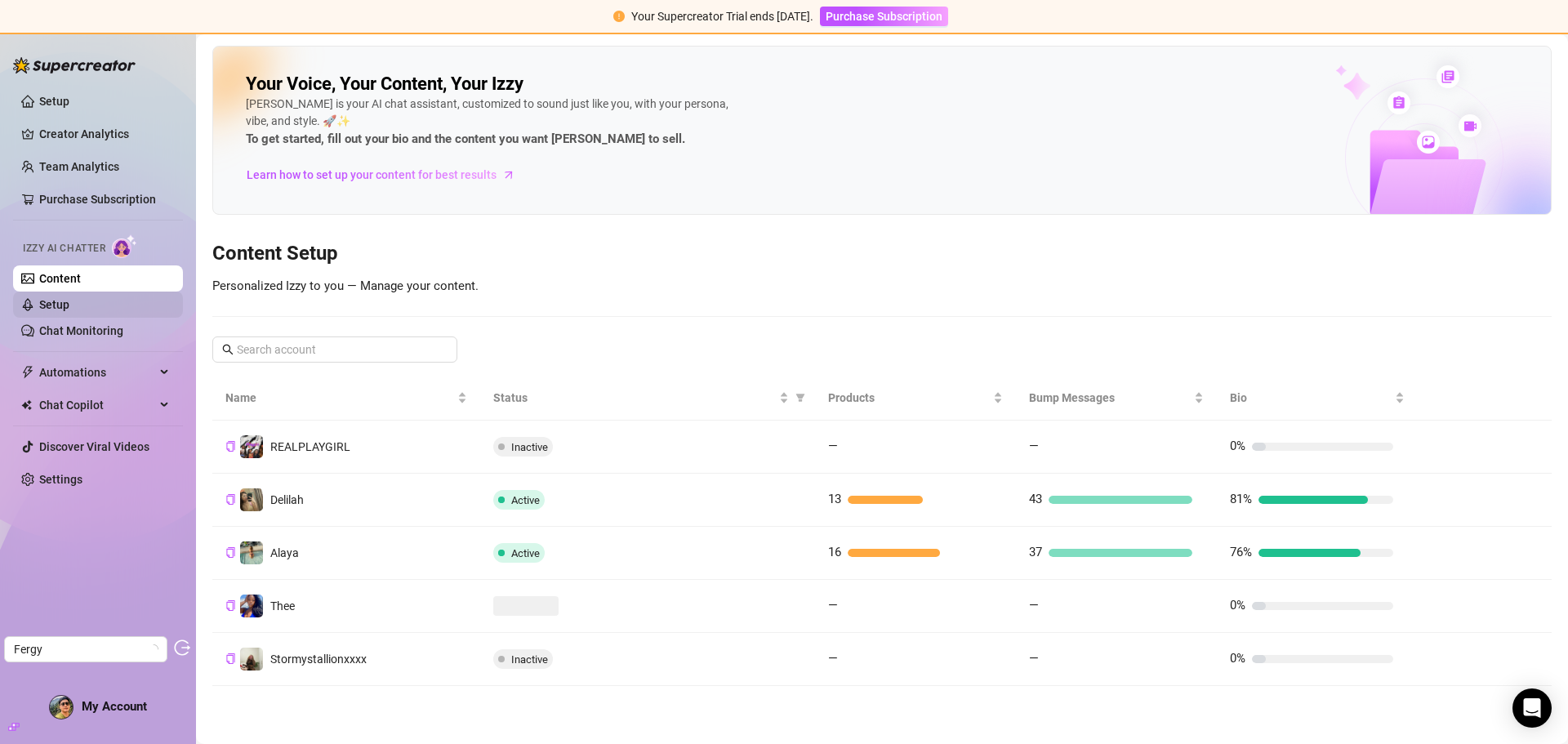
click at [69, 304] on link "Setup" at bounding box center [54, 305] width 30 height 13
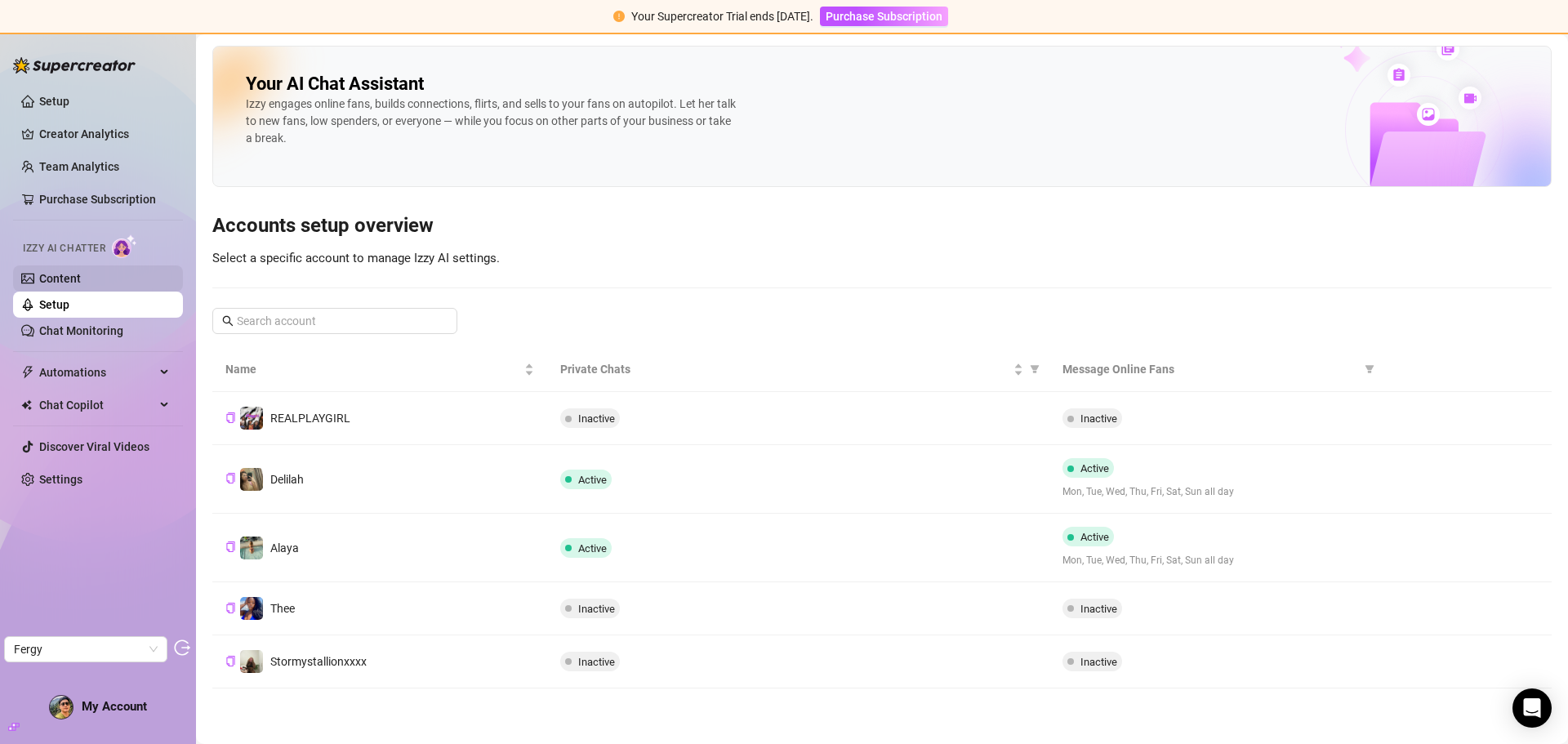
click at [68, 285] on link "Content" at bounding box center [60, 279] width 42 height 13
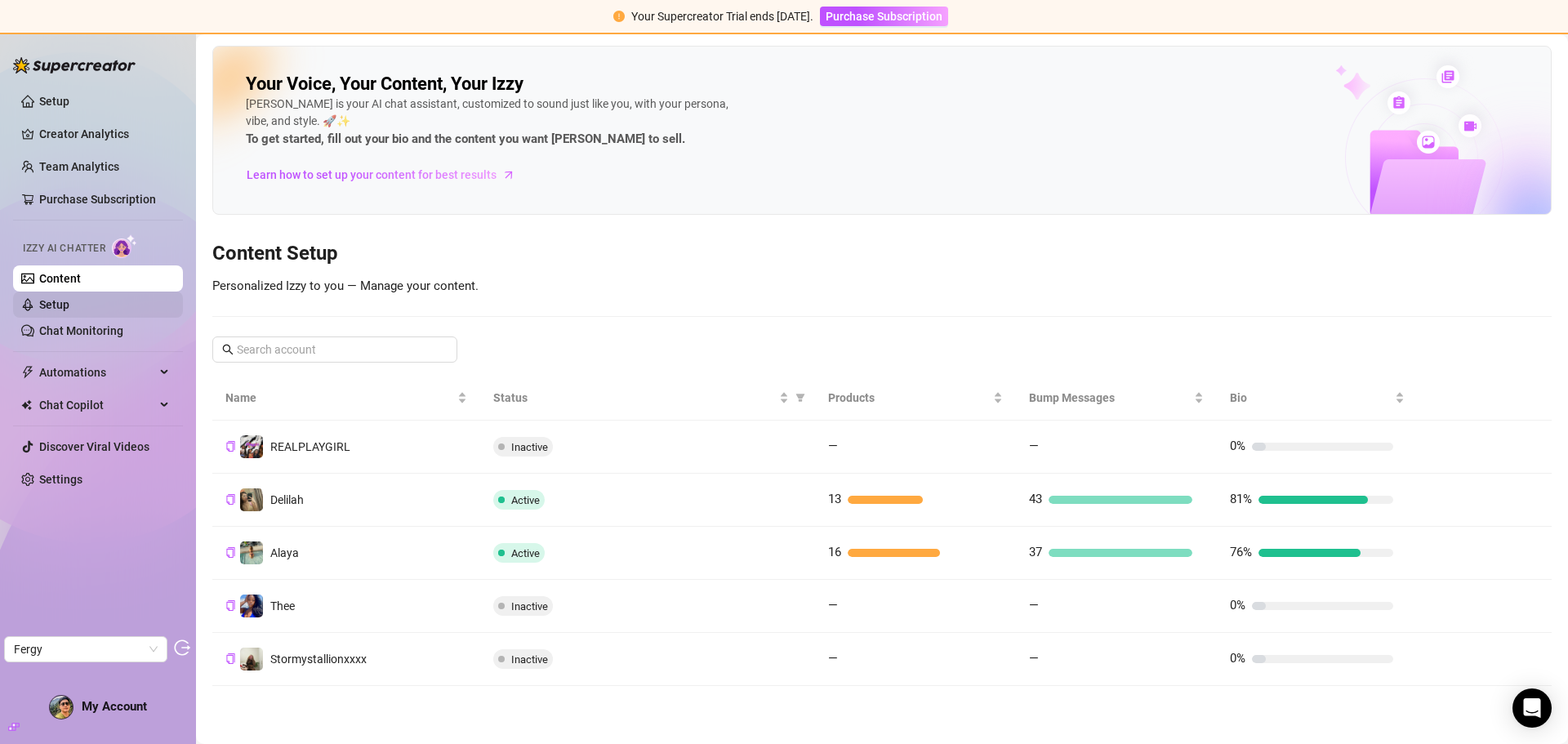
click at [69, 302] on link "Setup" at bounding box center [54, 305] width 30 height 13
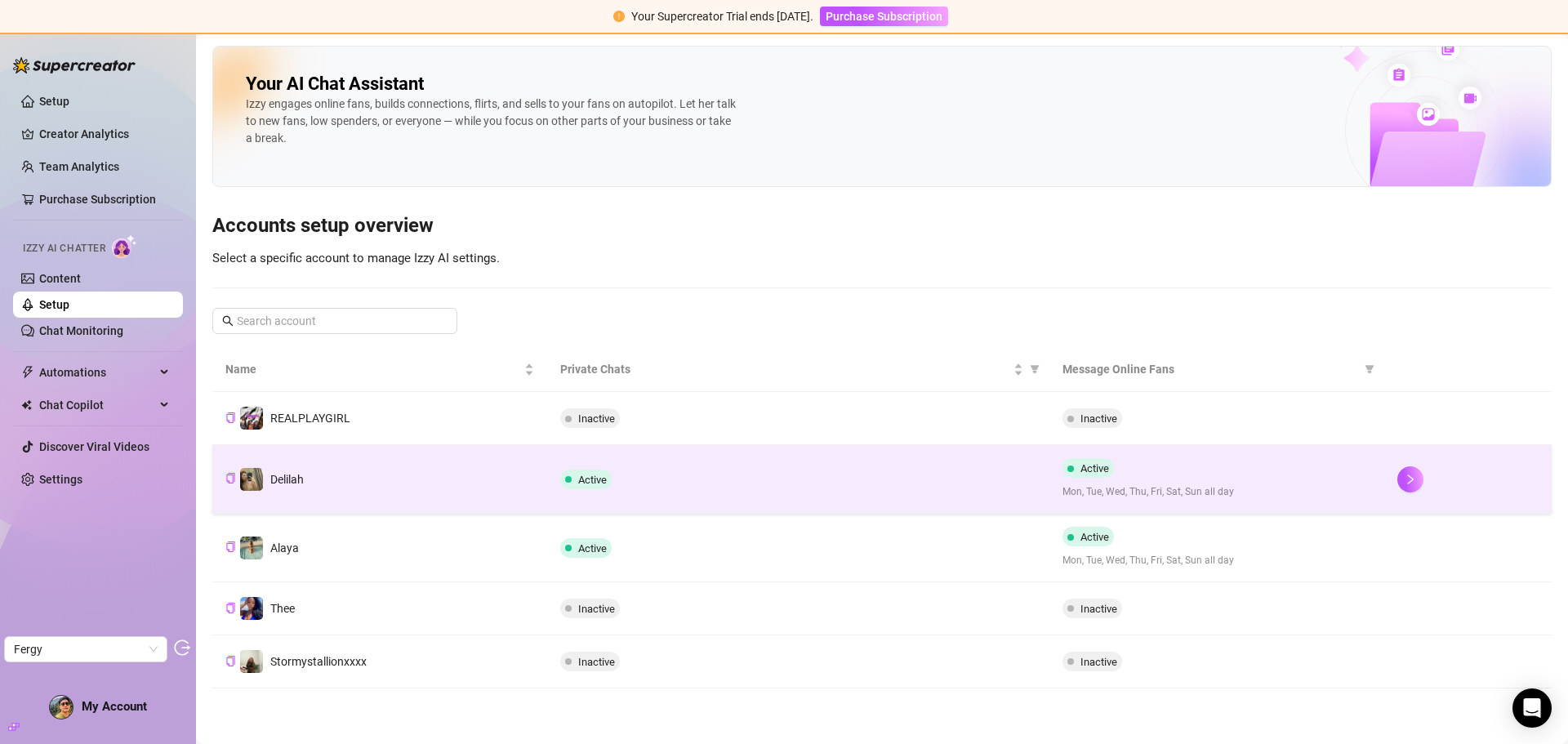
click at [742, 476] on div "Active" at bounding box center [798, 480] width 476 height 20
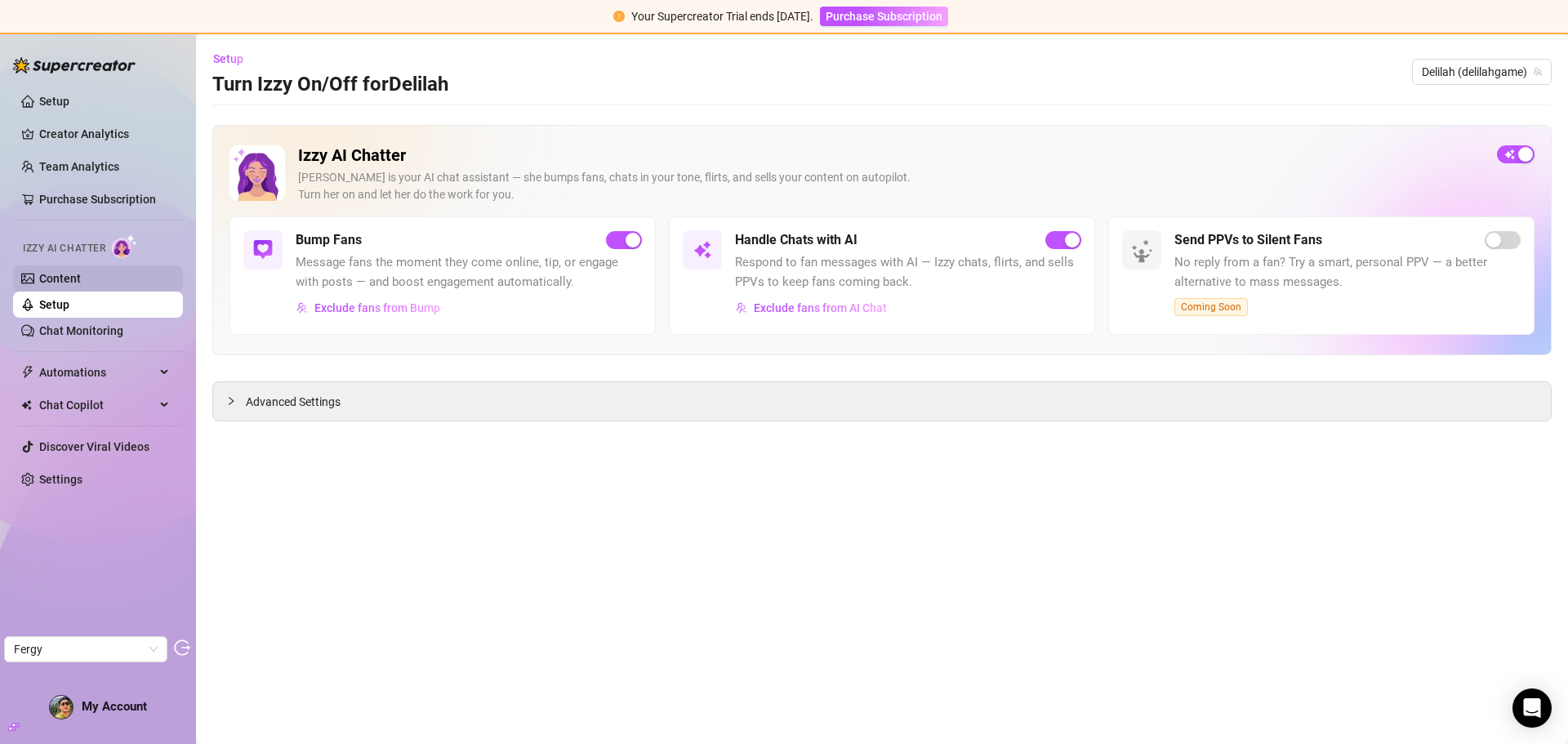
click at [81, 285] on link "Content" at bounding box center [60, 279] width 42 height 13
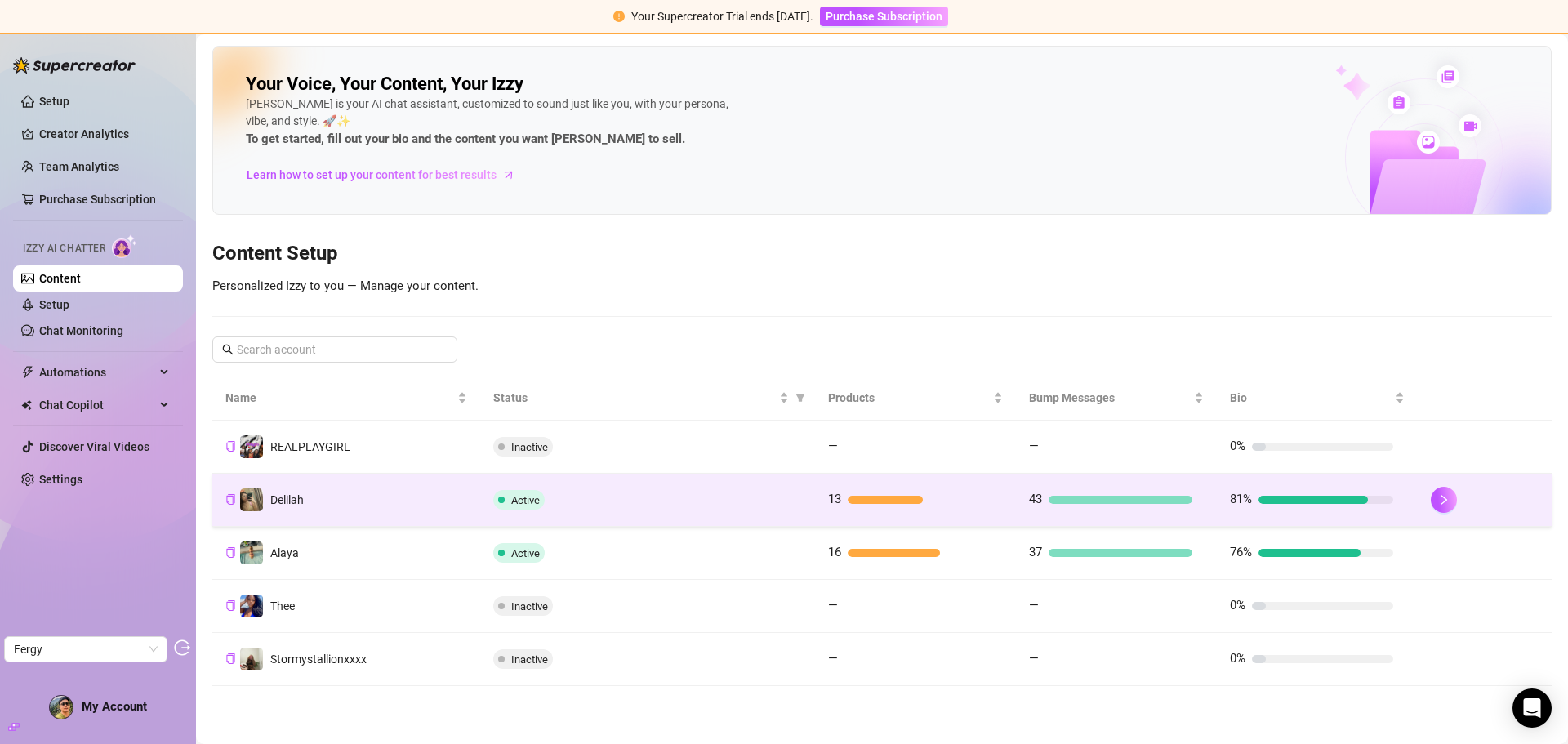
click at [735, 502] on div "Active" at bounding box center [647, 500] width 309 height 20
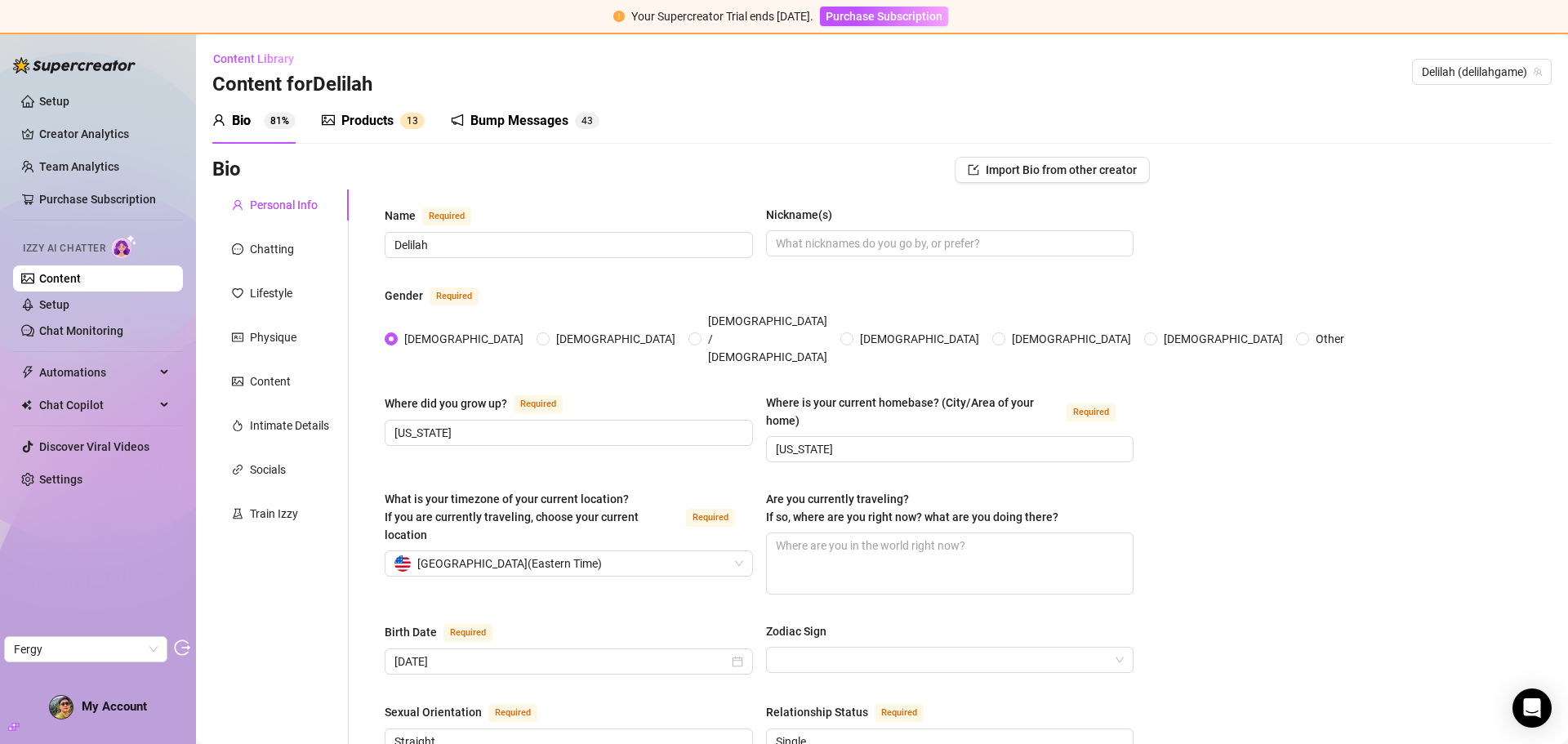
click at [373, 127] on div "Products" at bounding box center [367, 122] width 52 height 20
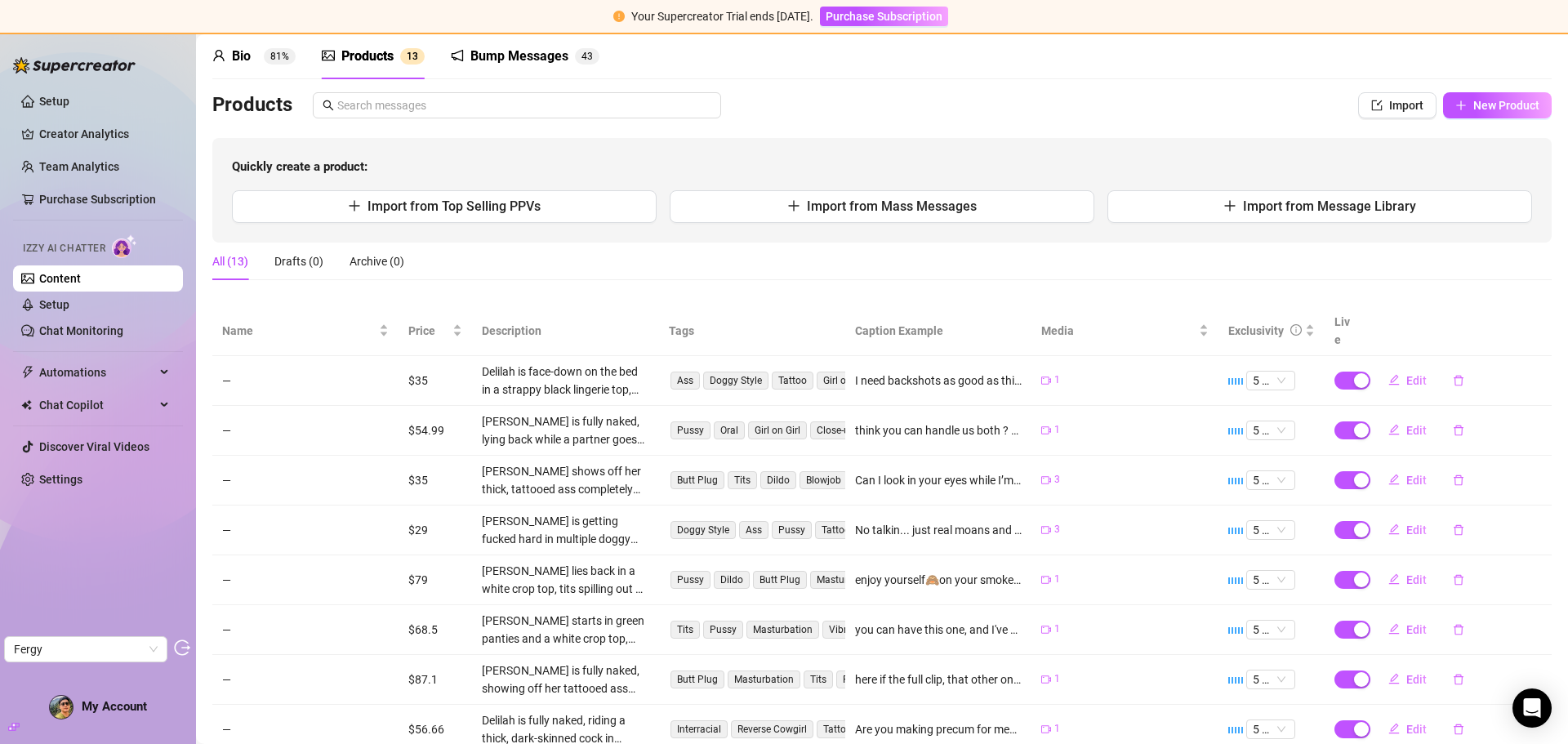
scroll to position [82, 0]
